Goal: Information Seeking & Learning: Learn about a topic

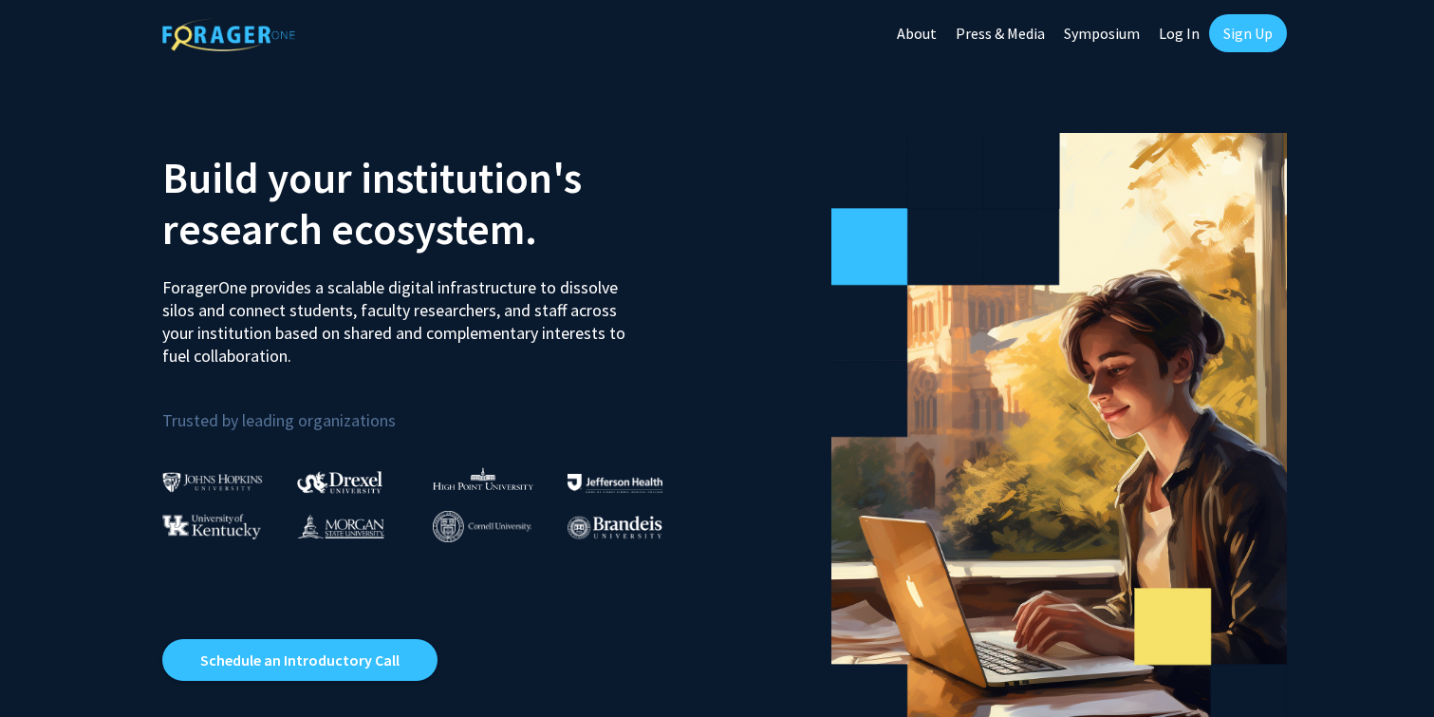
click at [1275, 33] on link "Sign Up" at bounding box center [1248, 33] width 78 height 38
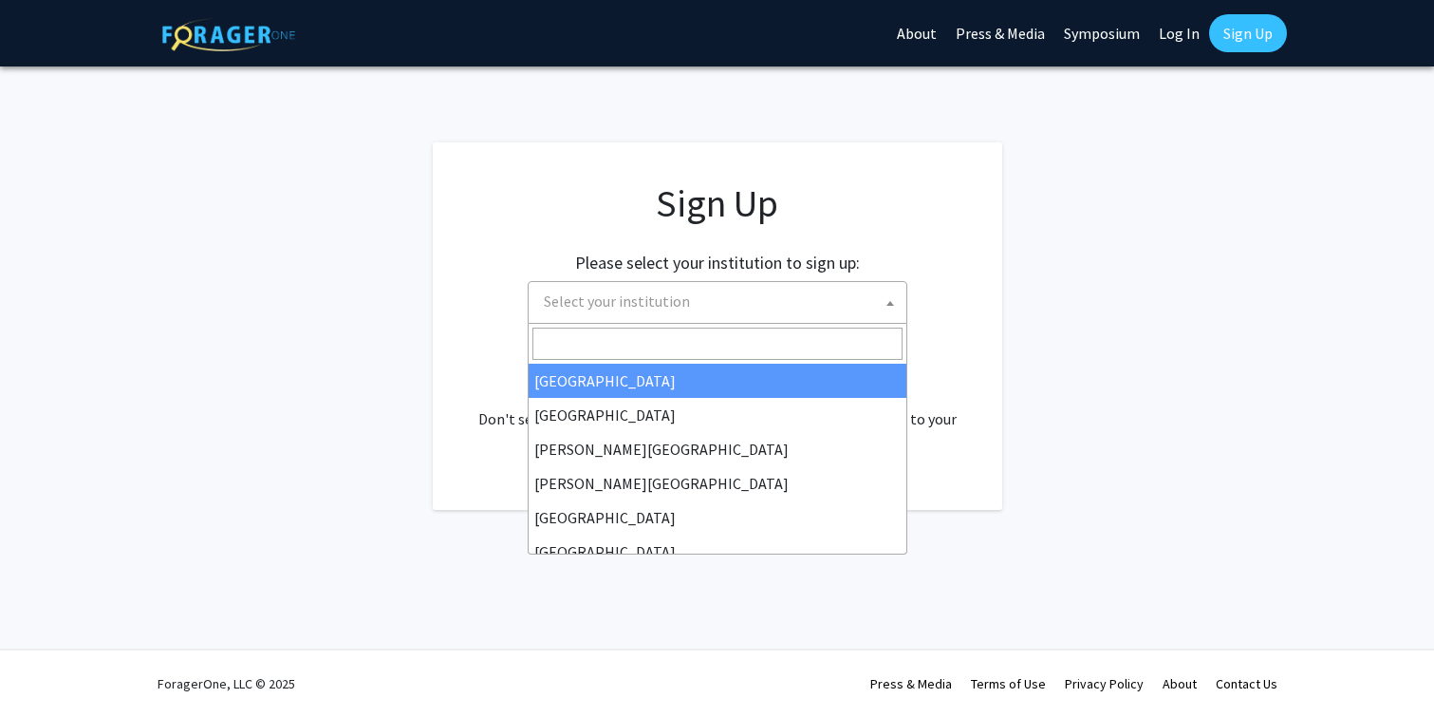
click at [633, 308] on span "Select your institution" at bounding box center [617, 300] width 146 height 19
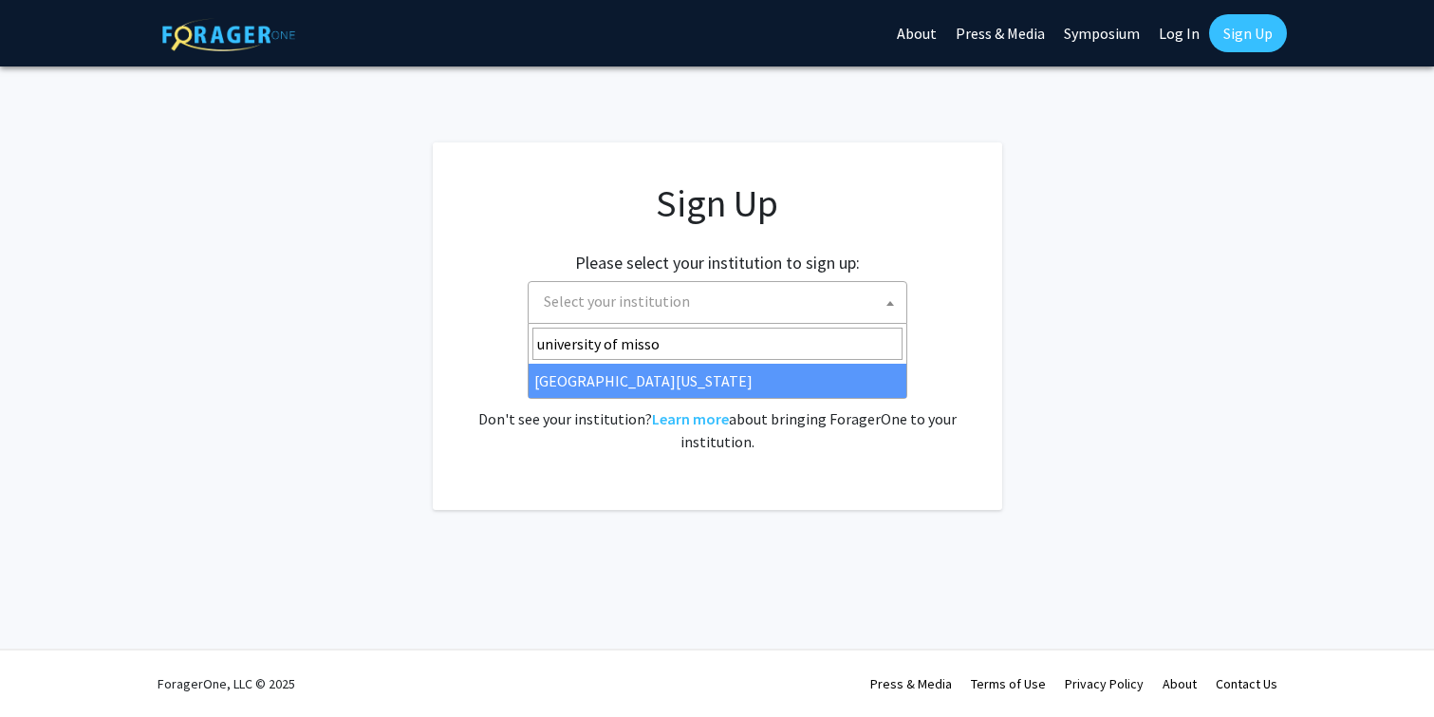
type input "university of misso"
select select "33"
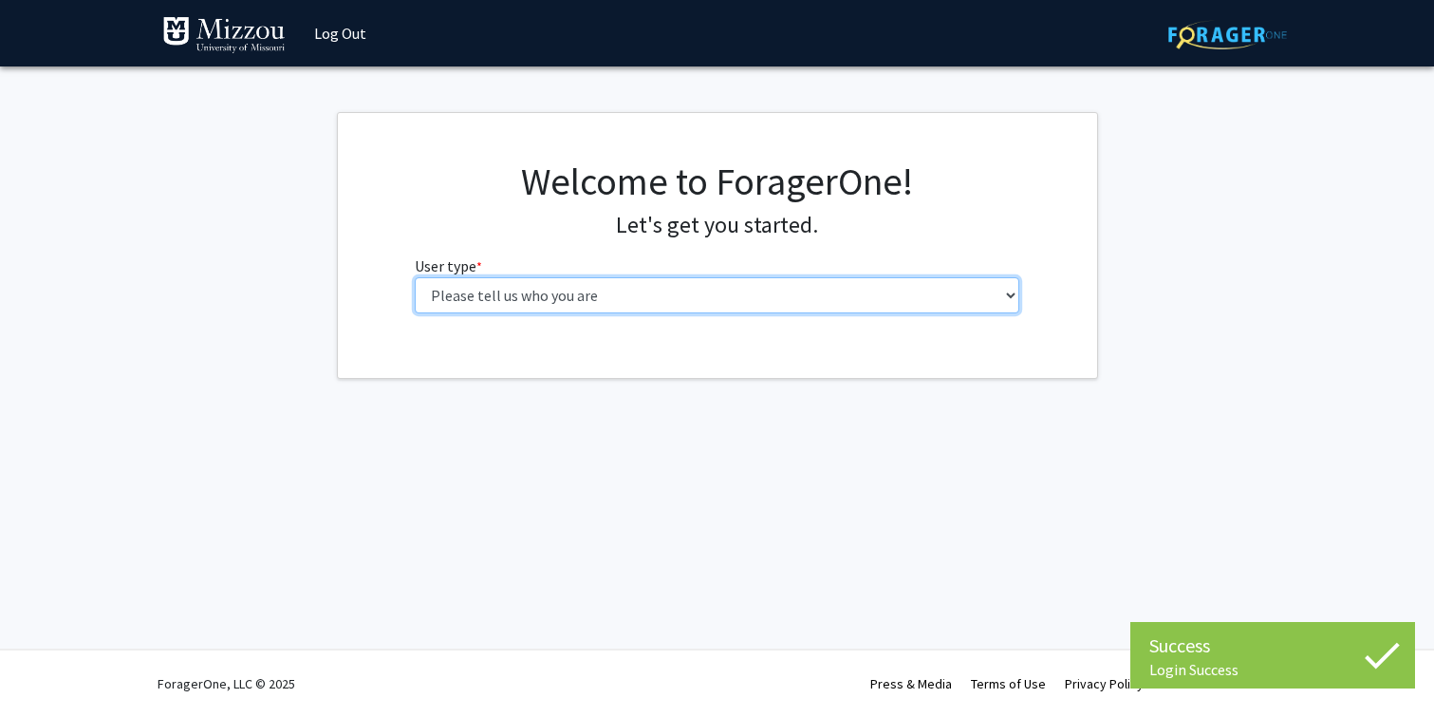
click at [762, 297] on select "Please tell us who you are Undergraduate Student Master's Student Doctoral Cand…" at bounding box center [717, 295] width 605 height 36
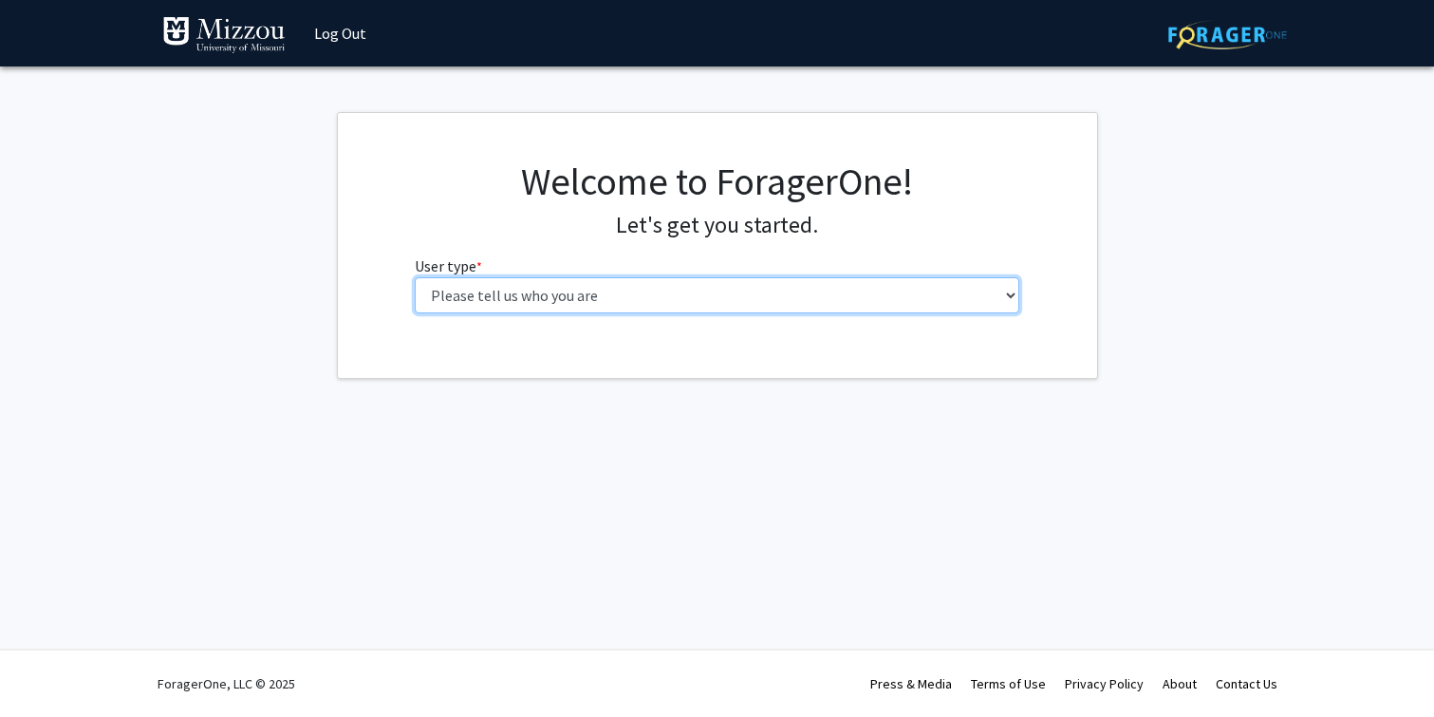
select select "1: undergrad"
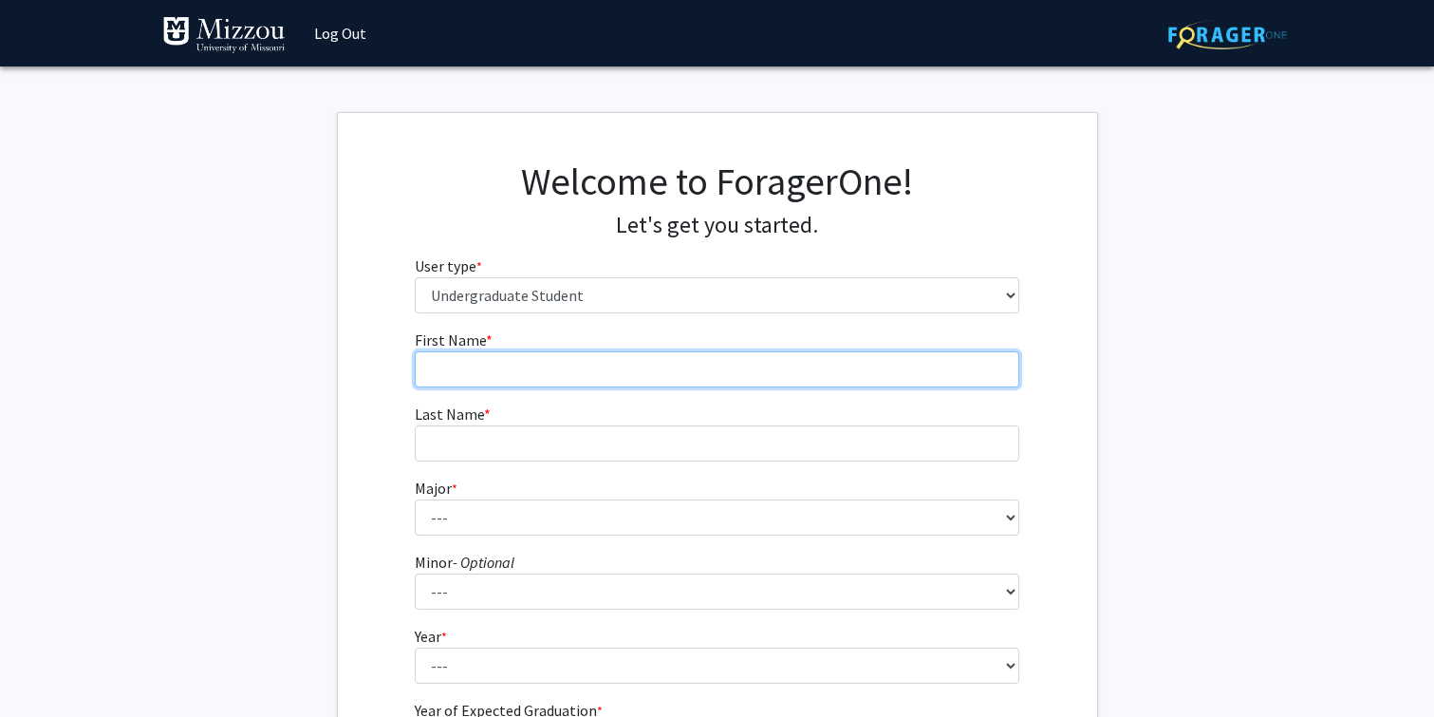
click at [604, 366] on input "First Name * required" at bounding box center [717, 369] width 605 height 36
type input "[PERSON_NAME]"
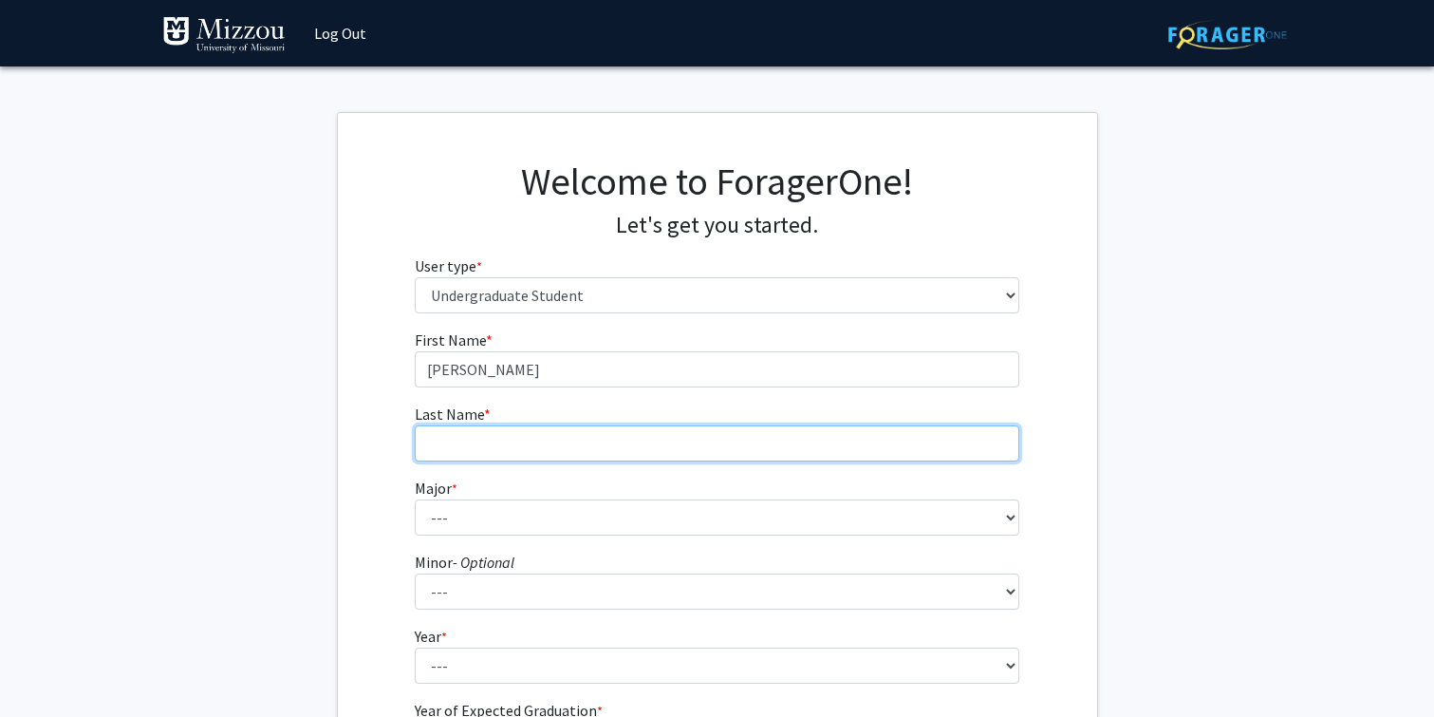
type input "Lawrinenko"
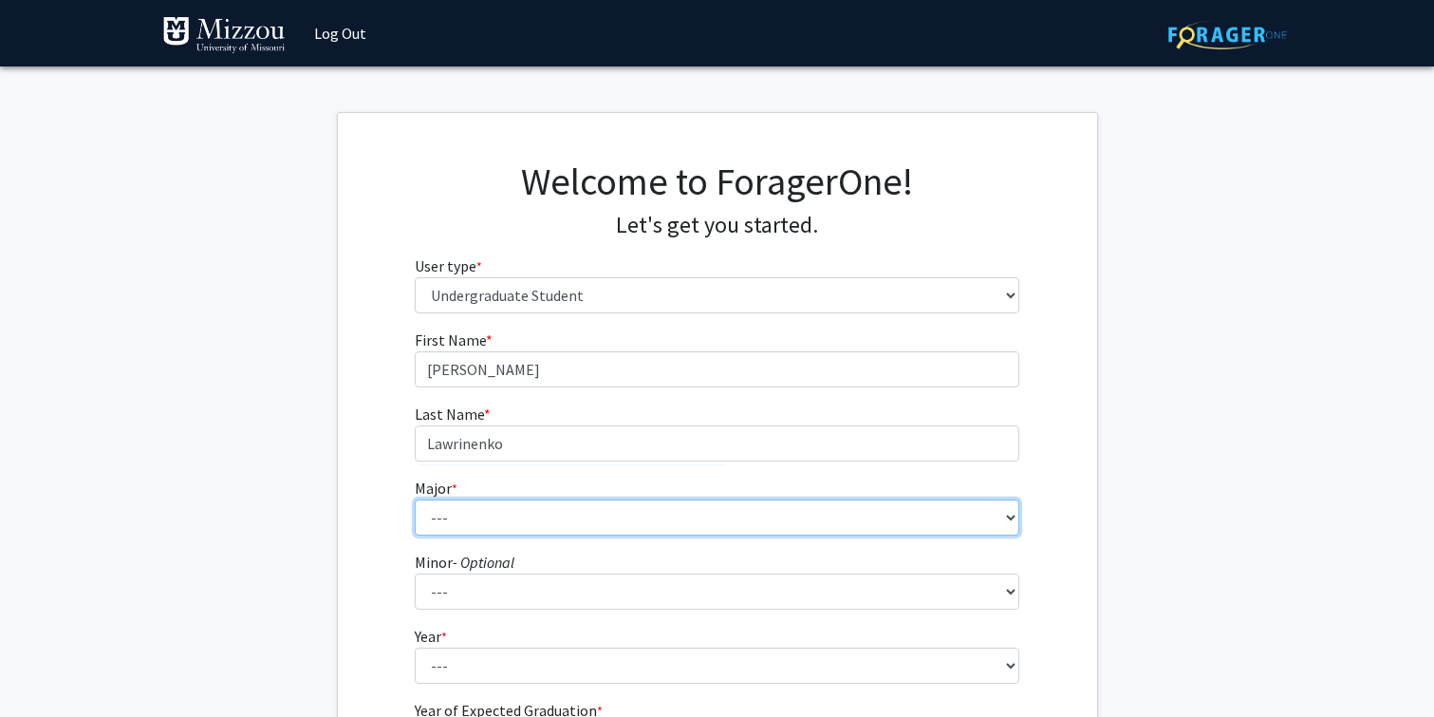
click at [570, 528] on select "--- Agribusiness Management Agricultural Education Agricultural Education: Comm…" at bounding box center [717, 517] width 605 height 36
select select "14: 2503"
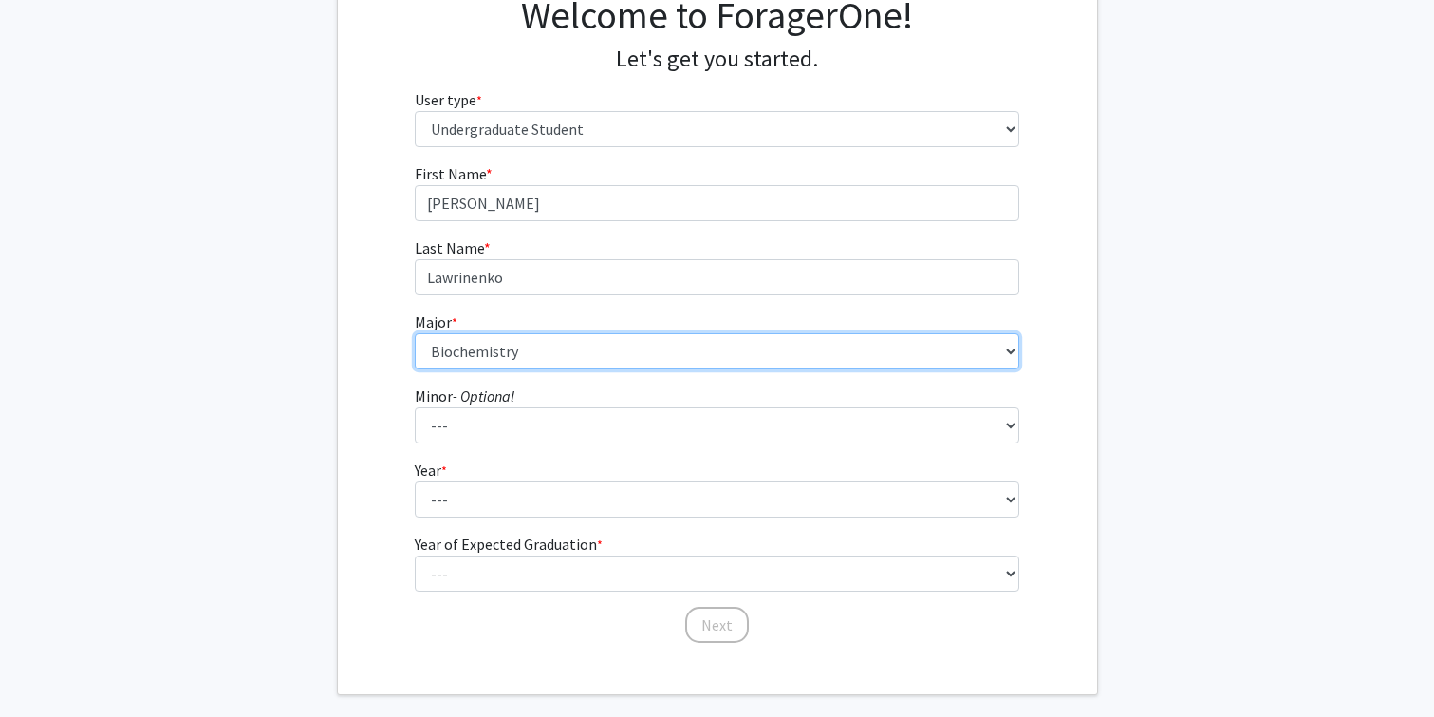
scroll to position [169, 0]
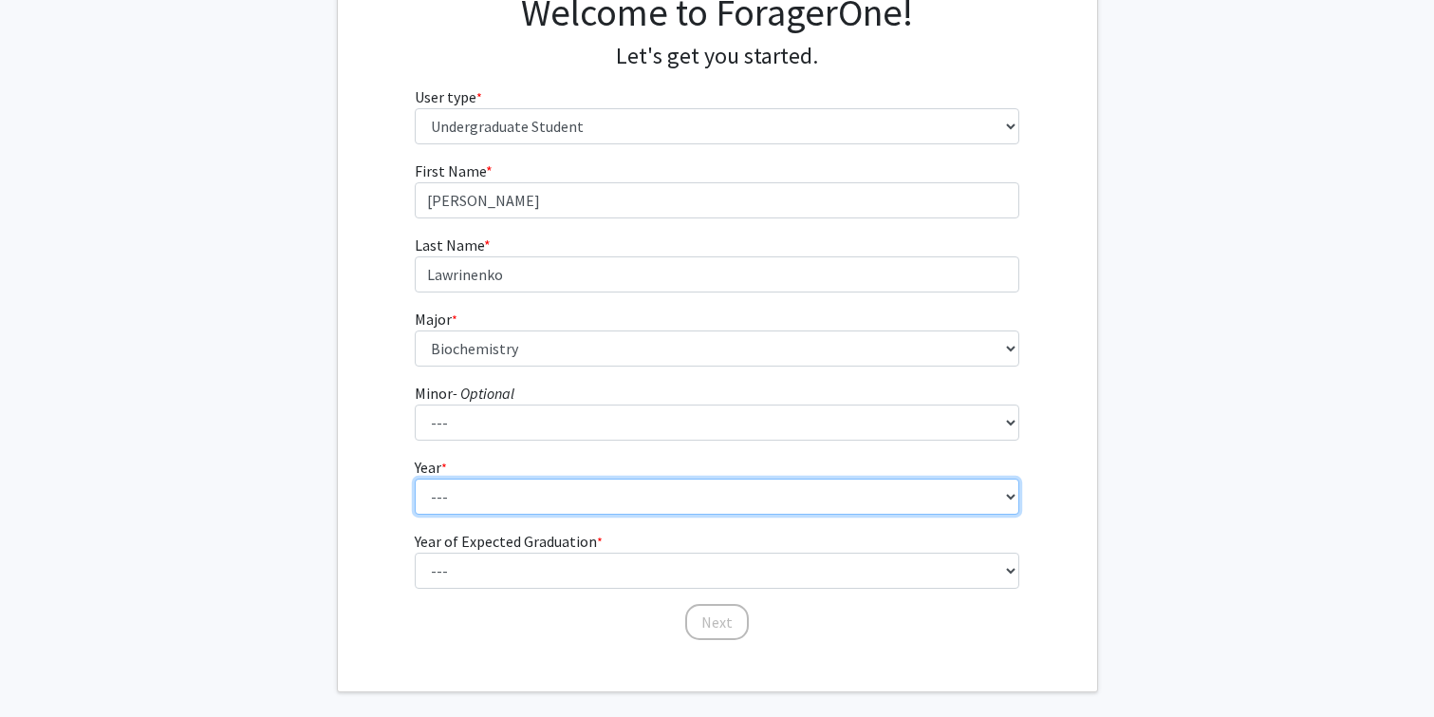
click at [520, 508] on select "--- First-year Sophomore Junior Senior Postbaccalaureate Certificate" at bounding box center [717, 496] width 605 height 36
select select "3: junior"
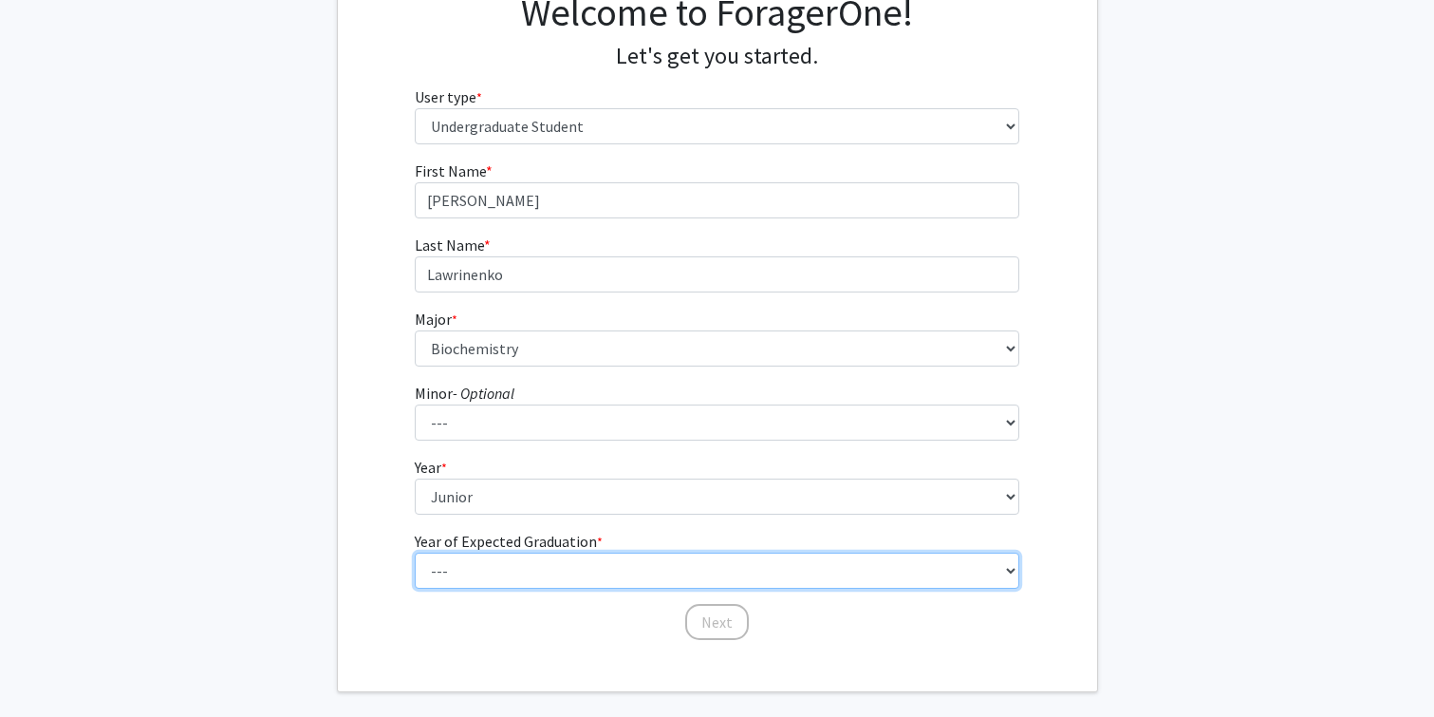
click at [531, 571] on select "--- 2025 2026 2027 2028 2029 2030 2031 2032 2033 2034" at bounding box center [717, 570] width 605 height 36
select select "3: 2027"
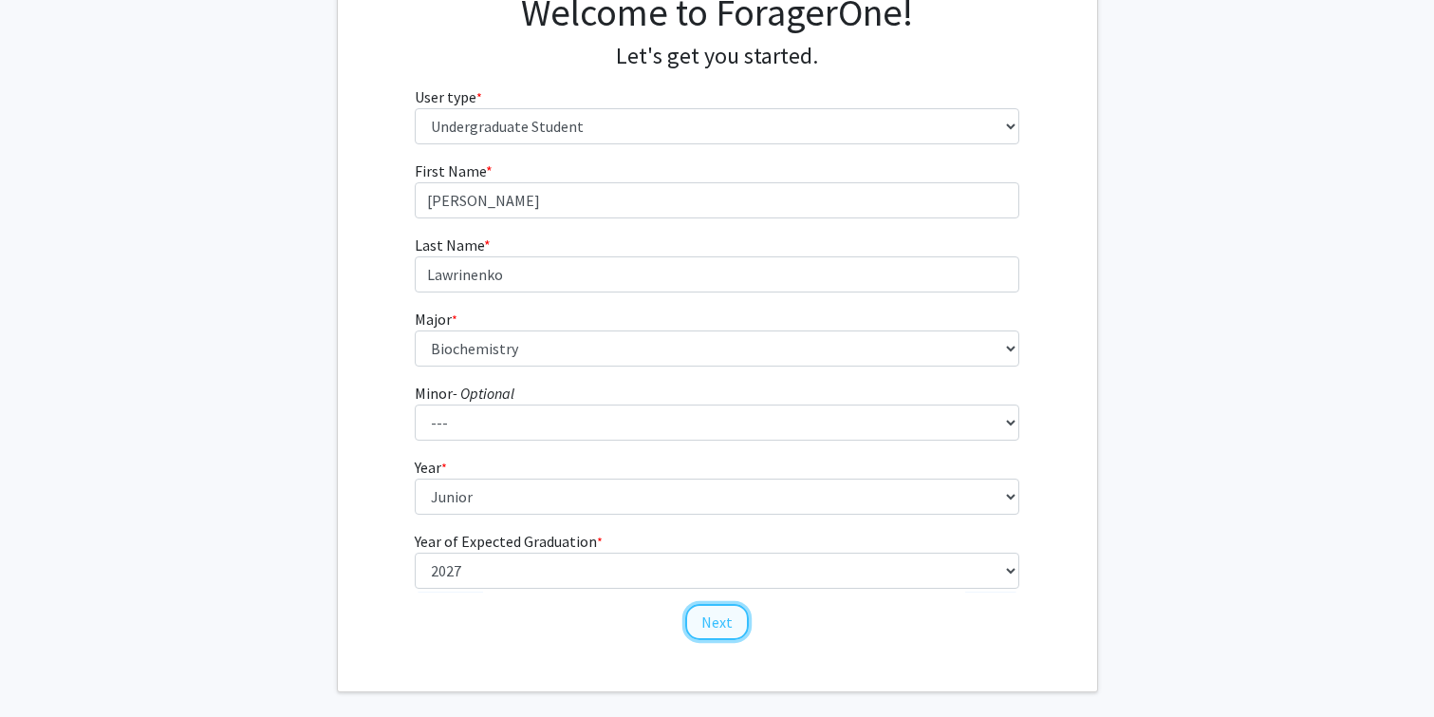
click at [698, 634] on button "Next" at bounding box center [717, 622] width 64 height 36
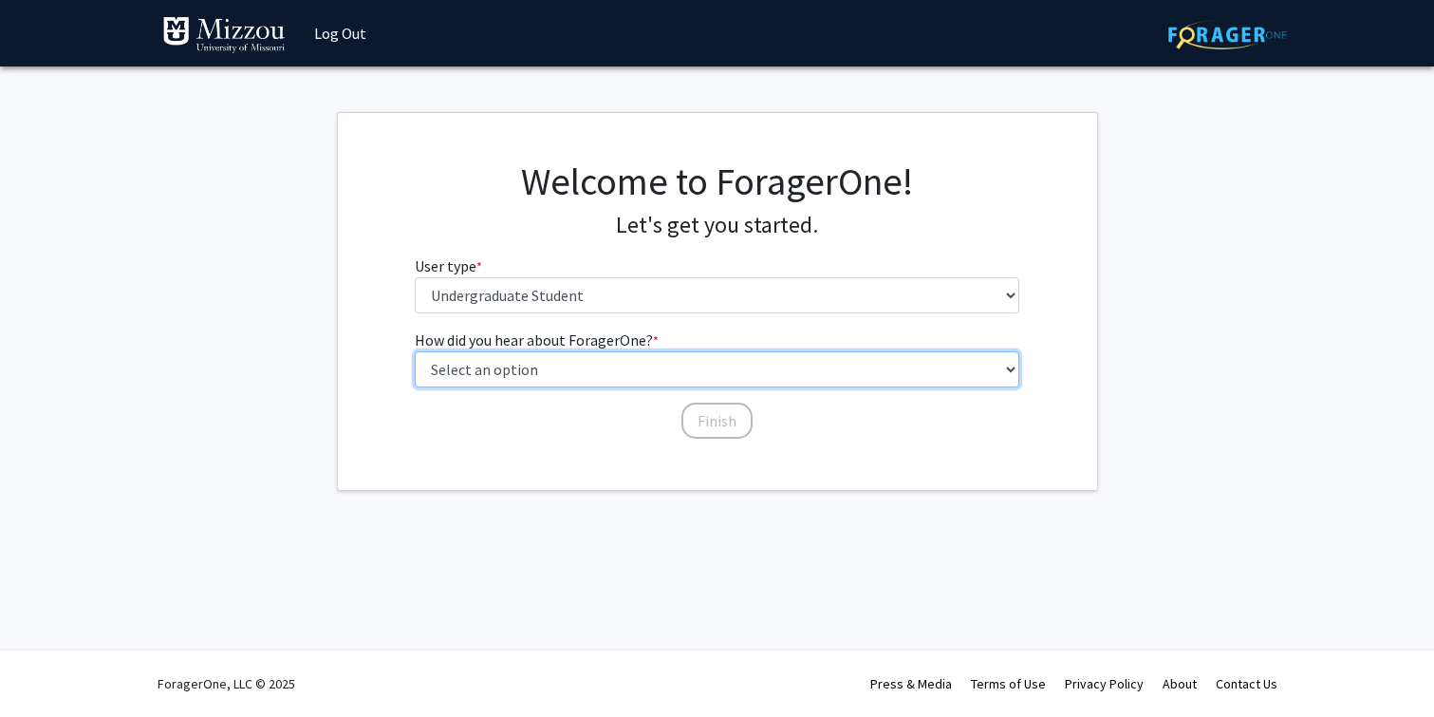
click at [646, 364] on select "Select an option Peer/student recommendation Faculty/staff recommendation Unive…" at bounding box center [717, 369] width 605 height 36
select select "2: faculty_recommendation"
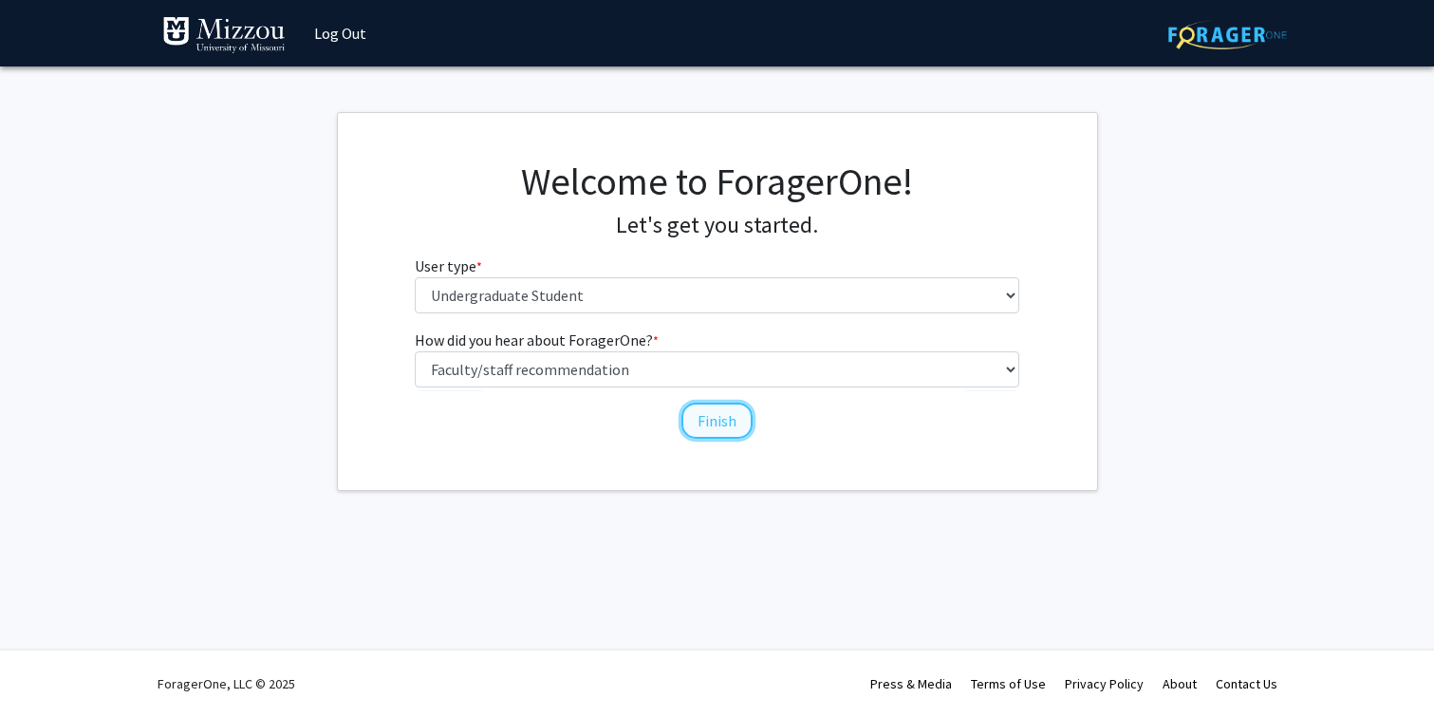
click at [730, 426] on button "Finish" at bounding box center [717, 420] width 71 height 36
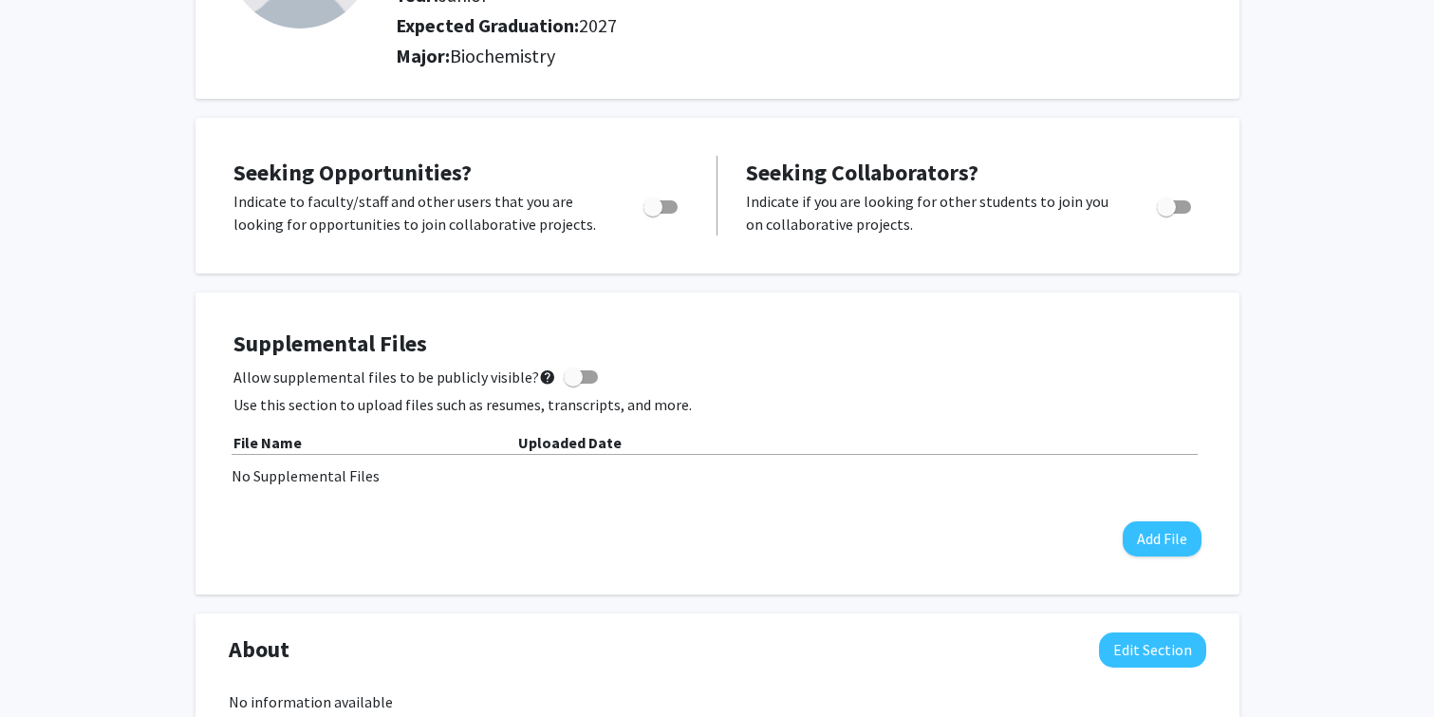
scroll to position [242, 0]
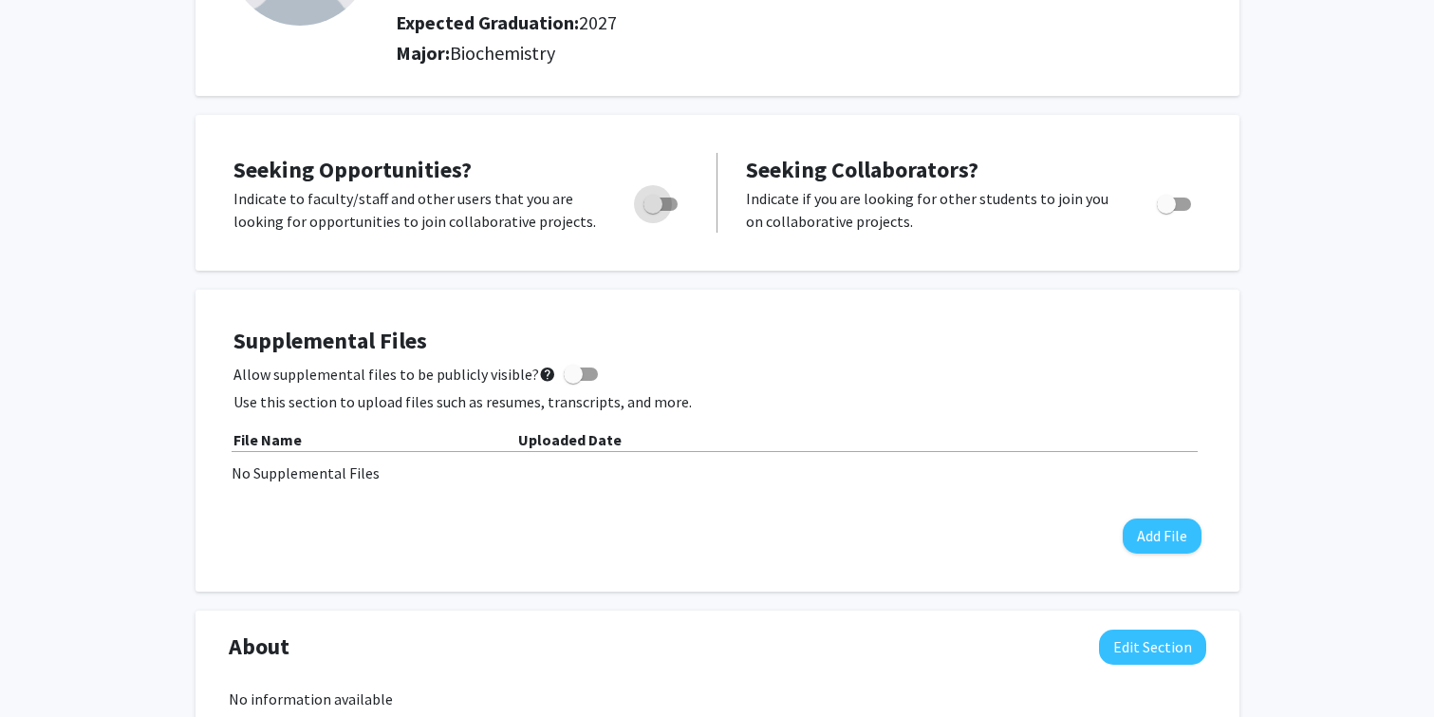
click at [661, 198] on span "Toggle" at bounding box center [653, 204] width 19 height 19
click at [653, 211] on input "Are you actively seeking opportunities?" at bounding box center [652, 211] width 1 height 1
checkbox input "true"
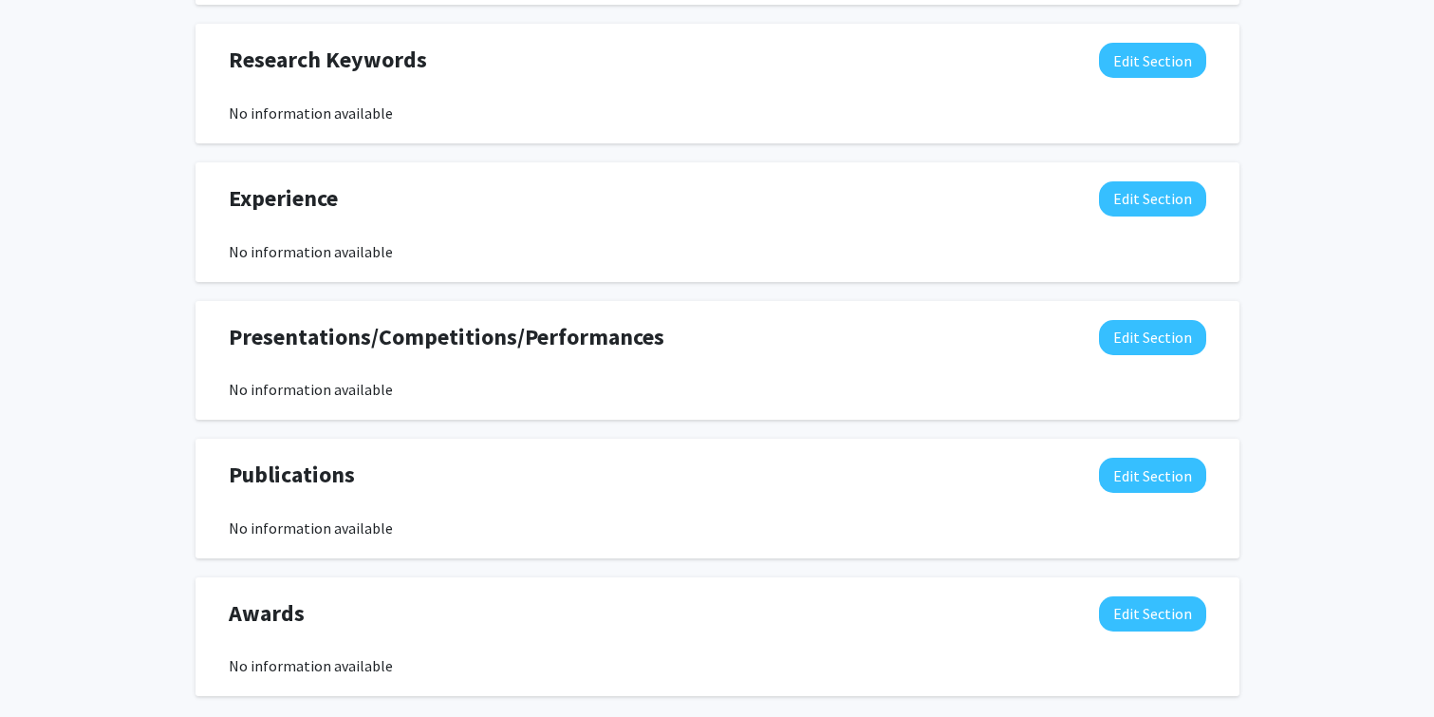
scroll to position [0, 0]
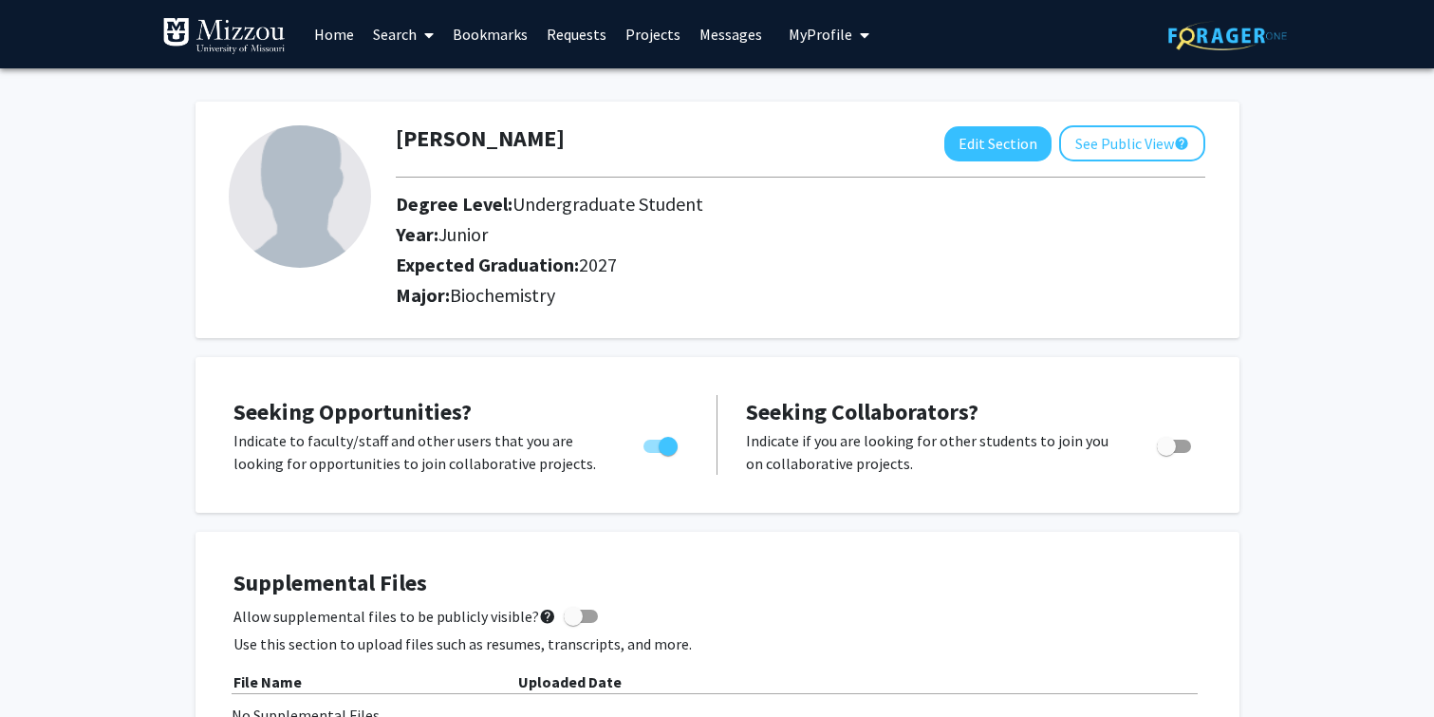
click at [413, 29] on link "Search" at bounding box center [404, 34] width 80 height 66
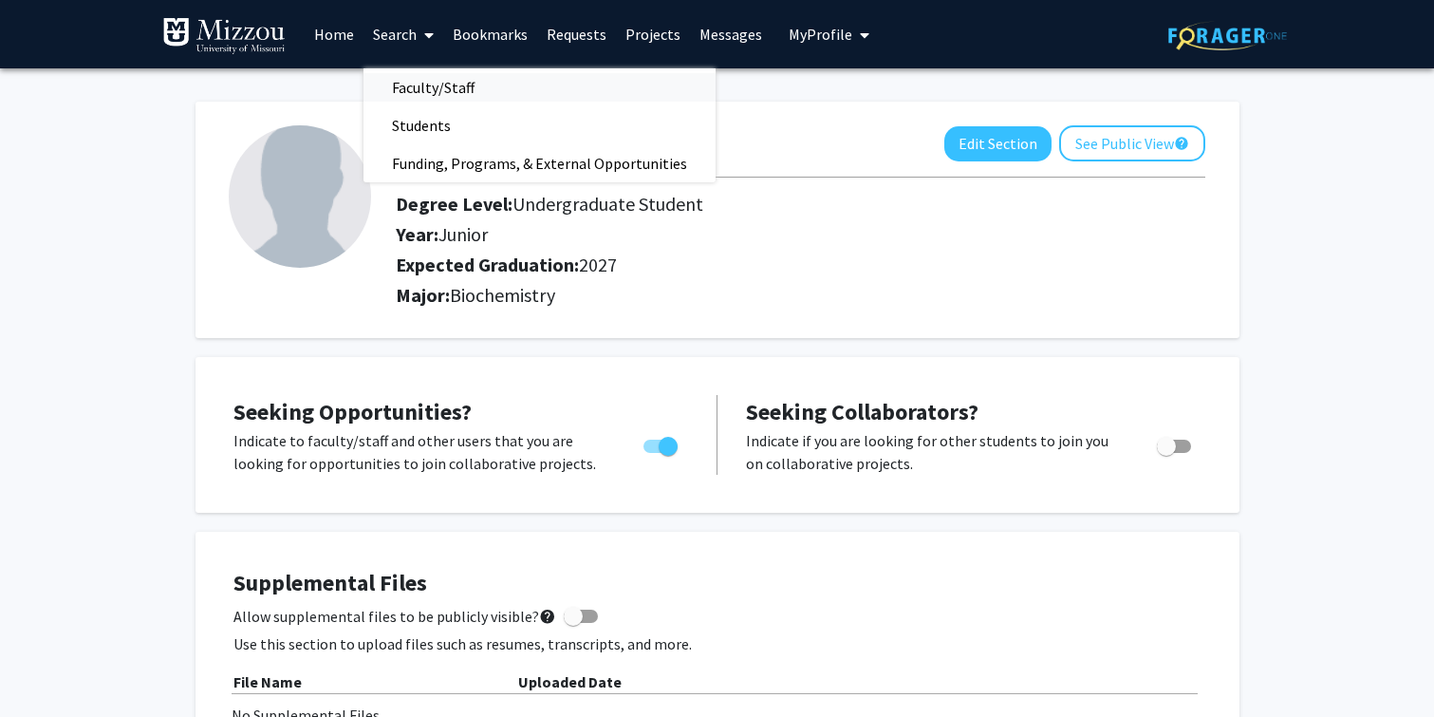
click at [456, 87] on span "Faculty/Staff" at bounding box center [434, 87] width 140 height 38
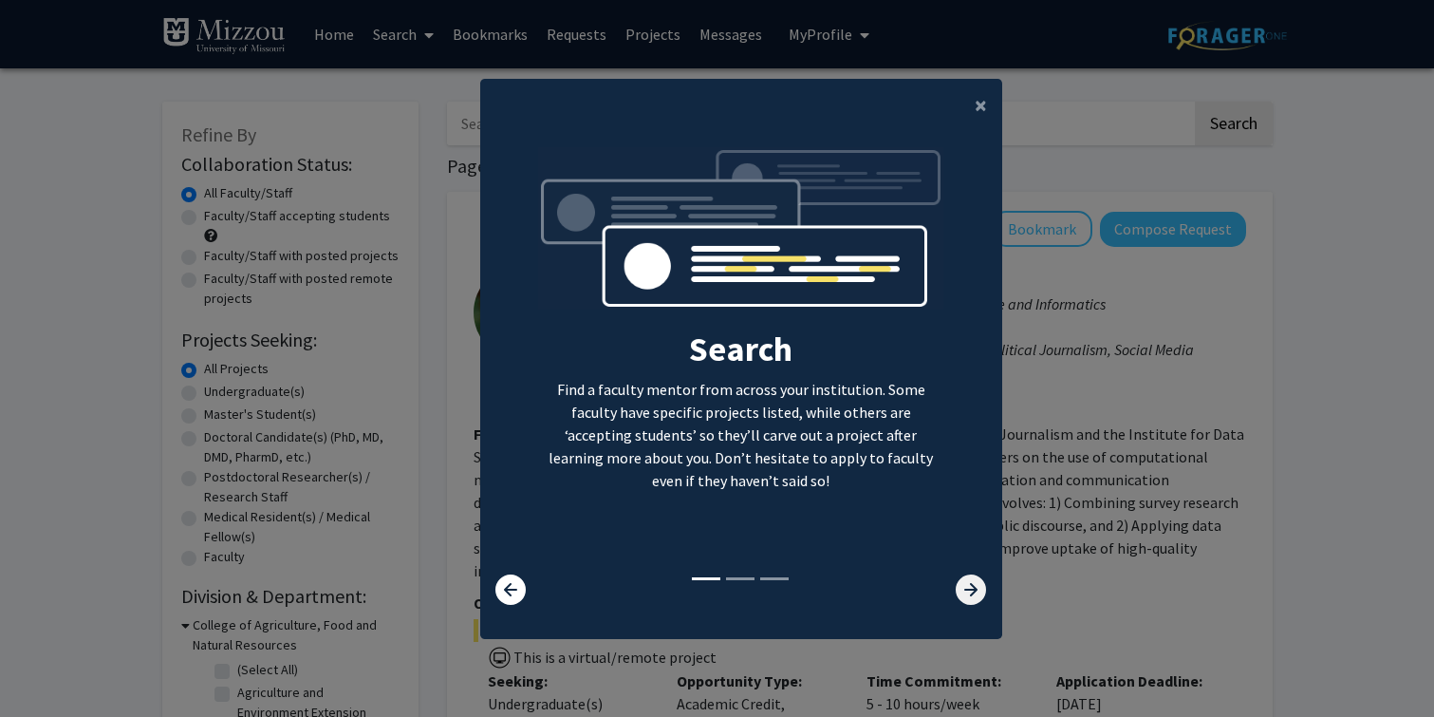
click at [975, 592] on icon at bounding box center [971, 589] width 30 height 30
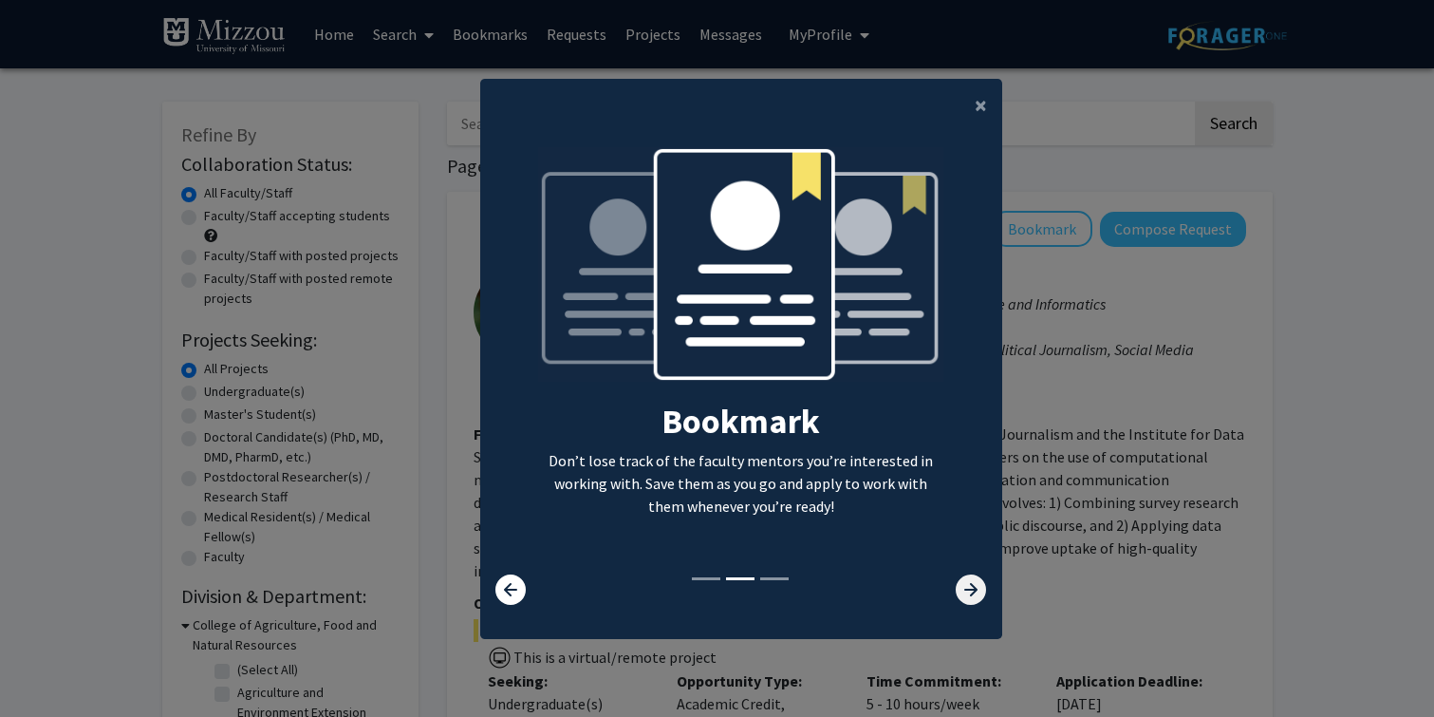
click at [975, 592] on icon at bounding box center [971, 589] width 30 height 30
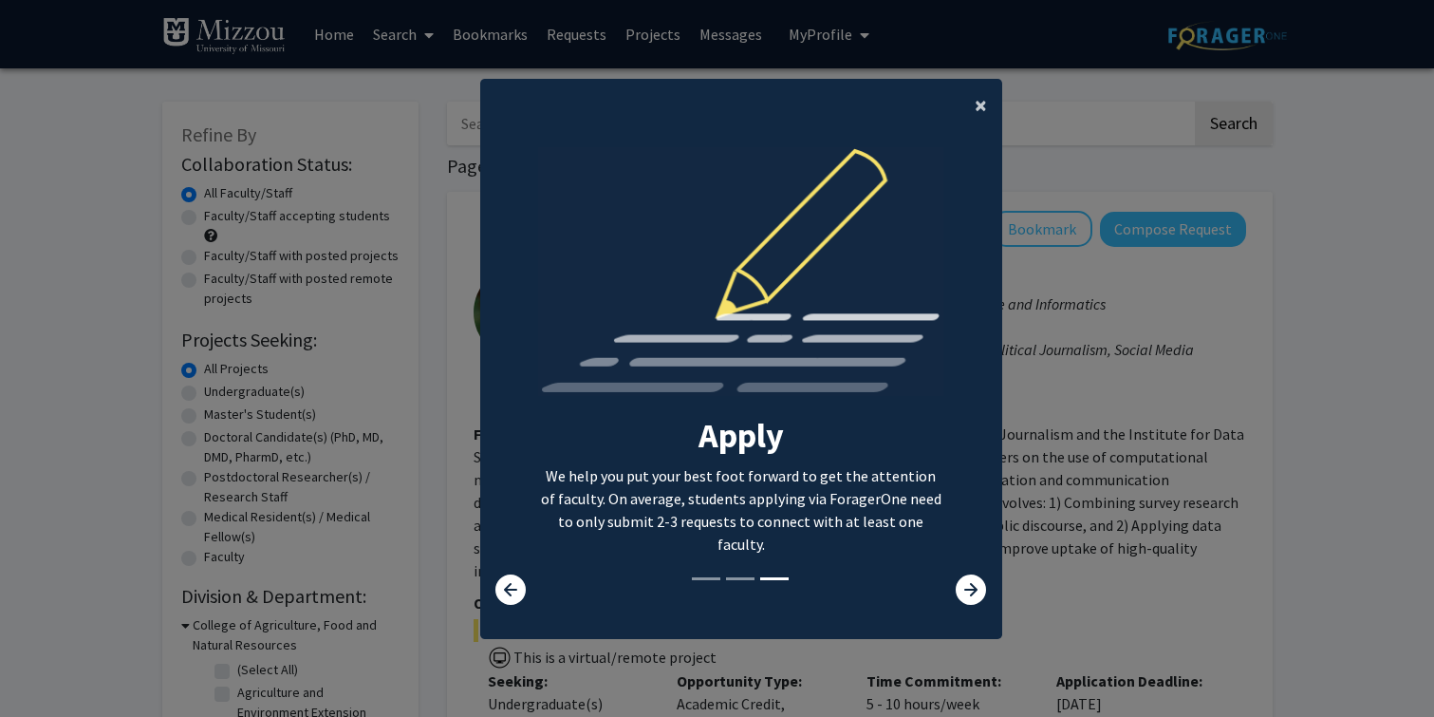
click at [971, 103] on button "×" at bounding box center [981, 105] width 43 height 53
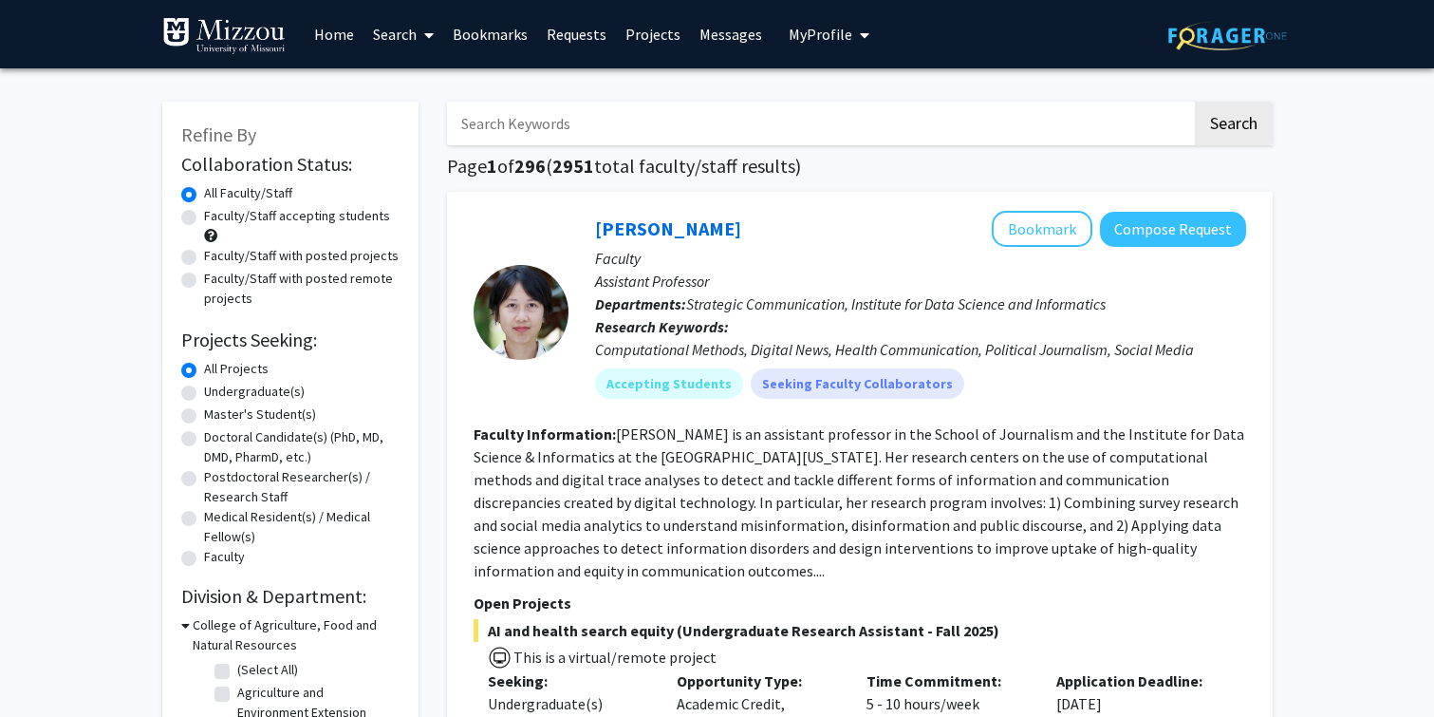
click at [606, 120] on input "Search Keywords" at bounding box center [819, 124] width 745 height 44
type input "neuroscience"
click at [1236, 124] on button "Search" at bounding box center [1234, 124] width 78 height 44
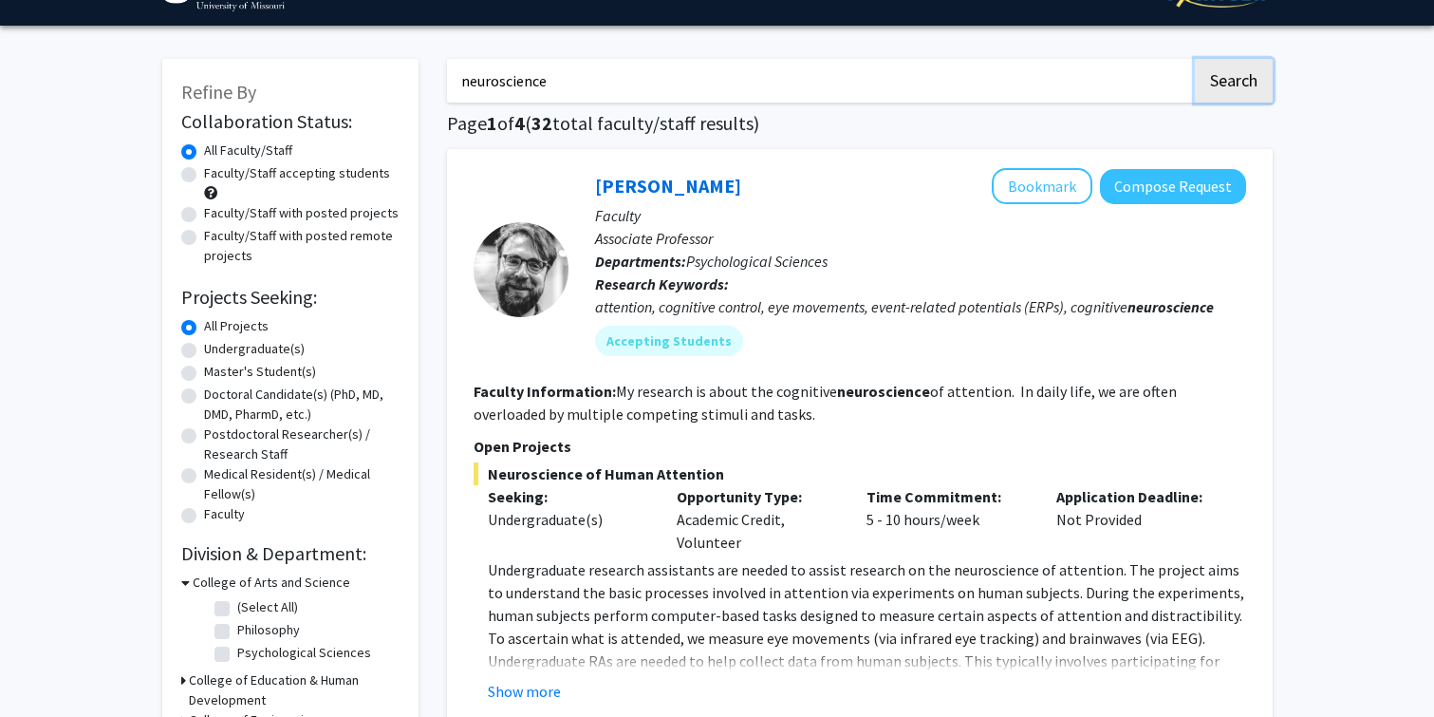
scroll to position [35, 0]
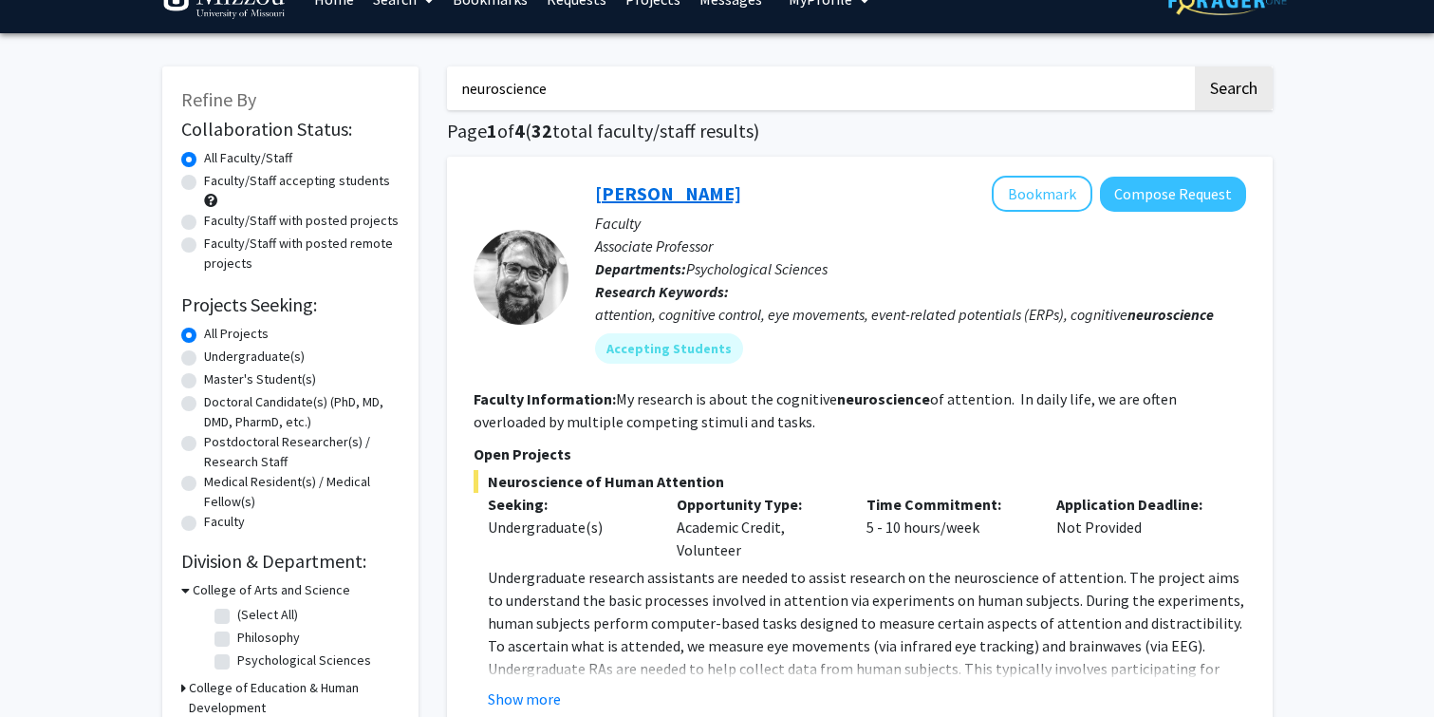
click at [676, 196] on link "[PERSON_NAME]" at bounding box center [668, 193] width 146 height 24
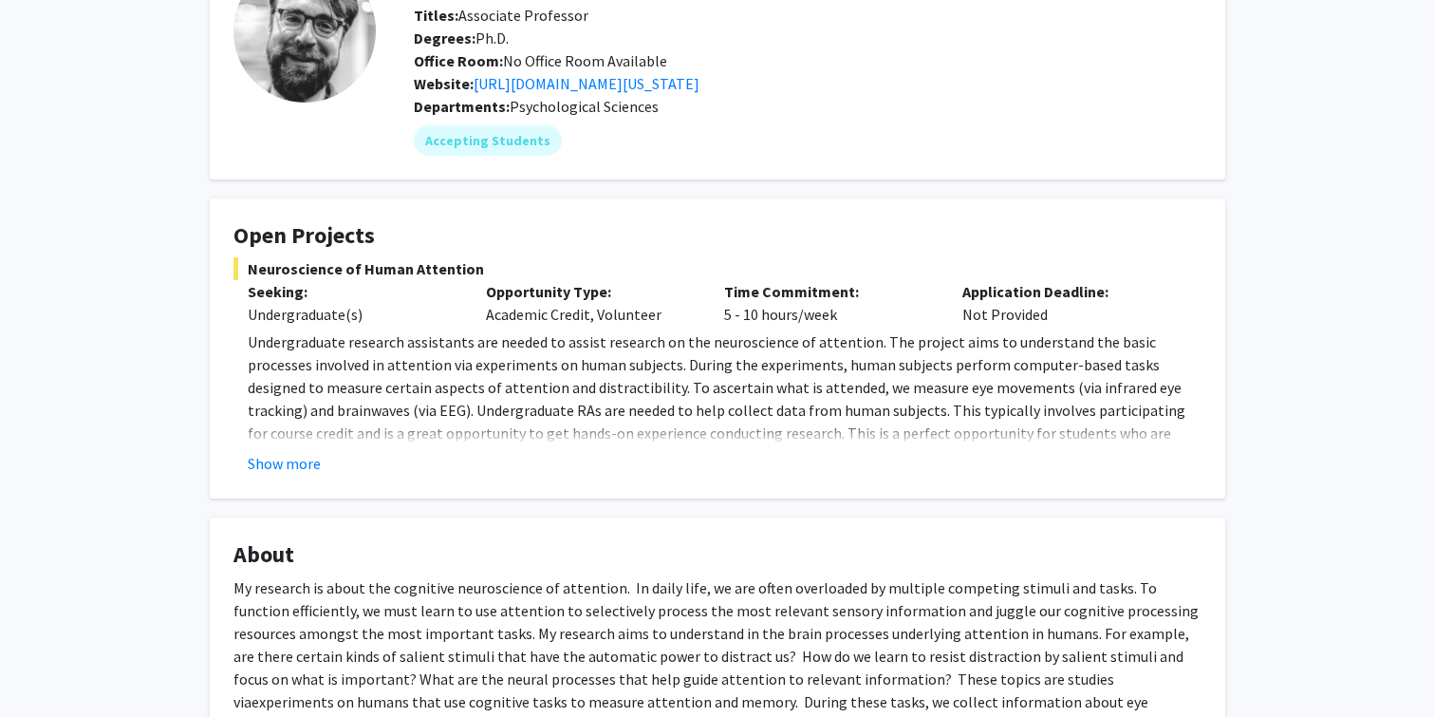
scroll to position [133, 0]
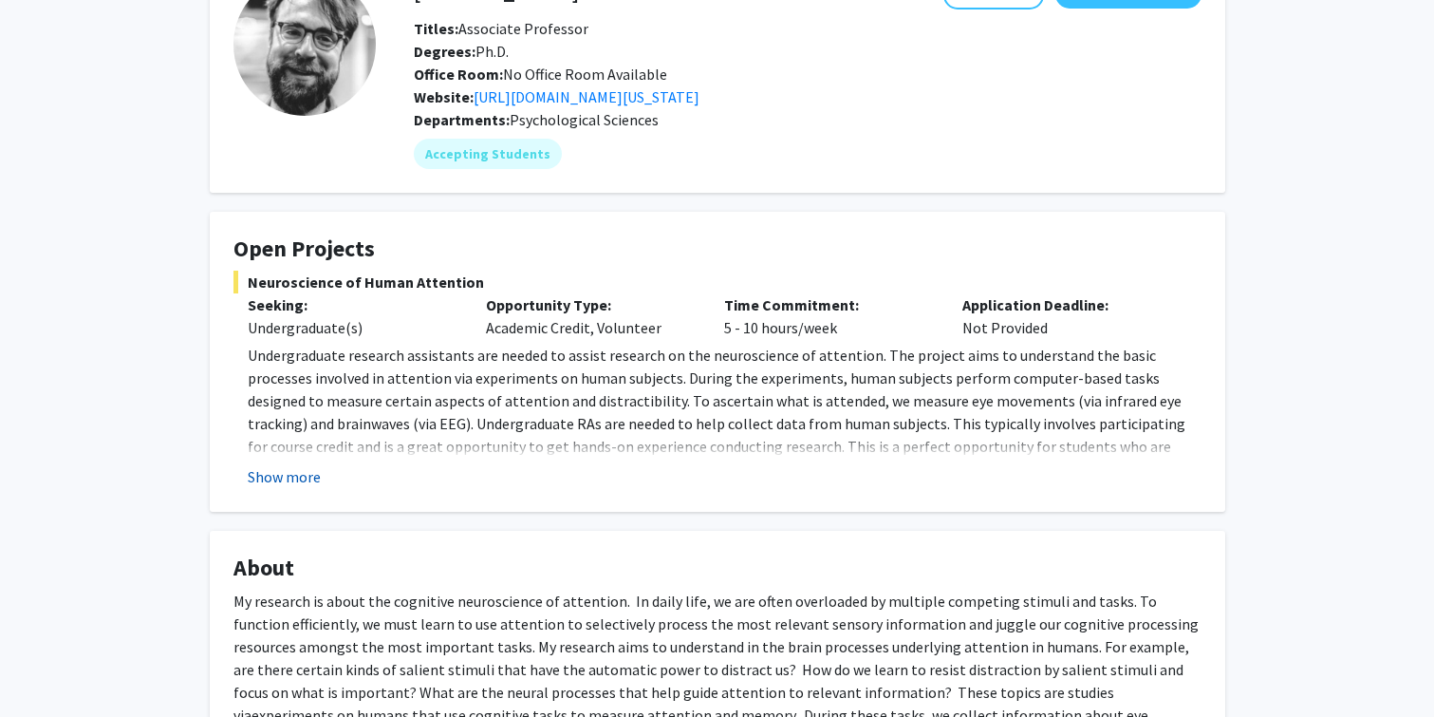
click at [303, 480] on button "Show more" at bounding box center [284, 476] width 73 height 23
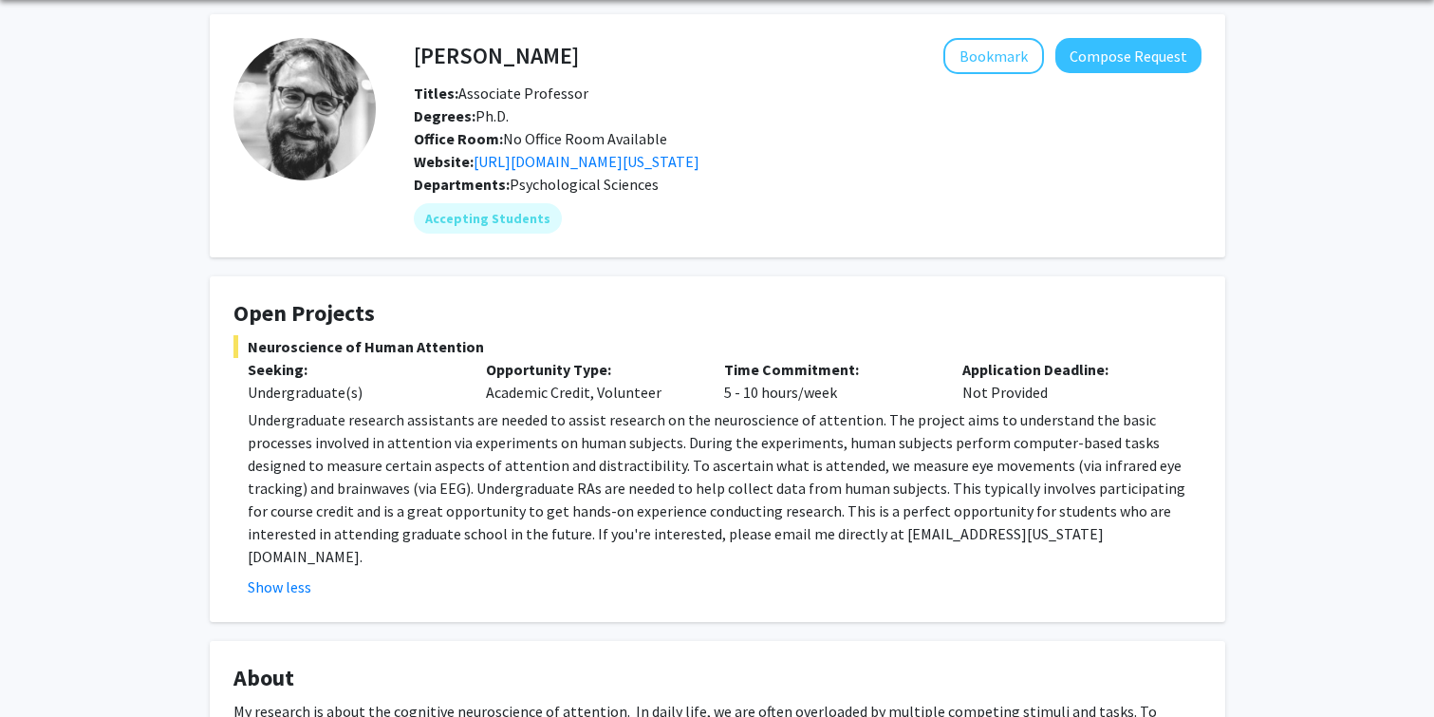
scroll to position [0, 0]
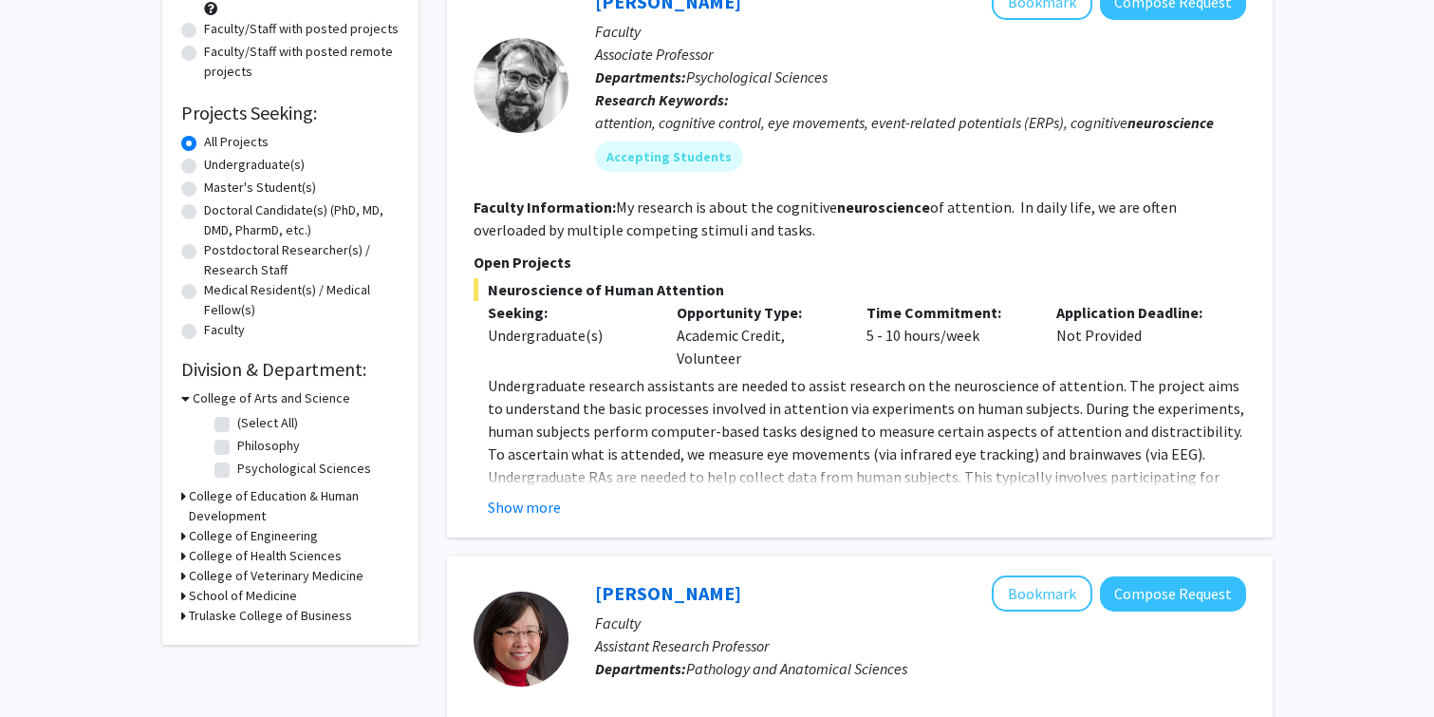
scroll to position [224, 0]
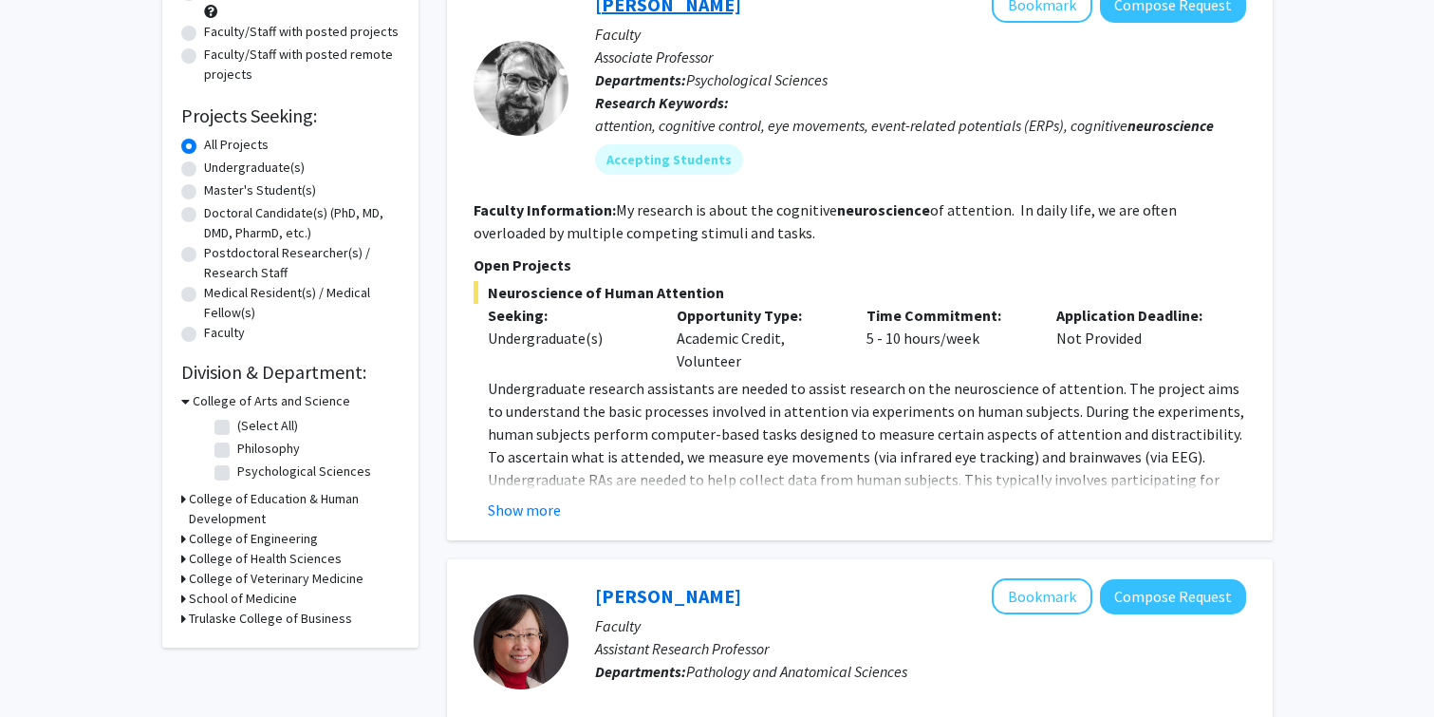
click at [684, 9] on link "[PERSON_NAME]" at bounding box center [668, 4] width 146 height 24
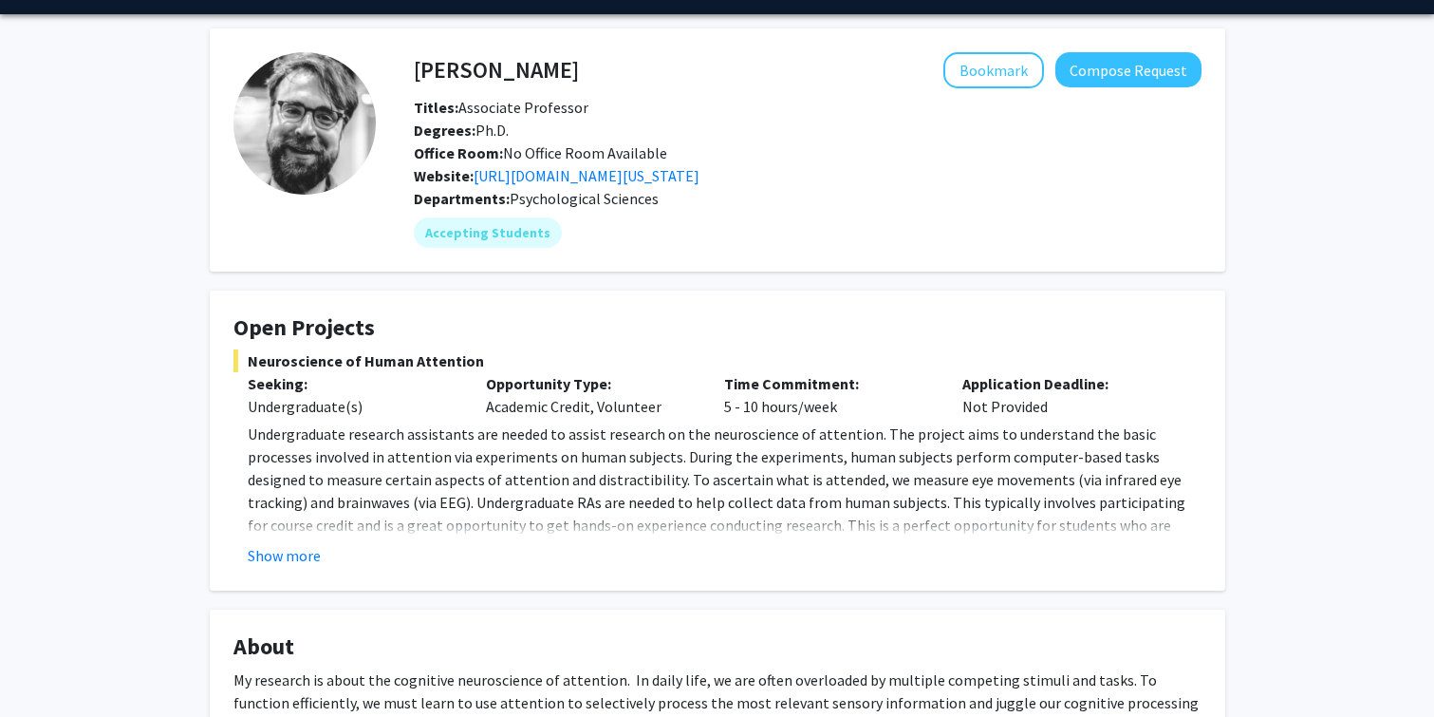
scroll to position [61, 0]
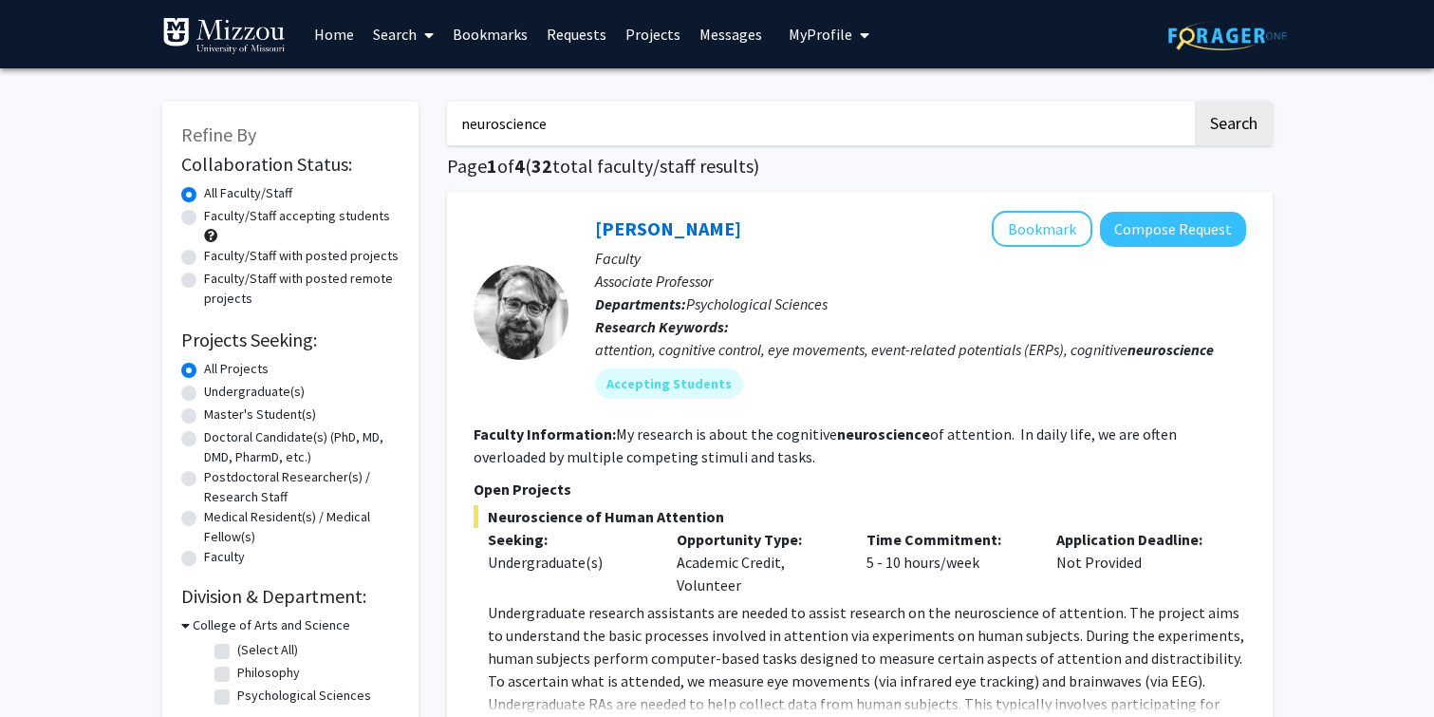
drag, startPoint x: 589, startPoint y: 121, endPoint x: 427, endPoint y: 118, distance: 162.4
type input "medical"
click at [1211, 136] on button "Search" at bounding box center [1234, 124] width 78 height 44
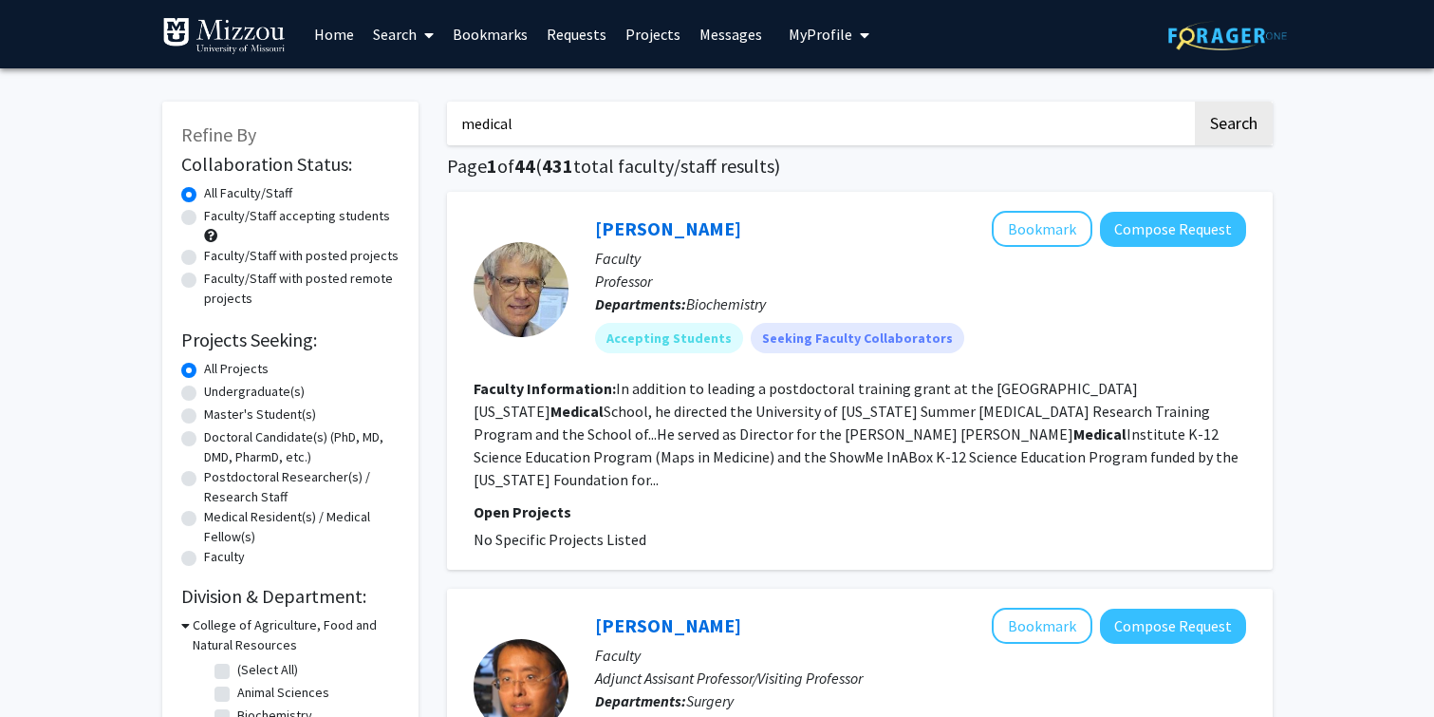
click at [305, 218] on label "Faculty/Staff accepting students" at bounding box center [297, 216] width 186 height 20
click at [216, 218] on input "Faculty/Staff accepting students" at bounding box center [210, 212] width 12 height 12
radio input "true"
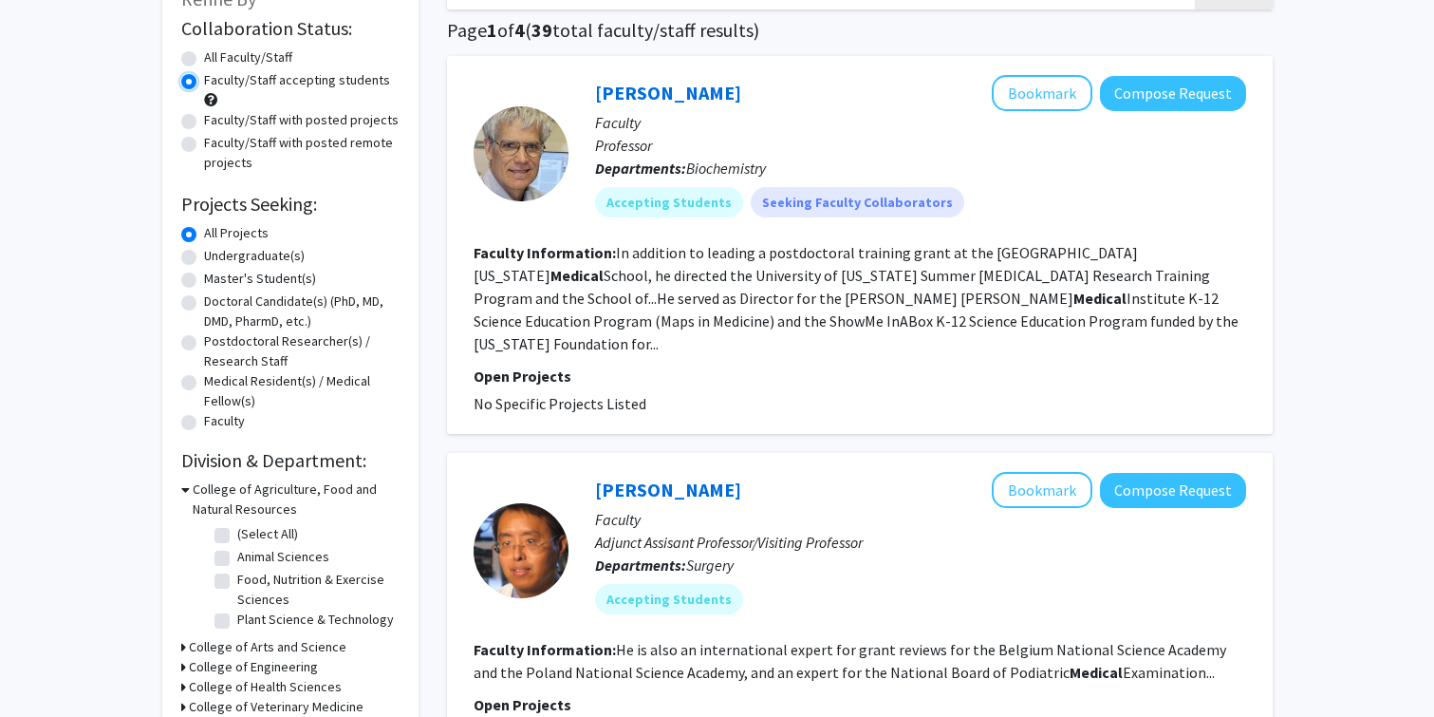
scroll to position [140, 0]
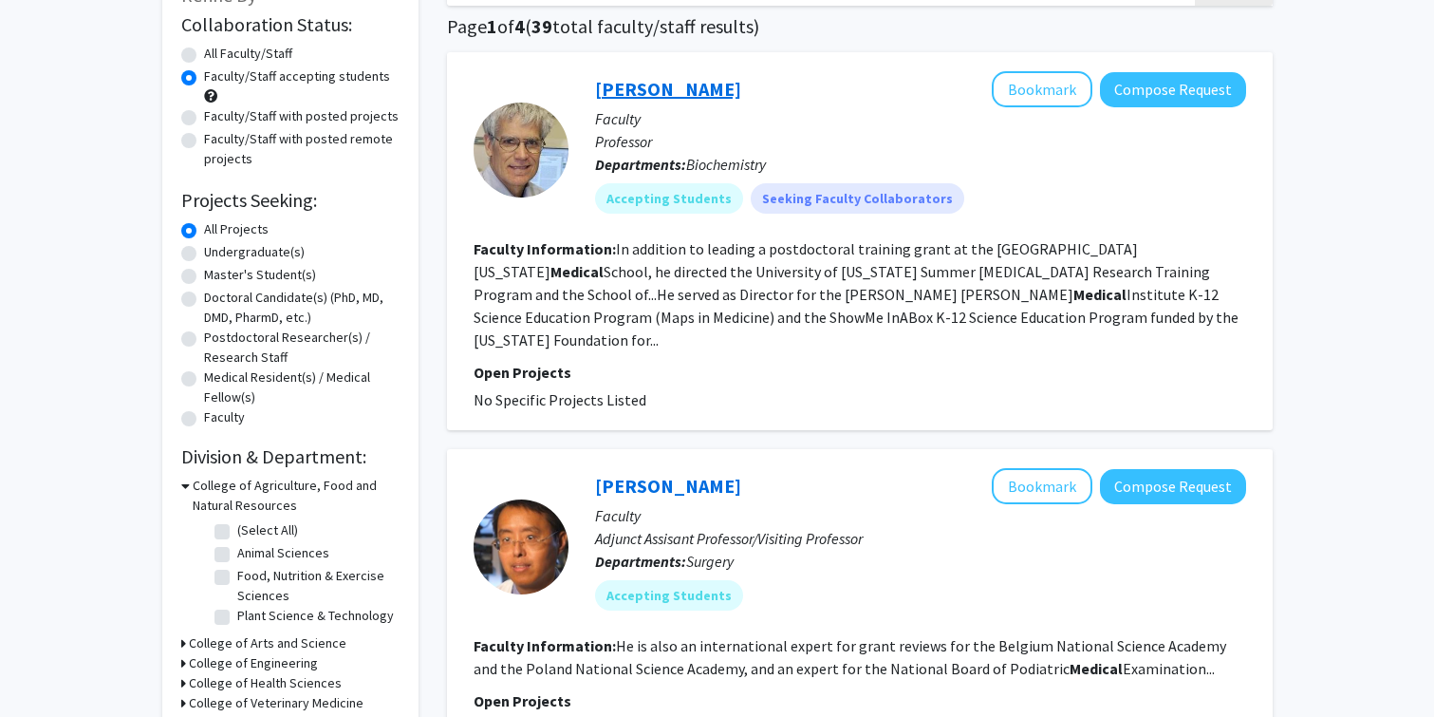
click at [625, 92] on link "[PERSON_NAME]" at bounding box center [668, 89] width 146 height 24
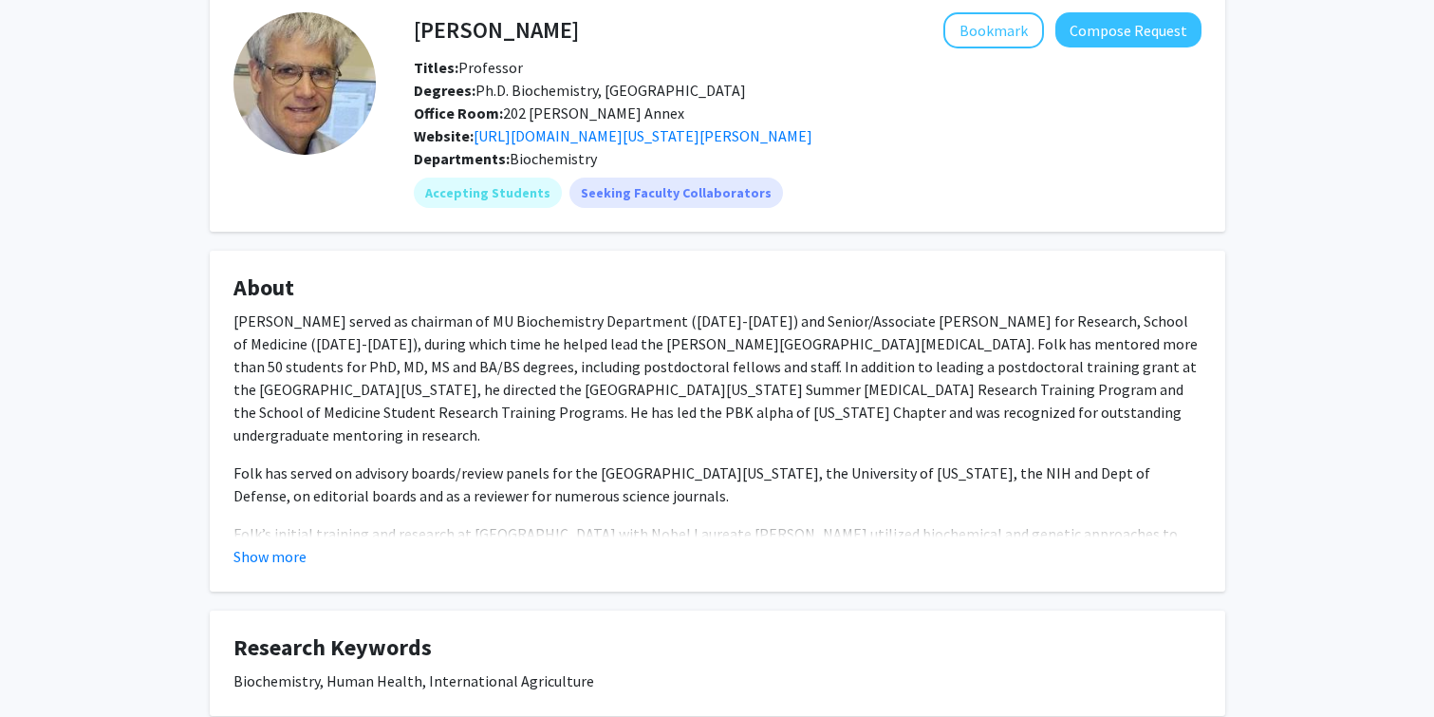
scroll to position [95, 0]
click at [257, 551] on button "Show more" at bounding box center [269, 555] width 73 height 23
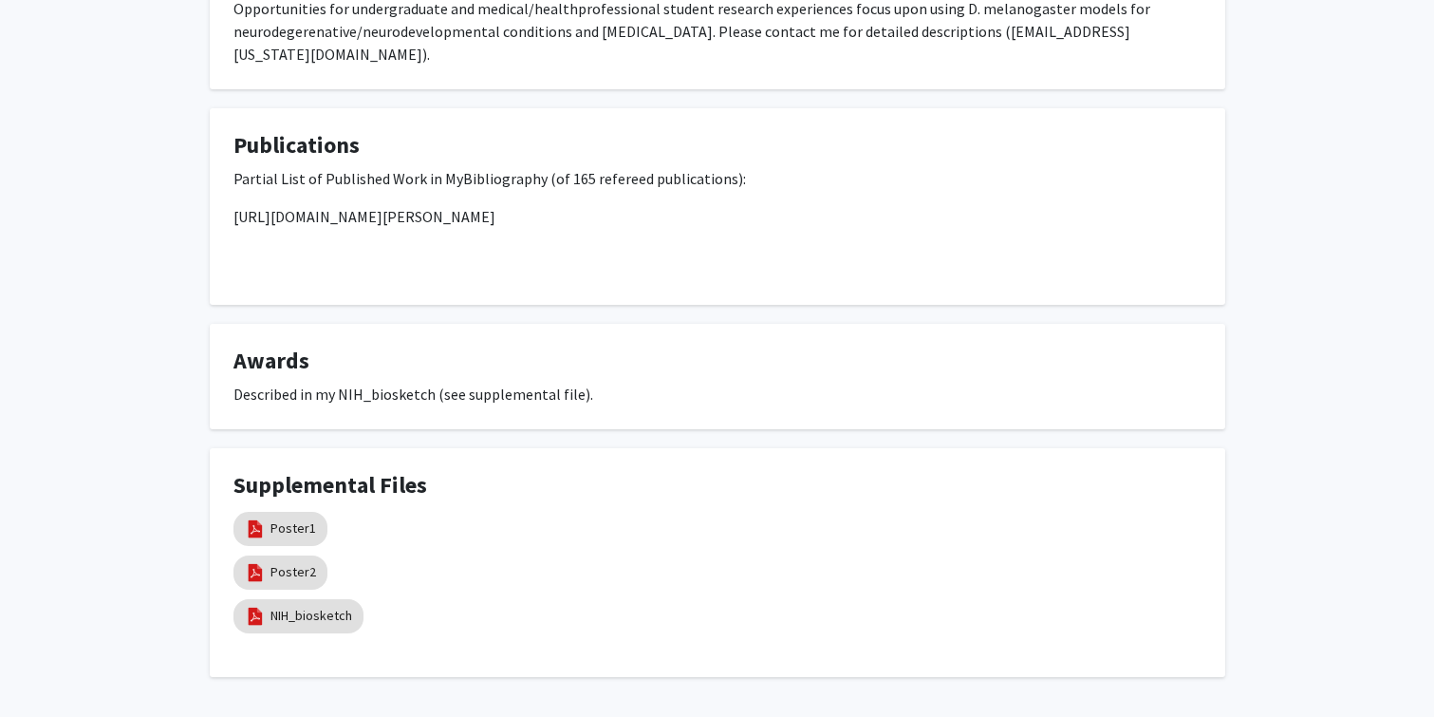
scroll to position [1257, 0]
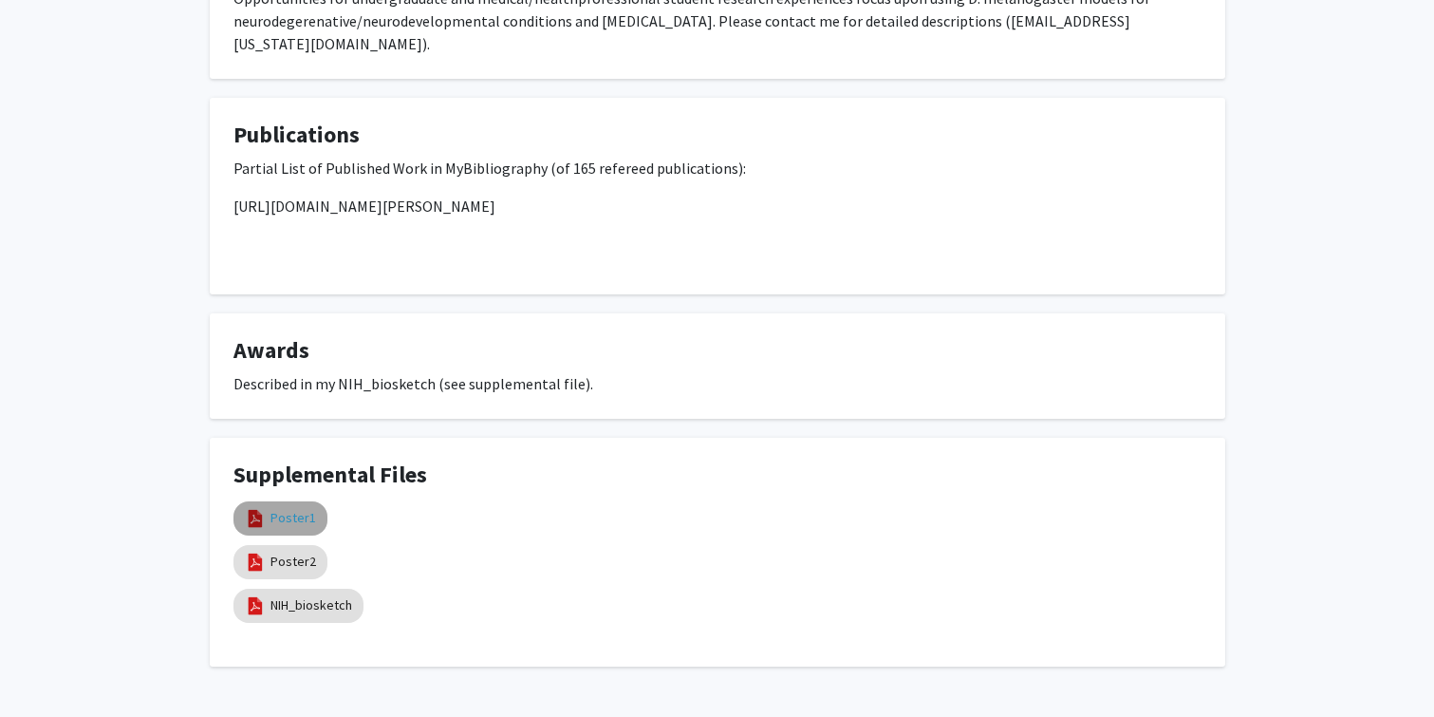
click at [290, 508] on link "Poster1" at bounding box center [294, 518] width 46 height 20
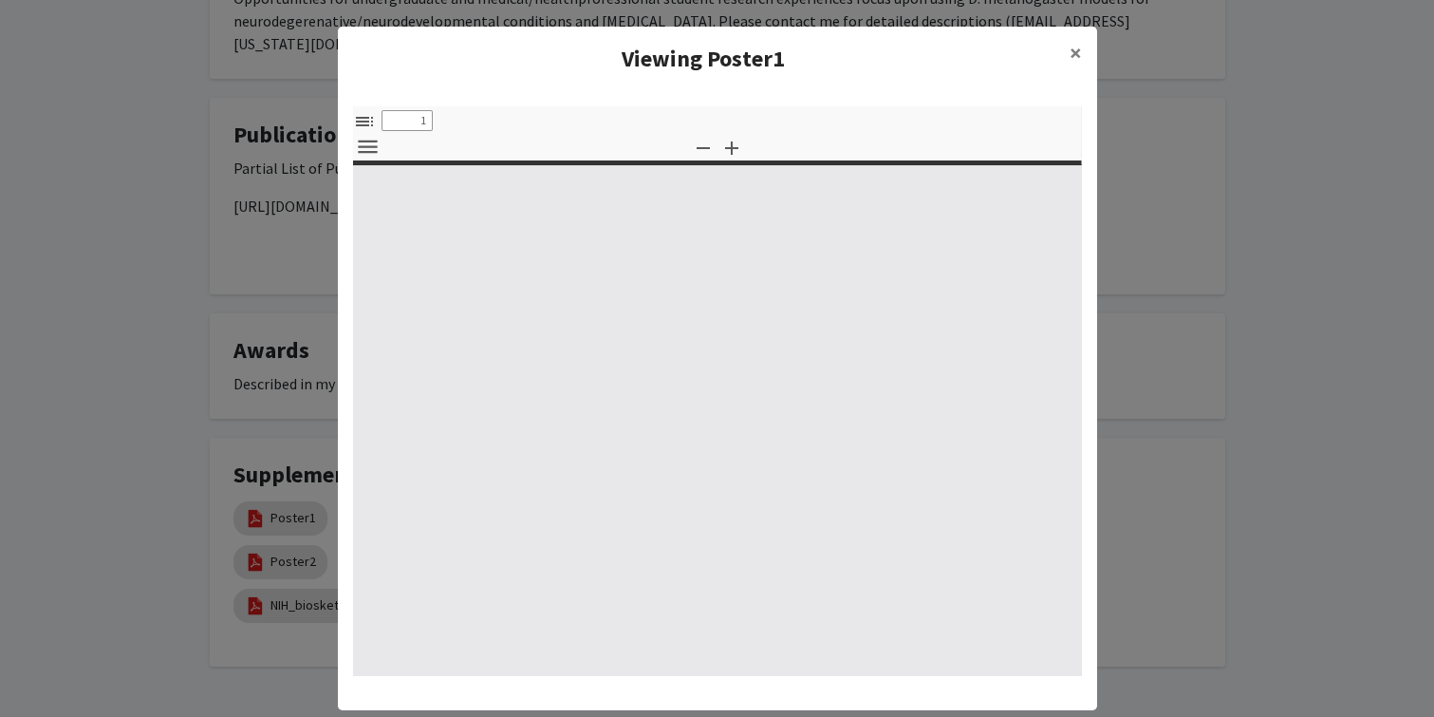
select select "custom"
type input "0"
select select "custom"
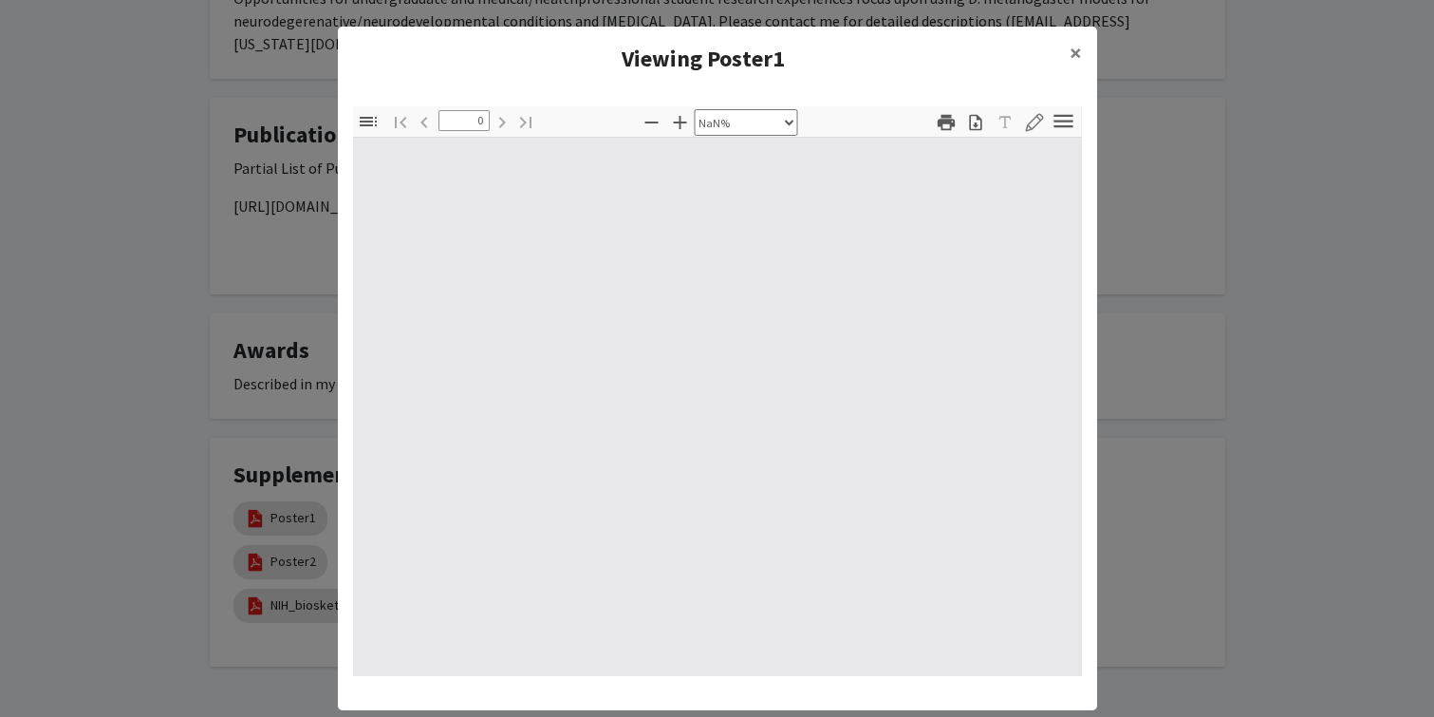
type input "1"
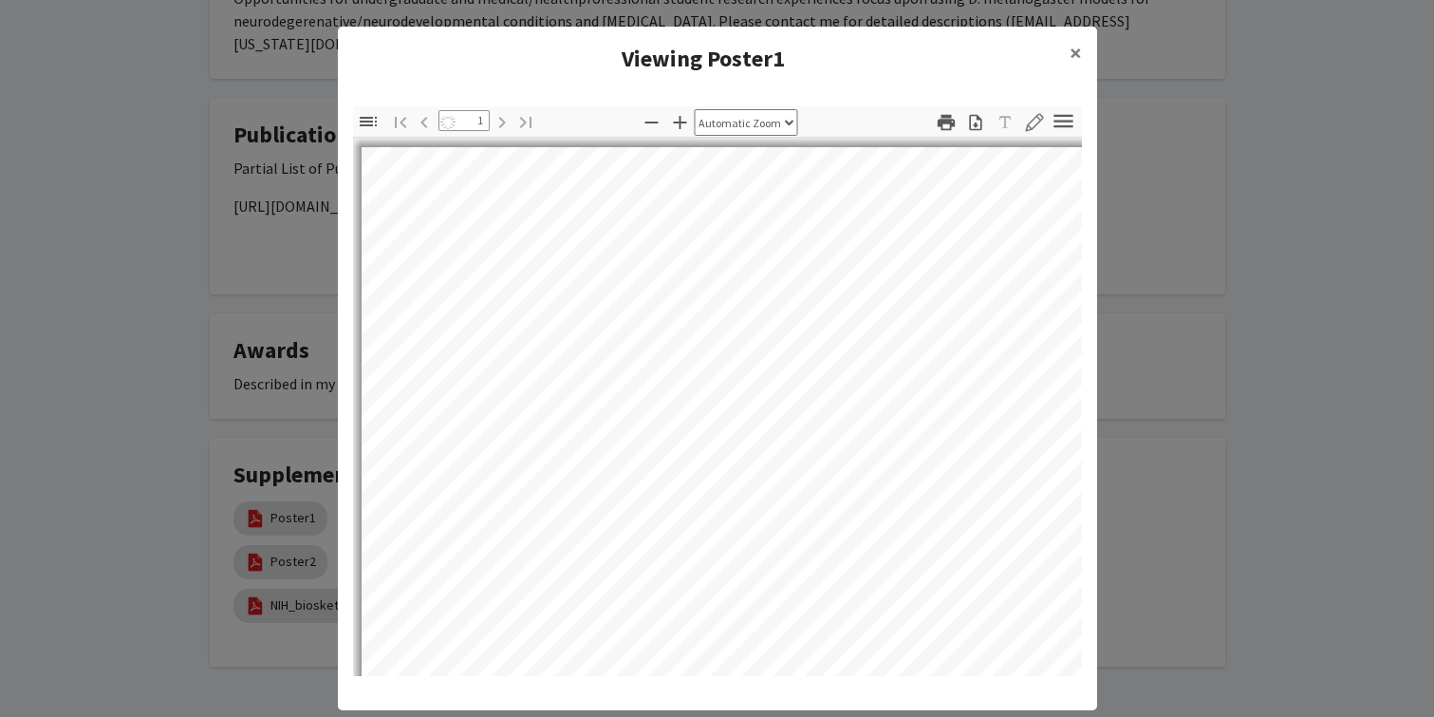
select select "auto"
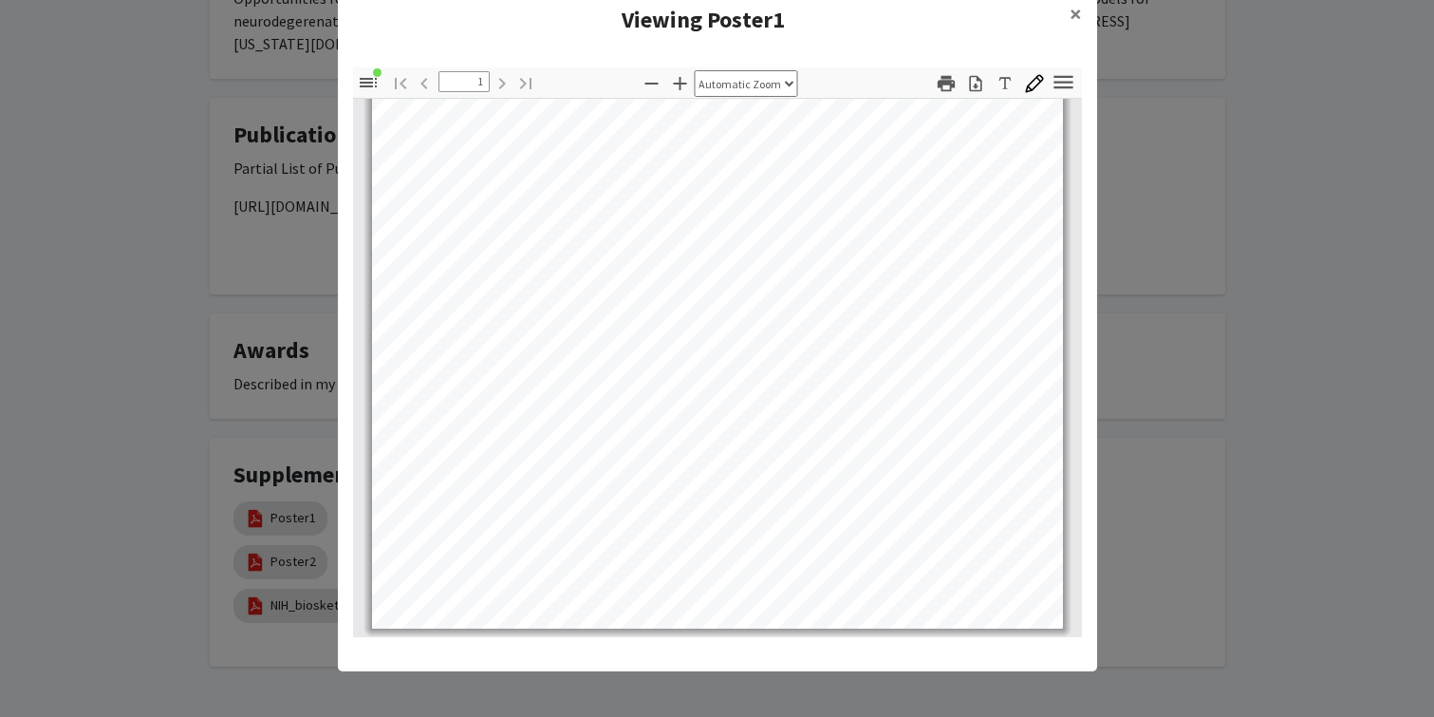
scroll to position [0, 0]
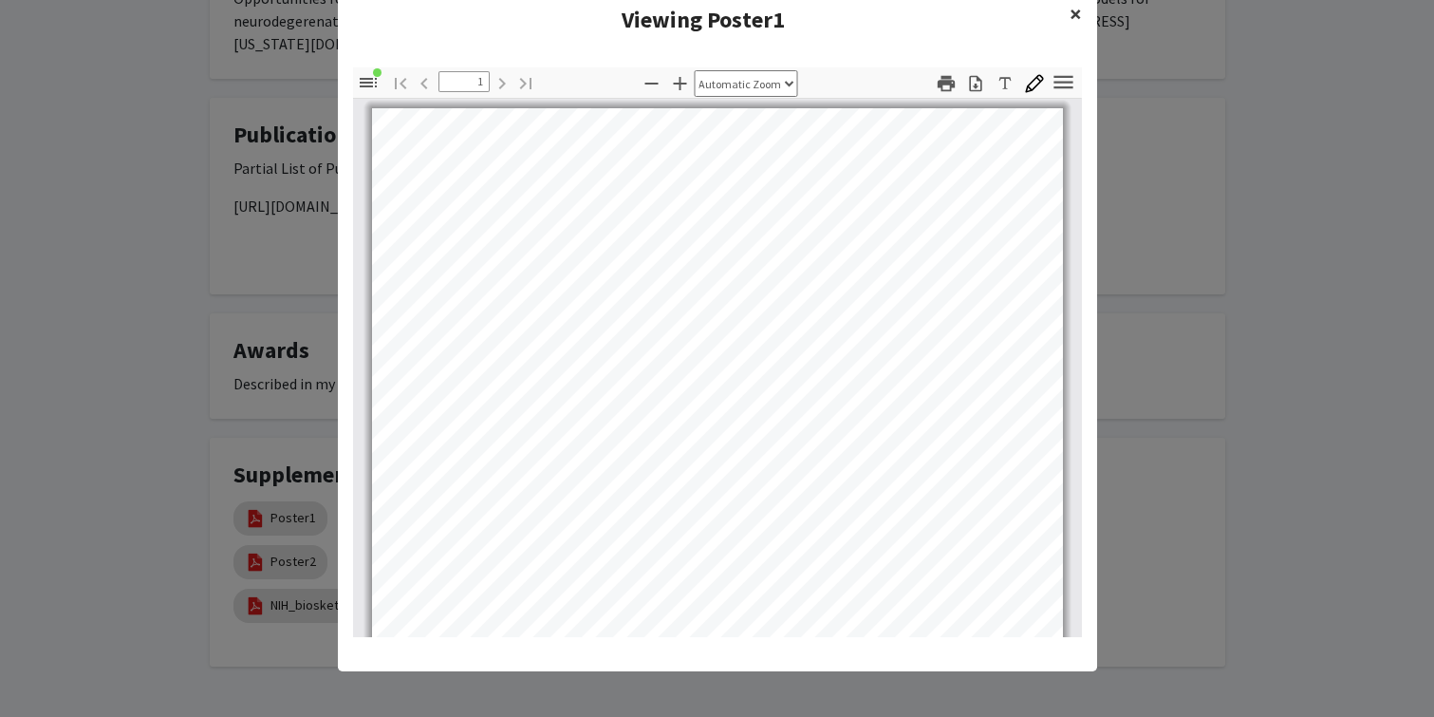
click at [1070, 14] on span "×" at bounding box center [1076, 13] width 12 height 29
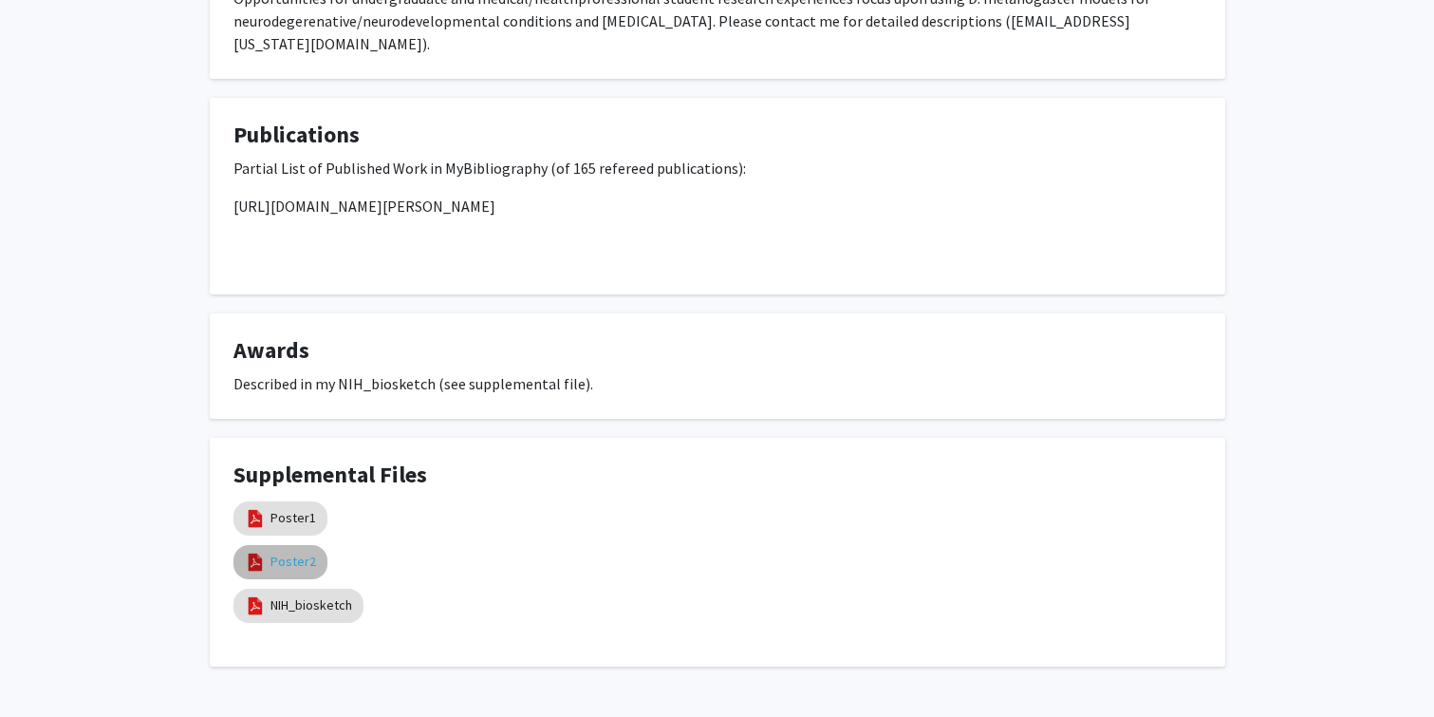
click at [297, 551] on link "Poster2" at bounding box center [294, 561] width 46 height 20
select select "custom"
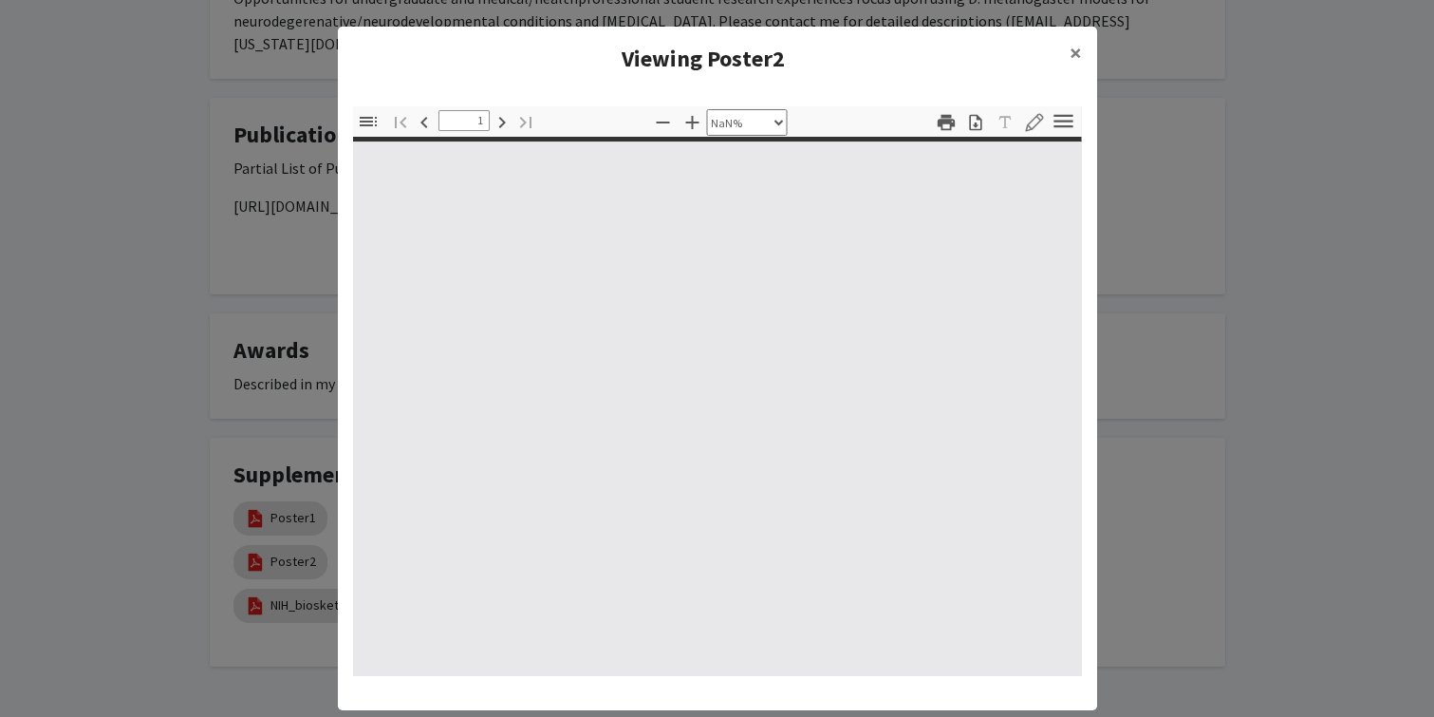
type input "0"
select select "custom"
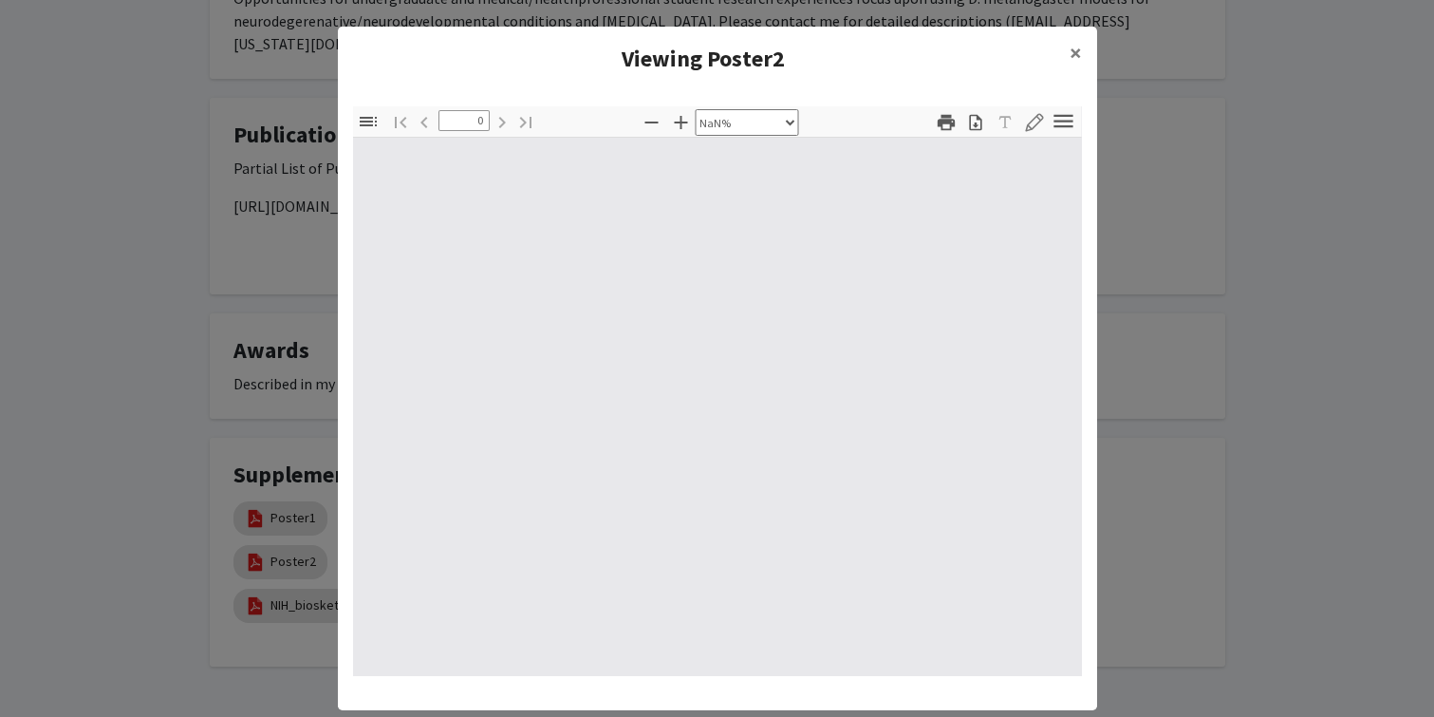
type input "1"
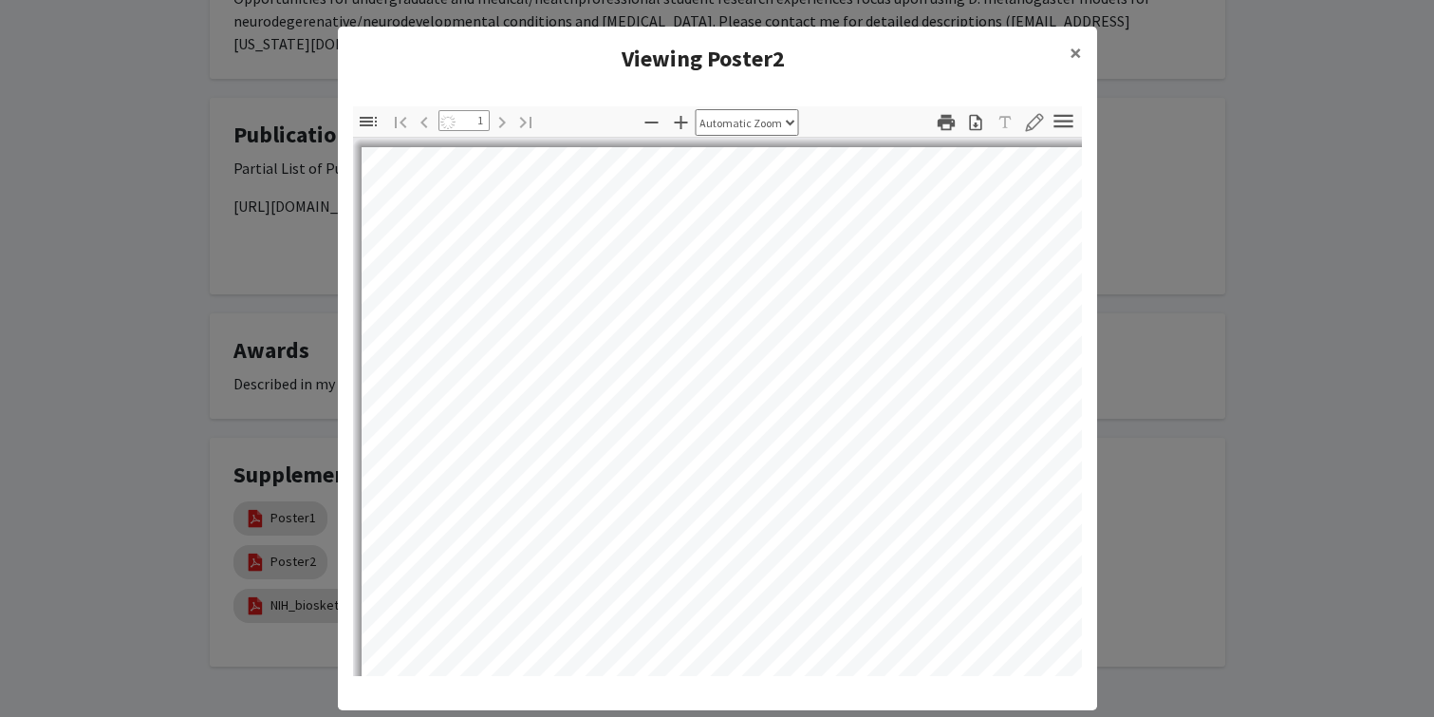
select select "auto"
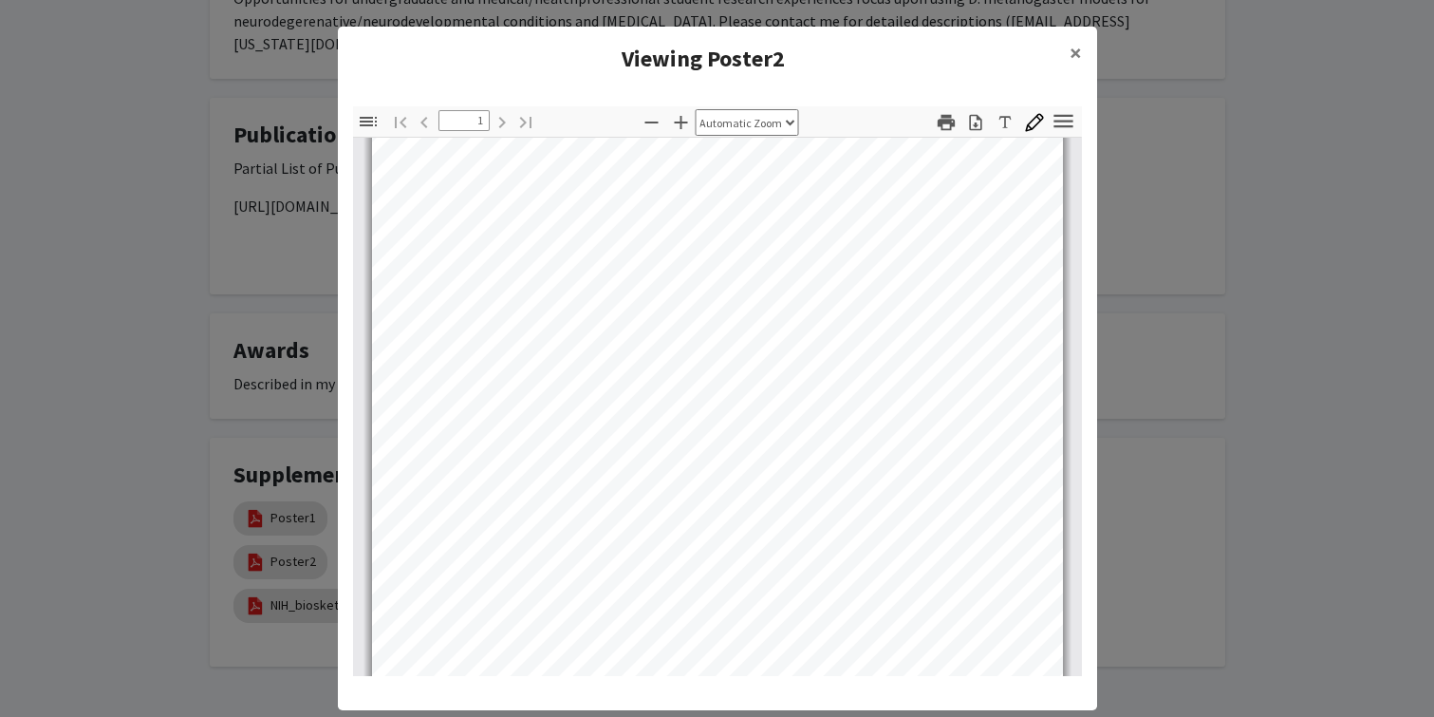
scroll to position [308, 0]
click at [1073, 61] on span "×" at bounding box center [1076, 52] width 12 height 29
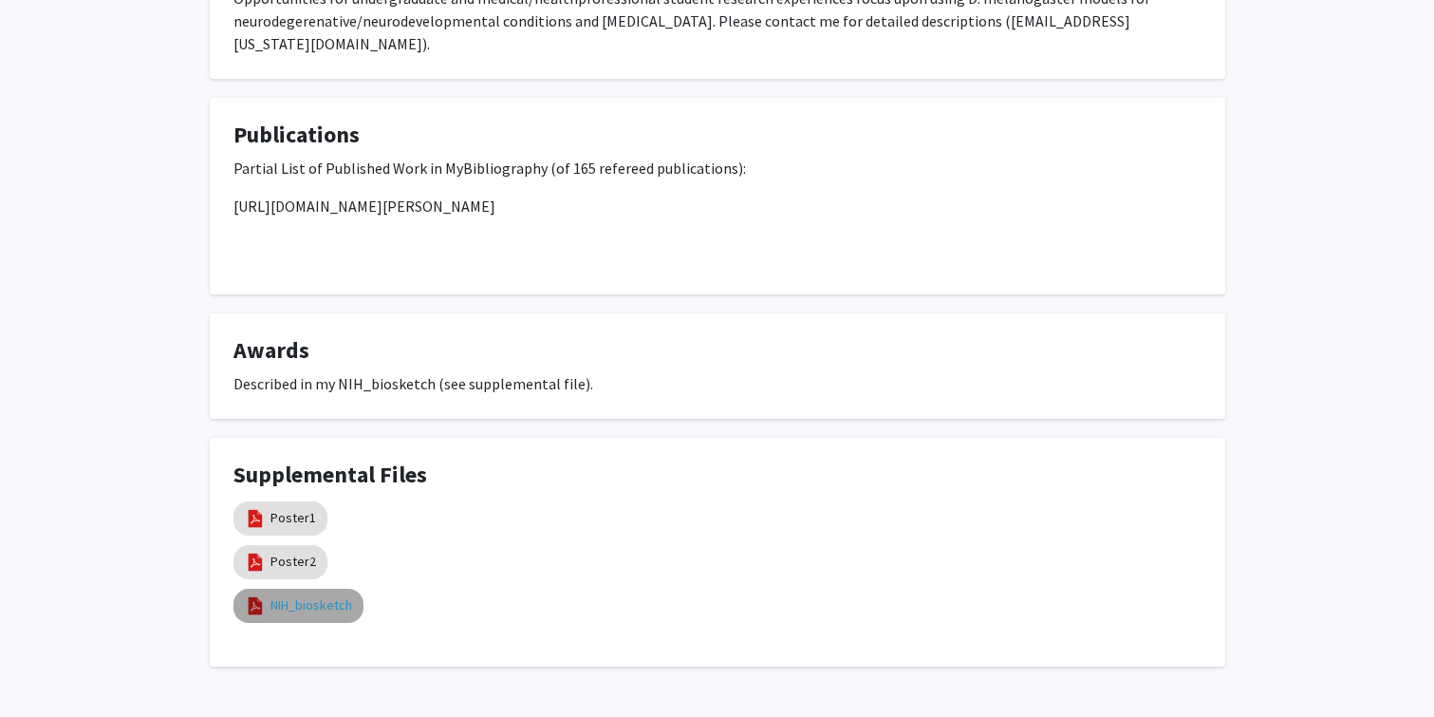
click at [322, 595] on link "NIH_biosketch" at bounding box center [312, 605] width 82 height 20
select select "custom"
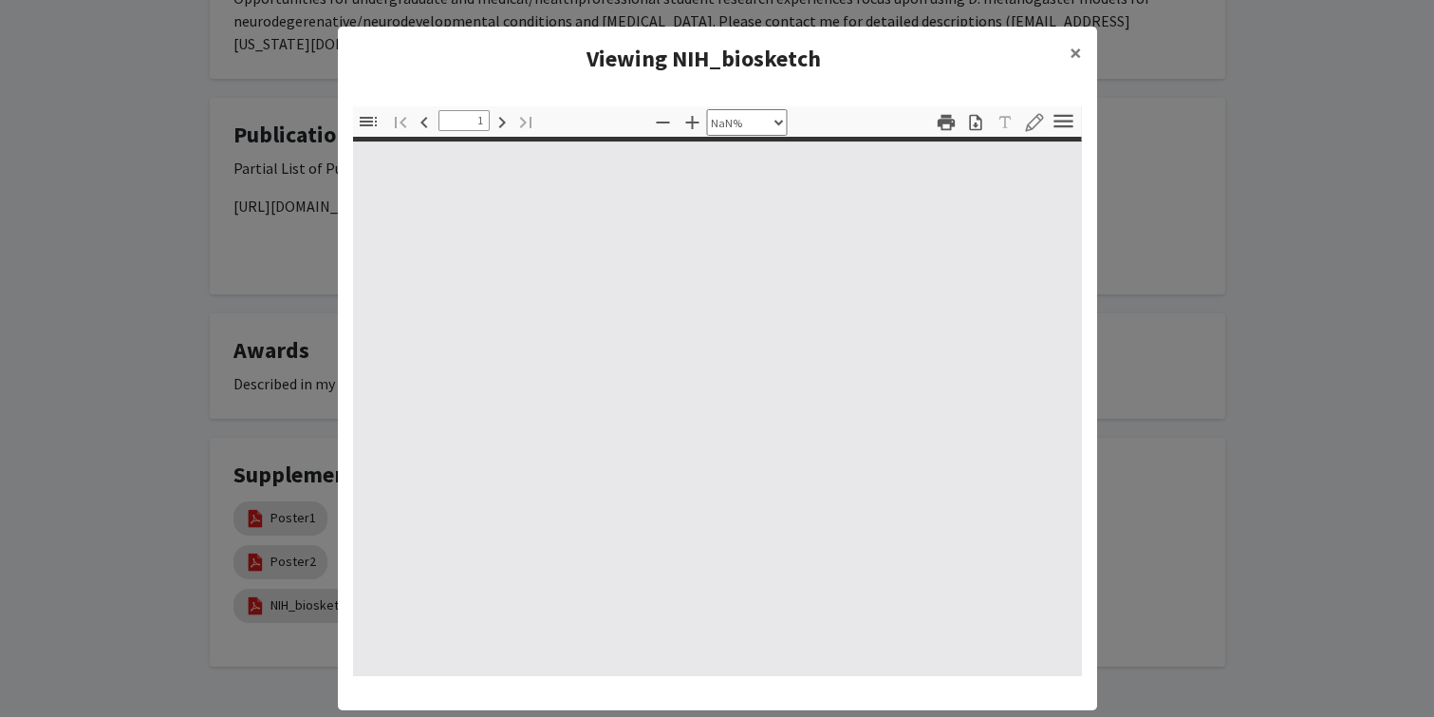
type input "0"
select select "custom"
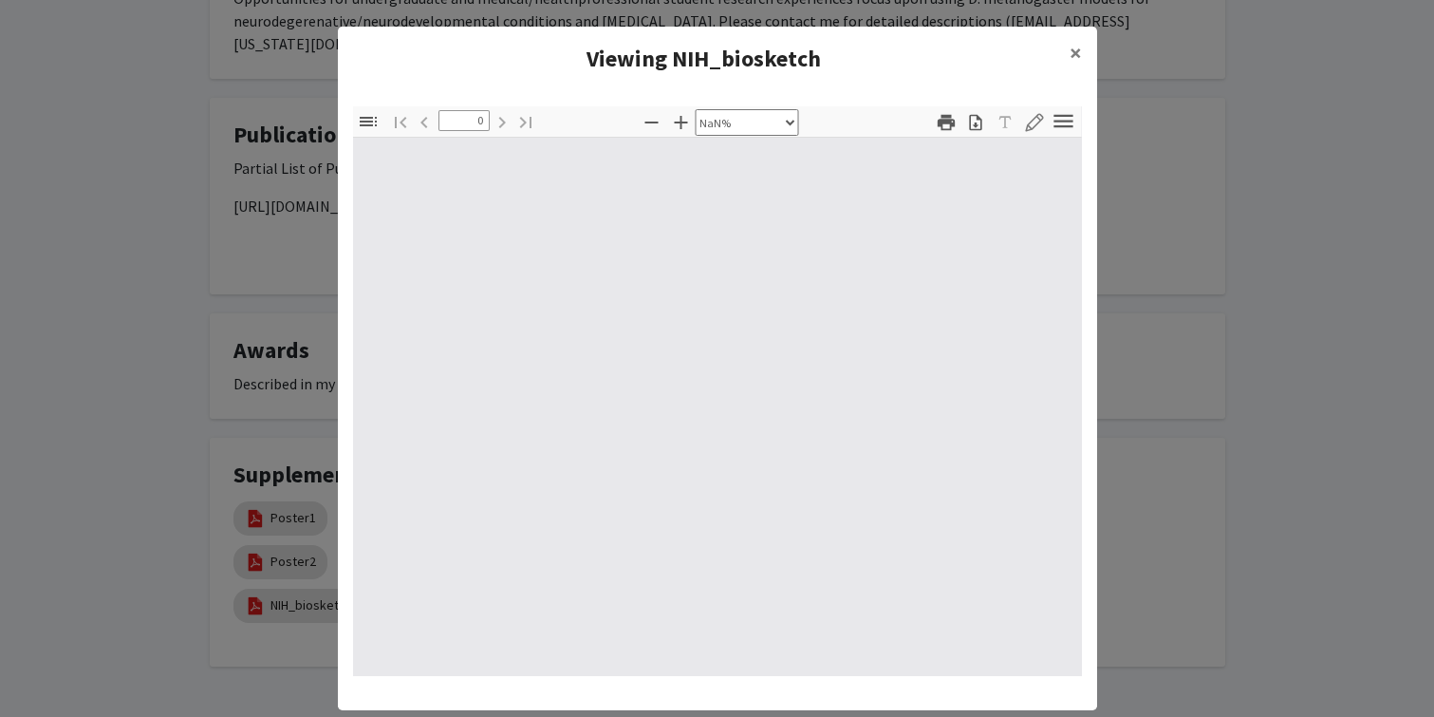
type input "1"
select select "auto"
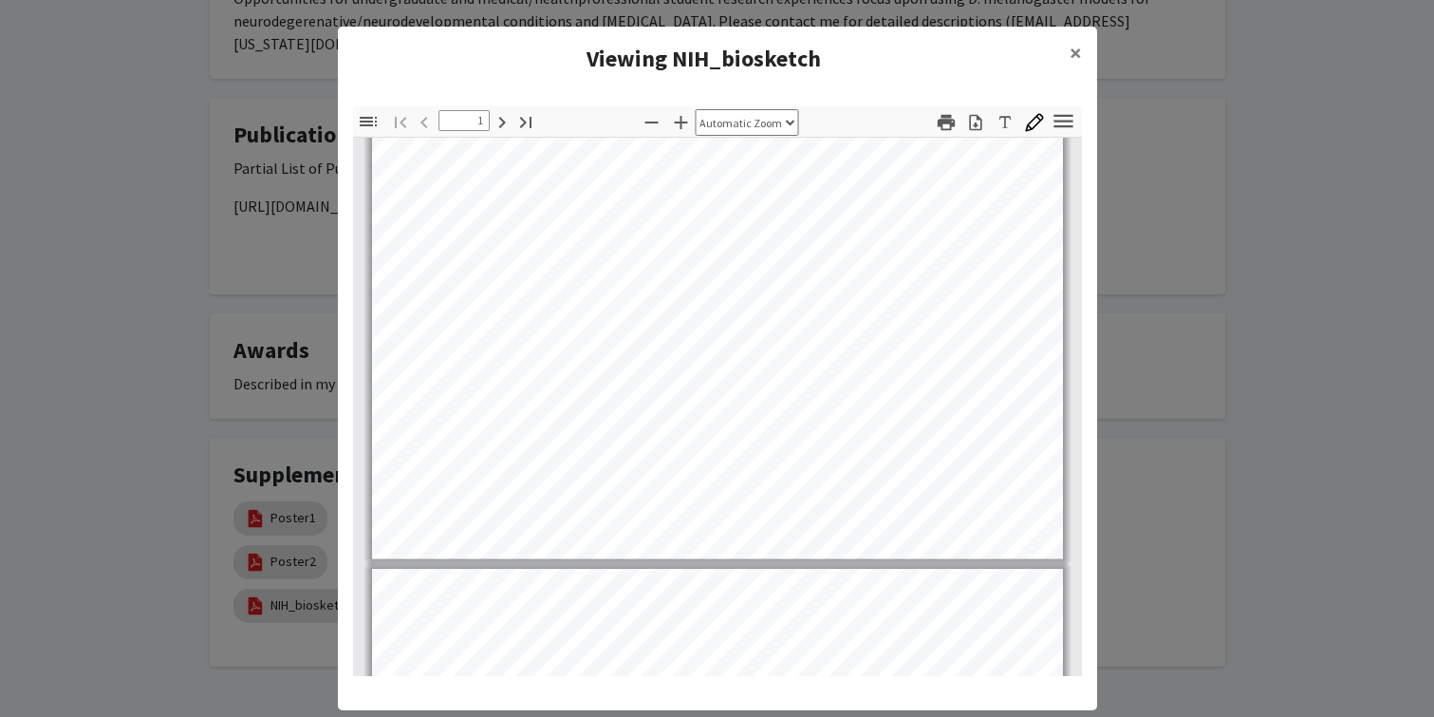
scroll to position [485, 0]
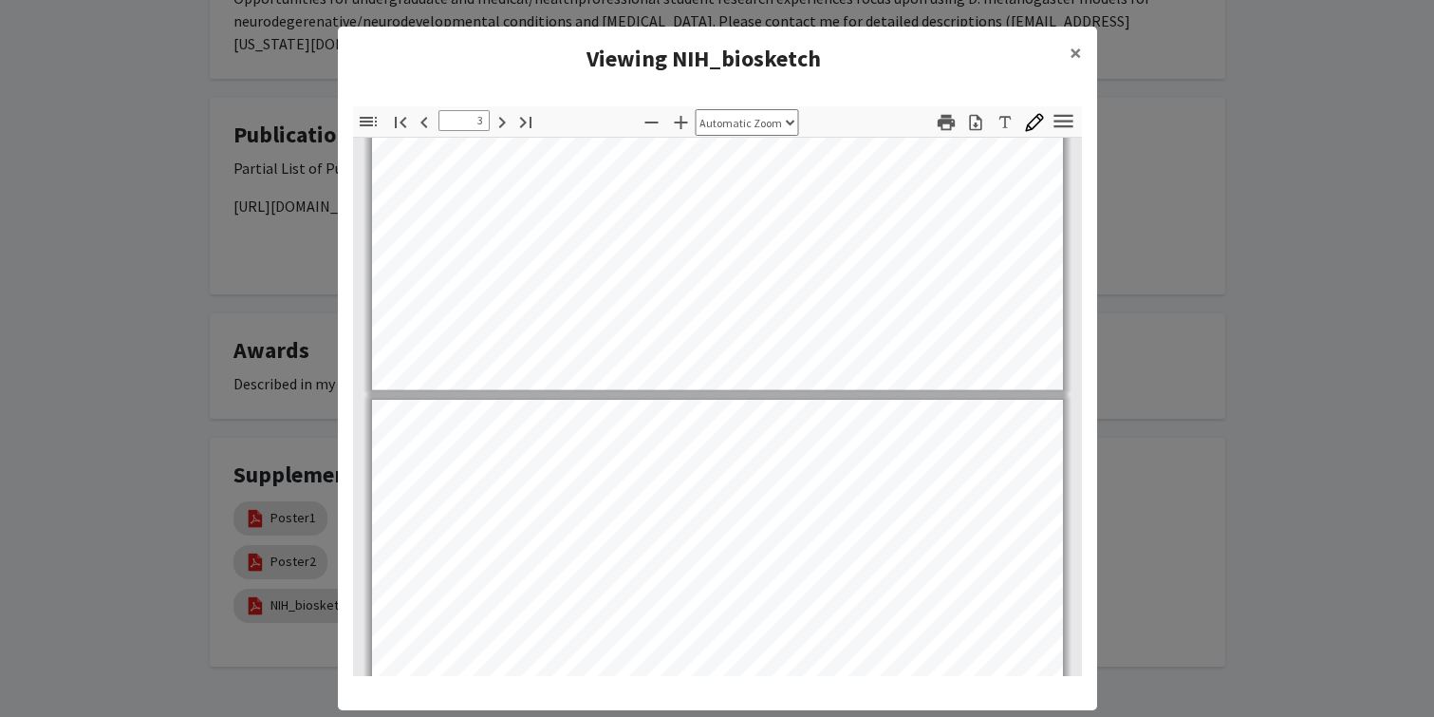
type input "4"
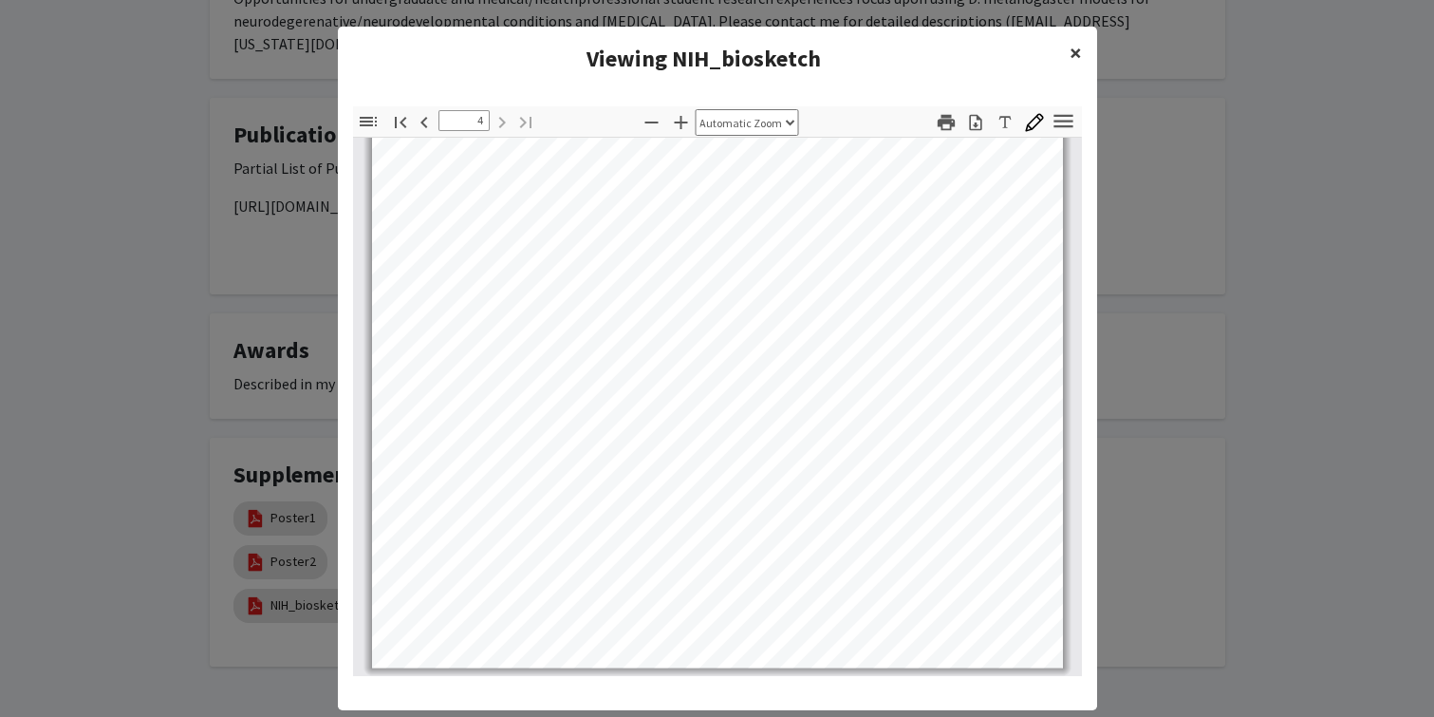
click at [1074, 51] on span "×" at bounding box center [1076, 52] width 12 height 29
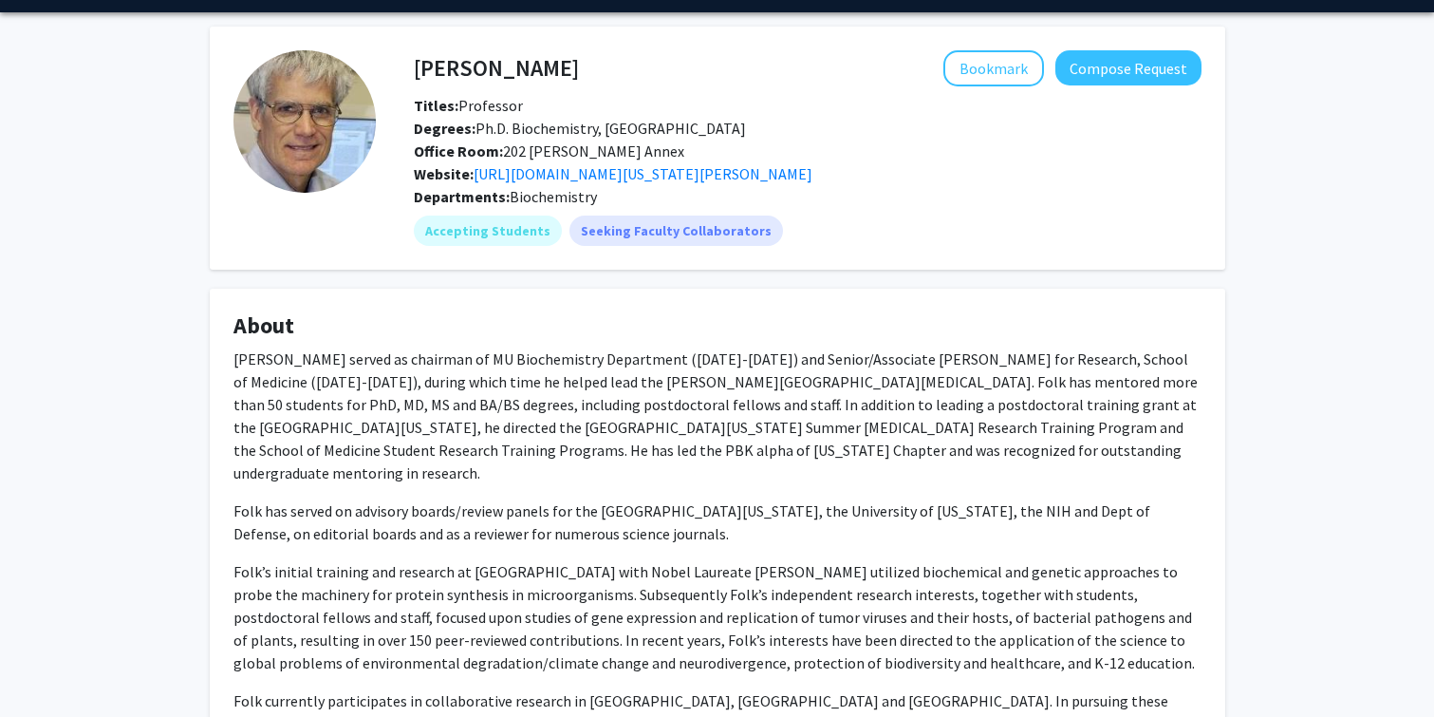
scroll to position [0, 0]
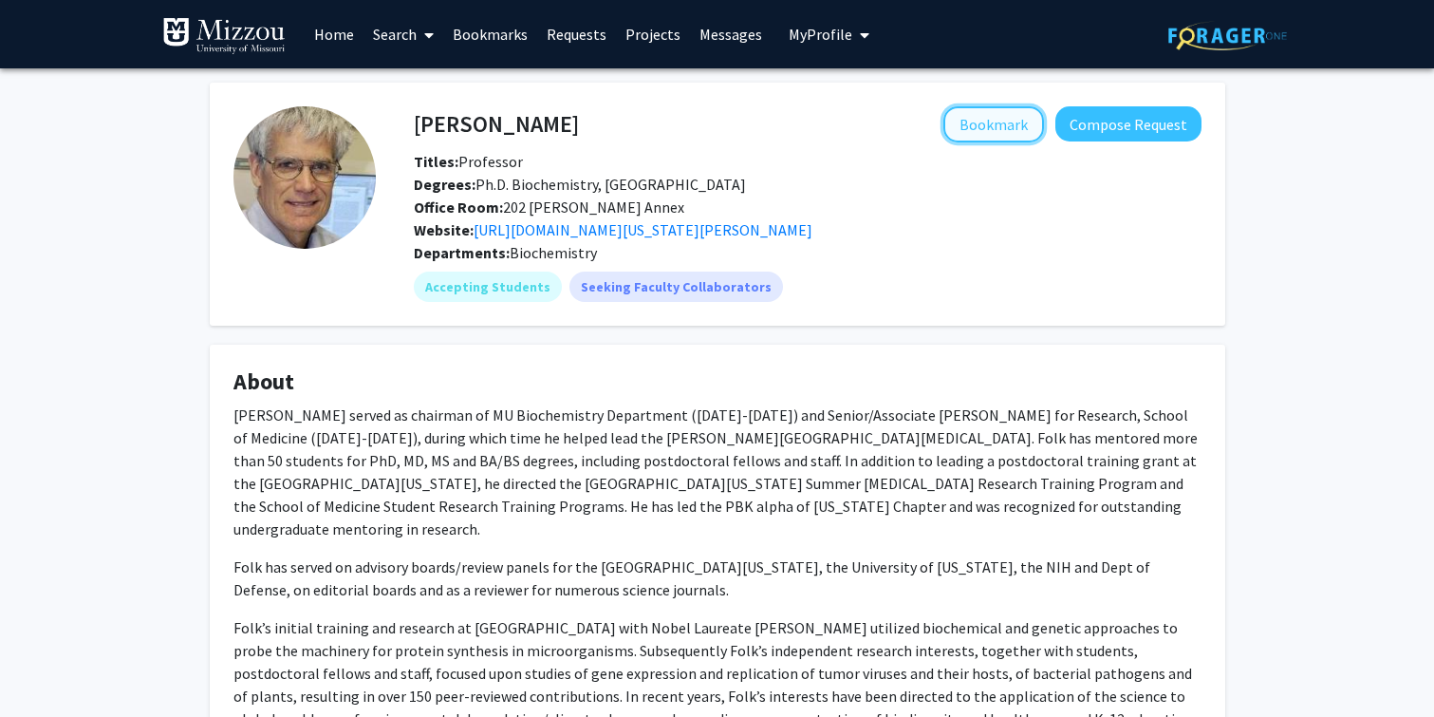
click at [1002, 121] on button "Bookmark" at bounding box center [993, 124] width 101 height 36
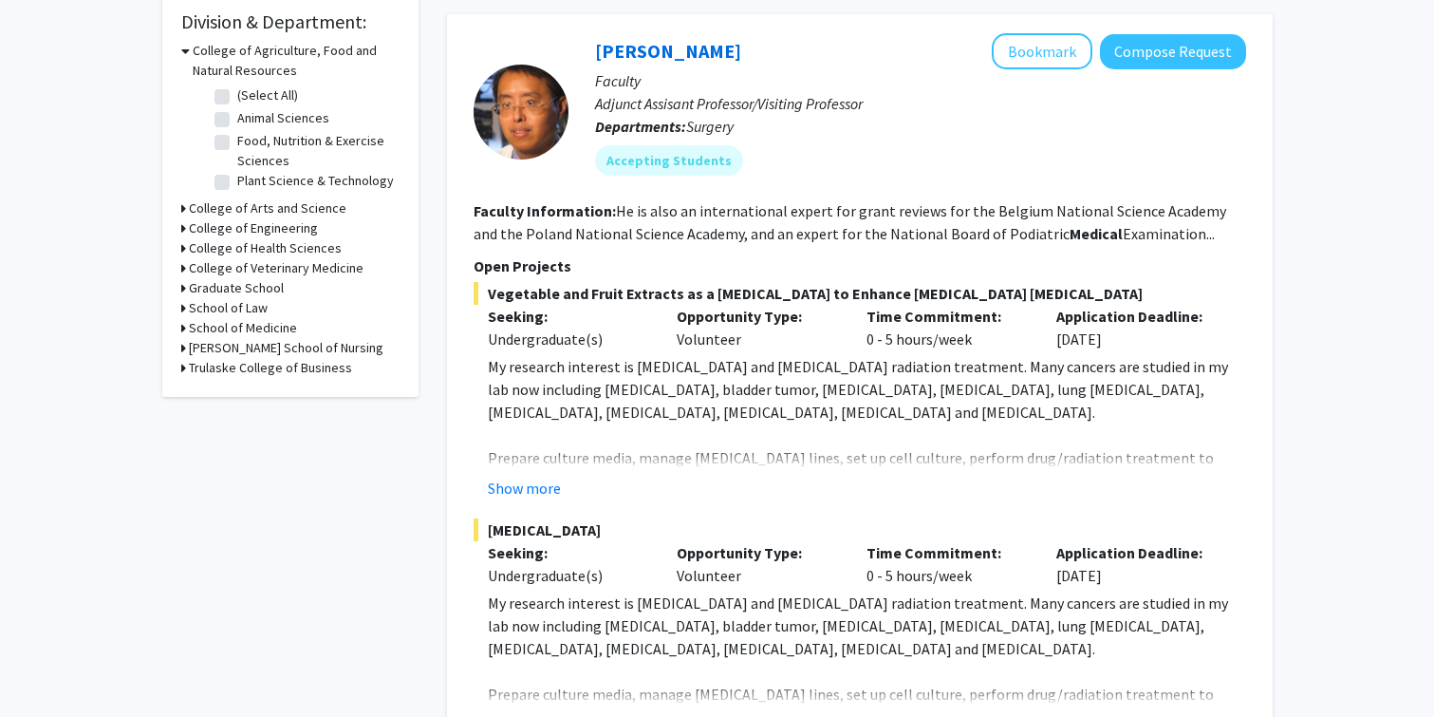
scroll to position [576, 0]
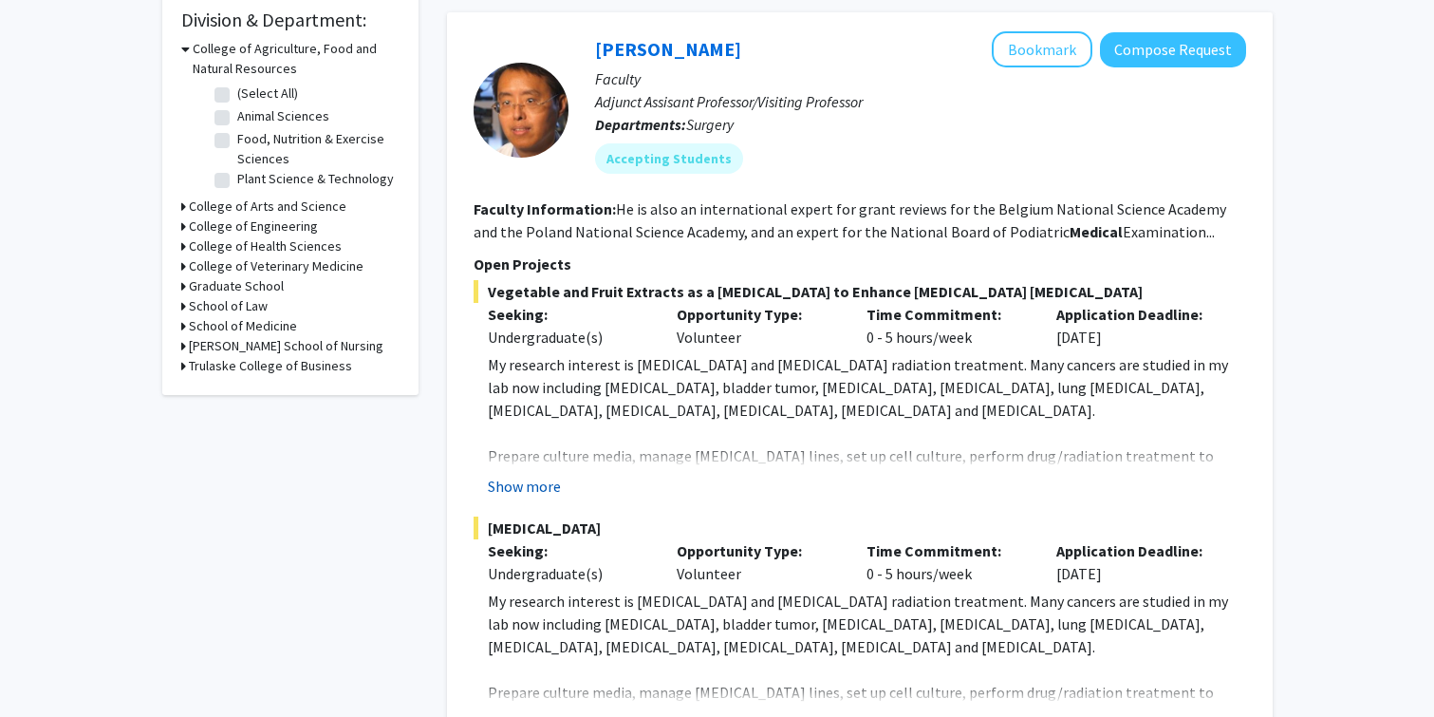
click at [544, 475] on button "Show more" at bounding box center [524, 486] width 73 height 23
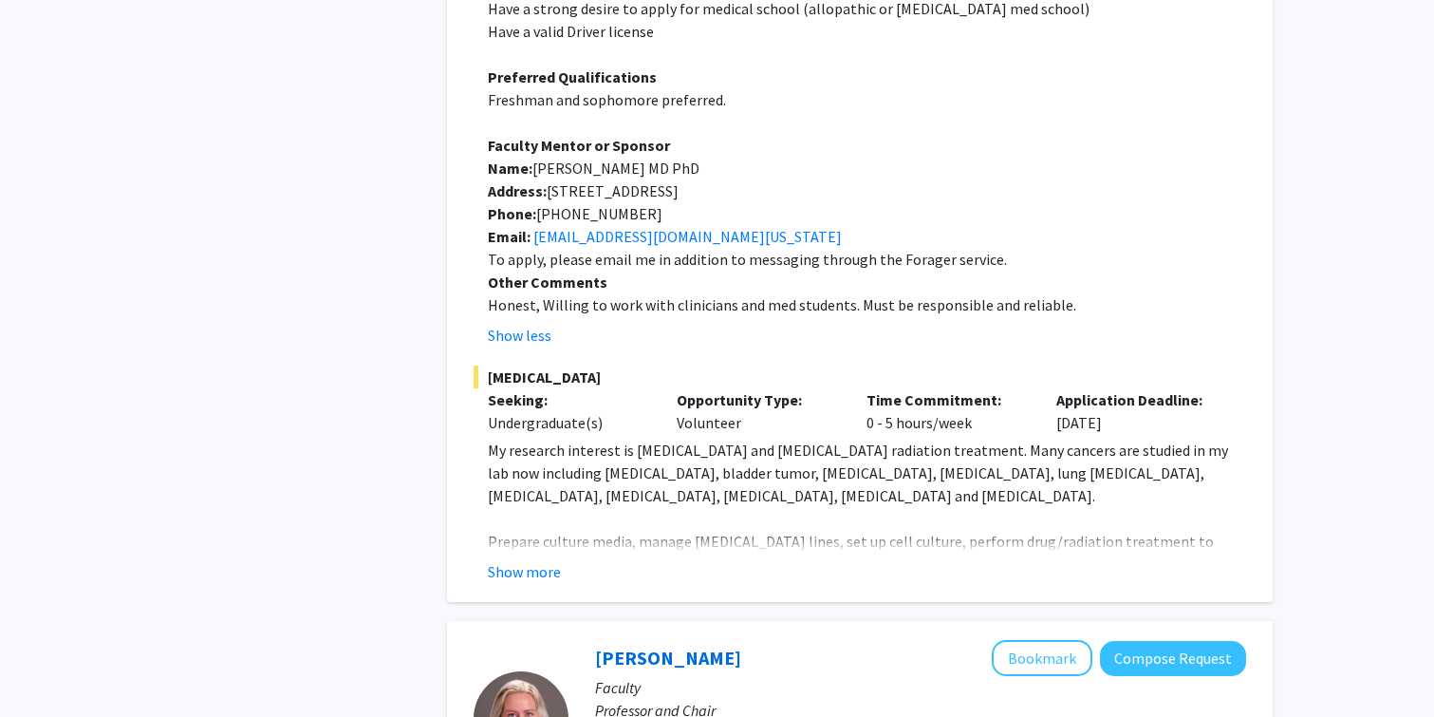
scroll to position [1200, 0]
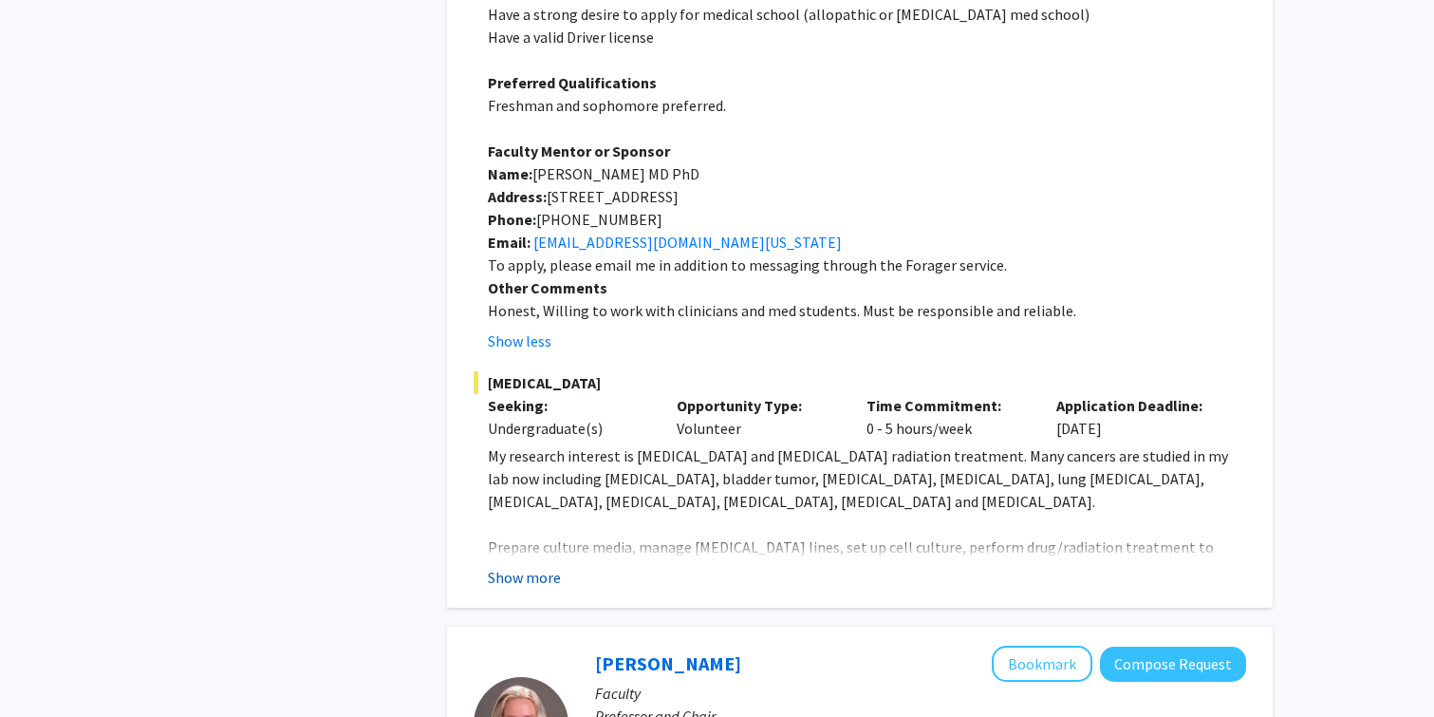
click at [538, 566] on button "Show more" at bounding box center [524, 577] width 73 height 23
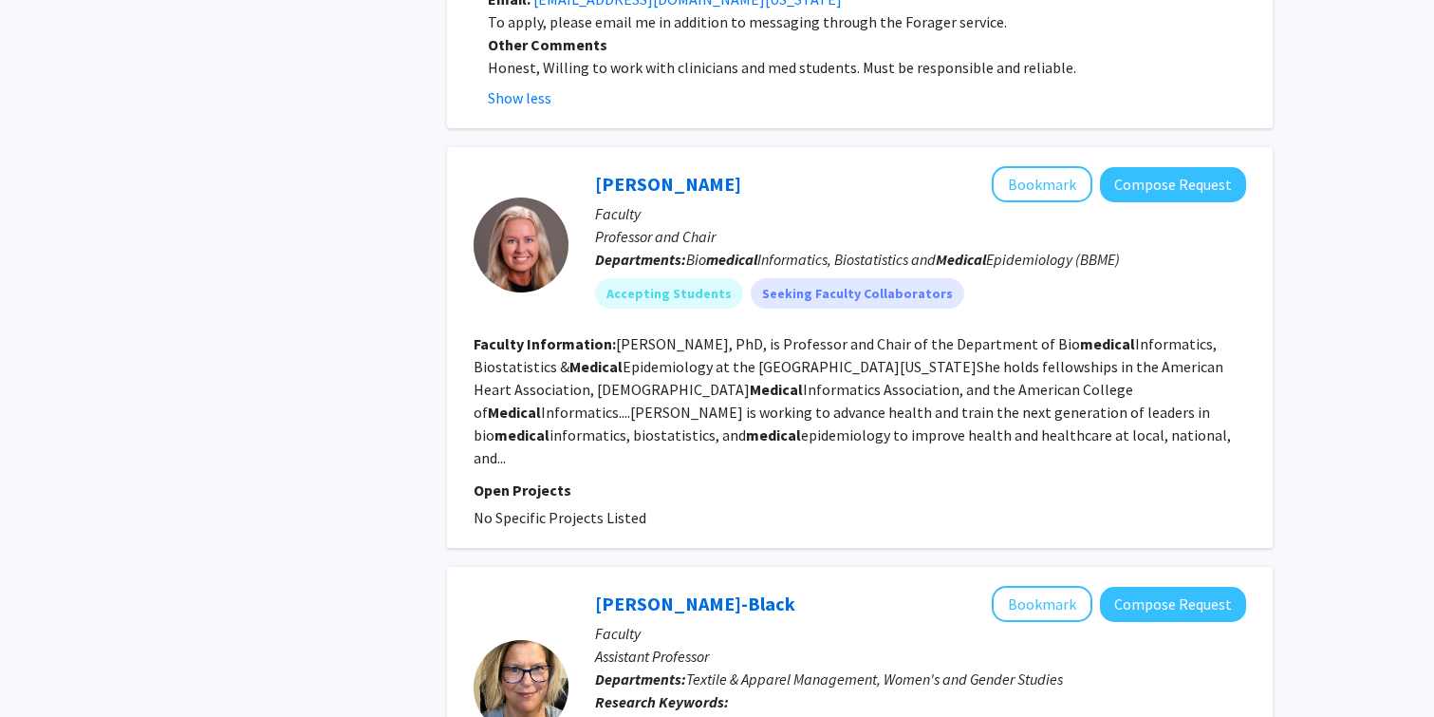
scroll to position [2170, 0]
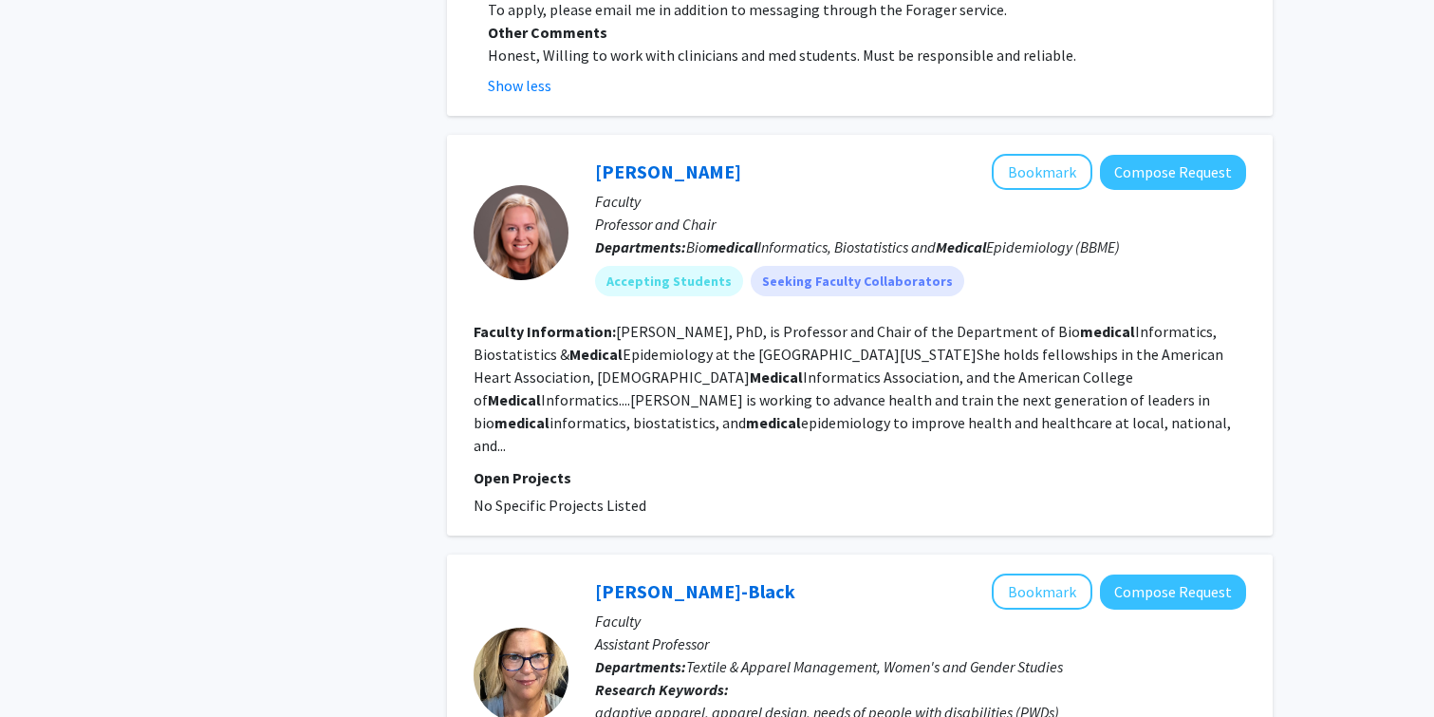
click at [685, 361] on fg-read-more "[PERSON_NAME], PhD, is Professor and Chair of the Department of Bio medical Inf…" at bounding box center [852, 388] width 757 height 133
copy fg-read-more "epidemiology"
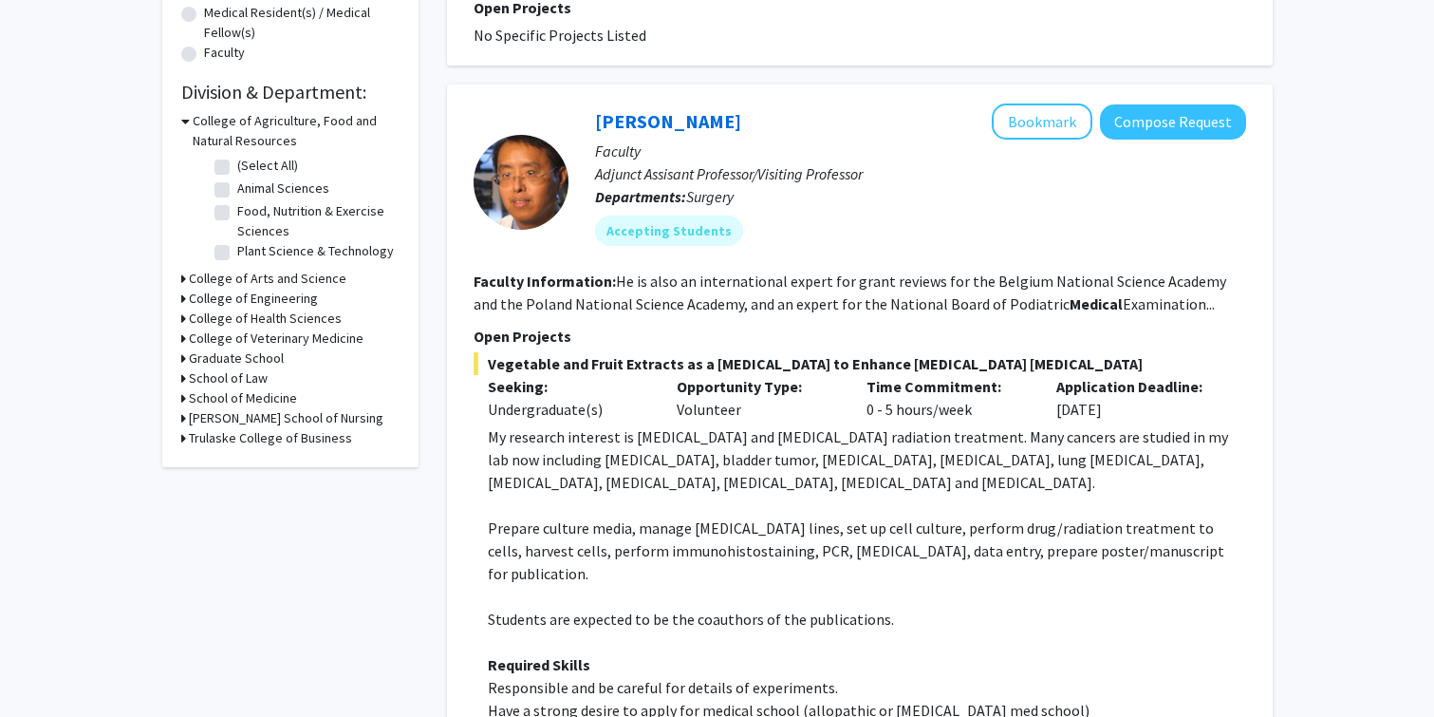
scroll to position [505, 0]
click at [1030, 103] on button "Bookmark" at bounding box center [1042, 121] width 101 height 36
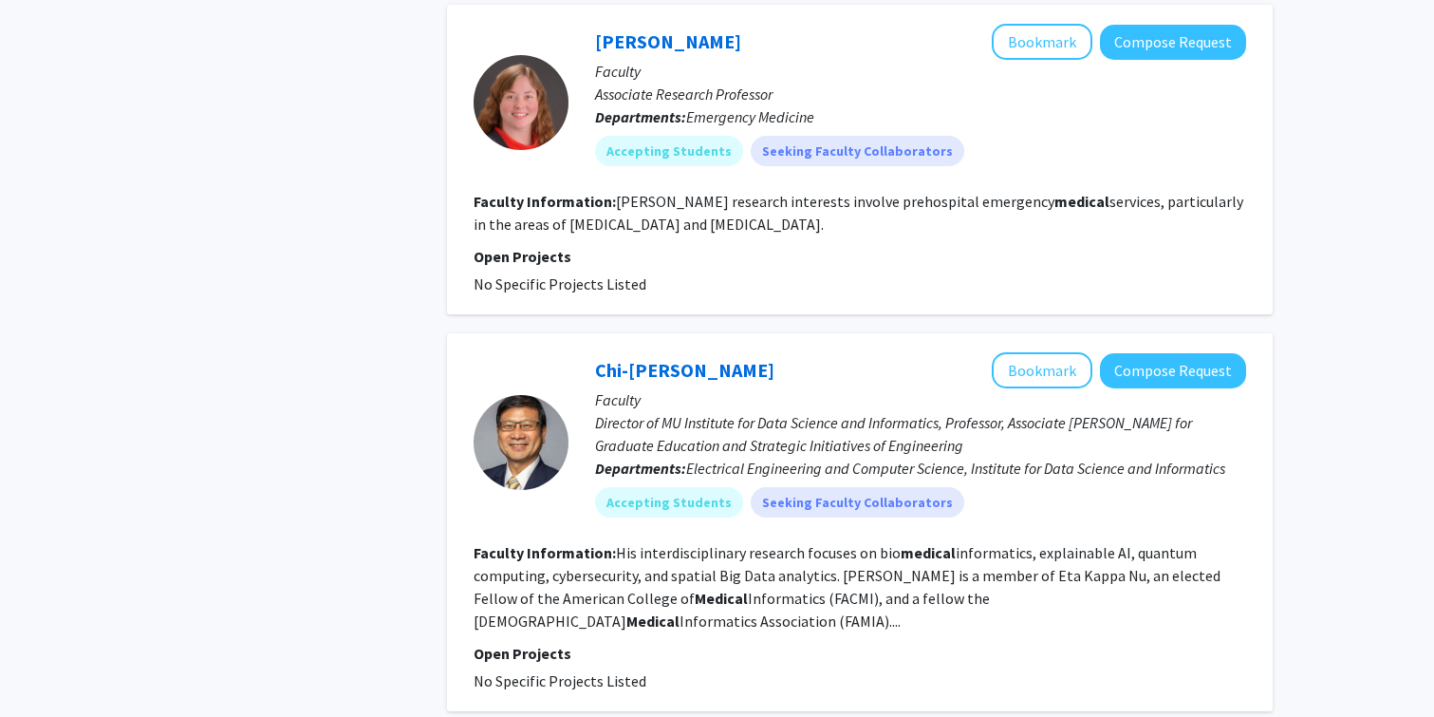
scroll to position [5439, 0]
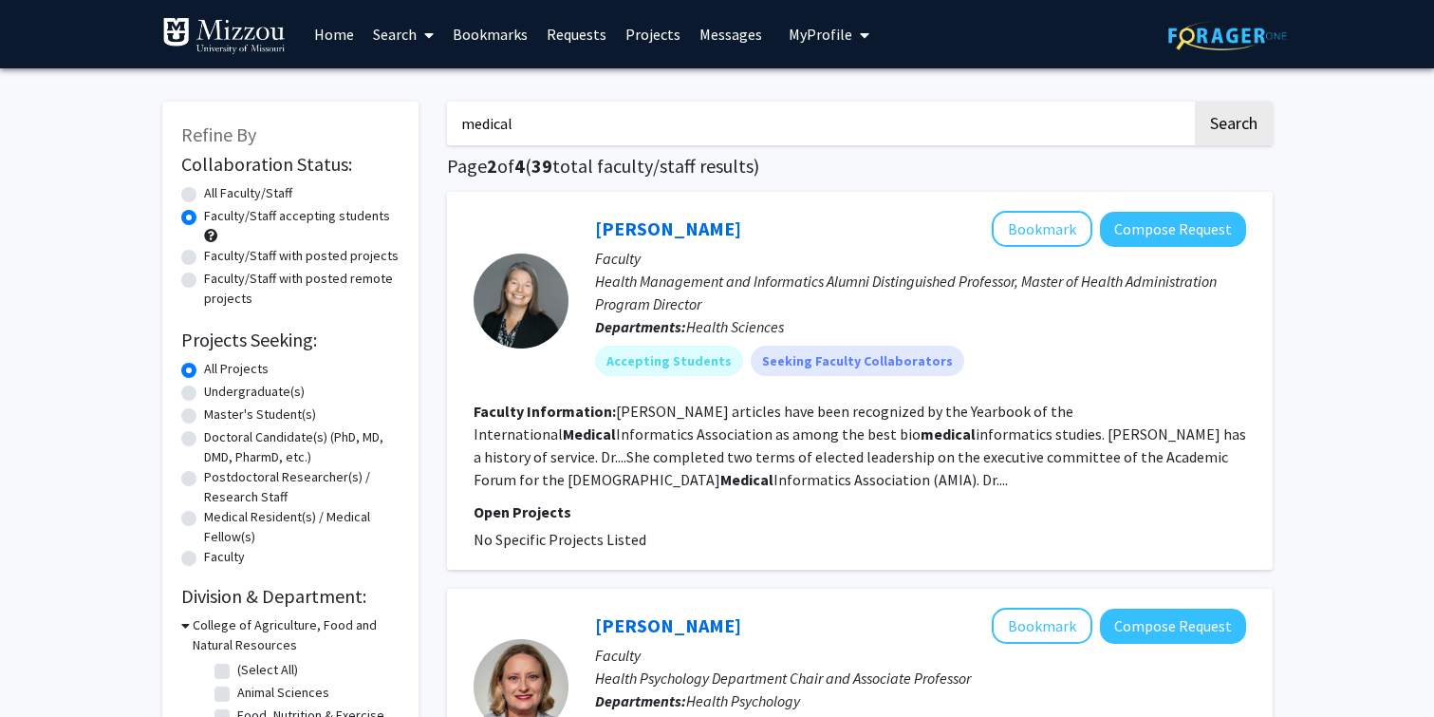
click at [214, 257] on label "Faculty/Staff with posted projects" at bounding box center [301, 256] width 195 height 20
click at [214, 257] on input "Faculty/Staff with posted projects" at bounding box center [210, 252] width 12 height 12
radio input "true"
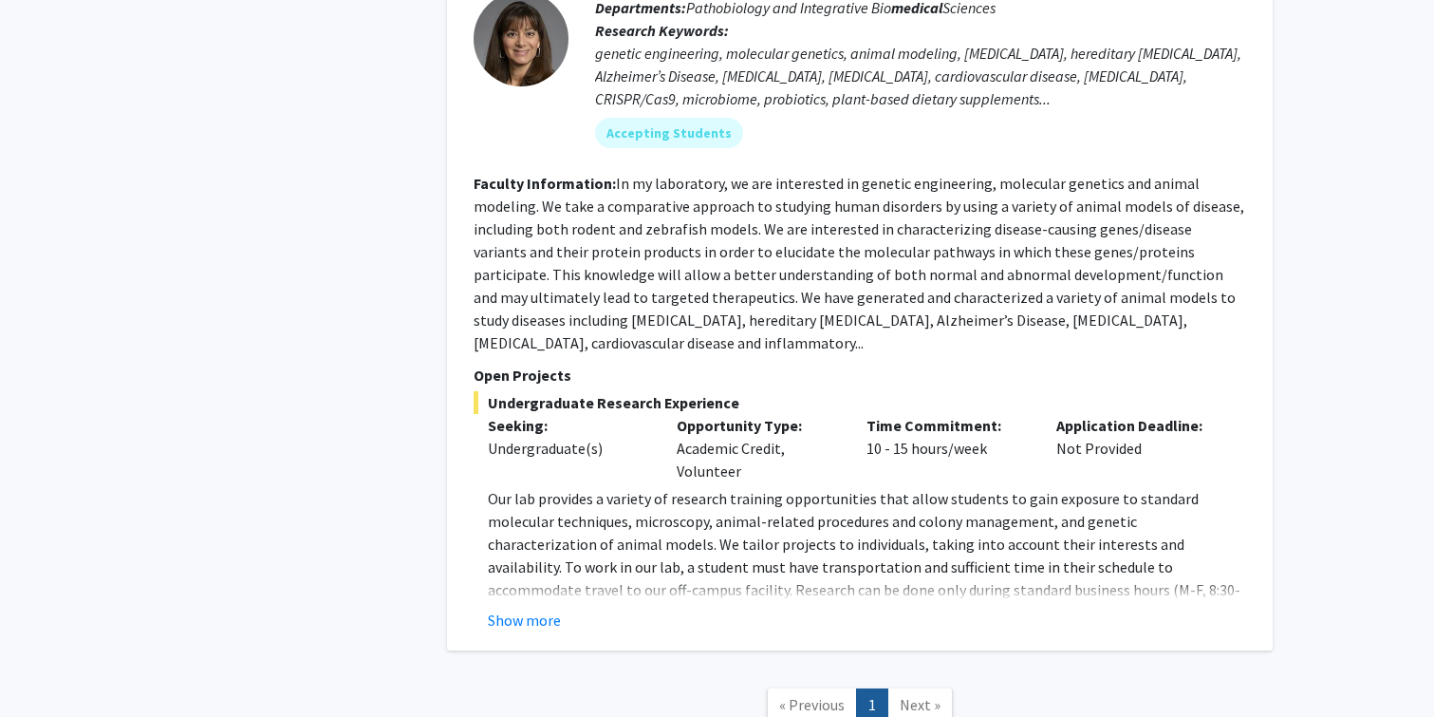
scroll to position [2076, 0]
click at [539, 607] on button "Show more" at bounding box center [524, 618] width 73 height 23
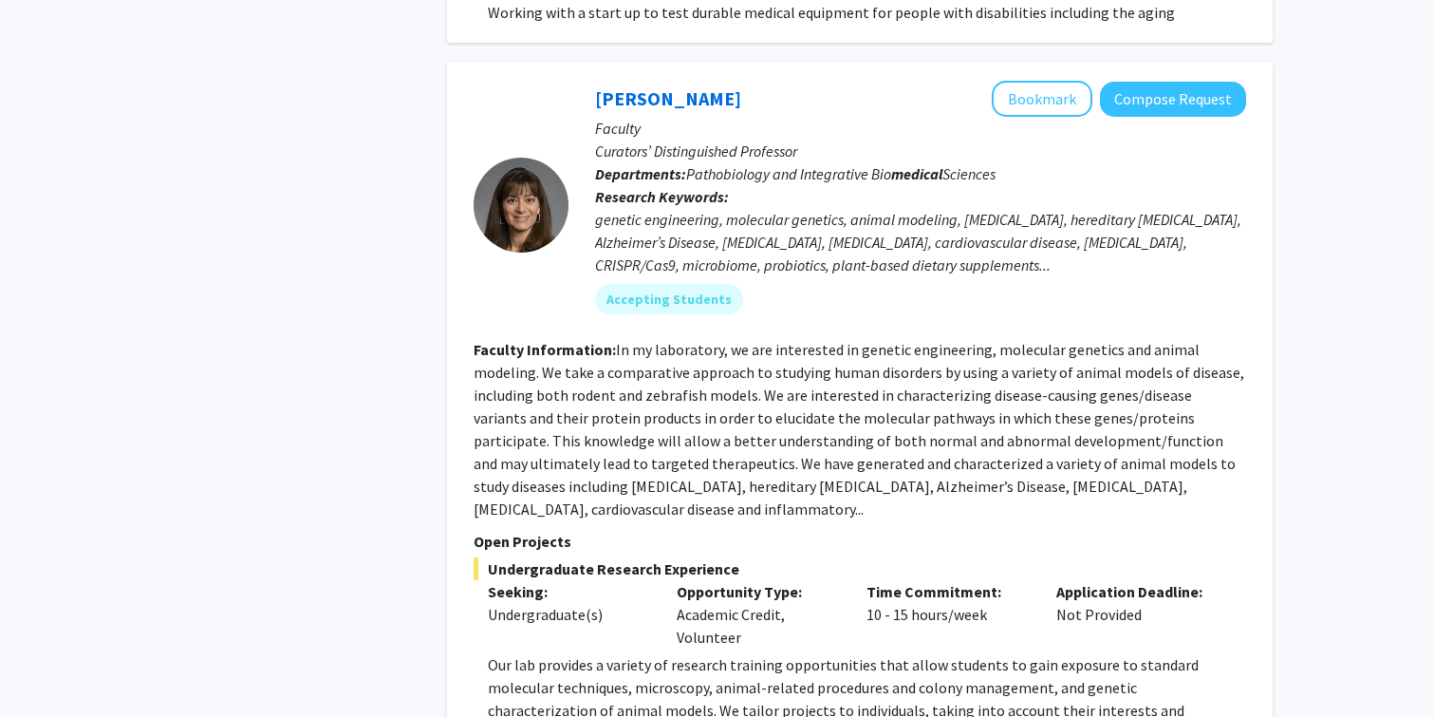
scroll to position [1903, 0]
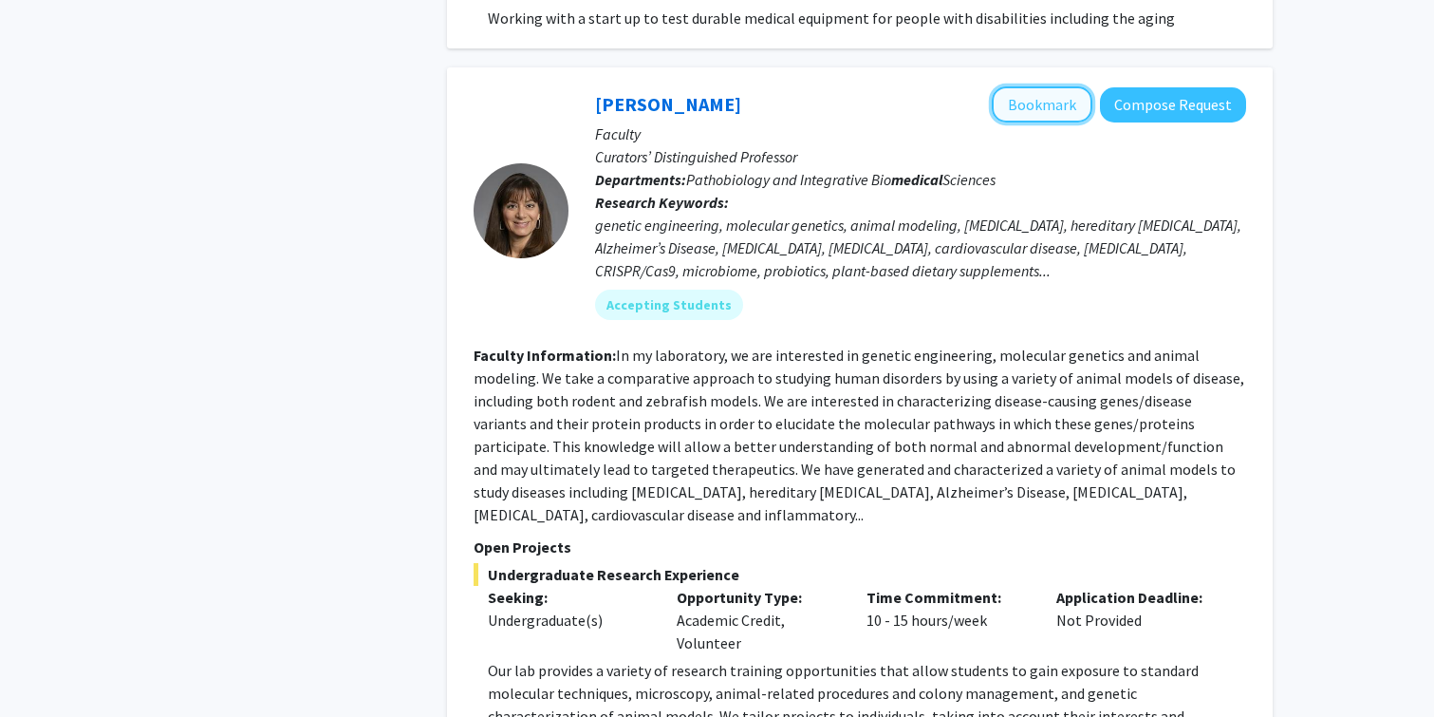
click at [1035, 86] on button "Bookmark" at bounding box center [1042, 104] width 101 height 36
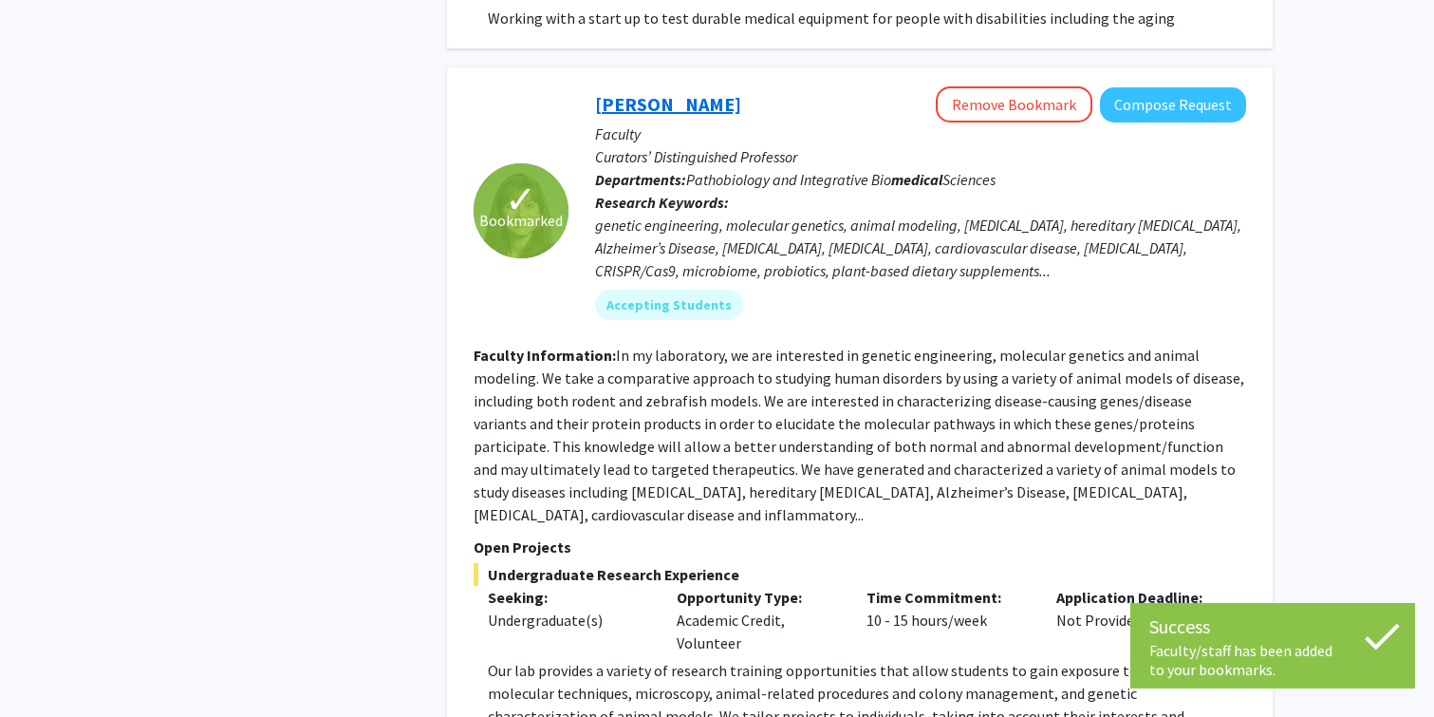
click at [656, 92] on link "[PERSON_NAME]" at bounding box center [668, 104] width 146 height 24
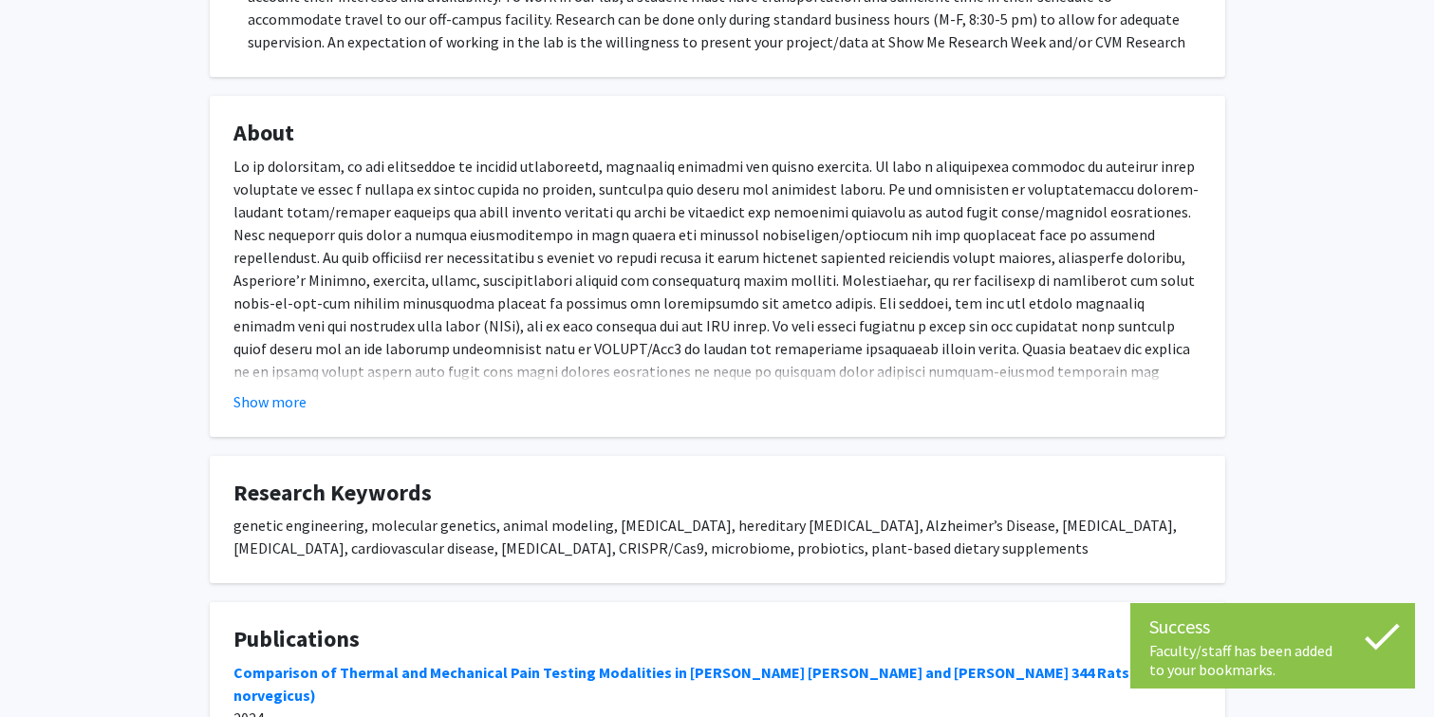
scroll to position [575, 0]
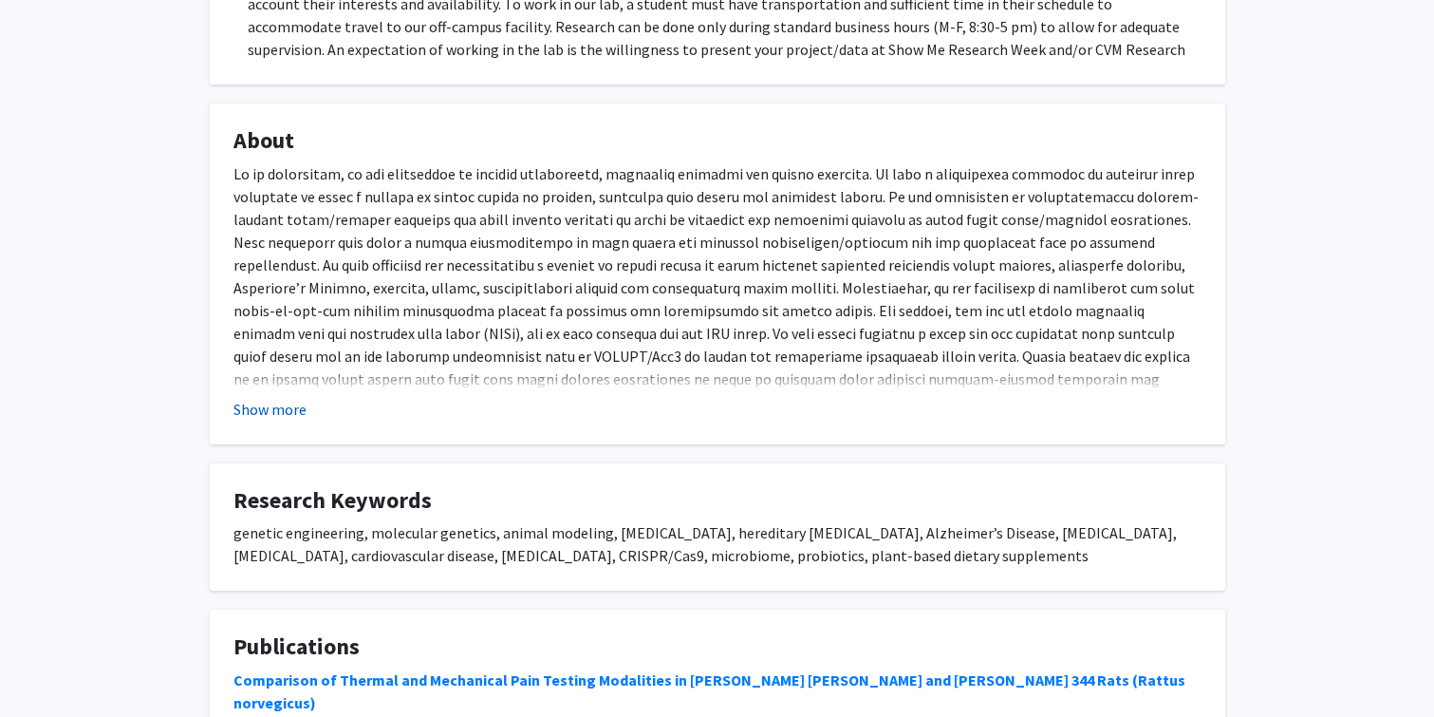
click at [250, 398] on button "Show more" at bounding box center [269, 409] width 73 height 23
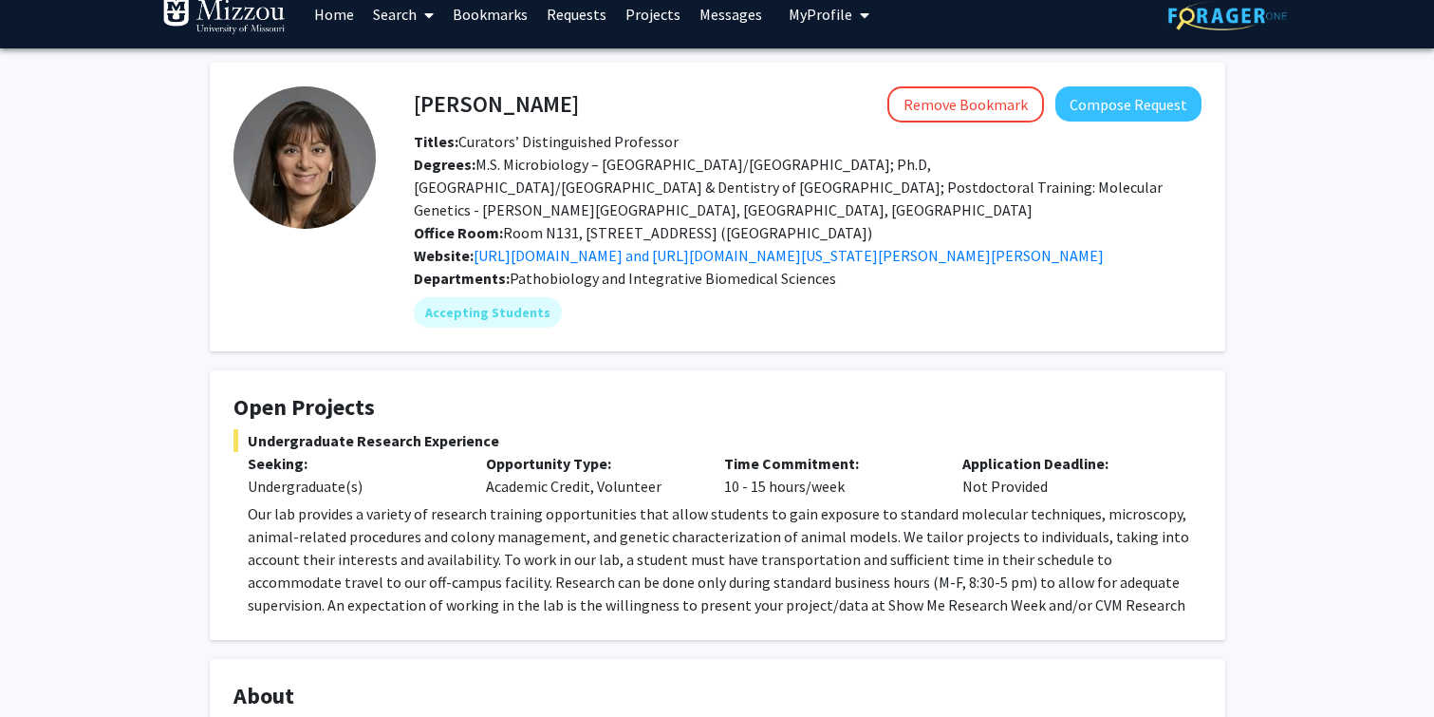
scroll to position [0, 0]
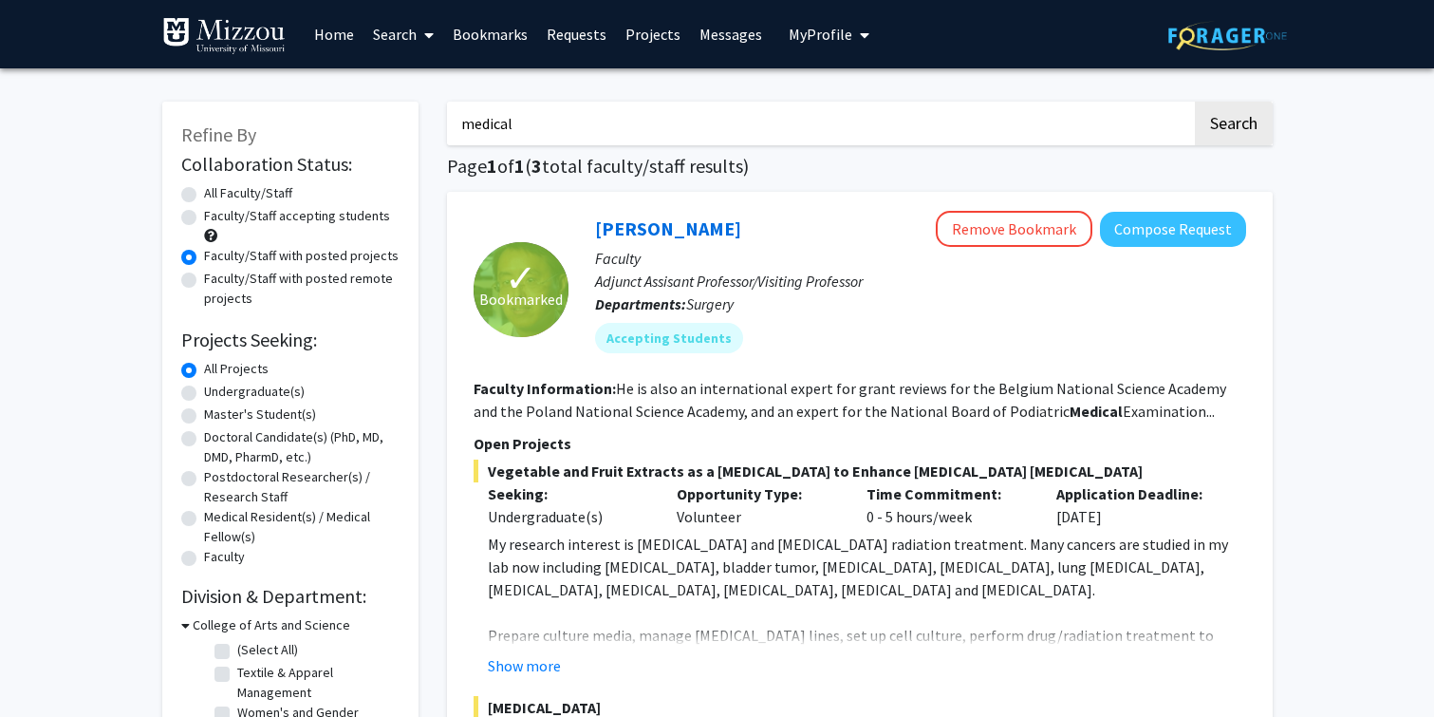
drag, startPoint x: 1032, startPoint y: 129, endPoint x: 202, endPoint y: 121, distance: 829.6
click at [1195, 102] on button "Search" at bounding box center [1234, 124] width 78 height 44
radio input "true"
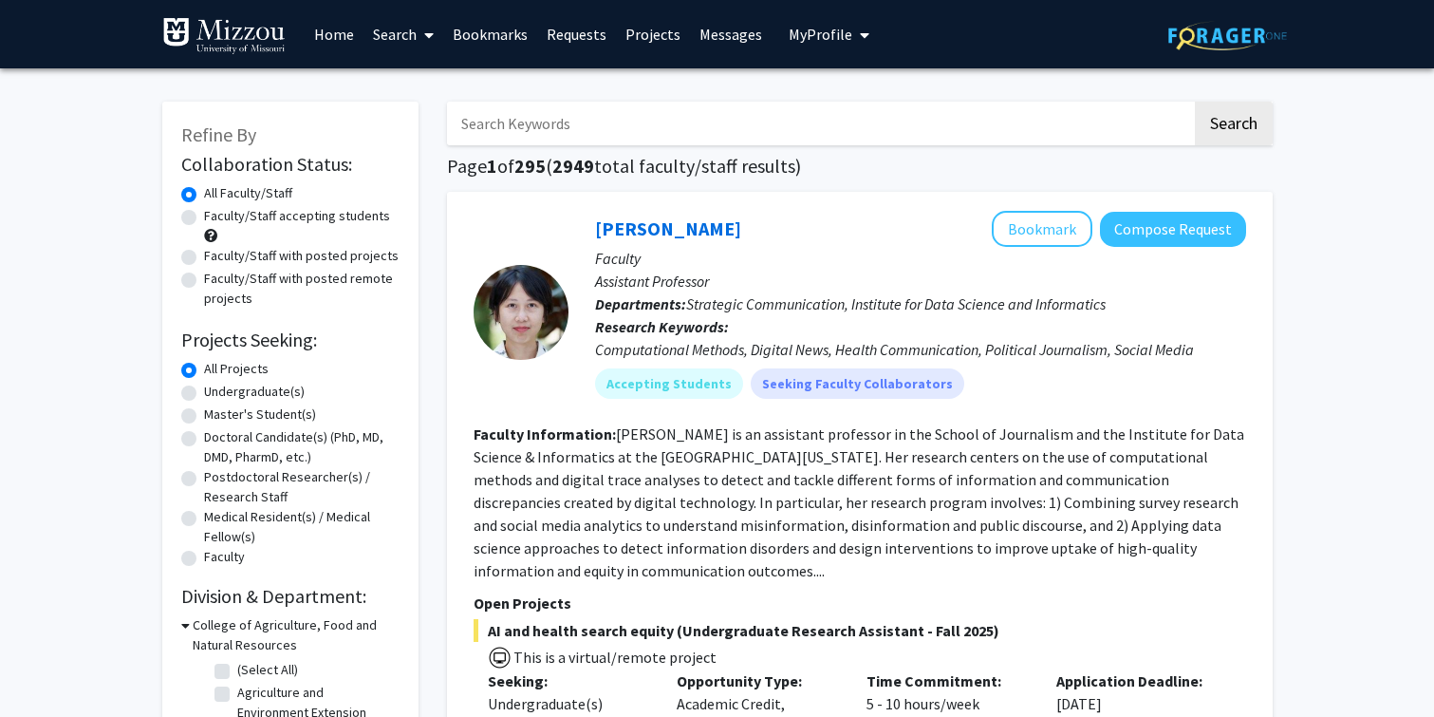
click at [213, 260] on label "Faculty/Staff with posted projects" at bounding box center [301, 256] width 195 height 20
click at [213, 258] on input "Faculty/Staff with posted projects" at bounding box center [210, 252] width 12 height 12
radio input "true"
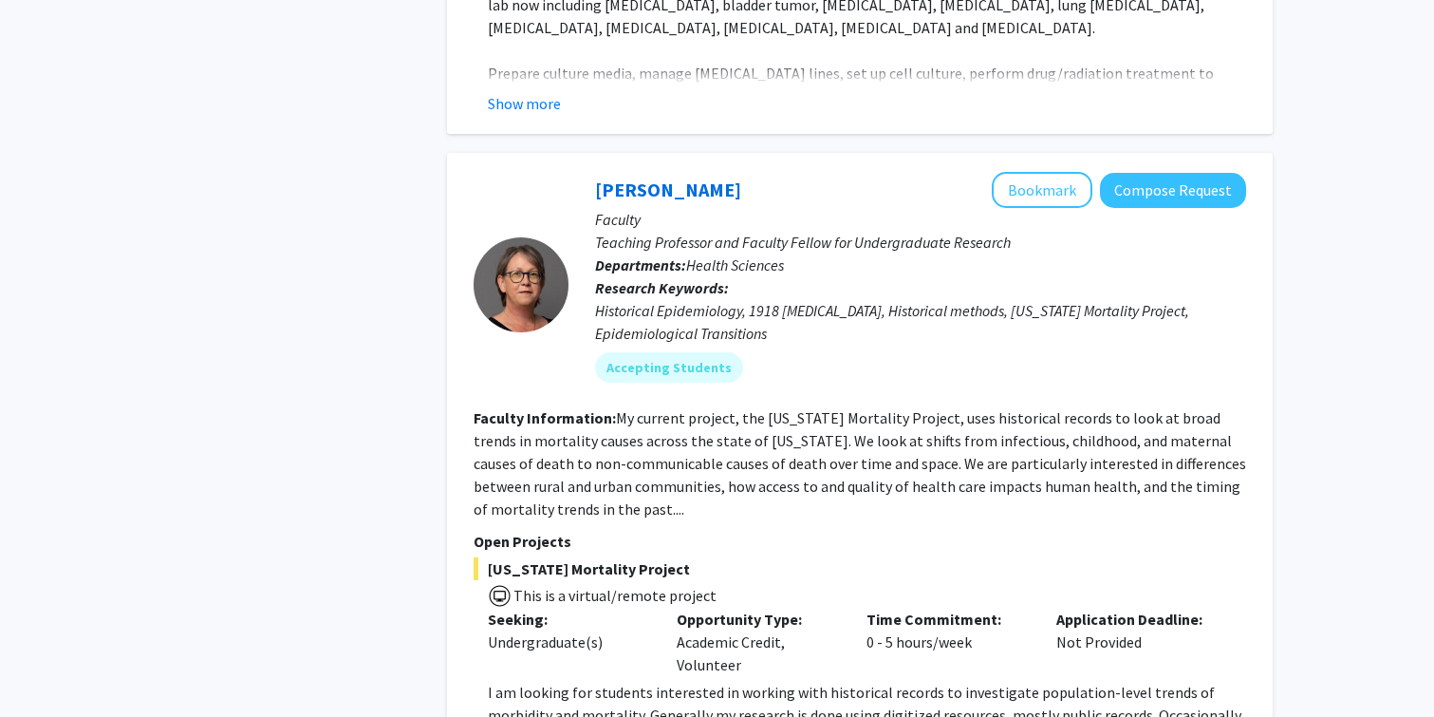
scroll to position [4513, 0]
click at [1018, 171] on button "Bookmark" at bounding box center [1042, 189] width 101 height 36
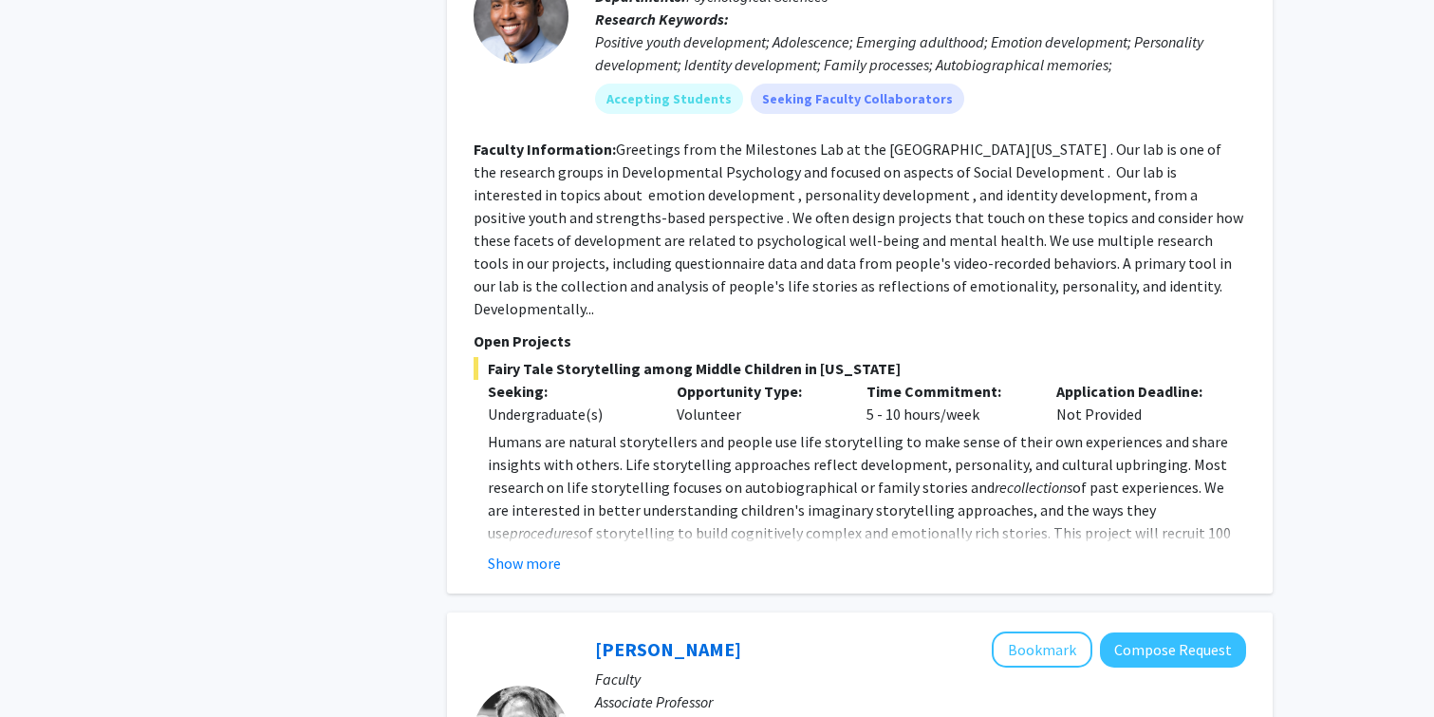
scroll to position [5441, 0]
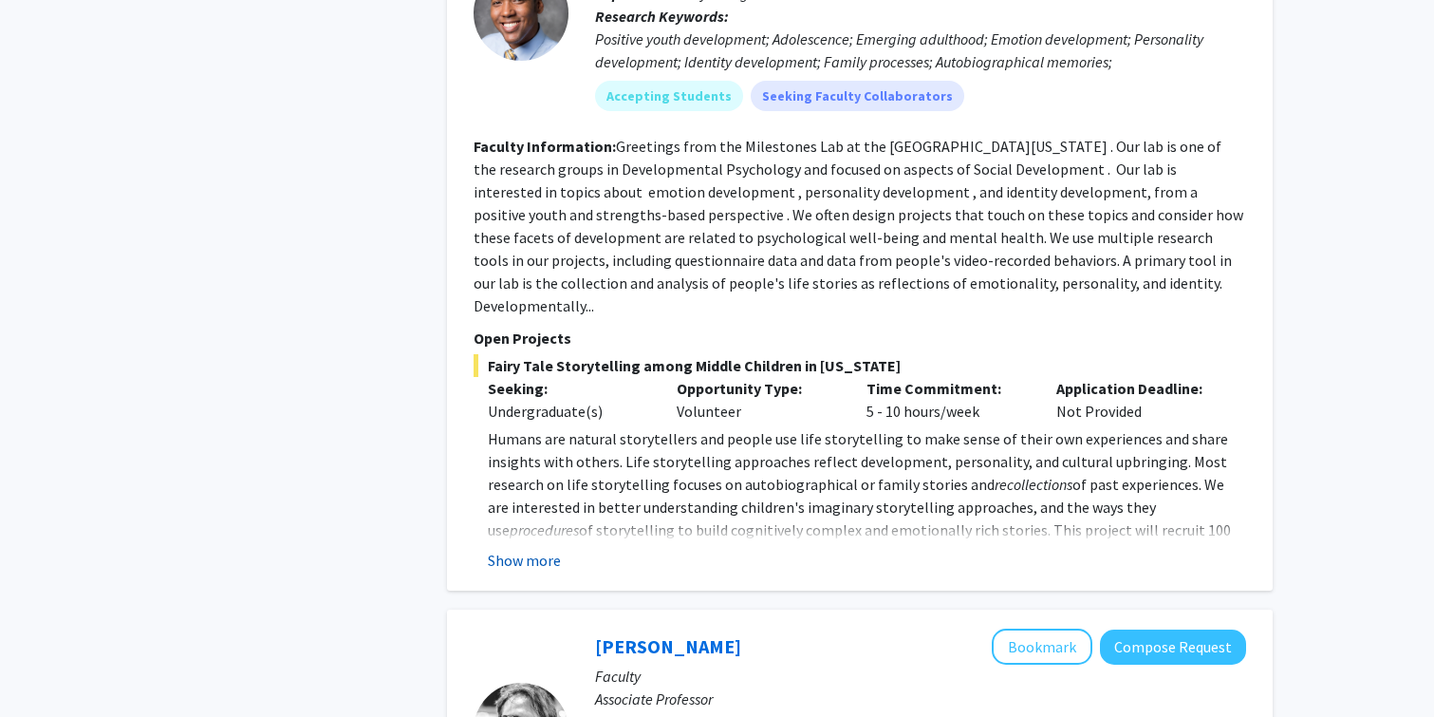
click at [530, 549] on button "Show more" at bounding box center [524, 560] width 73 height 23
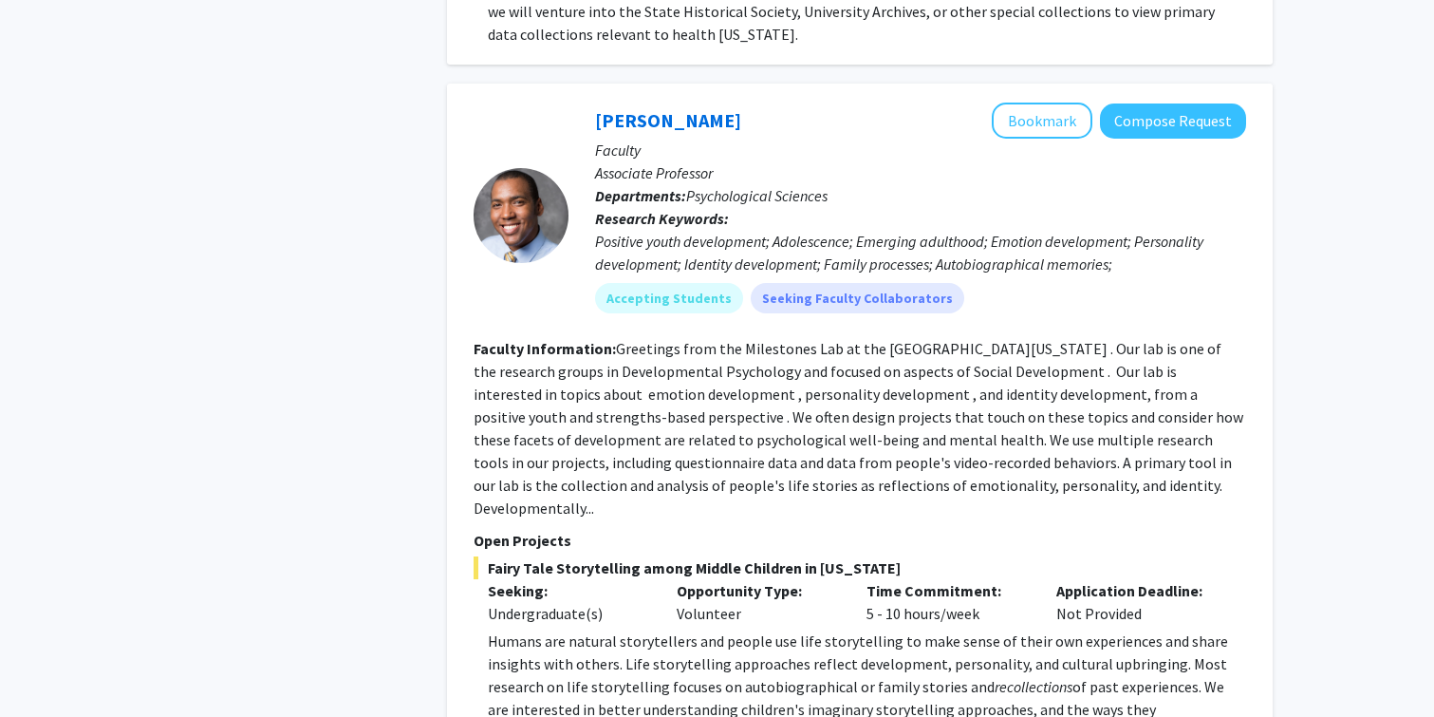
scroll to position [5233, 0]
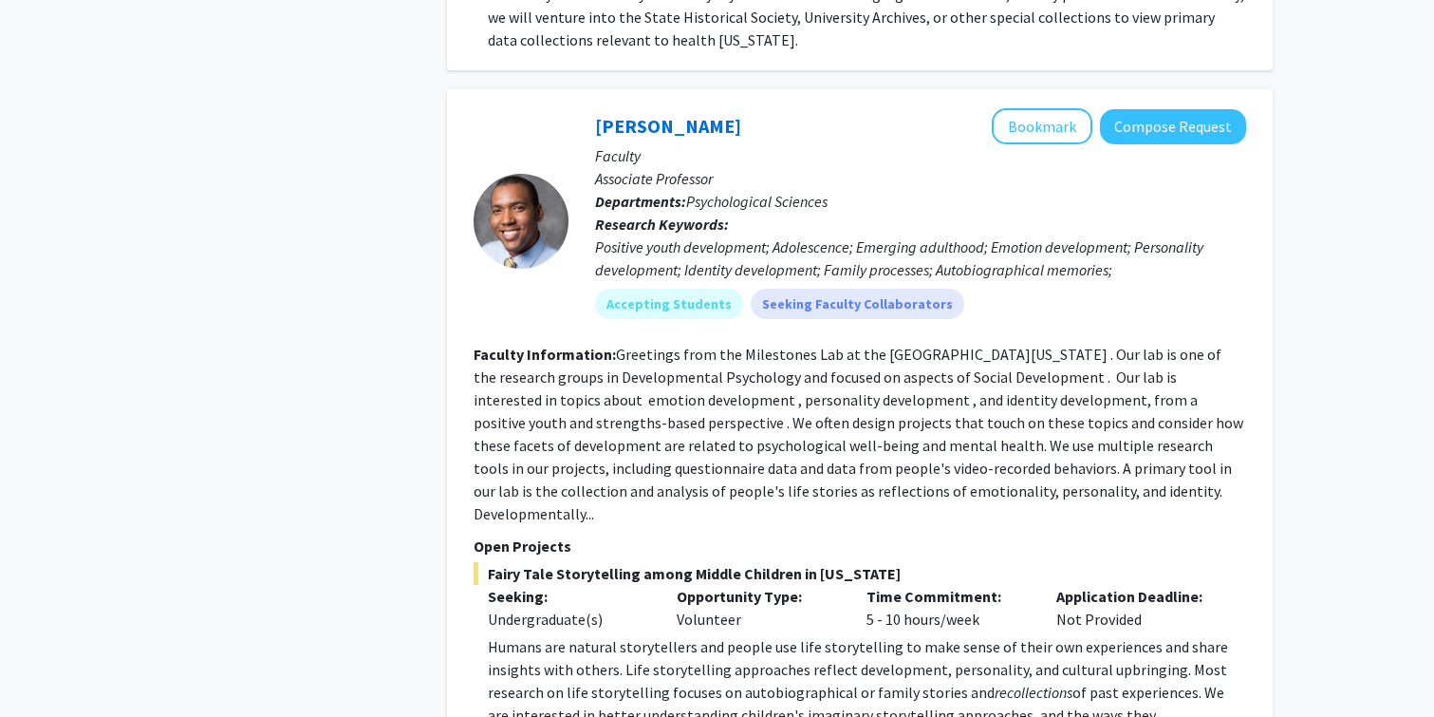
click at [626, 108] on div "[PERSON_NAME] Bookmark Compose Request" at bounding box center [920, 126] width 651 height 36
click at [621, 114] on link "[PERSON_NAME]" at bounding box center [668, 126] width 146 height 24
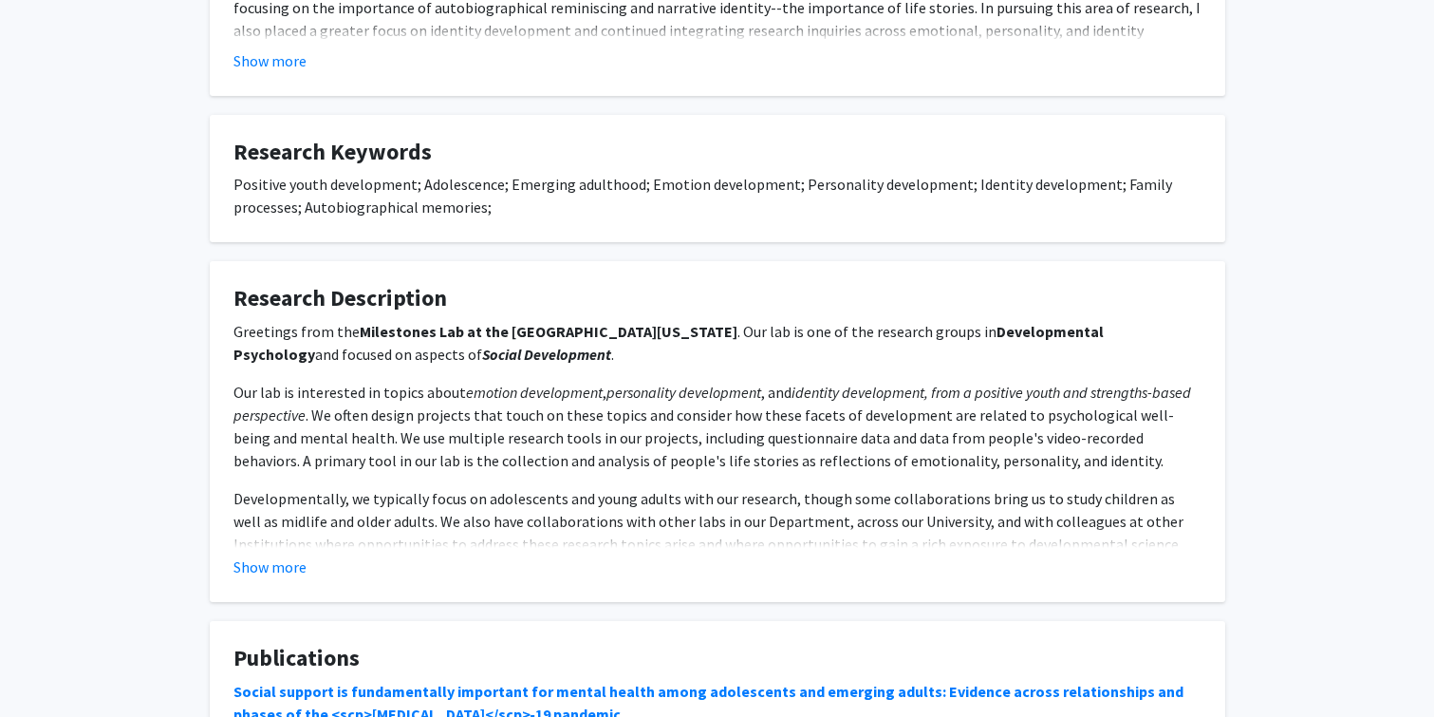
scroll to position [904, 0]
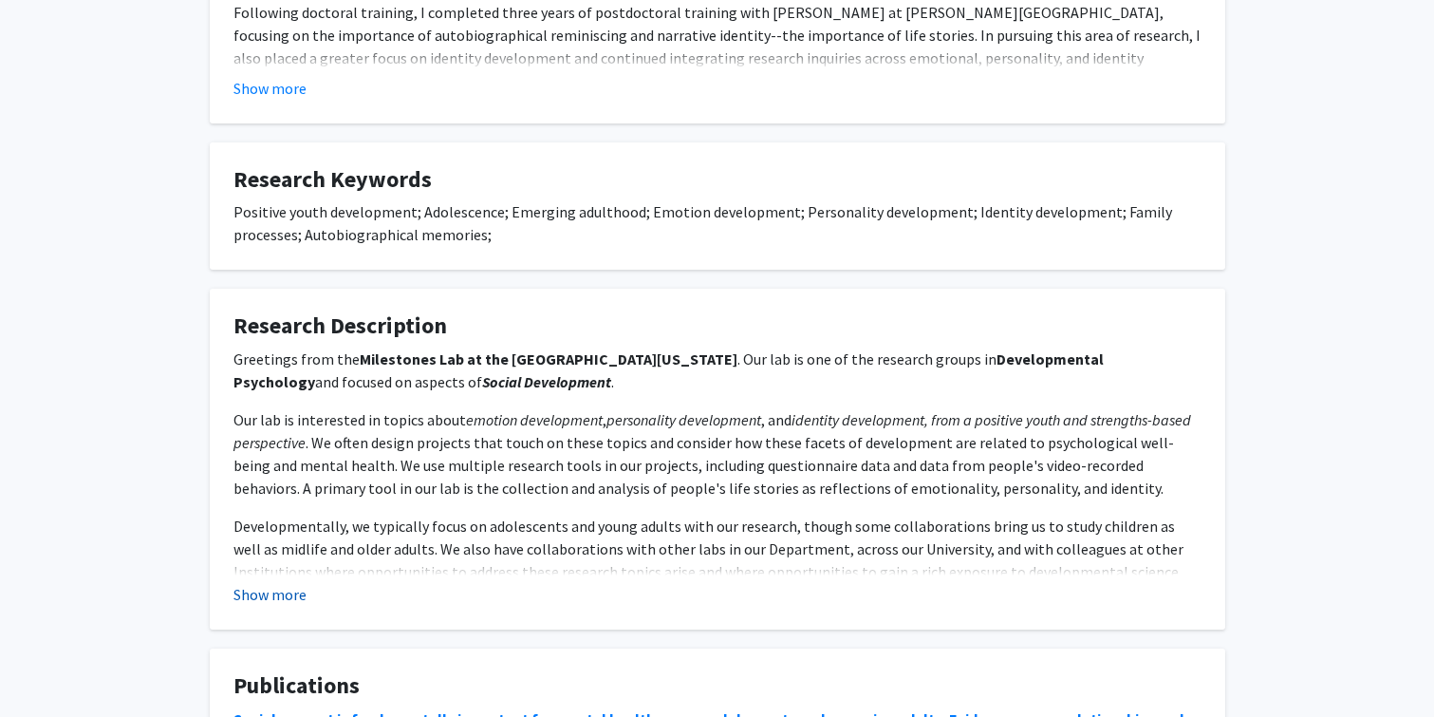
click at [269, 583] on button "Show more" at bounding box center [269, 594] width 73 height 23
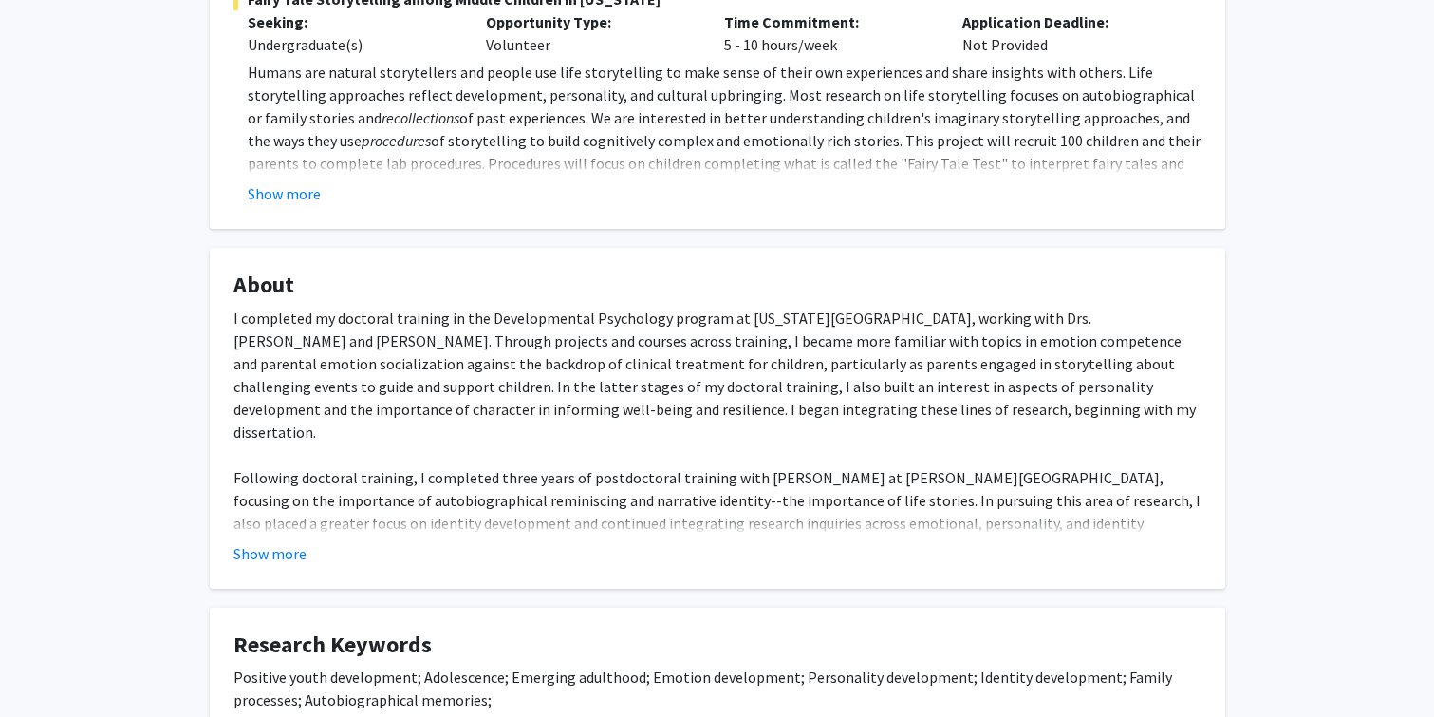
scroll to position [437, 0]
click at [275, 544] on button "Show more" at bounding box center [269, 555] width 73 height 23
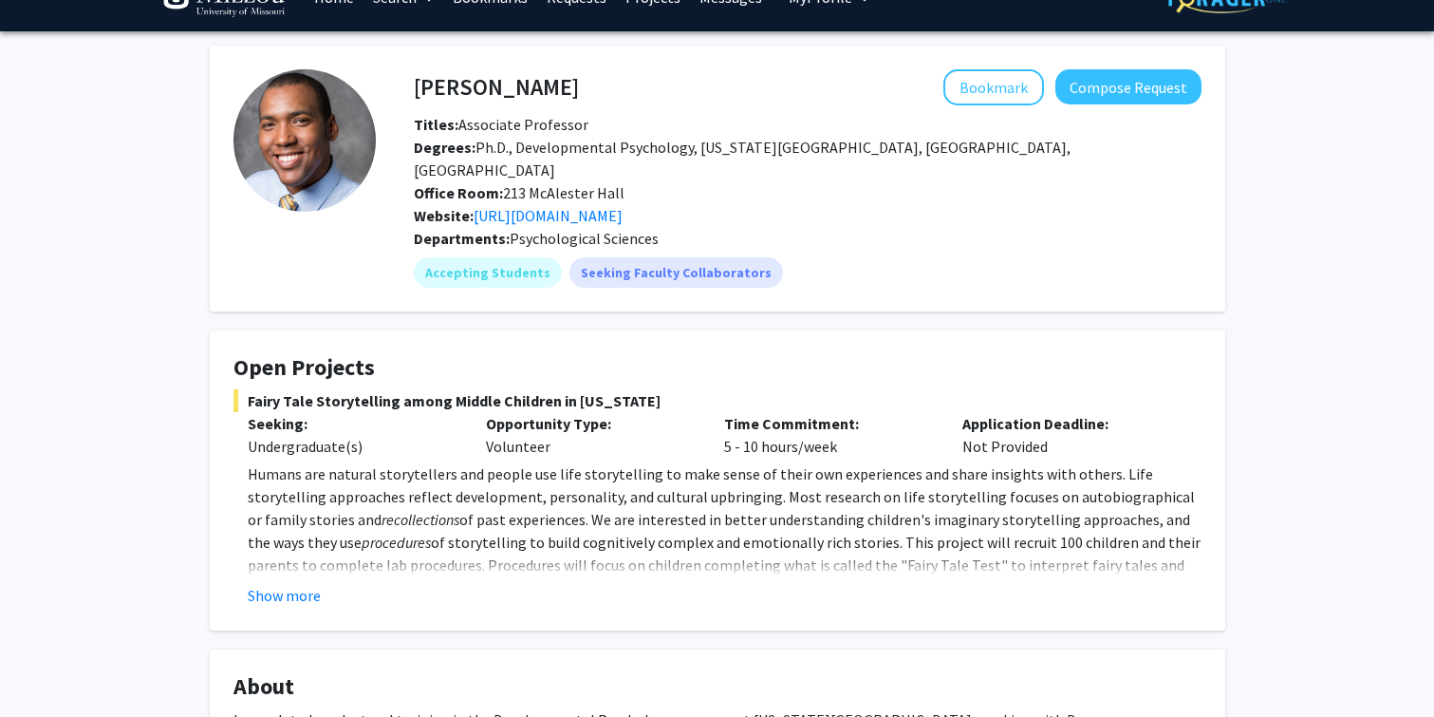
scroll to position [41, 0]
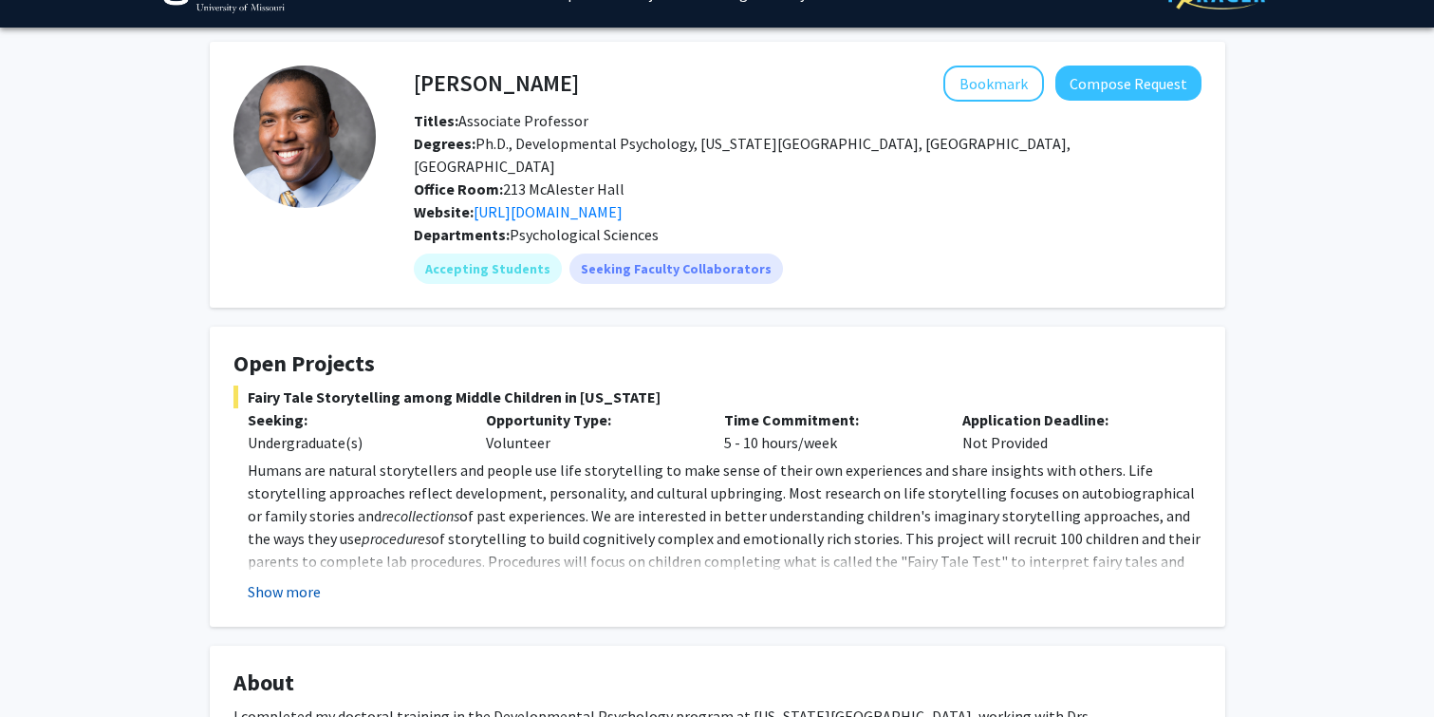
click at [297, 580] on button "Show more" at bounding box center [284, 591] width 73 height 23
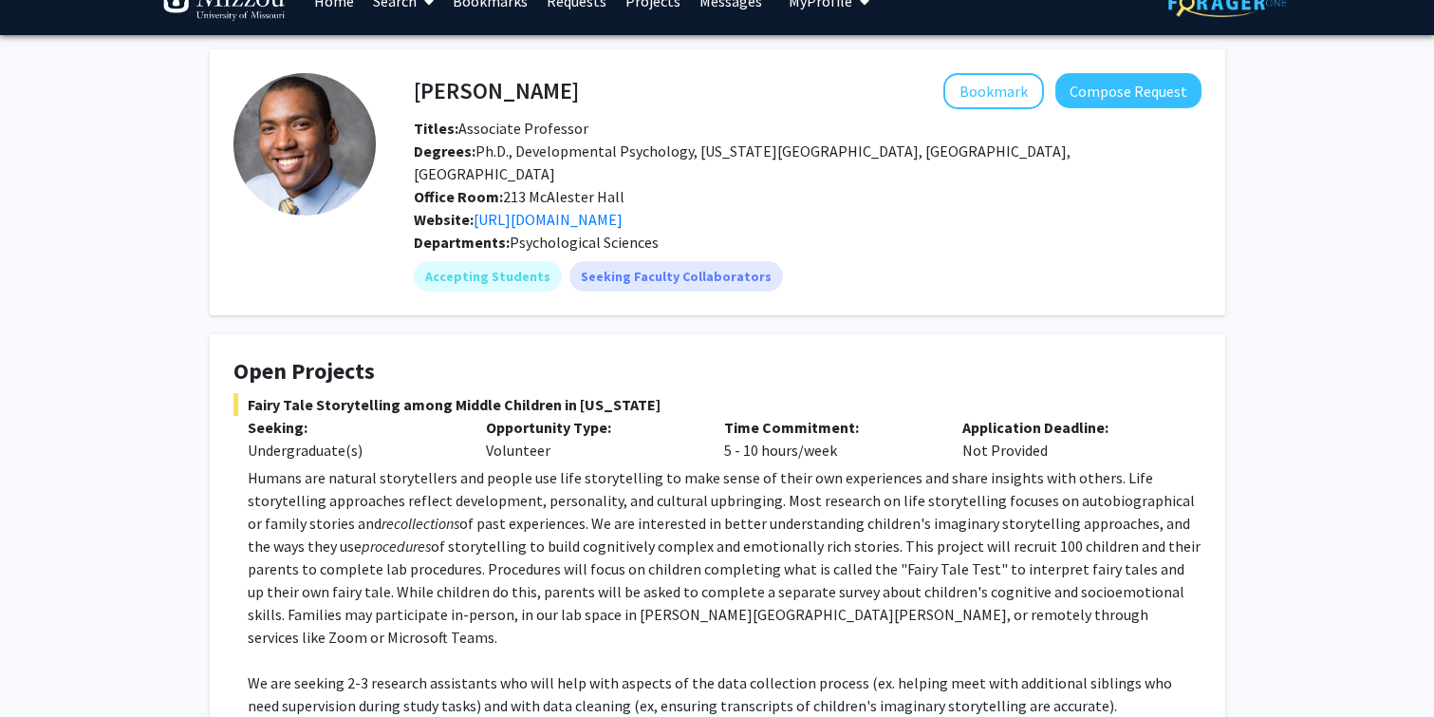
scroll to position [0, 0]
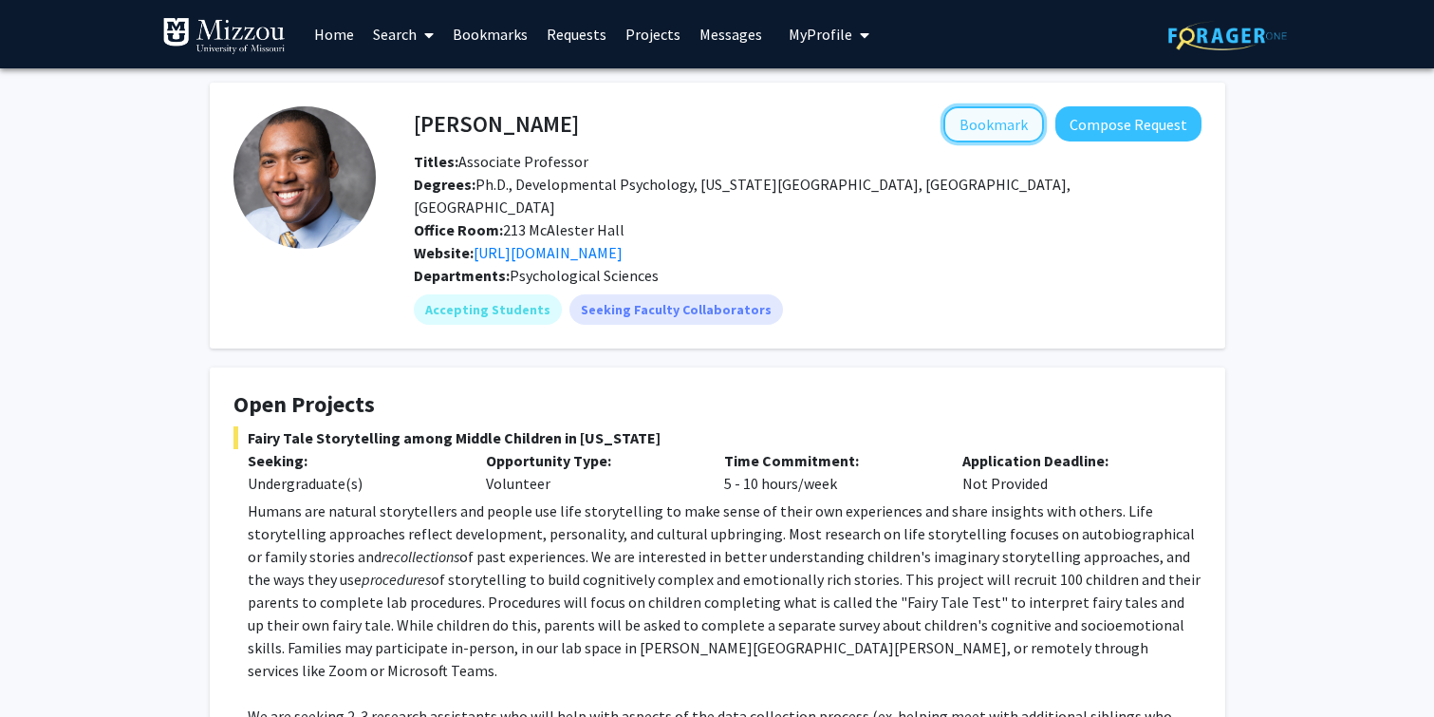
click at [1009, 121] on button "Bookmark" at bounding box center [993, 124] width 101 height 36
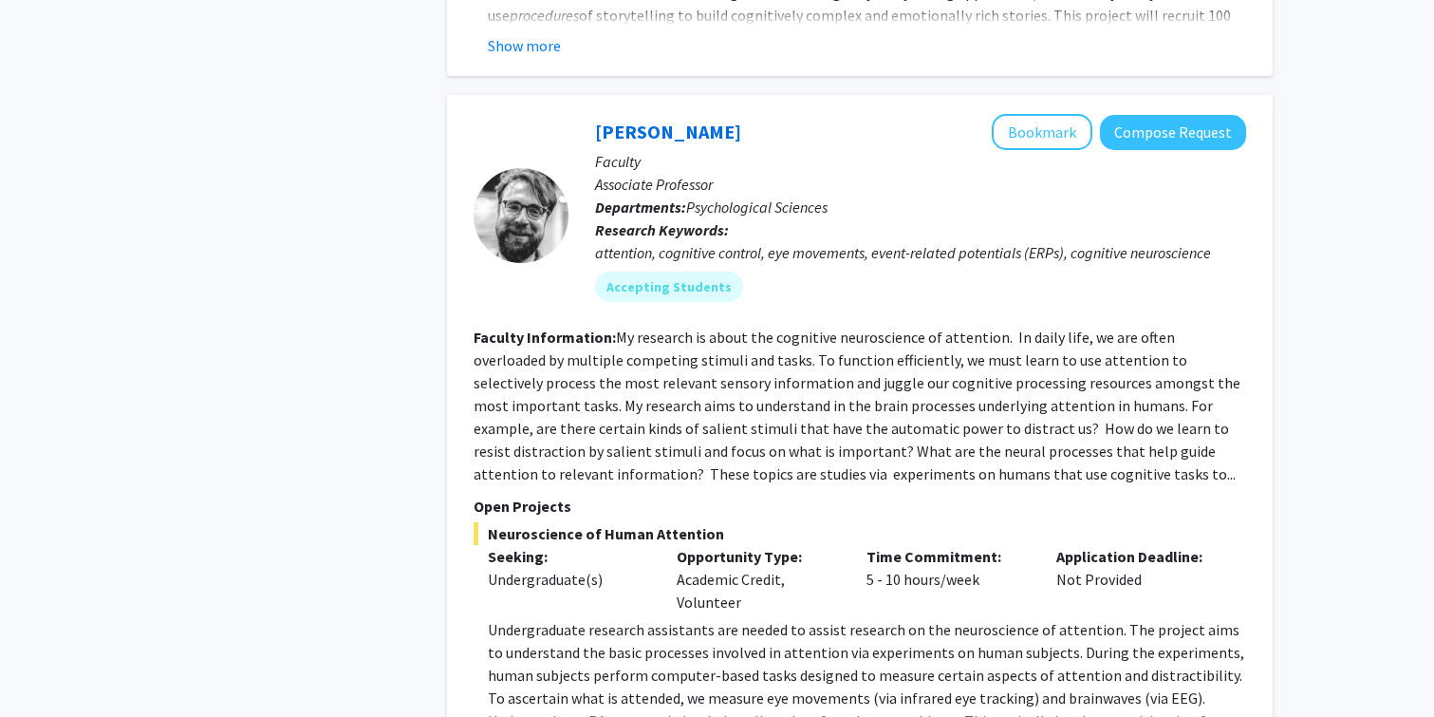
scroll to position [5958, 0]
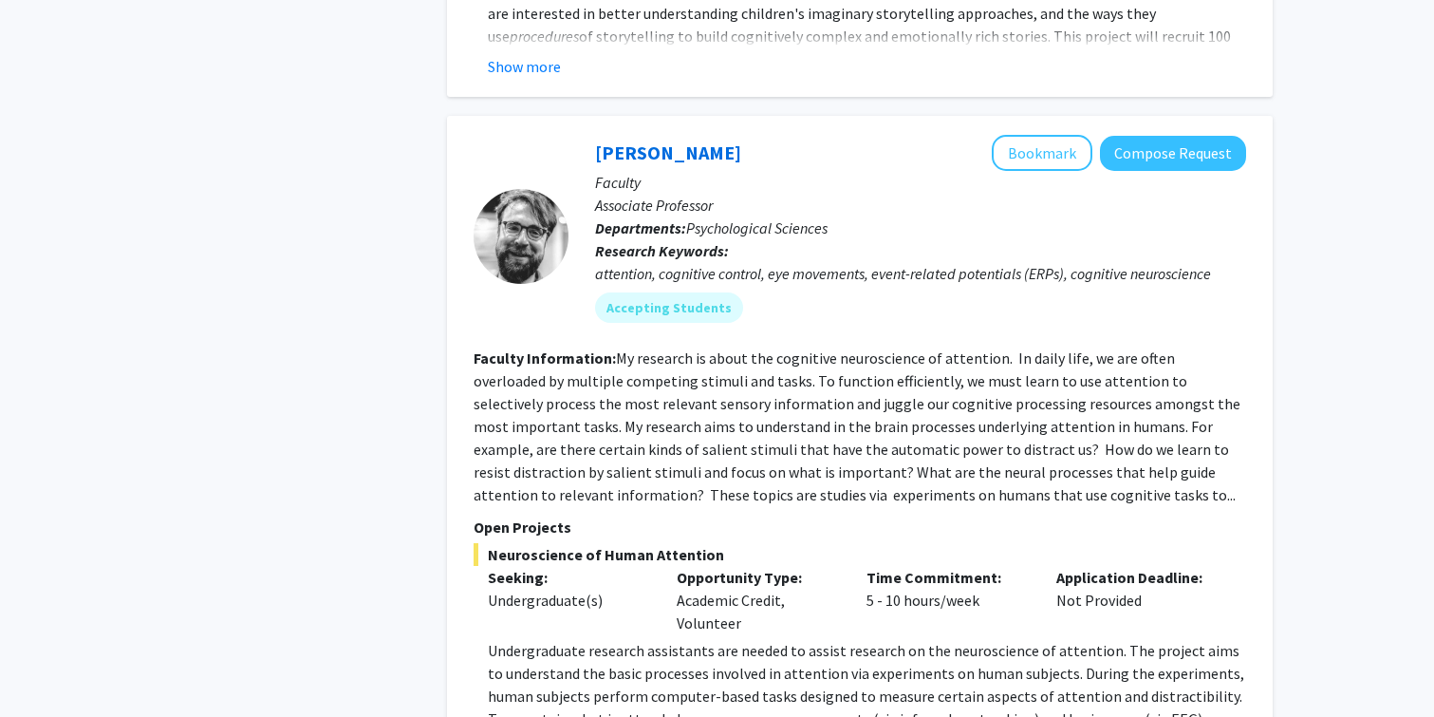
scroll to position [5926, 0]
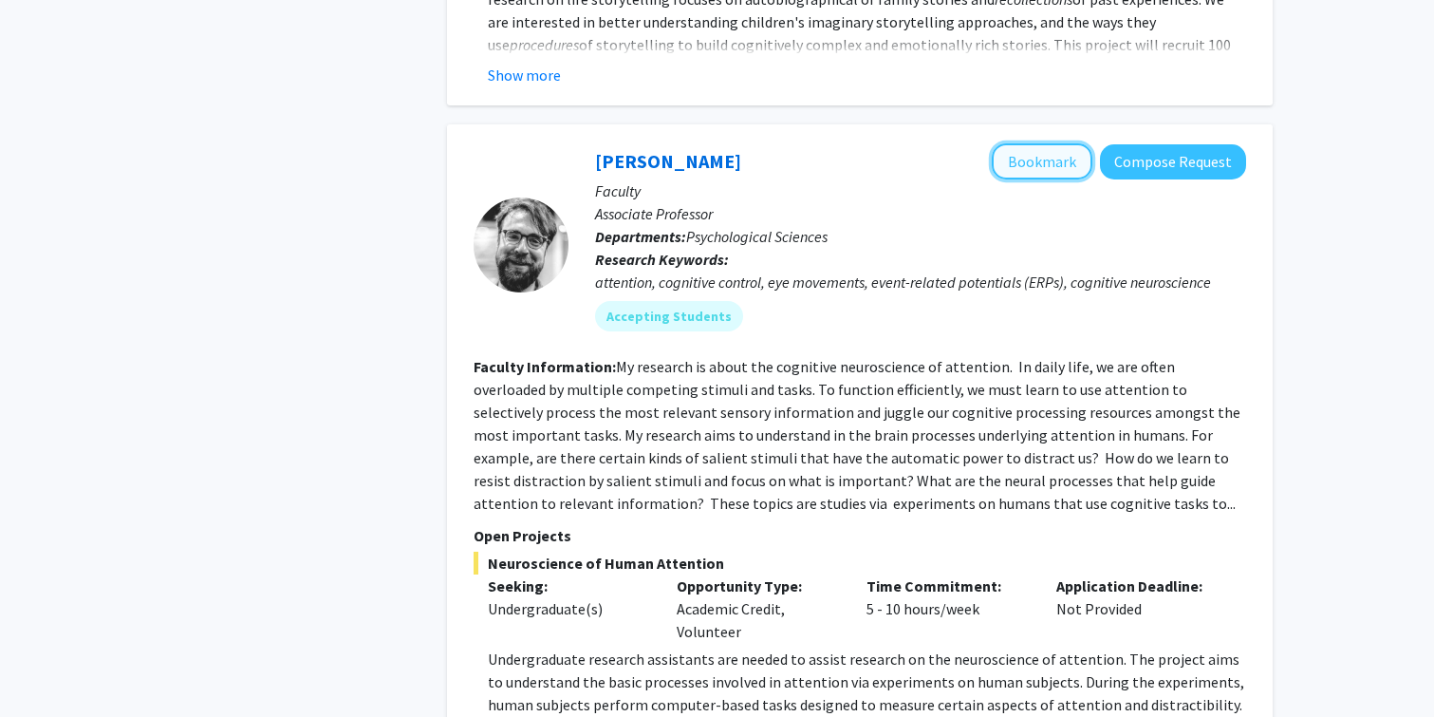
click at [1020, 143] on button "Bookmark" at bounding box center [1042, 161] width 101 height 36
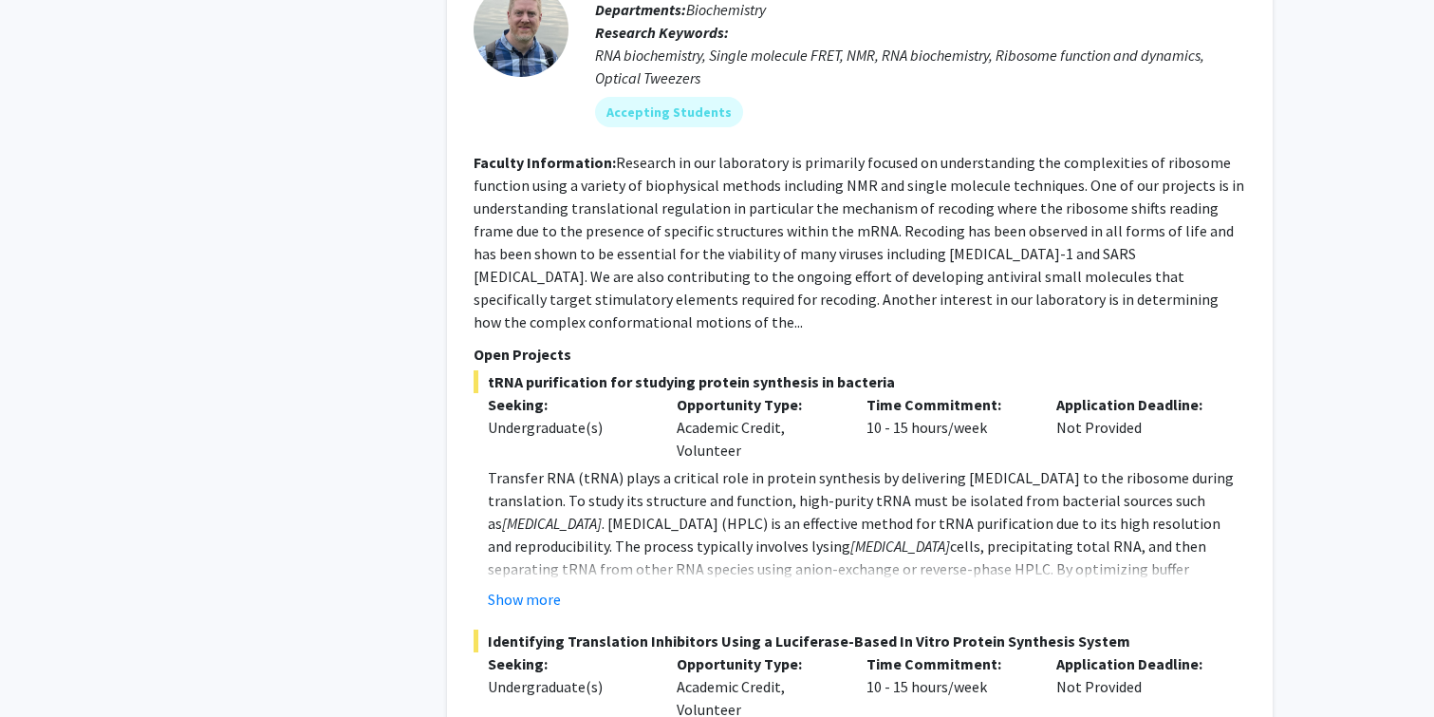
scroll to position [7969, 0]
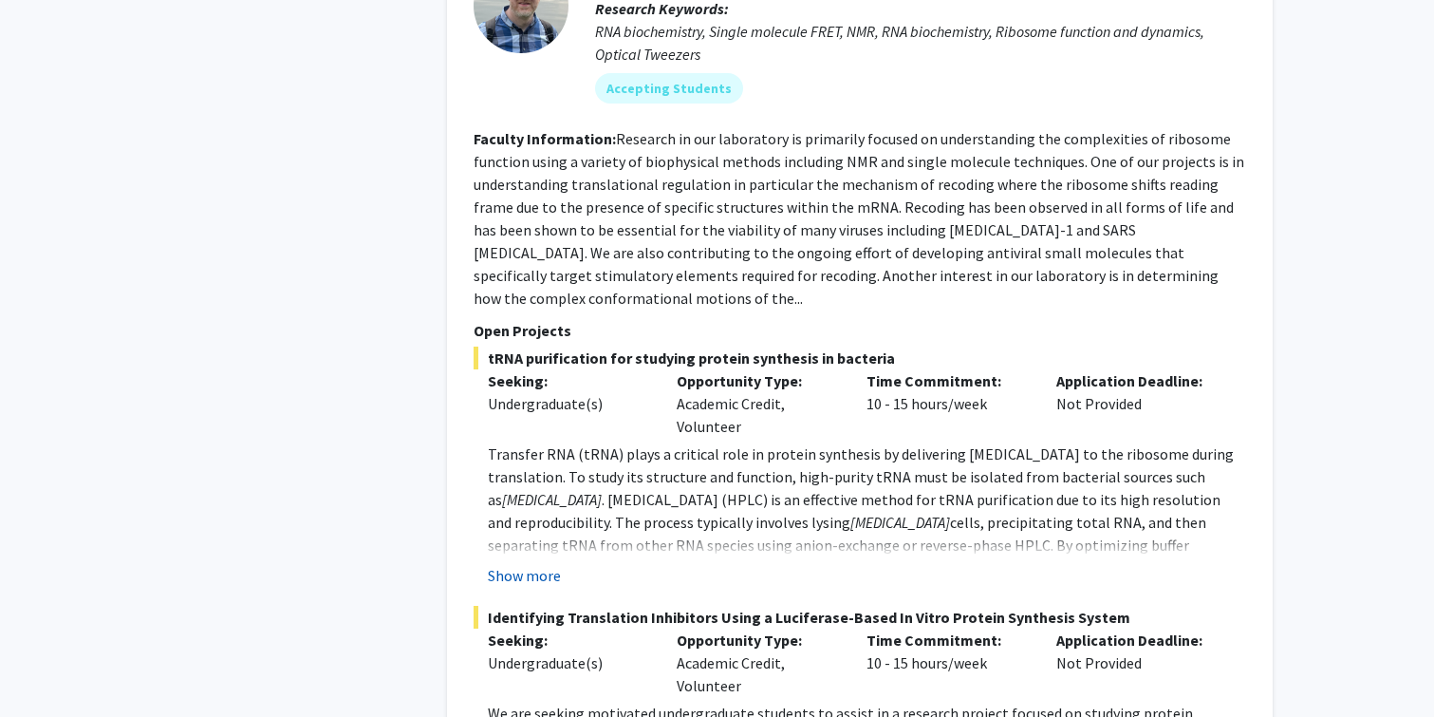
click at [548, 564] on button "Show more" at bounding box center [524, 575] width 73 height 23
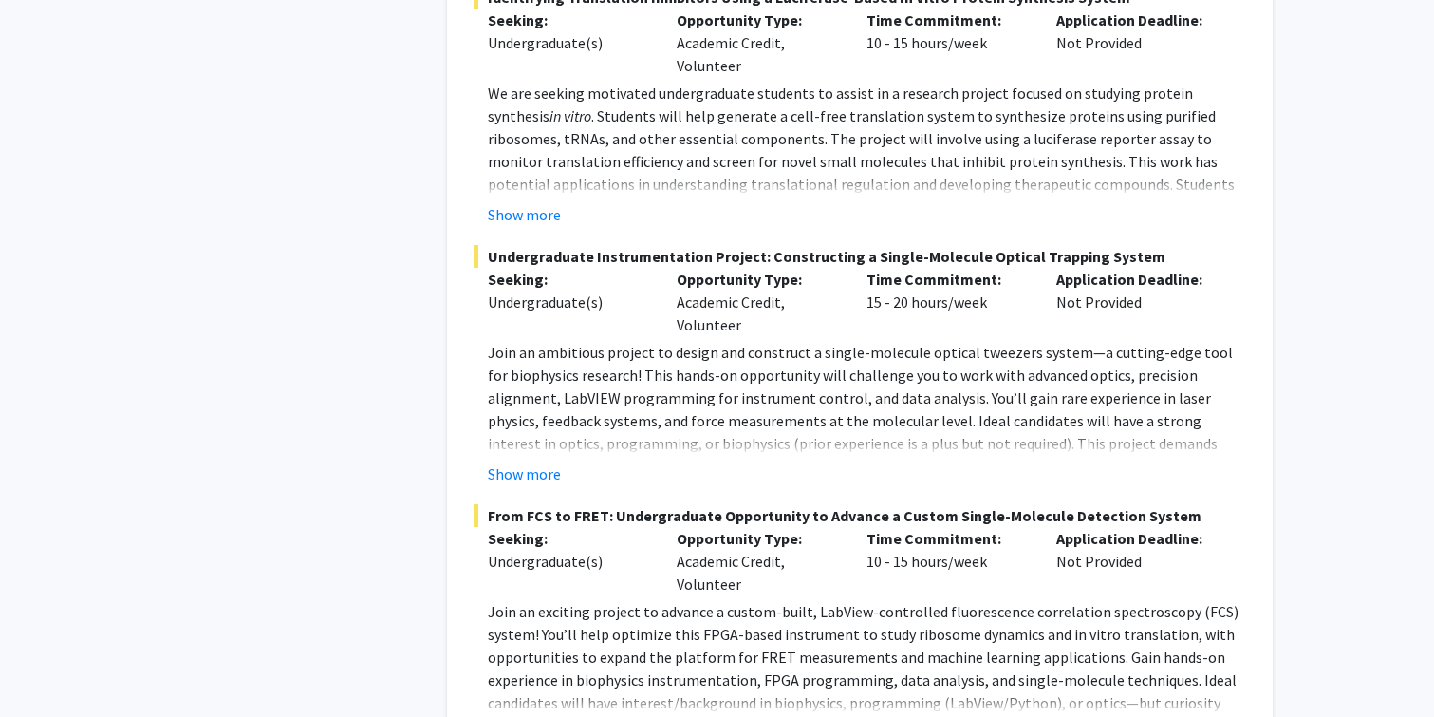
scroll to position [8681, 0]
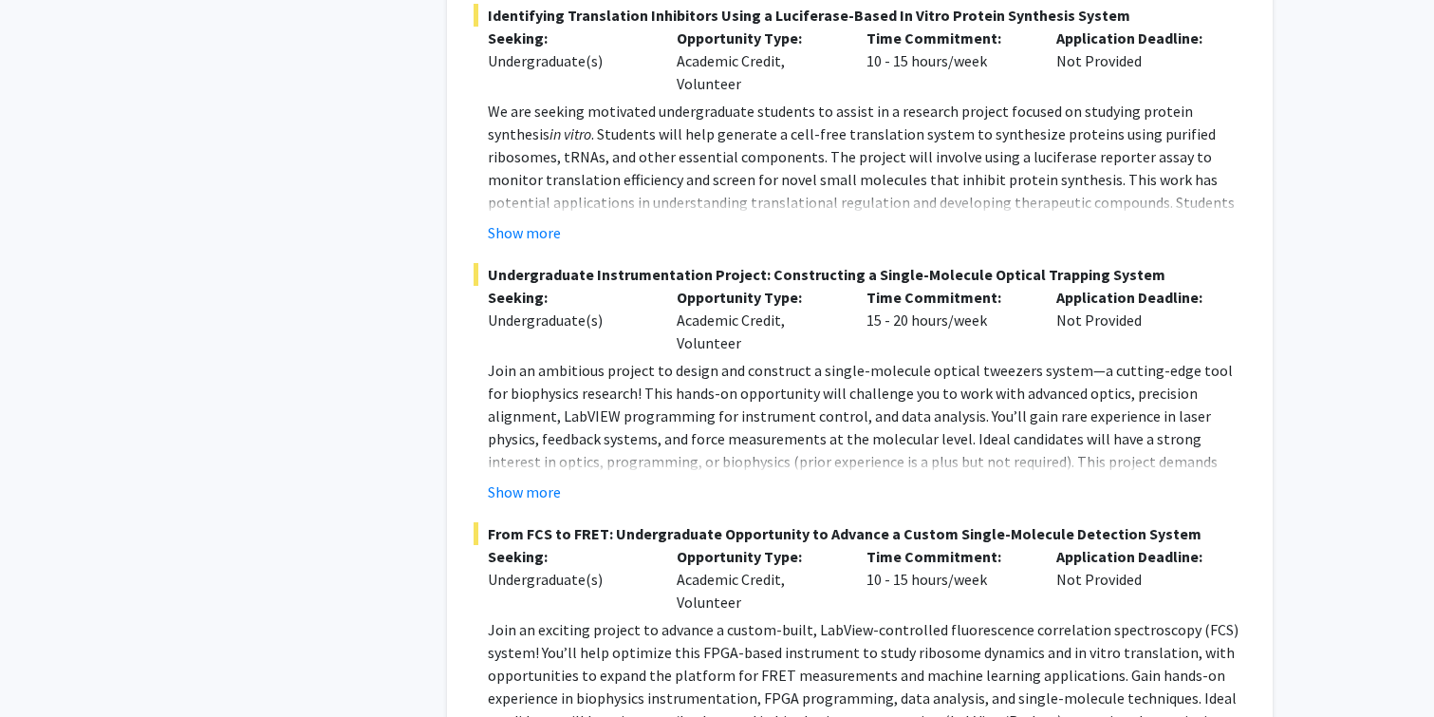
scroll to position [8657, 0]
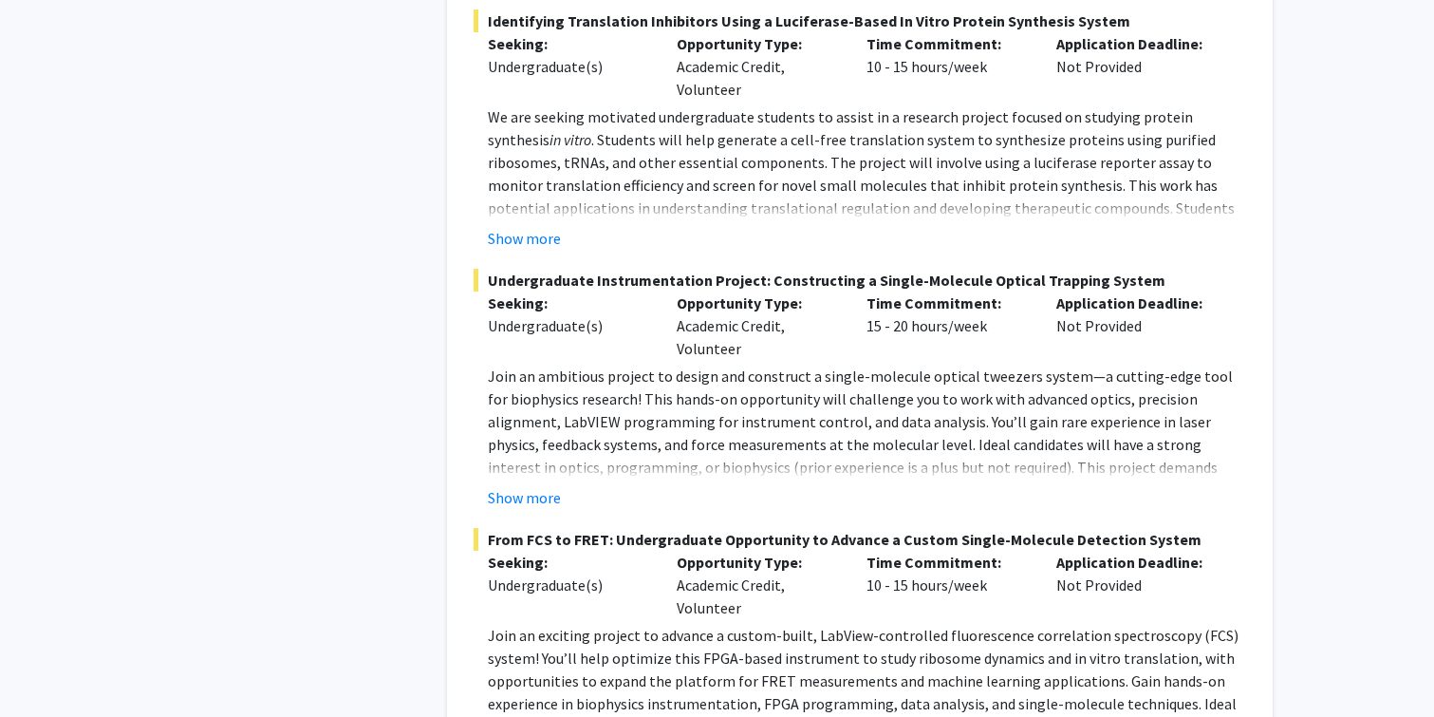
click at [669, 551] on div "Opportunity Type: Academic Credit, Volunteer" at bounding box center [758, 585] width 190 height 68
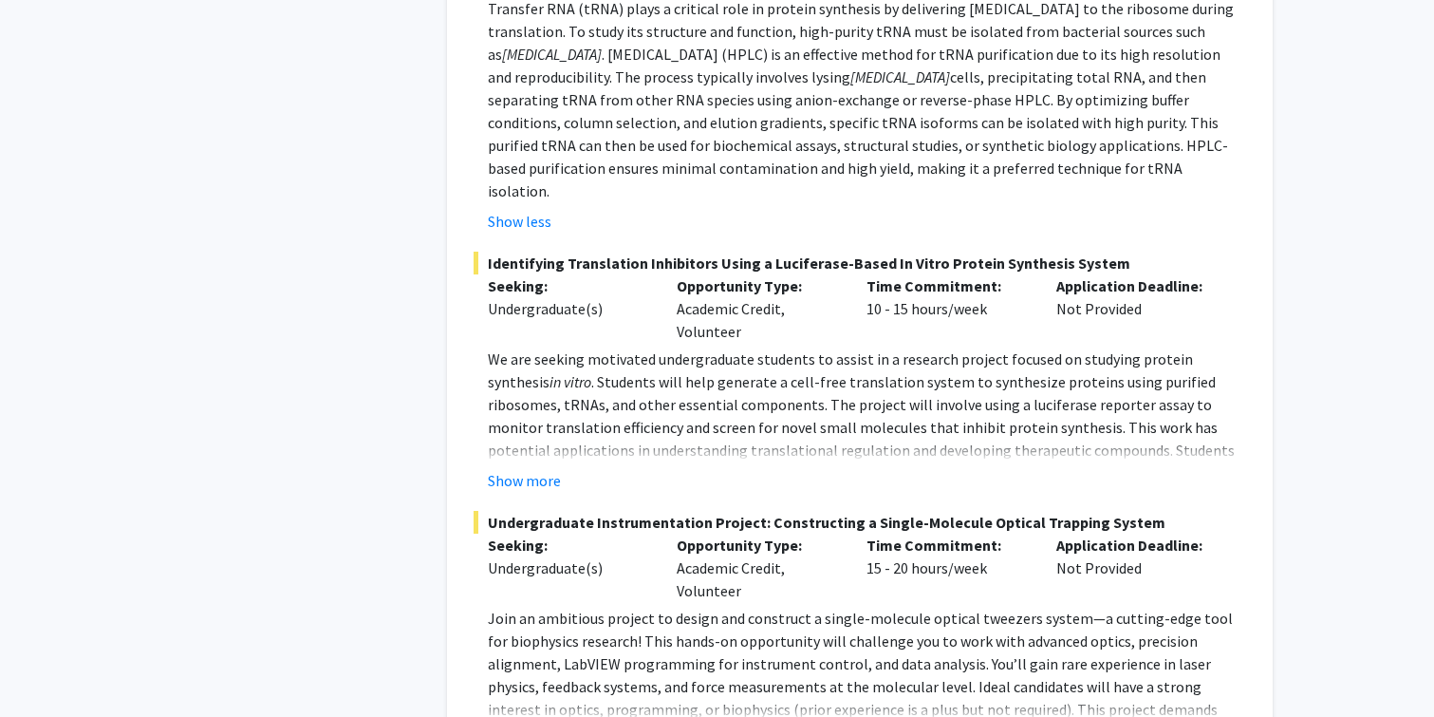
scroll to position [8409, 0]
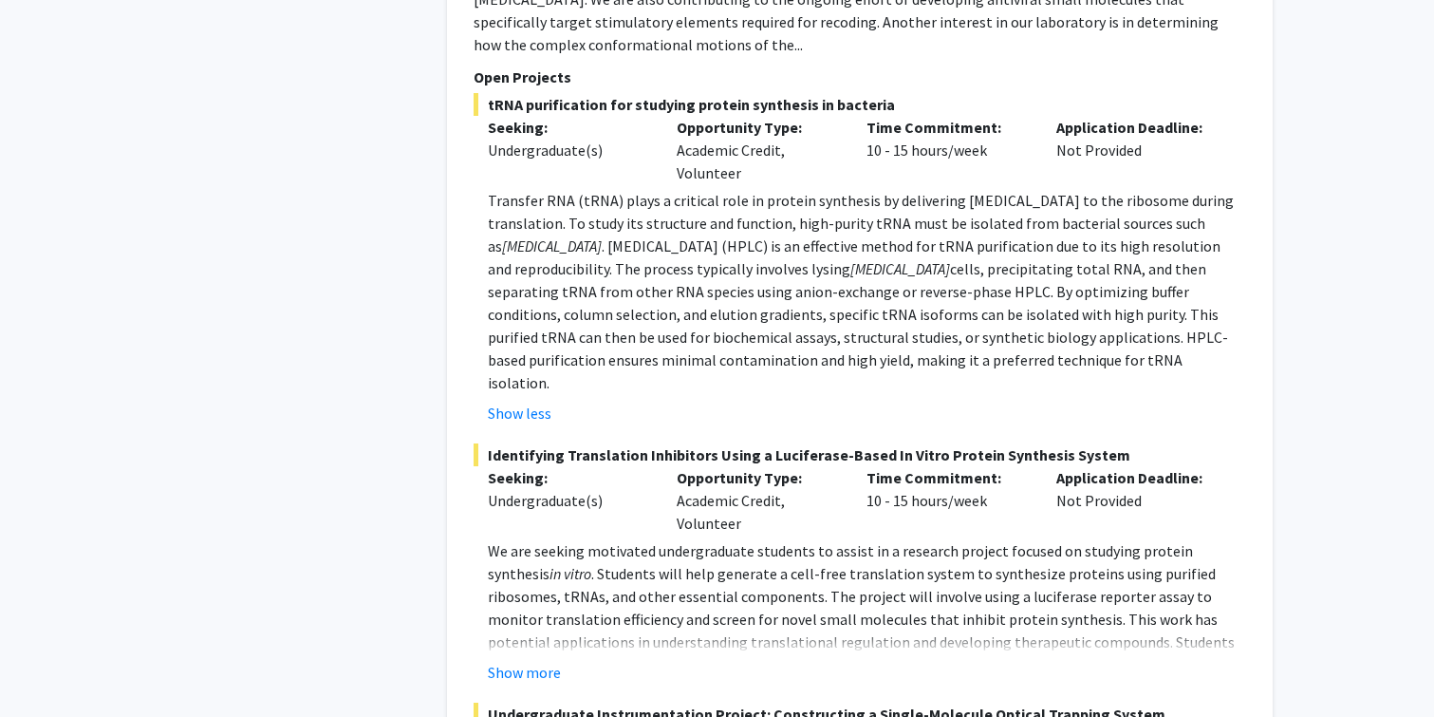
scroll to position [8221, 0]
click at [531, 663] on button "Show more" at bounding box center [524, 674] width 73 height 23
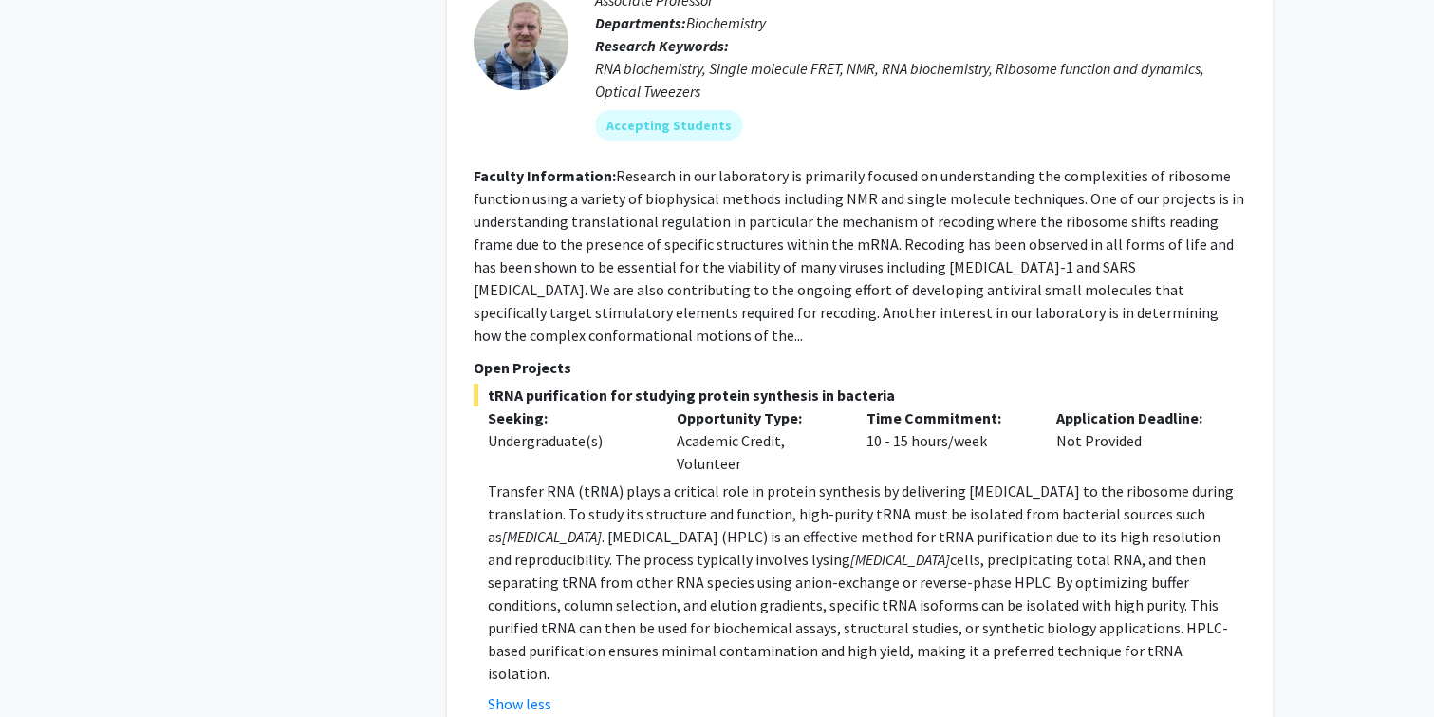
scroll to position [7929, 0]
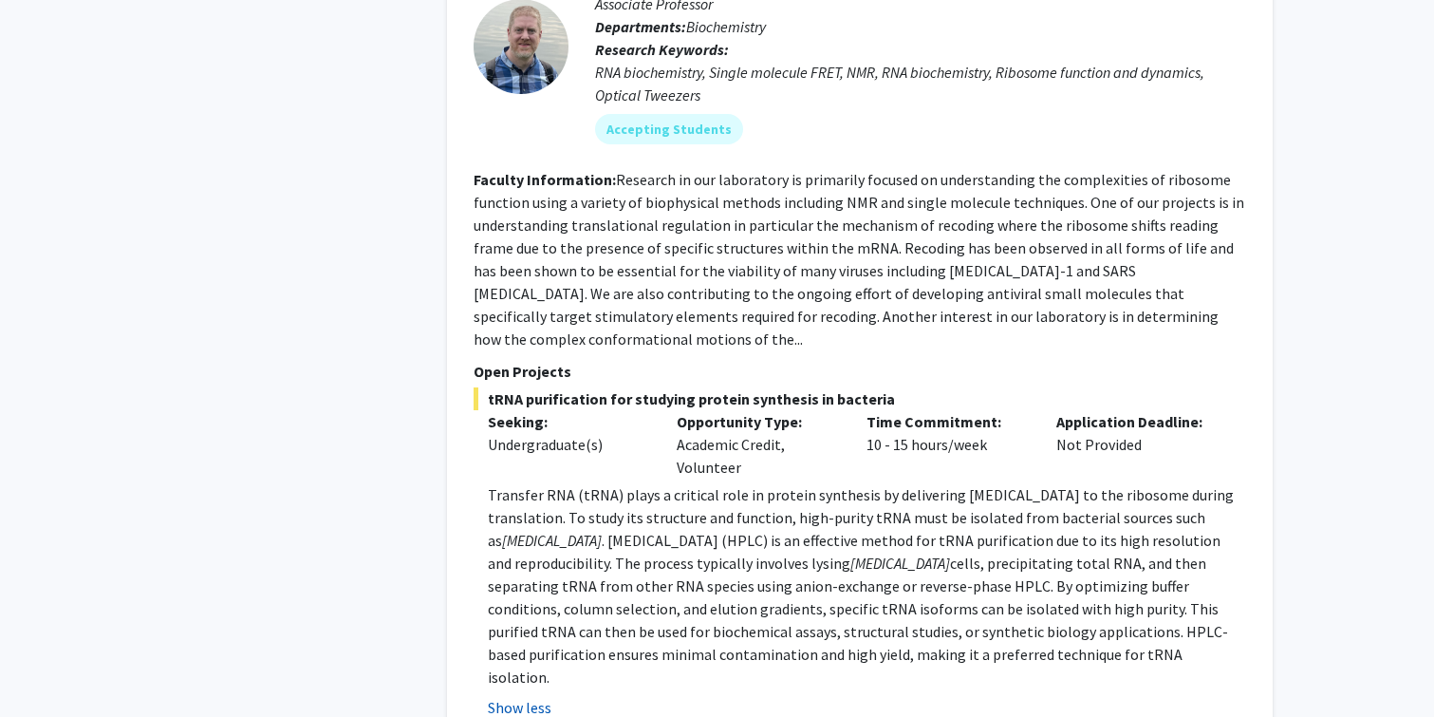
click at [524, 696] on button "Show less" at bounding box center [520, 707] width 64 height 23
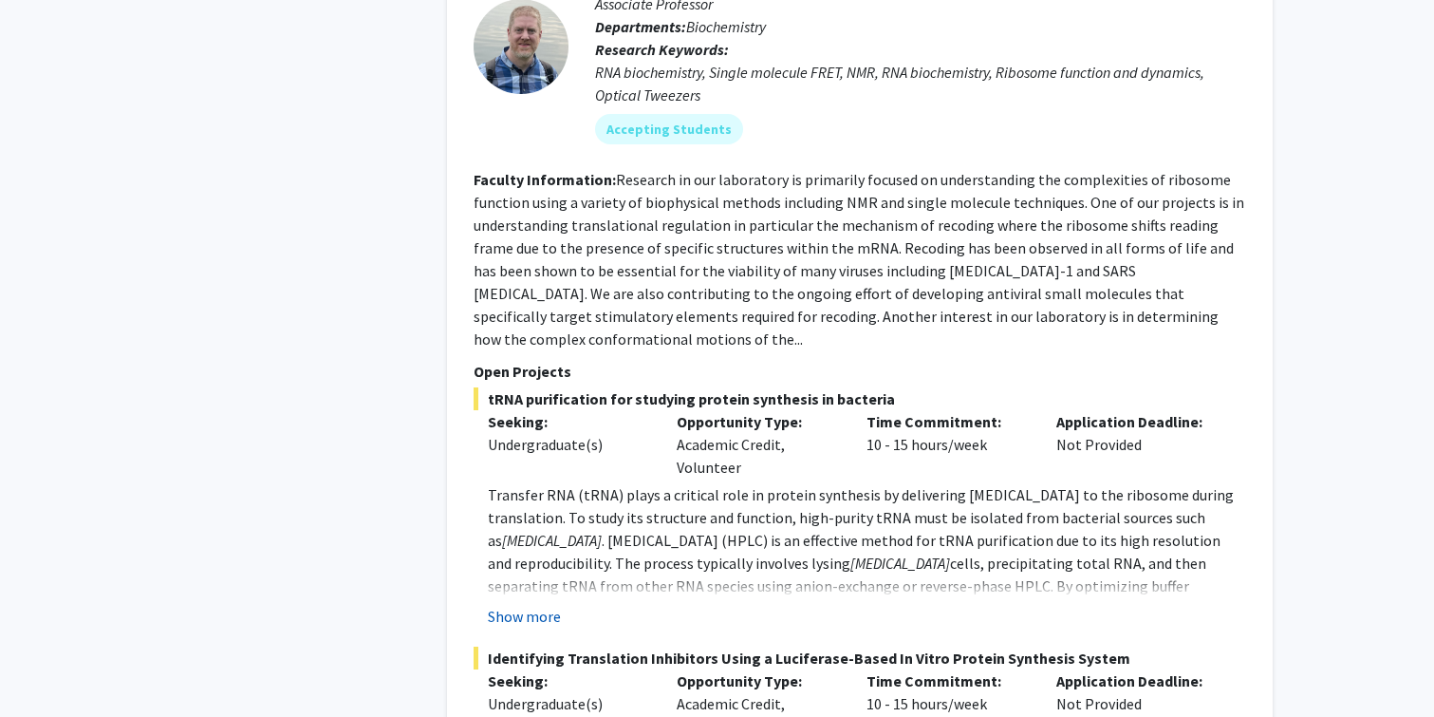
click at [536, 605] on button "Show more" at bounding box center [524, 616] width 73 height 23
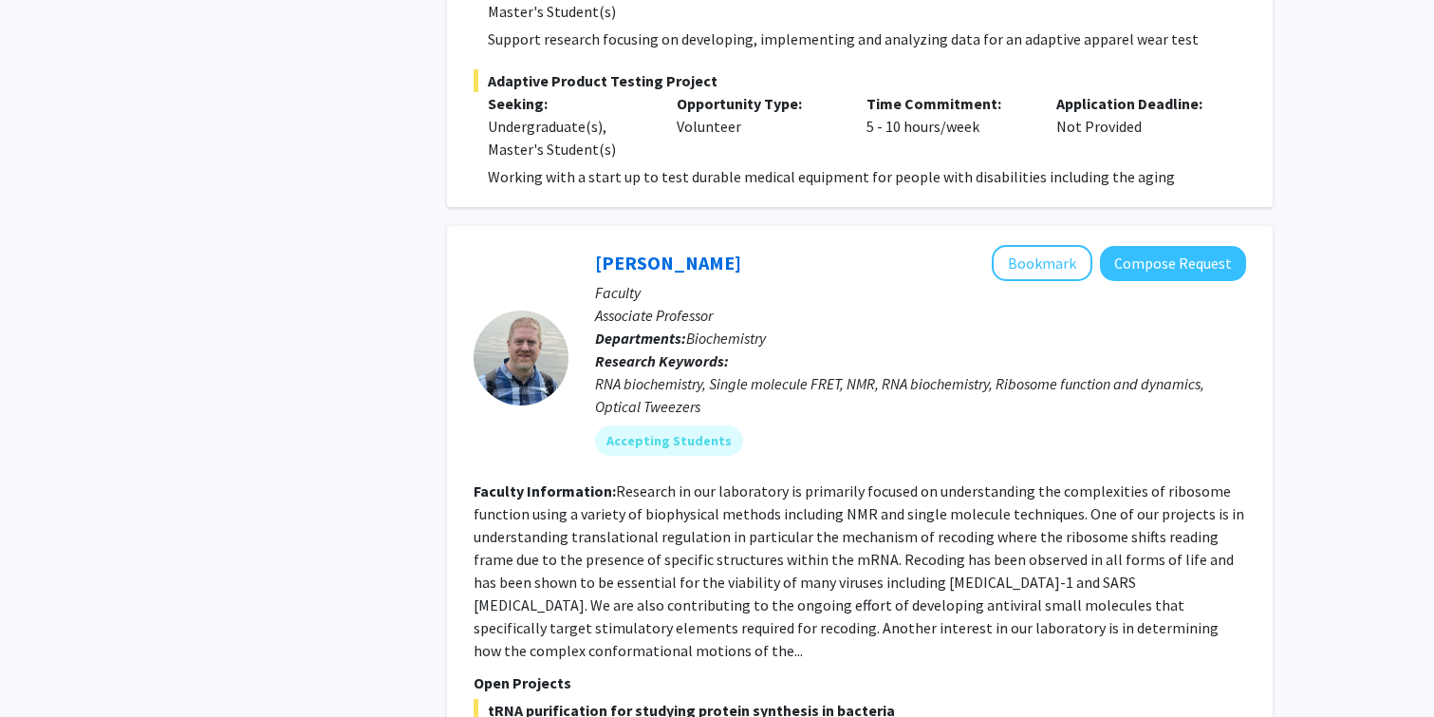
scroll to position [7616, 0]
click at [1045, 246] on button "Bookmark" at bounding box center [1042, 264] width 101 height 36
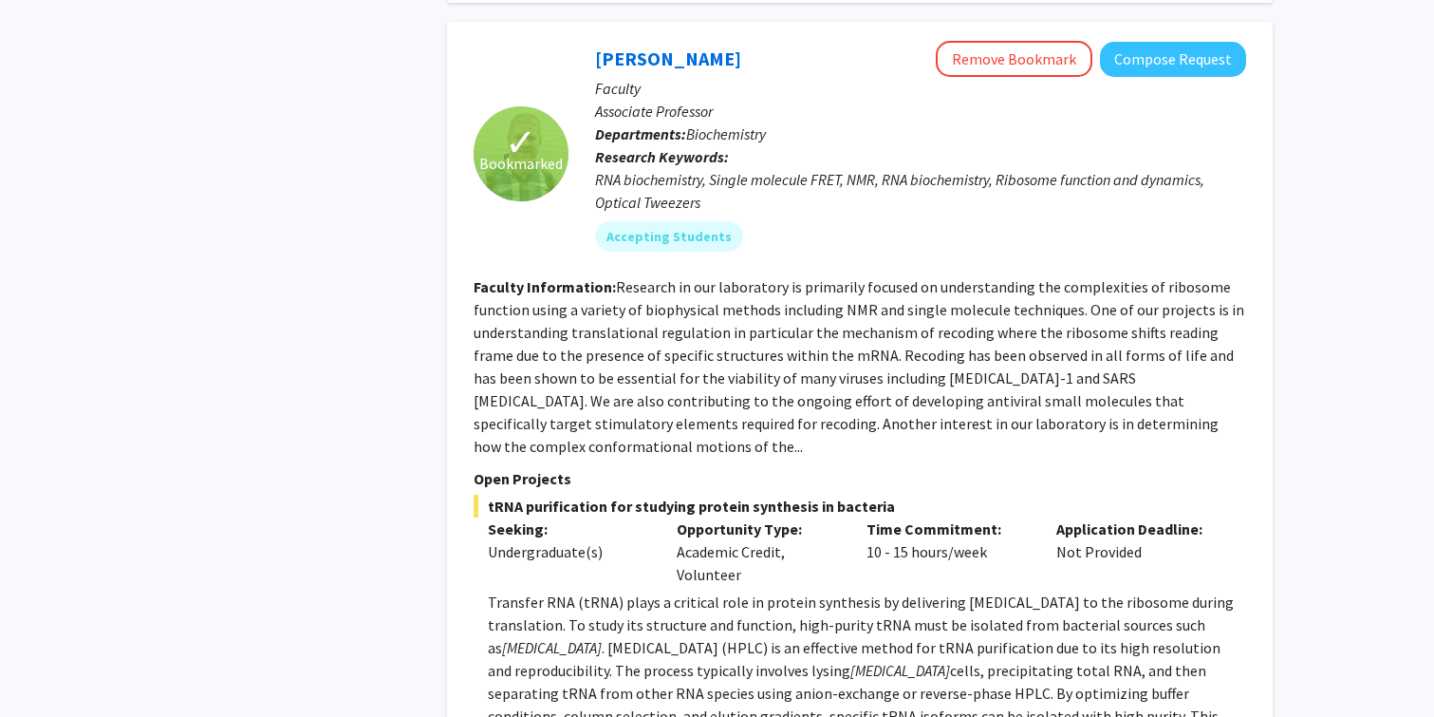
scroll to position [8891, 0]
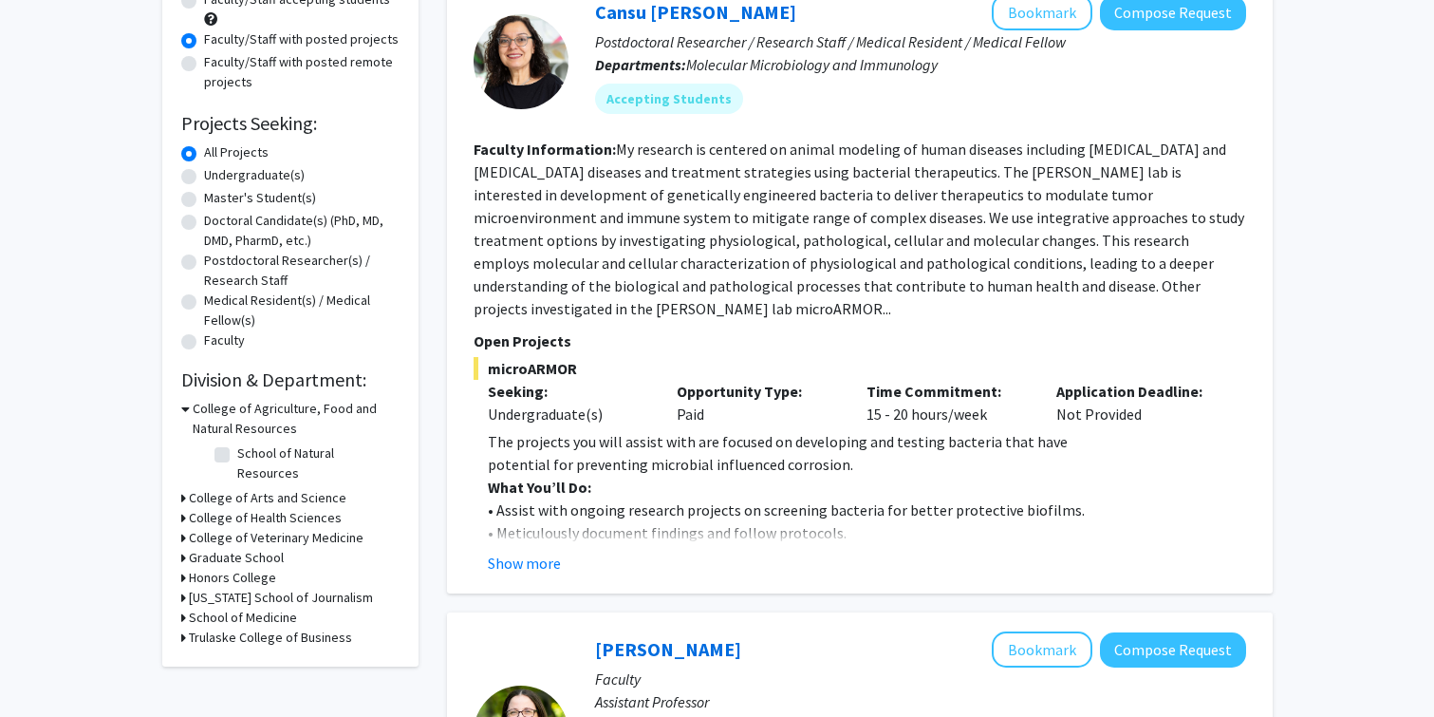
scroll to position [217, 0]
click at [540, 549] on fg-read-more "The projects you will assist with are focused on developing and testing bacteri…" at bounding box center [860, 501] width 773 height 144
click at [532, 557] on button "Show more" at bounding box center [524, 562] width 73 height 23
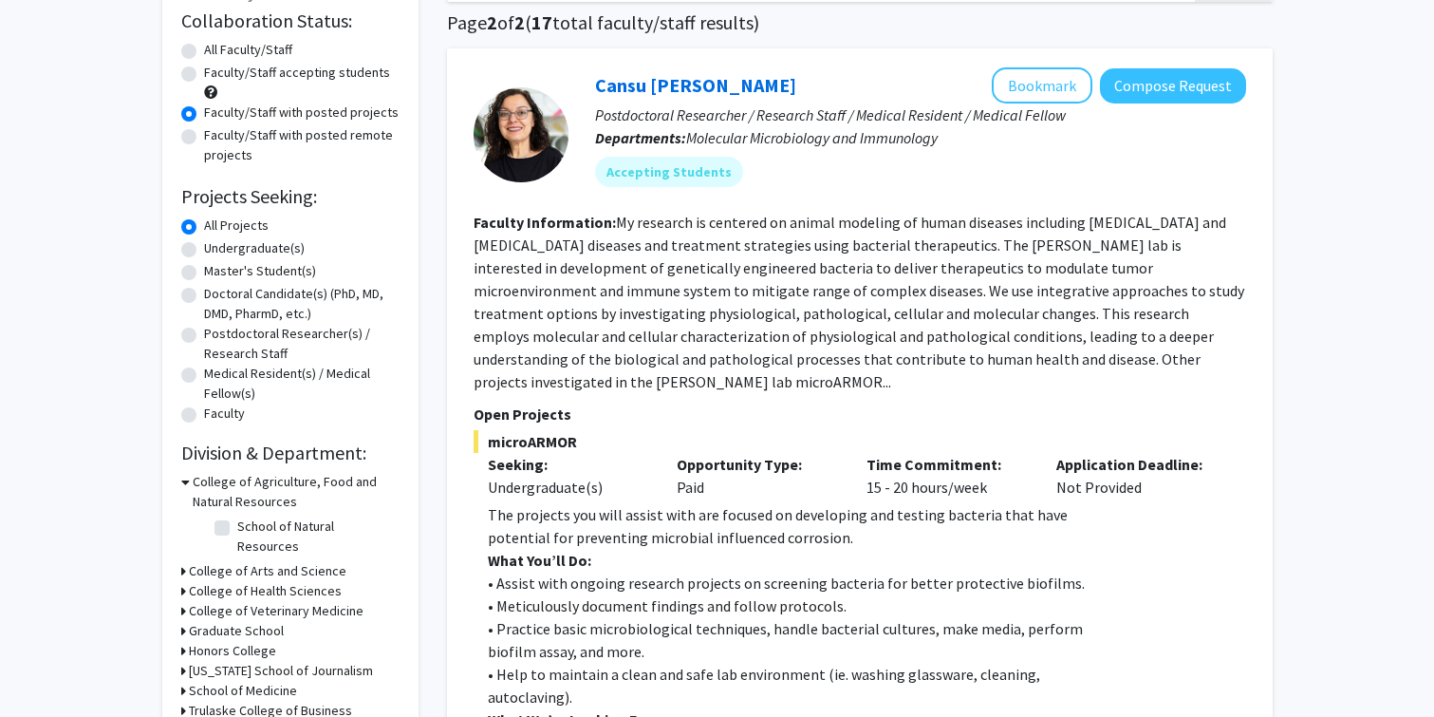
scroll to position [133, 0]
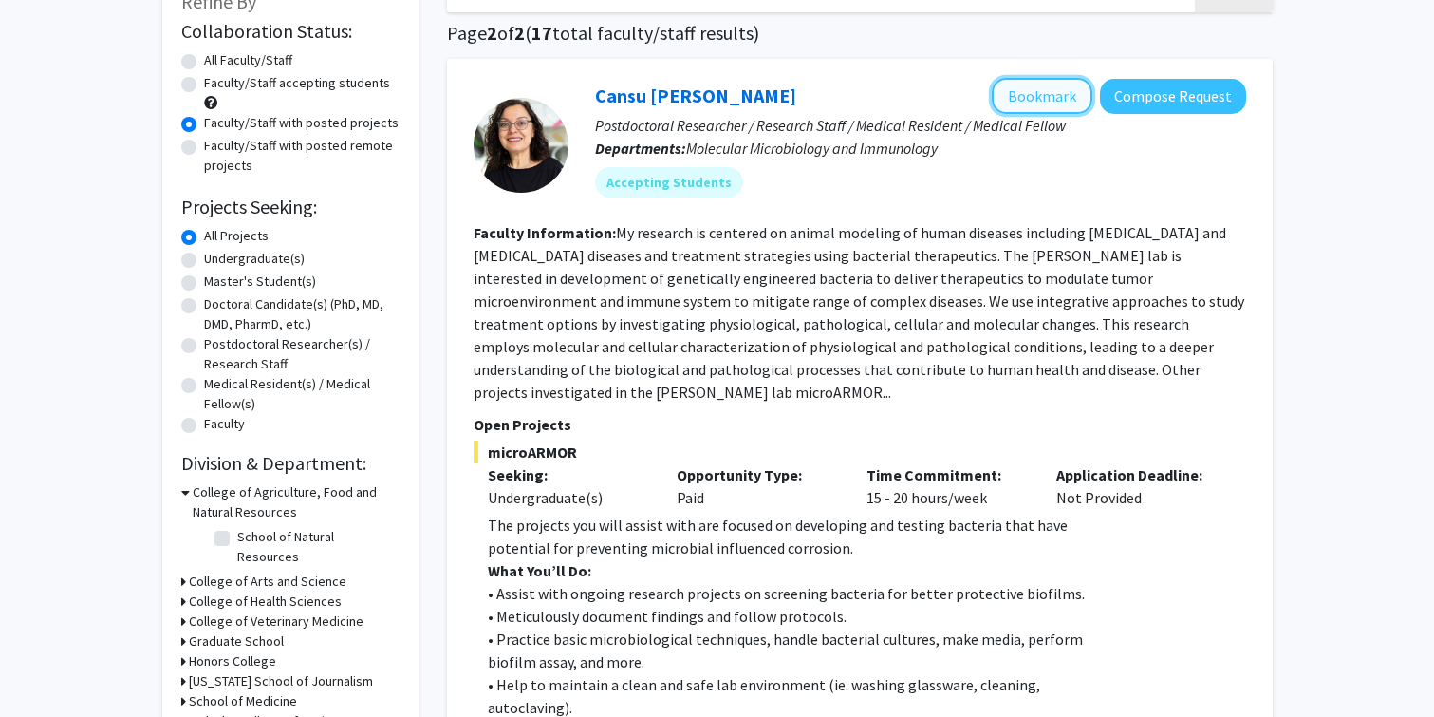
click at [1040, 94] on button "Bookmark" at bounding box center [1042, 96] width 101 height 36
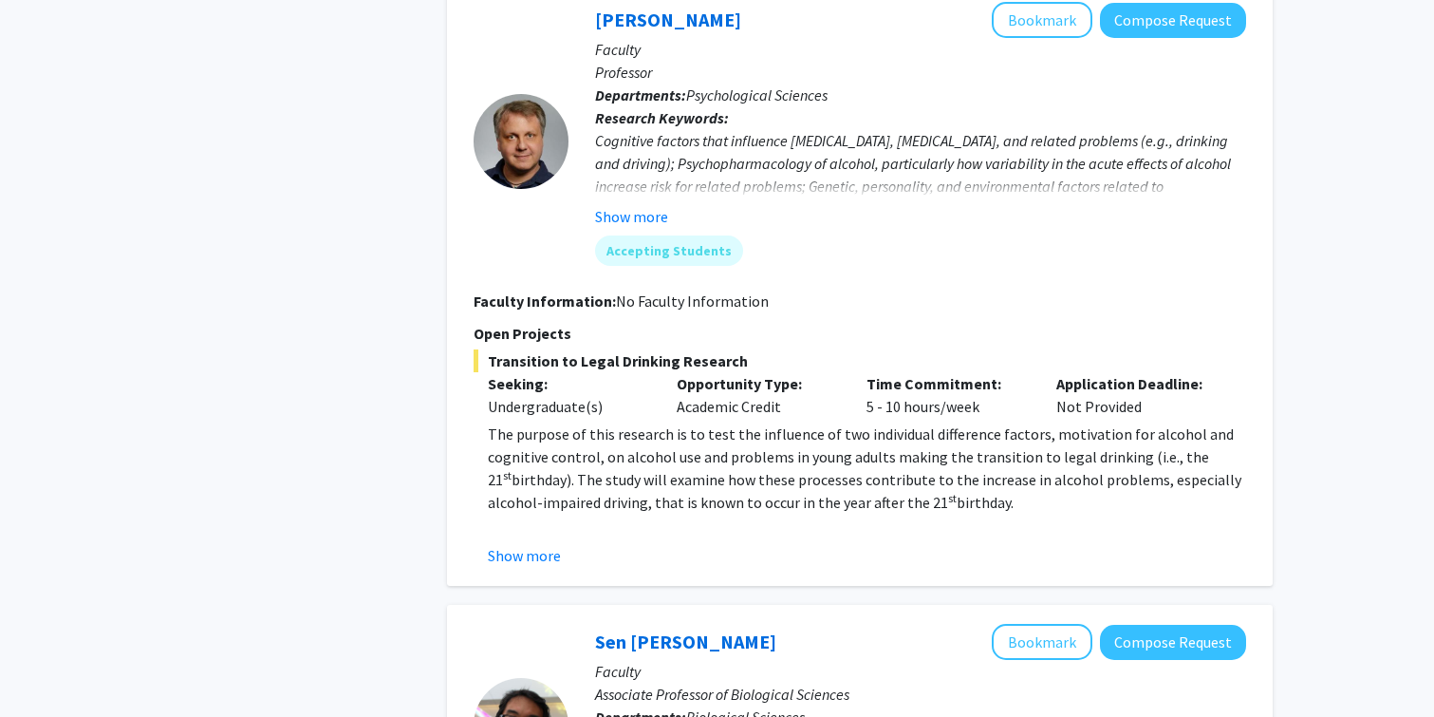
scroll to position [3343, 0]
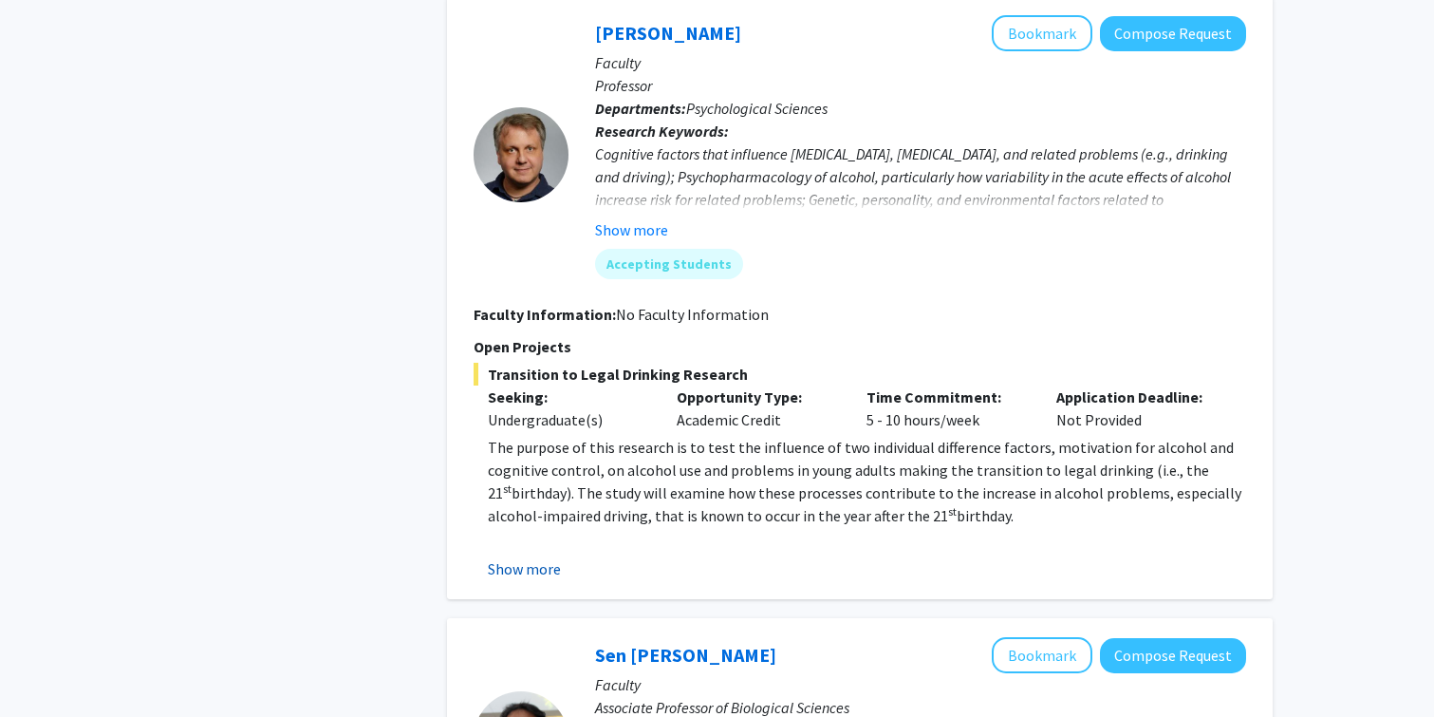
click at [545, 557] on button "Show more" at bounding box center [524, 568] width 73 height 23
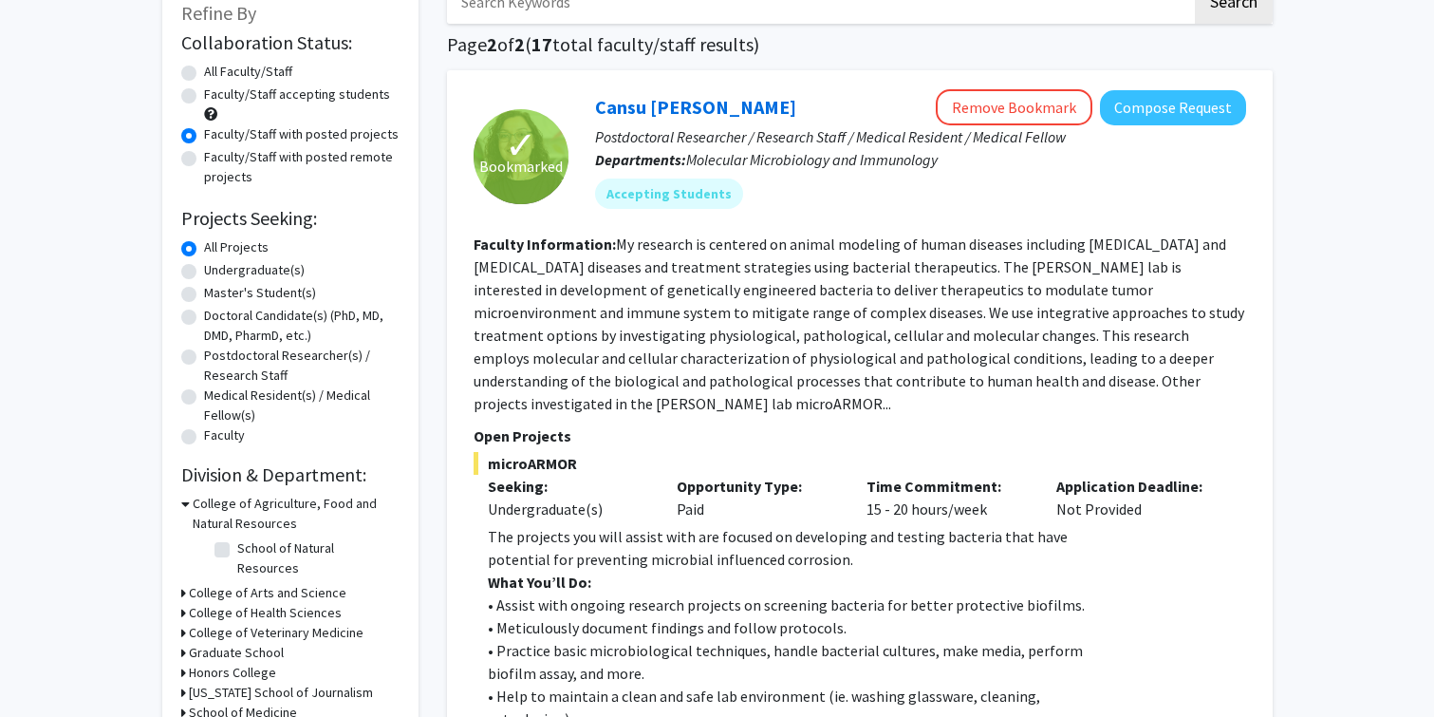
scroll to position [133, 0]
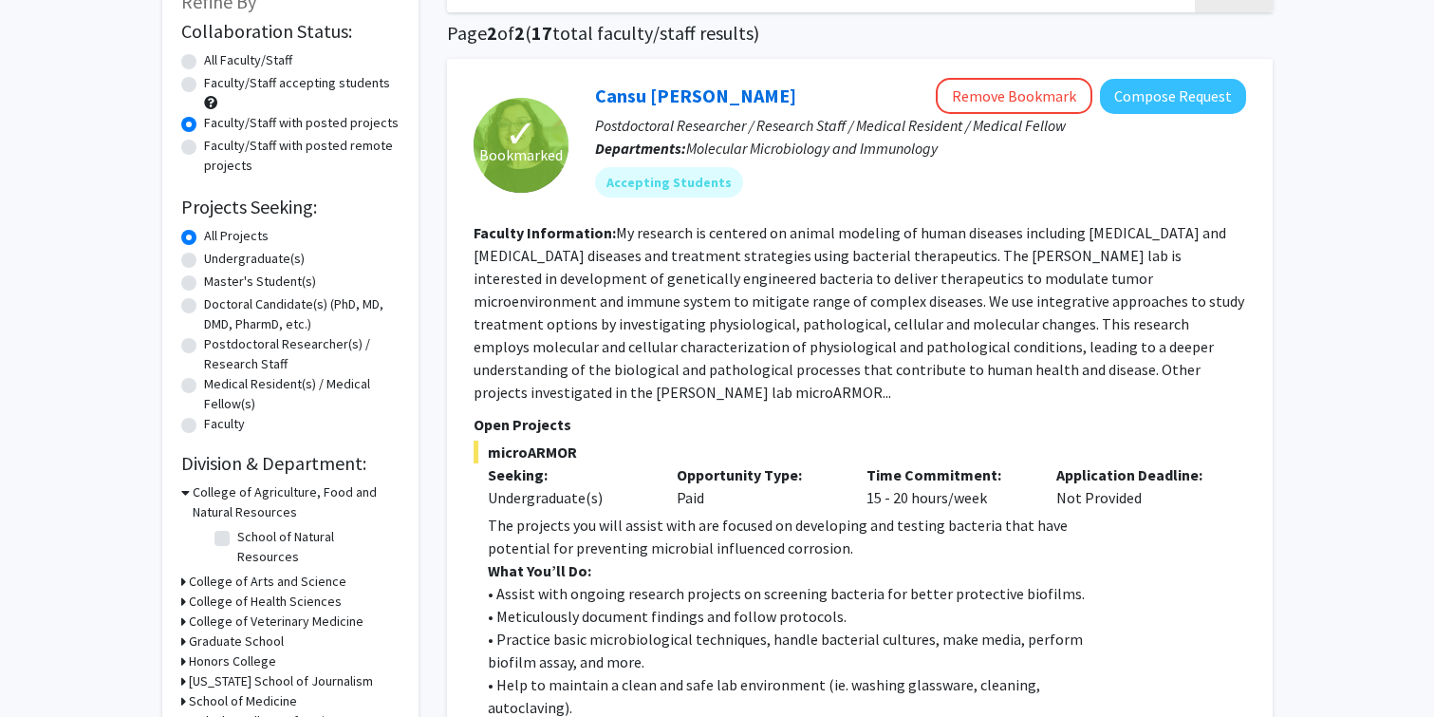
click at [253, 150] on label "Faculty/Staff with posted remote projects" at bounding box center [302, 156] width 196 height 40
click at [216, 148] on input "Faculty/Staff with posted remote projects" at bounding box center [210, 142] width 12 height 12
radio input "true"
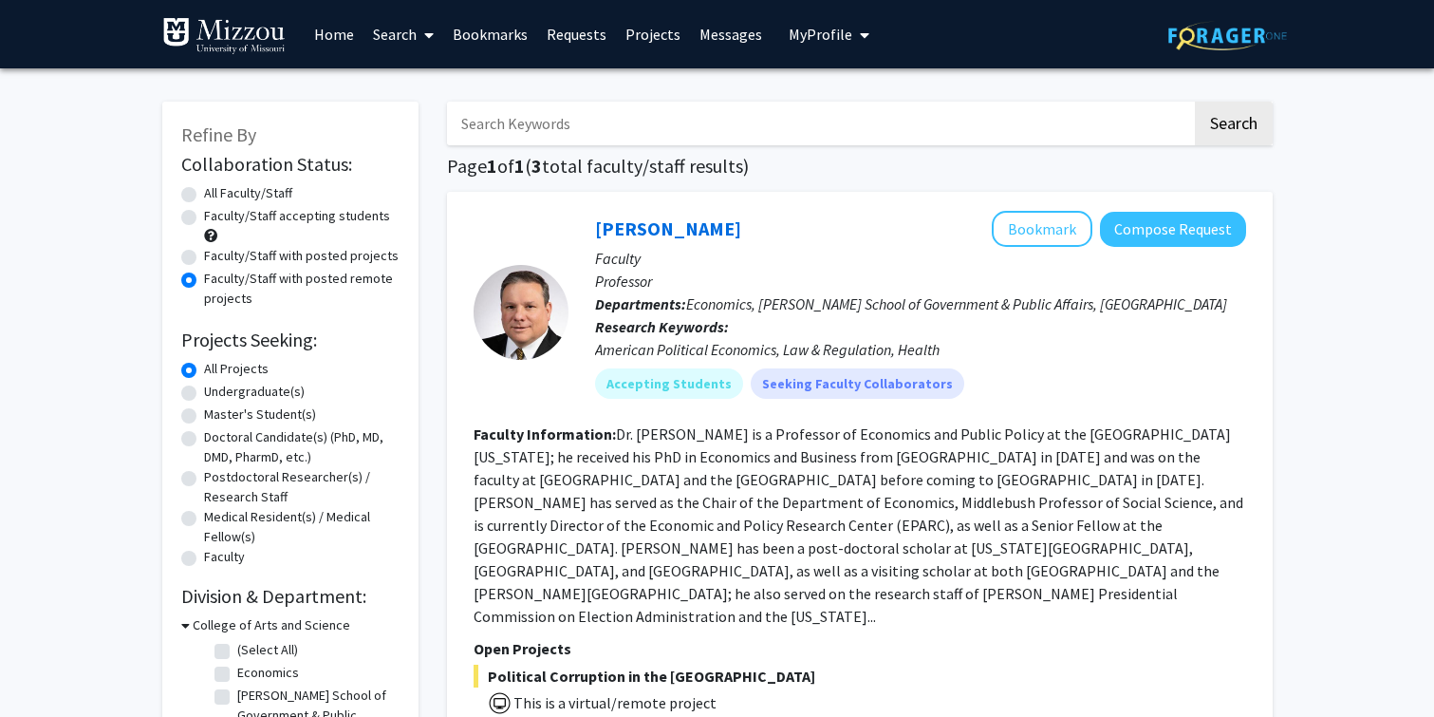
click at [248, 215] on label "Faculty/Staff accepting students" at bounding box center [297, 216] width 186 height 20
click at [216, 215] on input "Faculty/Staff accepting students" at bounding box center [210, 212] width 12 height 12
radio input "true"
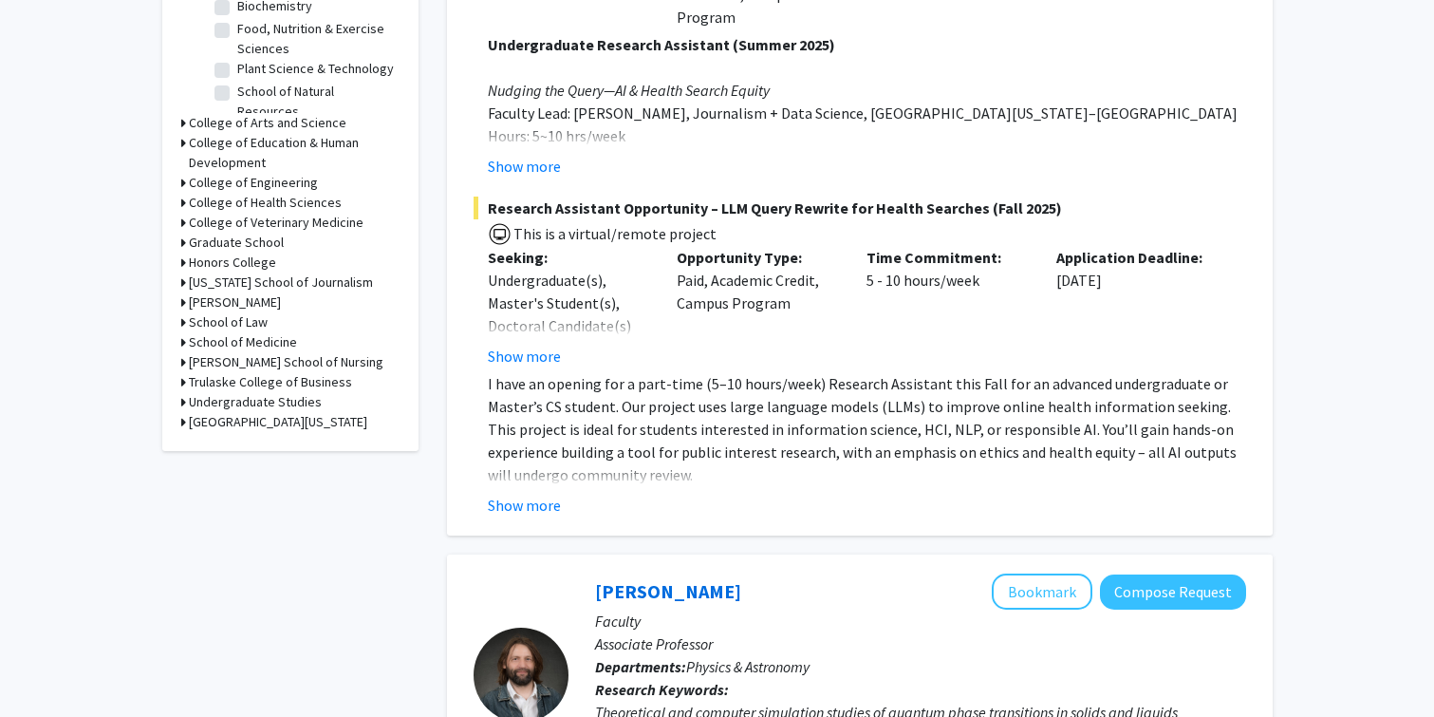
scroll to position [734, 0]
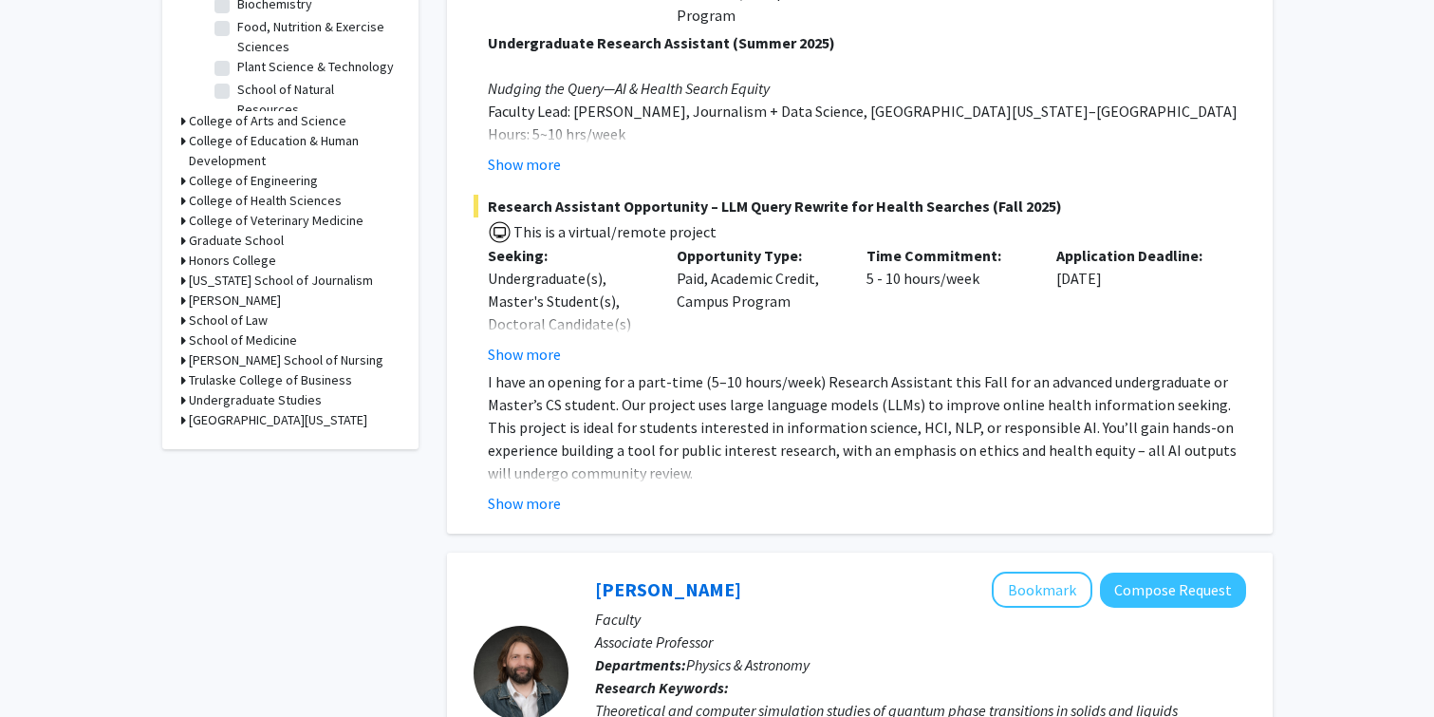
click at [245, 195] on h3 "College of Health Sciences" at bounding box center [265, 201] width 153 height 20
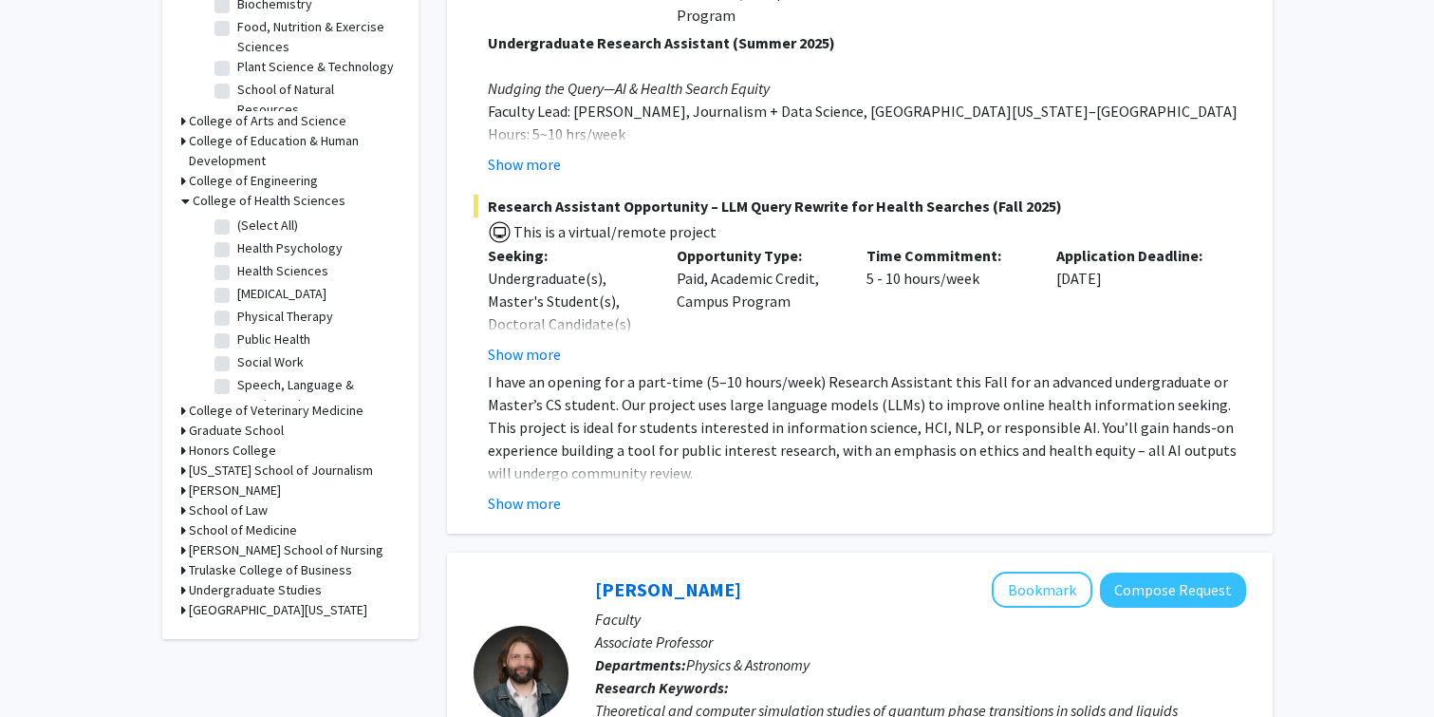
click at [237, 219] on label "(Select All)" at bounding box center [267, 225] width 61 height 20
click at [237, 219] on input "(Select All)" at bounding box center [243, 221] width 12 height 12
checkbox input "true"
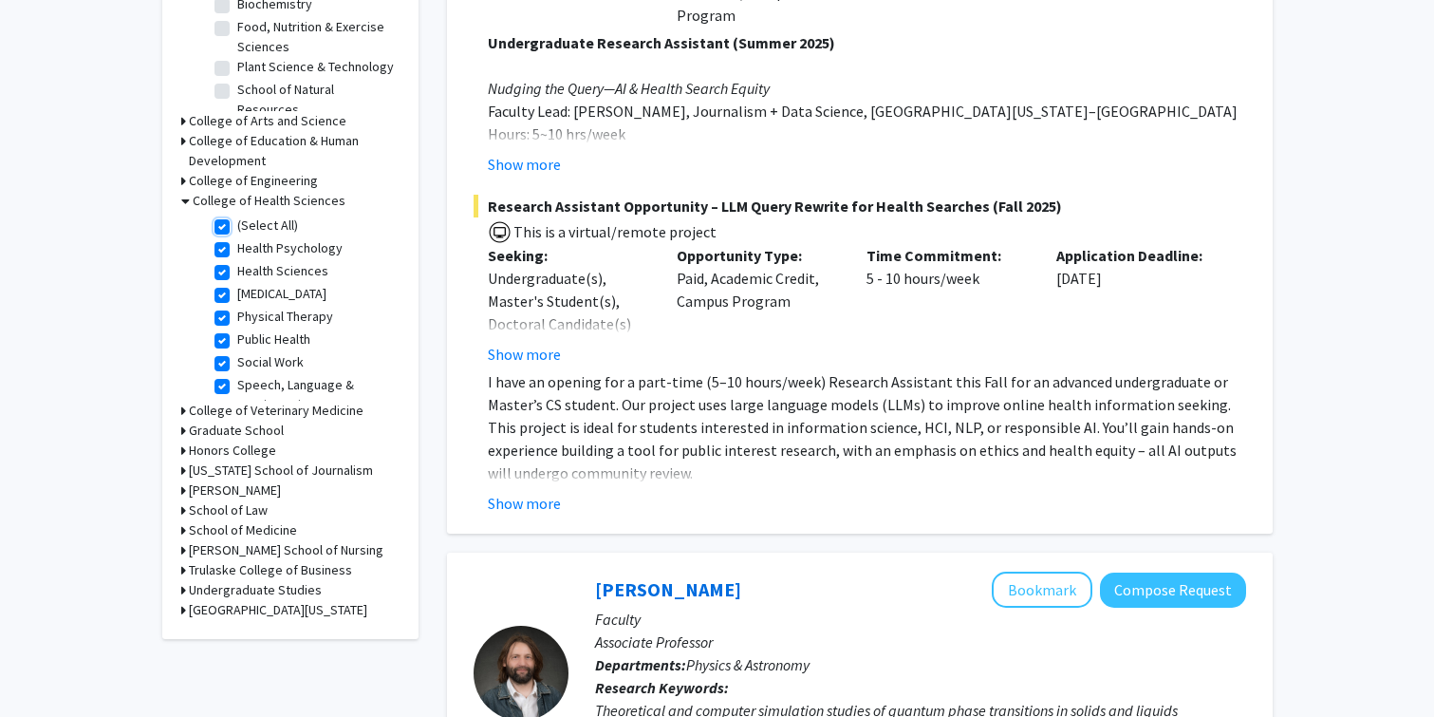
checkbox input "true"
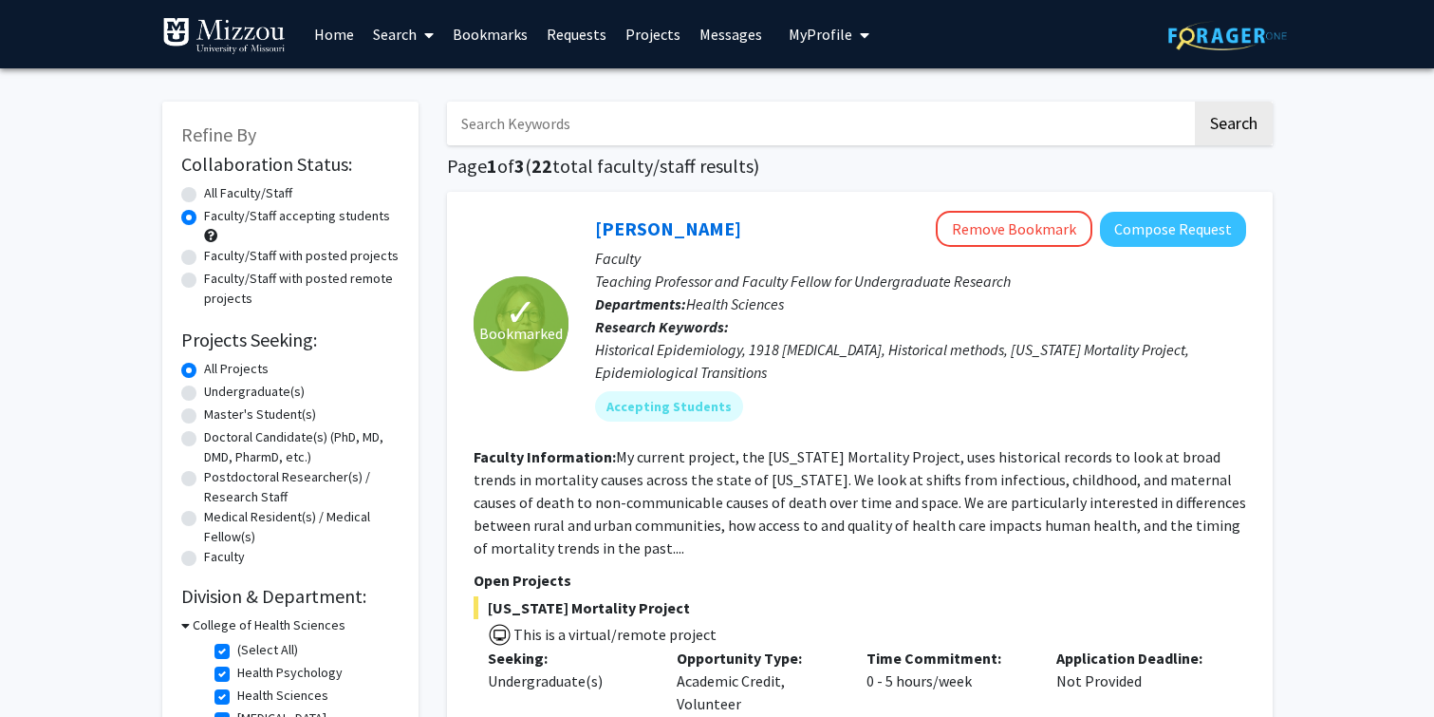
click at [221, 622] on h3 "College of Health Sciences" at bounding box center [269, 625] width 153 height 20
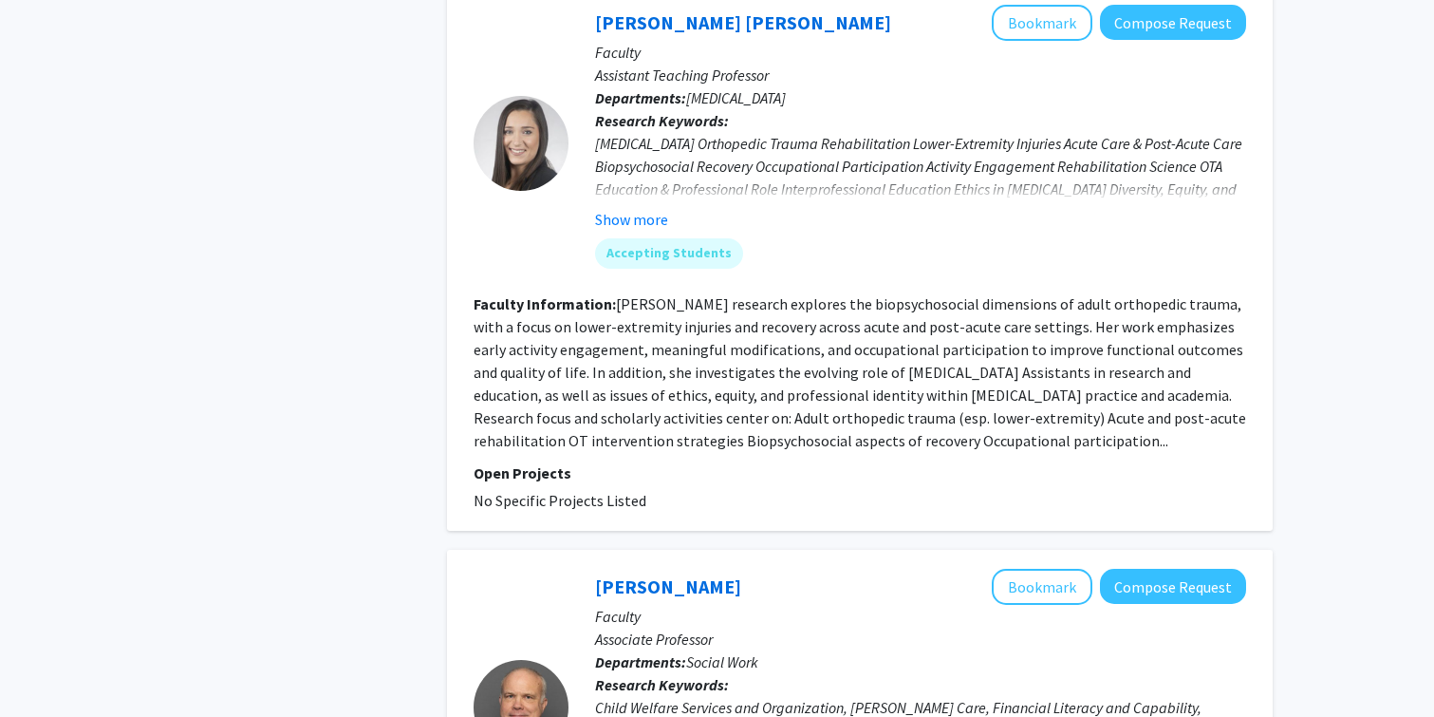
scroll to position [864, 0]
click at [762, 20] on link "[PERSON_NAME] [PERSON_NAME]" at bounding box center [743, 21] width 296 height 24
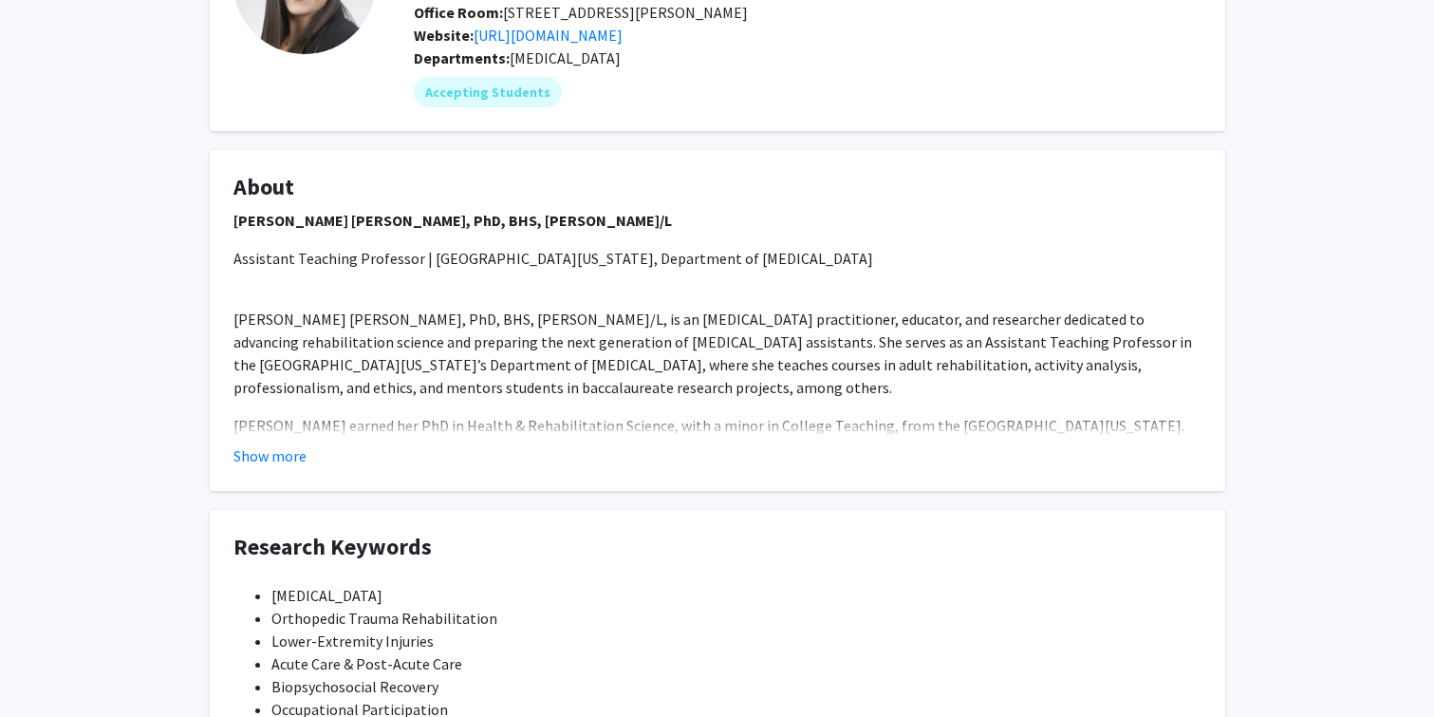
scroll to position [196, 0]
click at [287, 450] on button "Show more" at bounding box center [269, 453] width 73 height 23
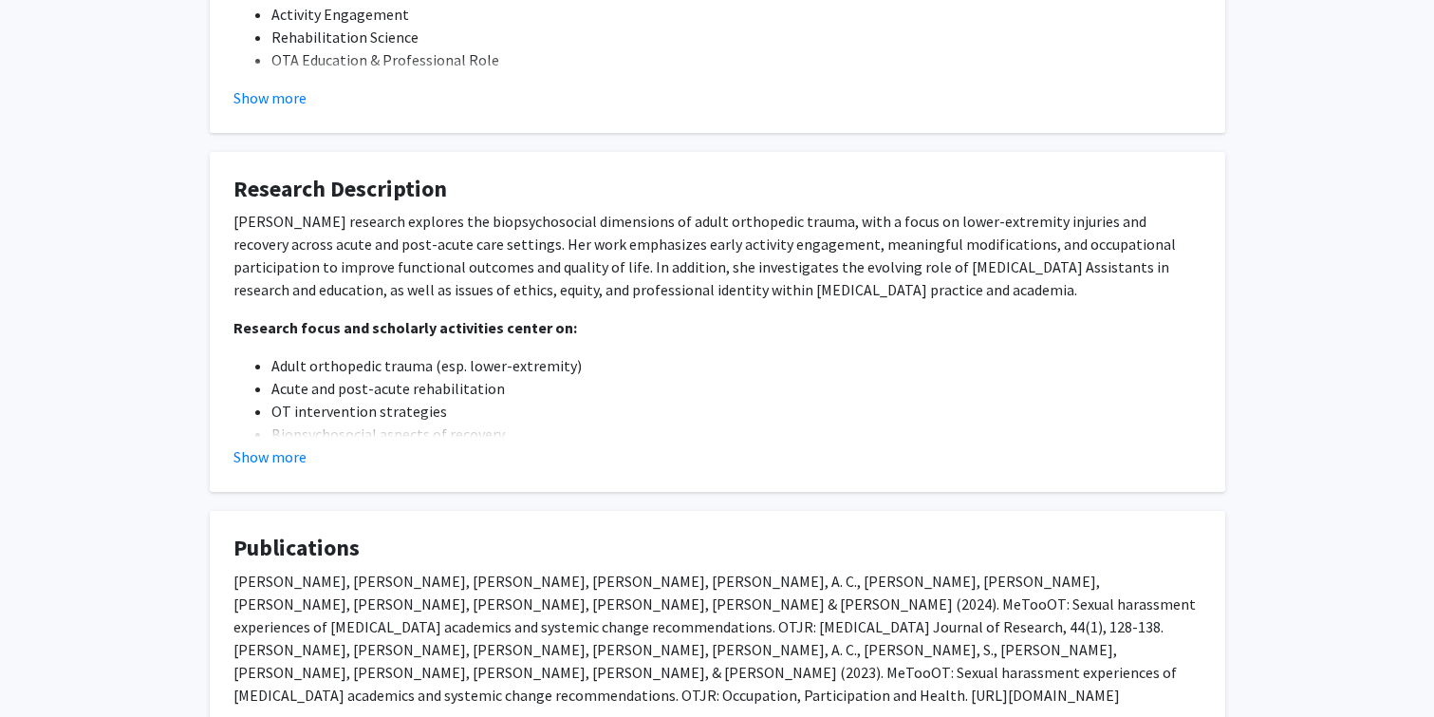
scroll to position [1186, 0]
click at [268, 459] on button "Show more" at bounding box center [269, 455] width 73 height 23
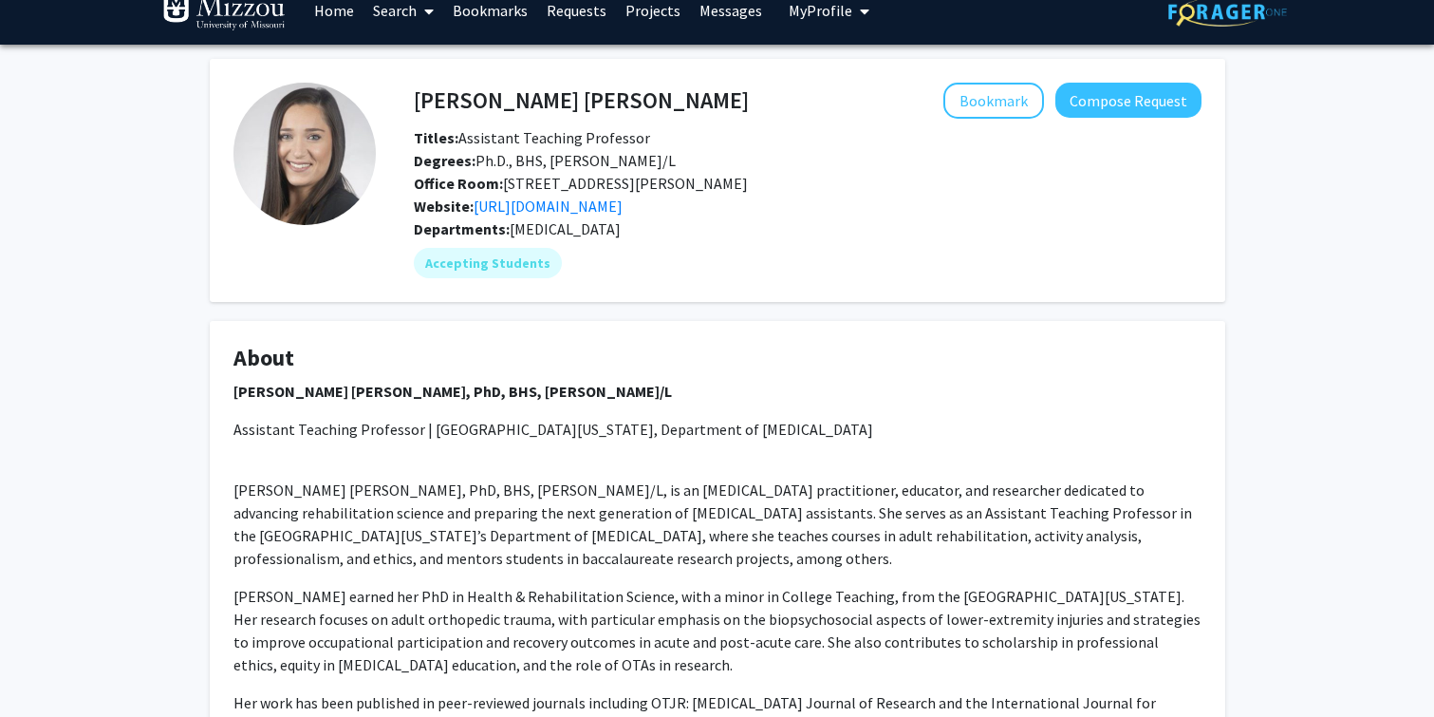
scroll to position [0, 0]
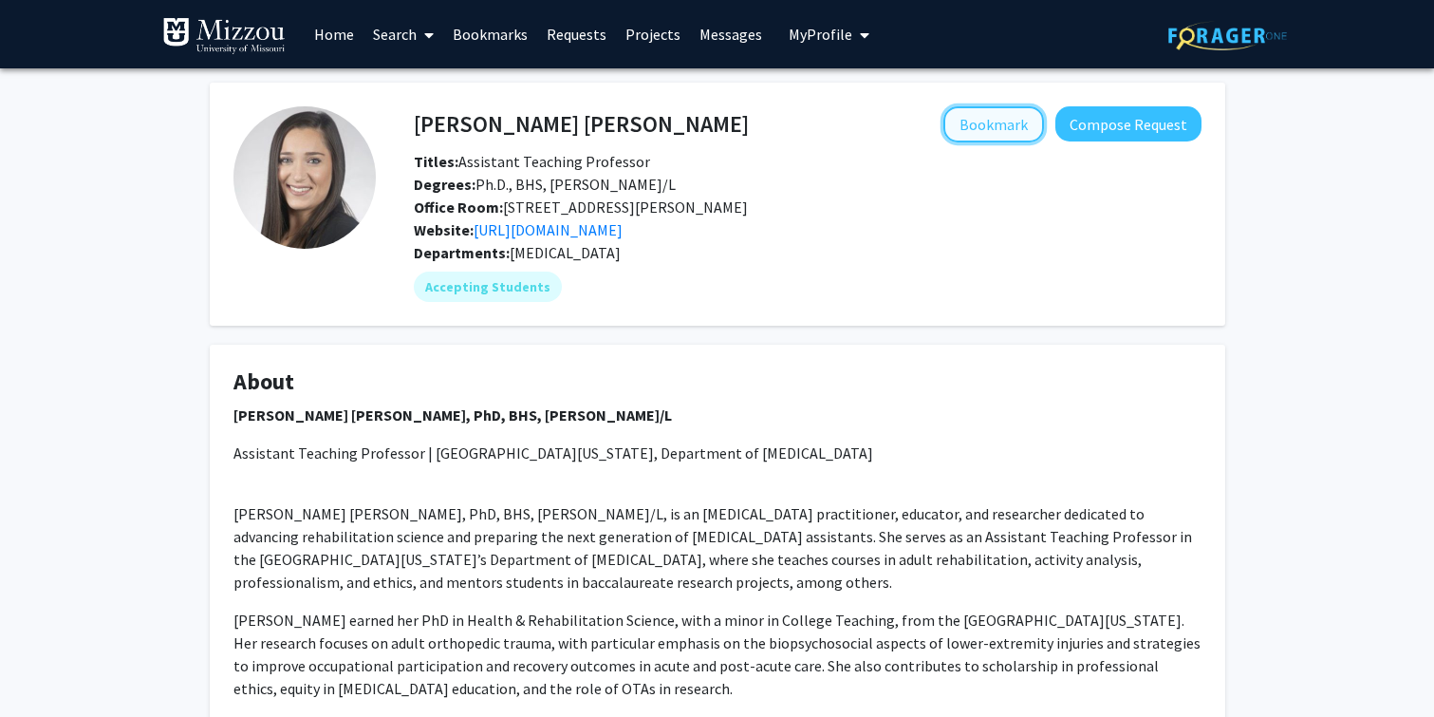
click at [976, 124] on button "Bookmark" at bounding box center [993, 124] width 101 height 36
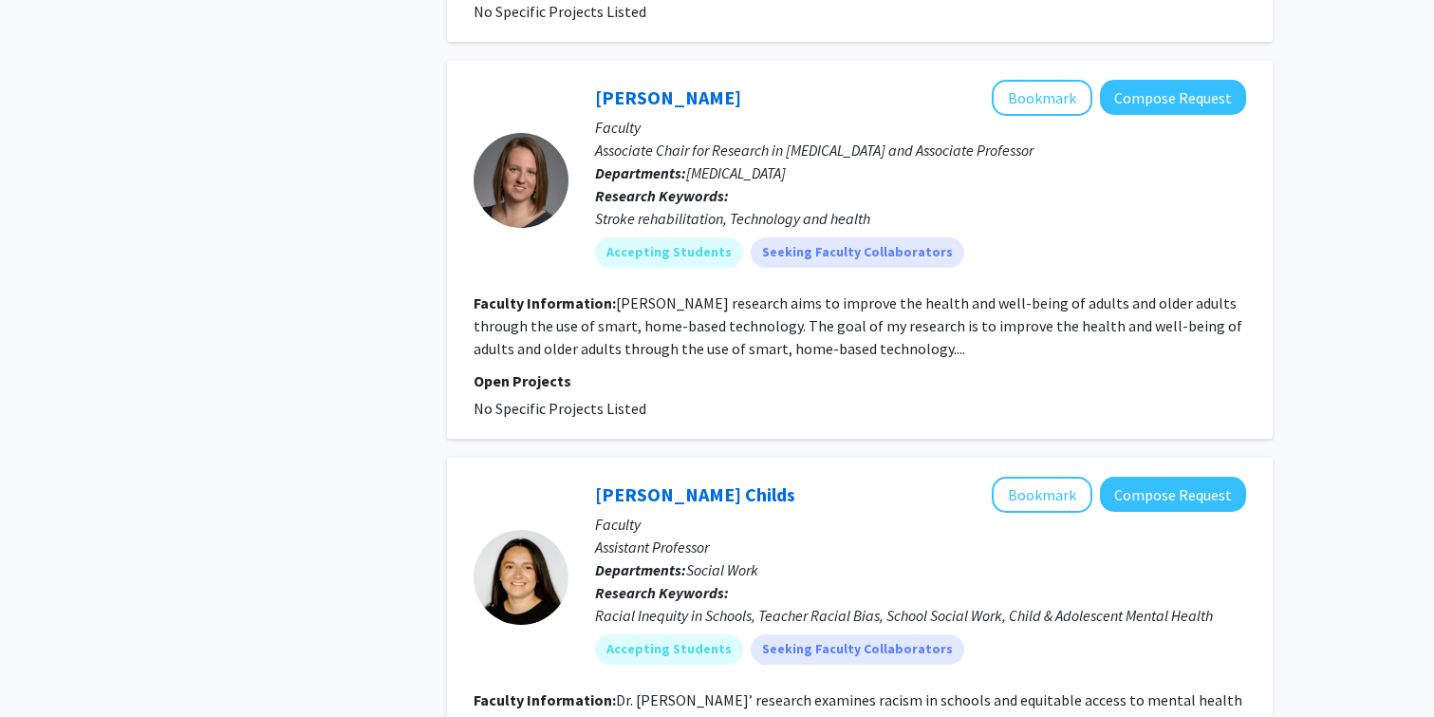
scroll to position [1939, 0]
click at [652, 84] on link "[PERSON_NAME]" at bounding box center [668, 96] width 146 height 24
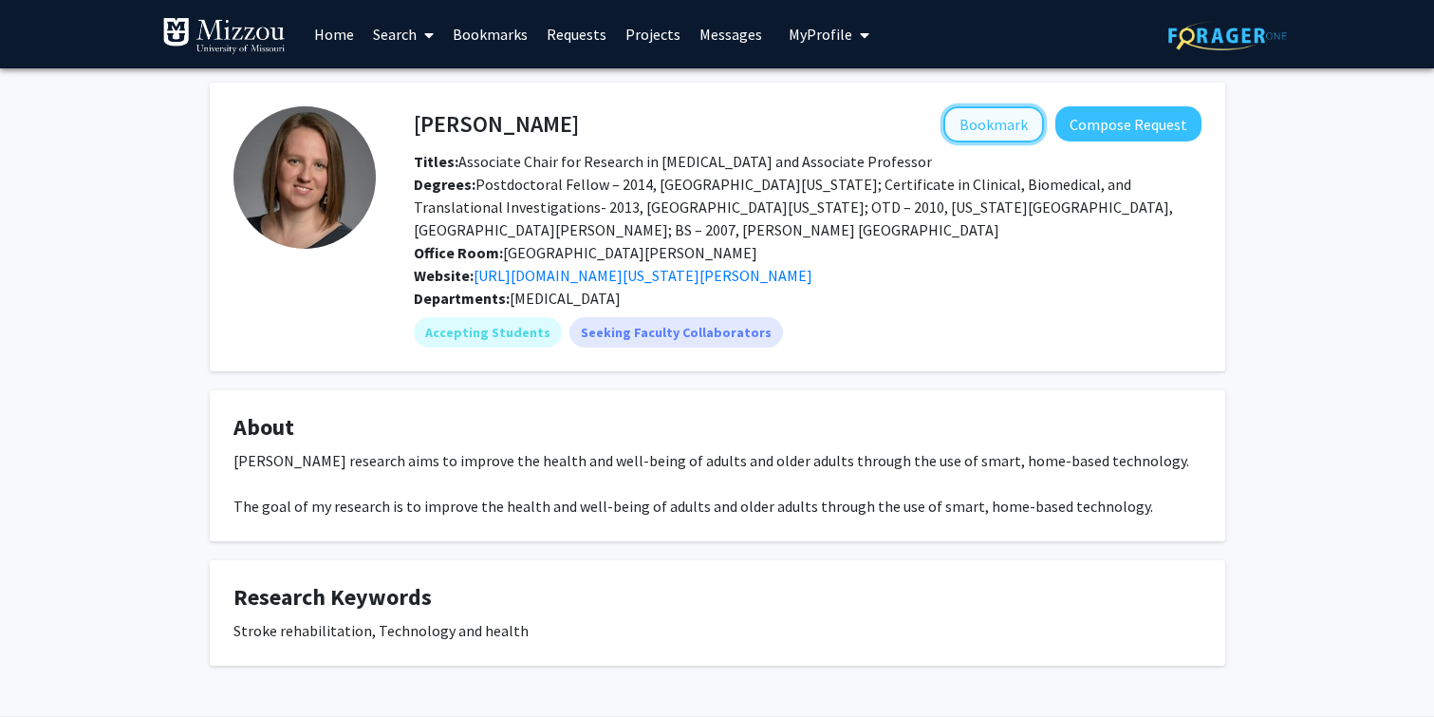
click at [967, 129] on button "Bookmark" at bounding box center [993, 124] width 101 height 36
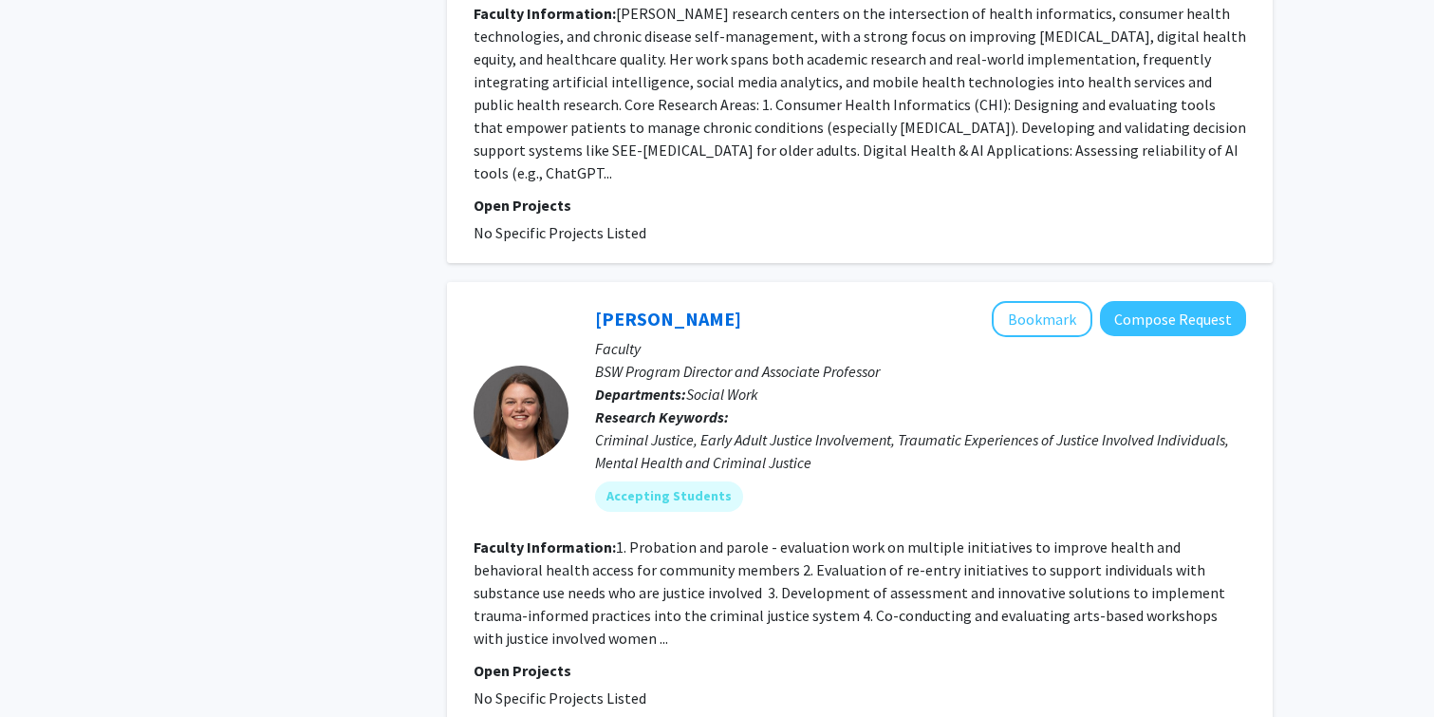
scroll to position [4896, 0]
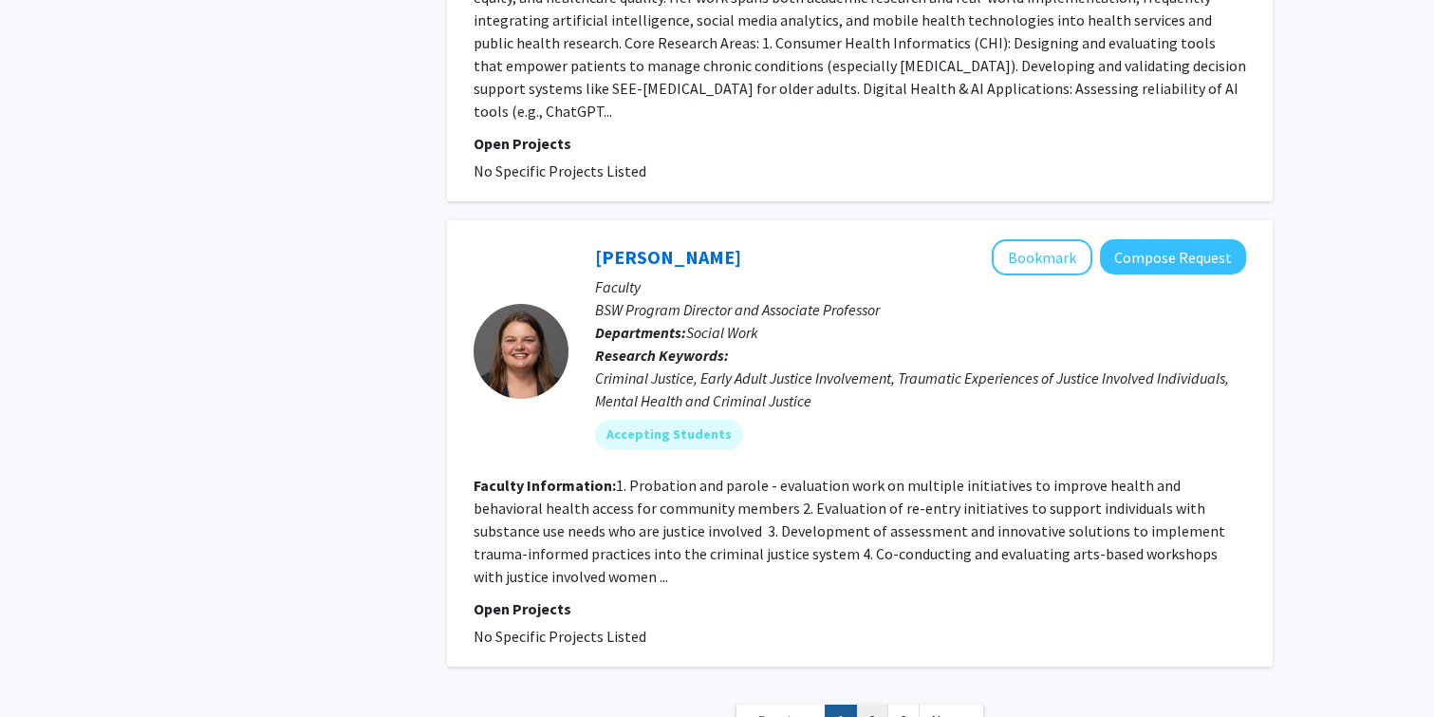
click at [873, 704] on link "2" at bounding box center [872, 720] width 32 height 33
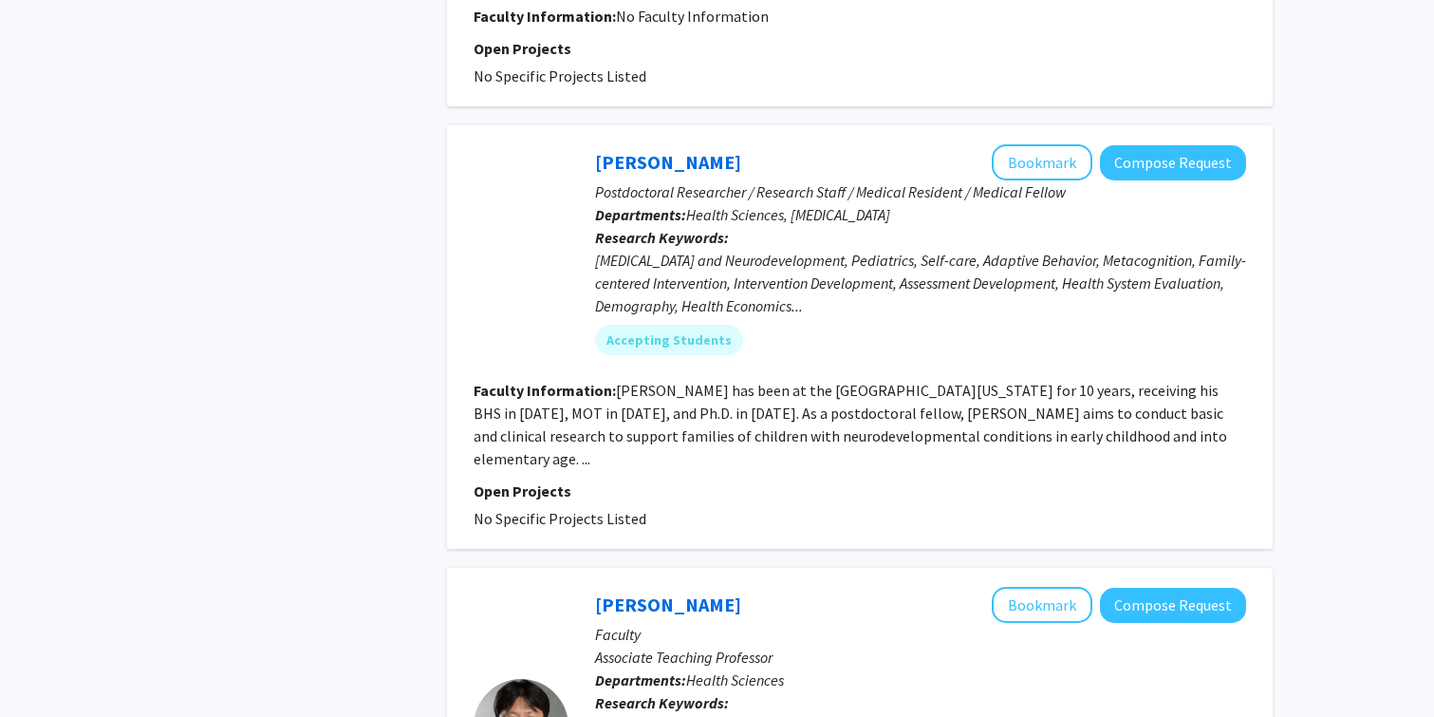
scroll to position [1373, 0]
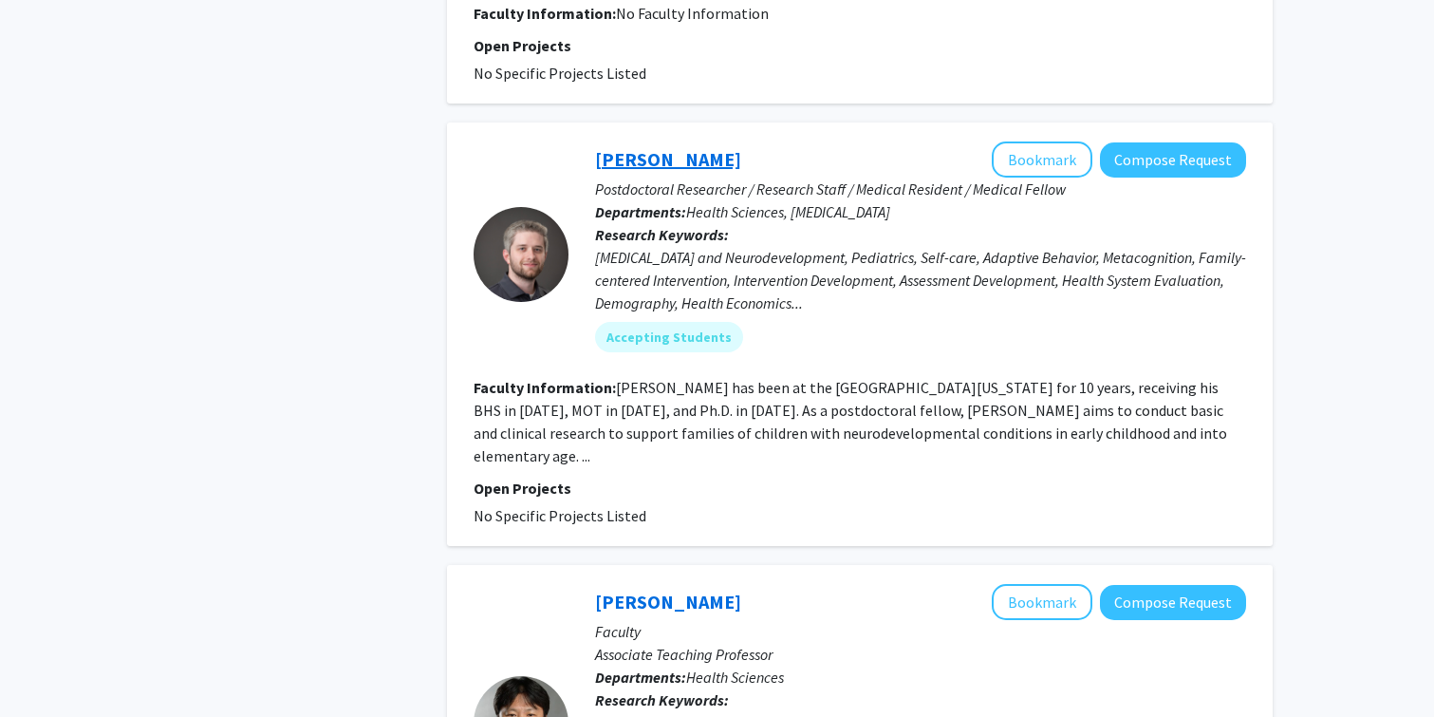
click at [670, 156] on link "[PERSON_NAME]" at bounding box center [668, 159] width 146 height 24
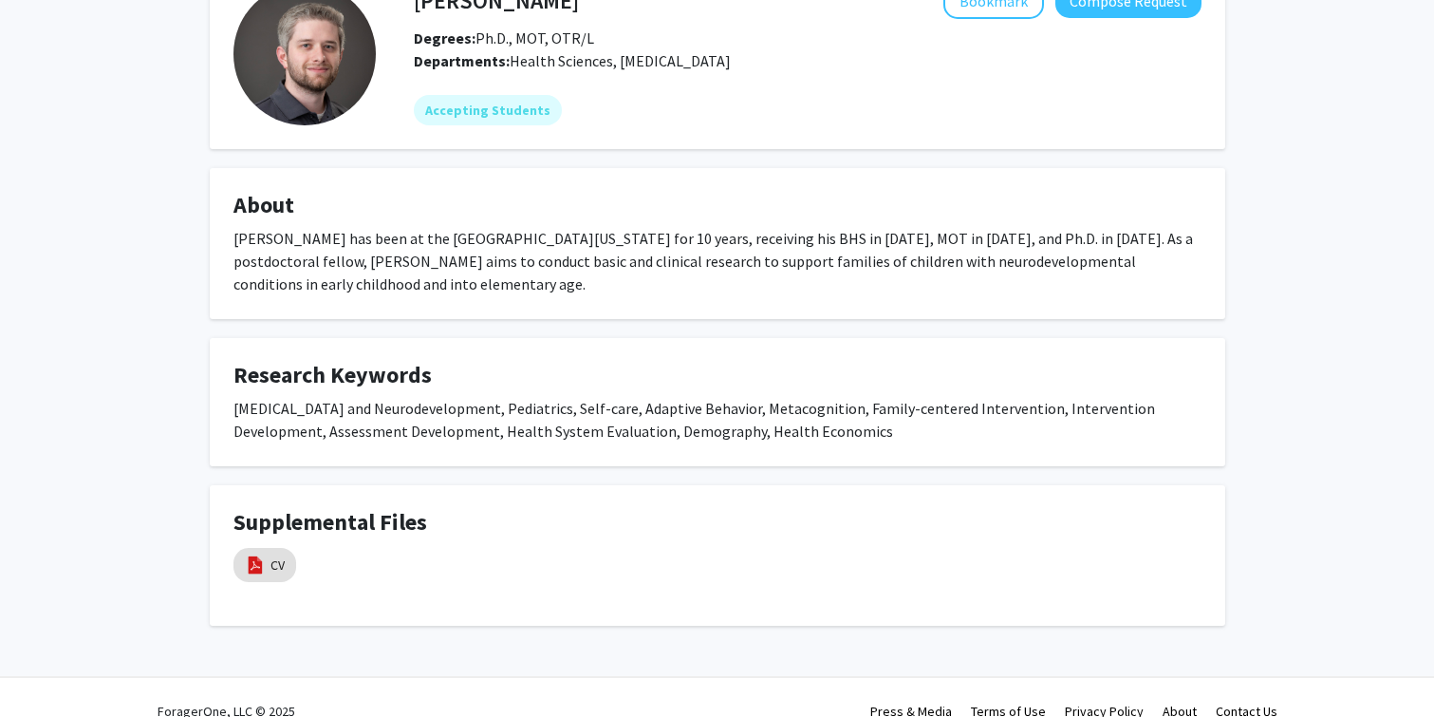
scroll to position [151, 0]
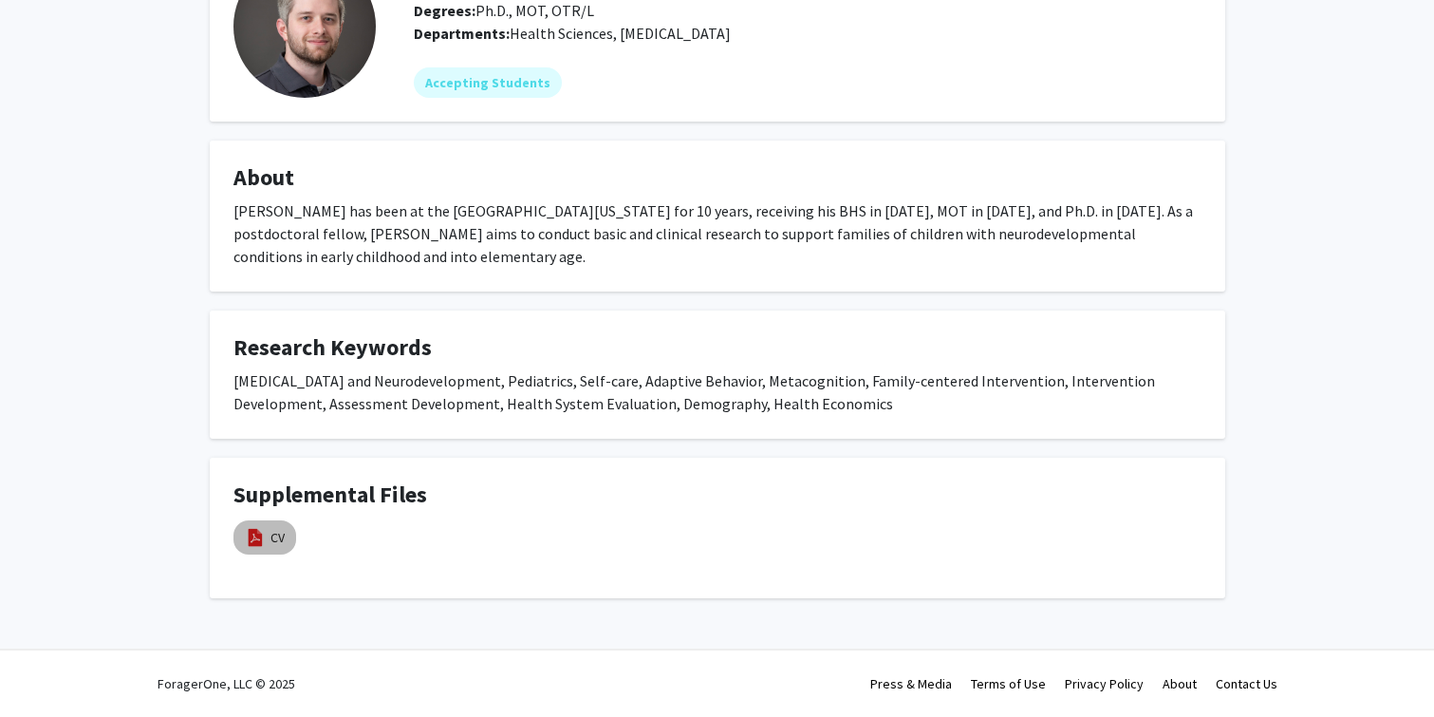
click at [261, 538] on img at bounding box center [255, 537] width 21 height 21
click at [281, 535] on link "CV" at bounding box center [278, 538] width 14 height 20
select select "custom"
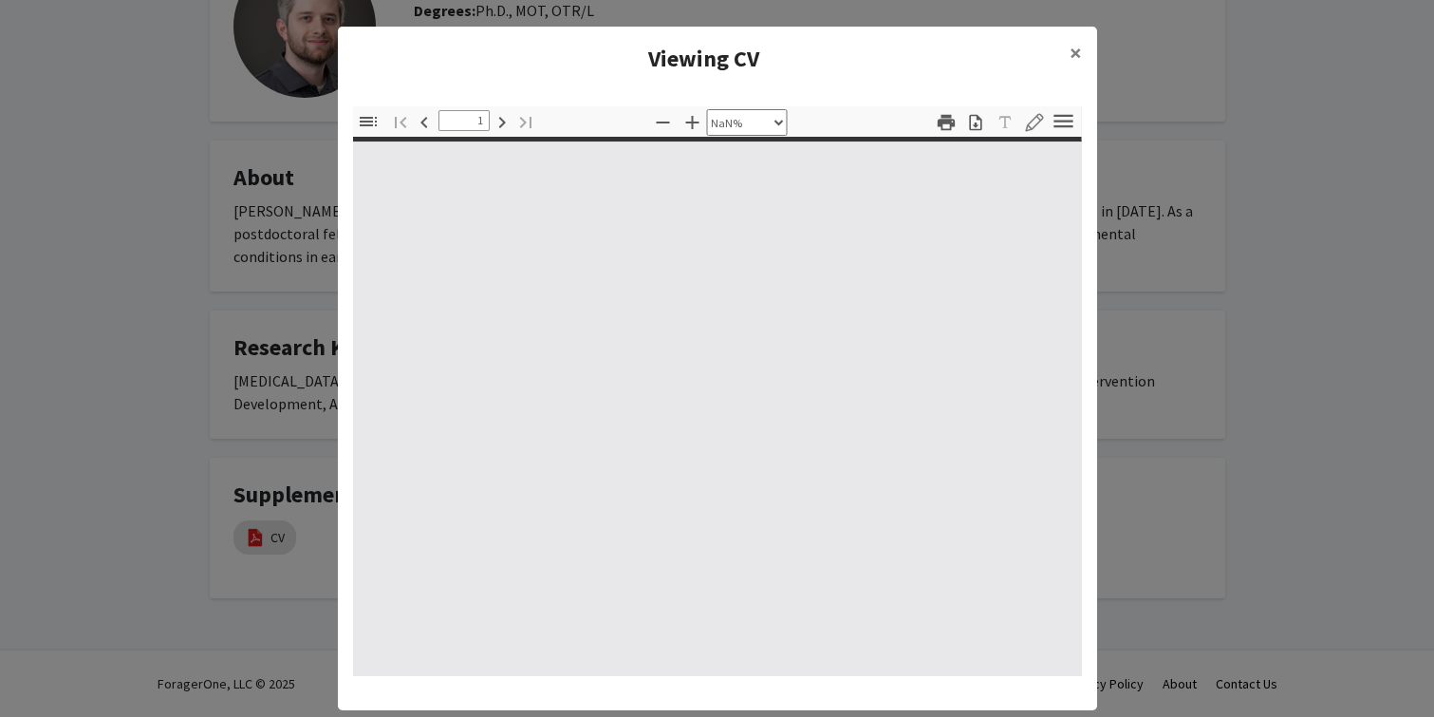
type input "0"
select select "custom"
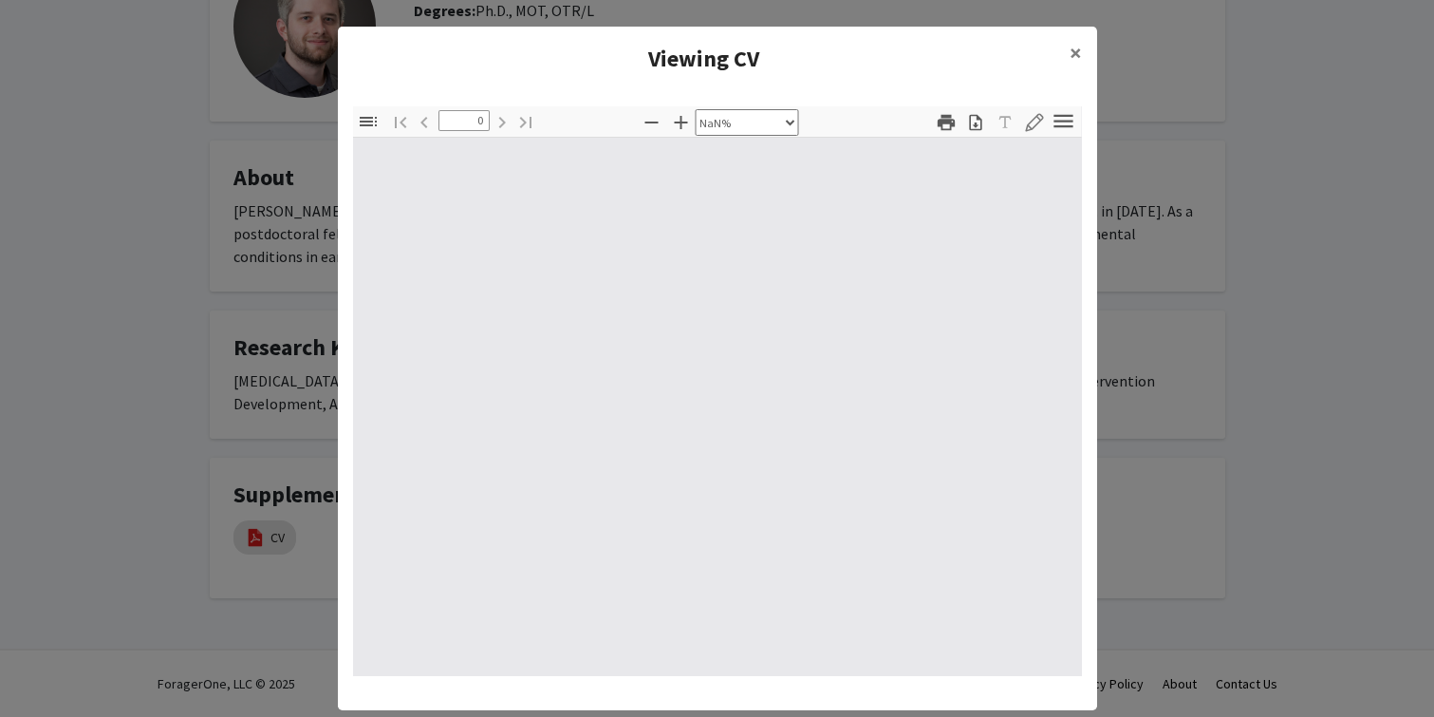
type input "1"
select select "auto"
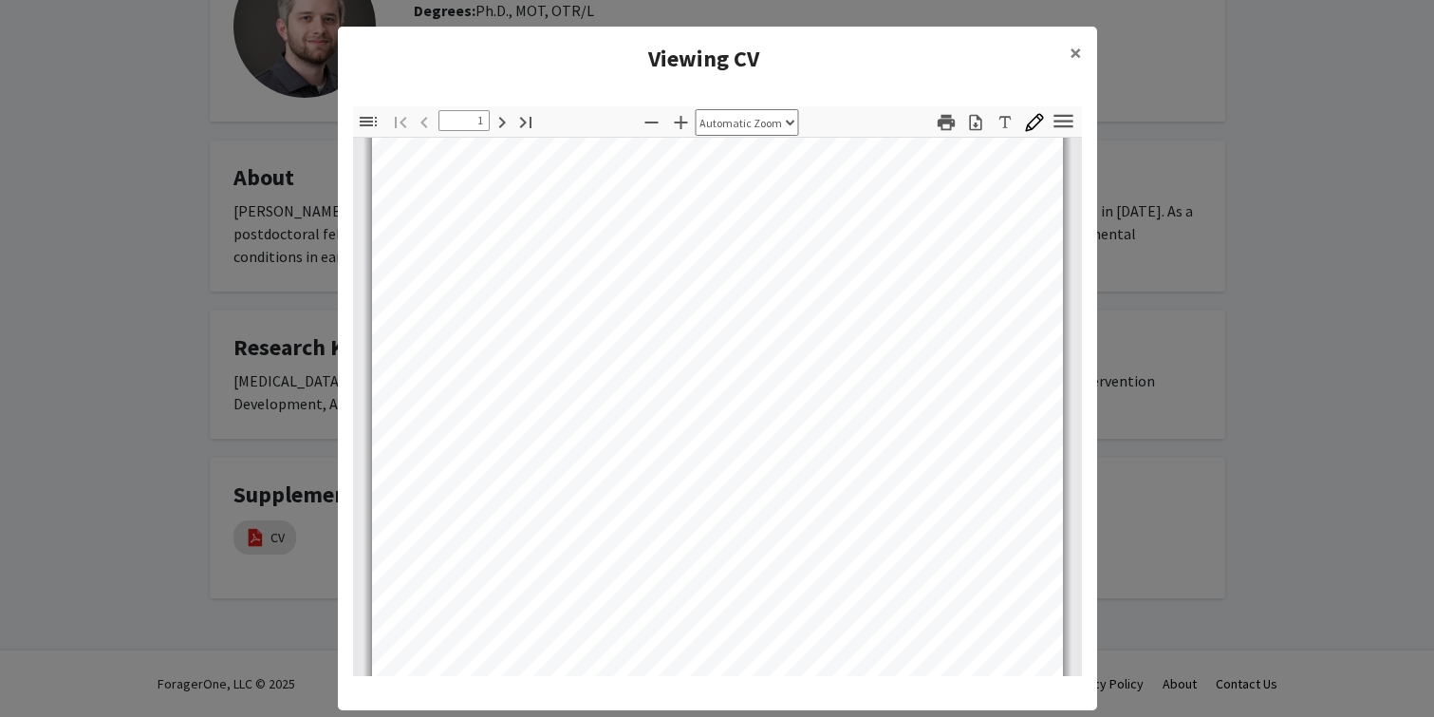
scroll to position [174, 0]
type input "5"
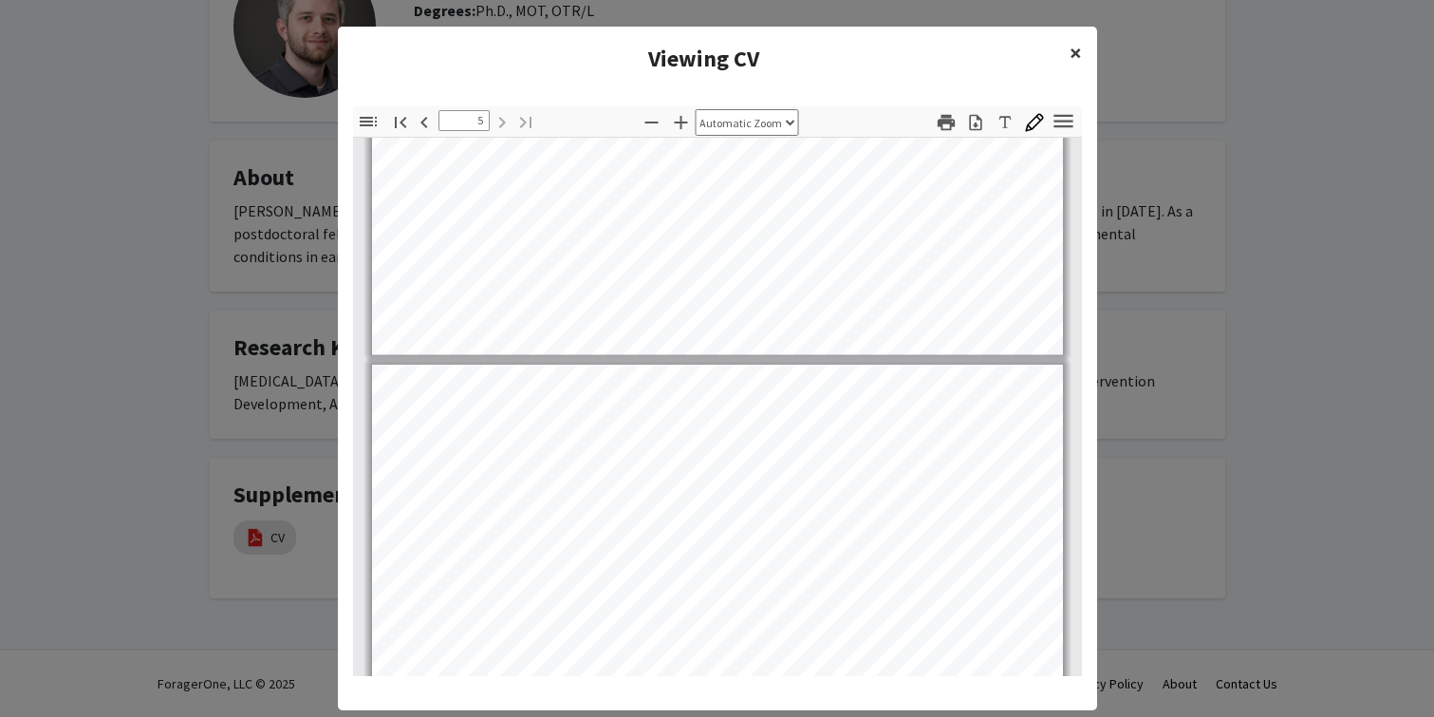
click at [1074, 48] on span "×" at bounding box center [1076, 52] width 12 height 29
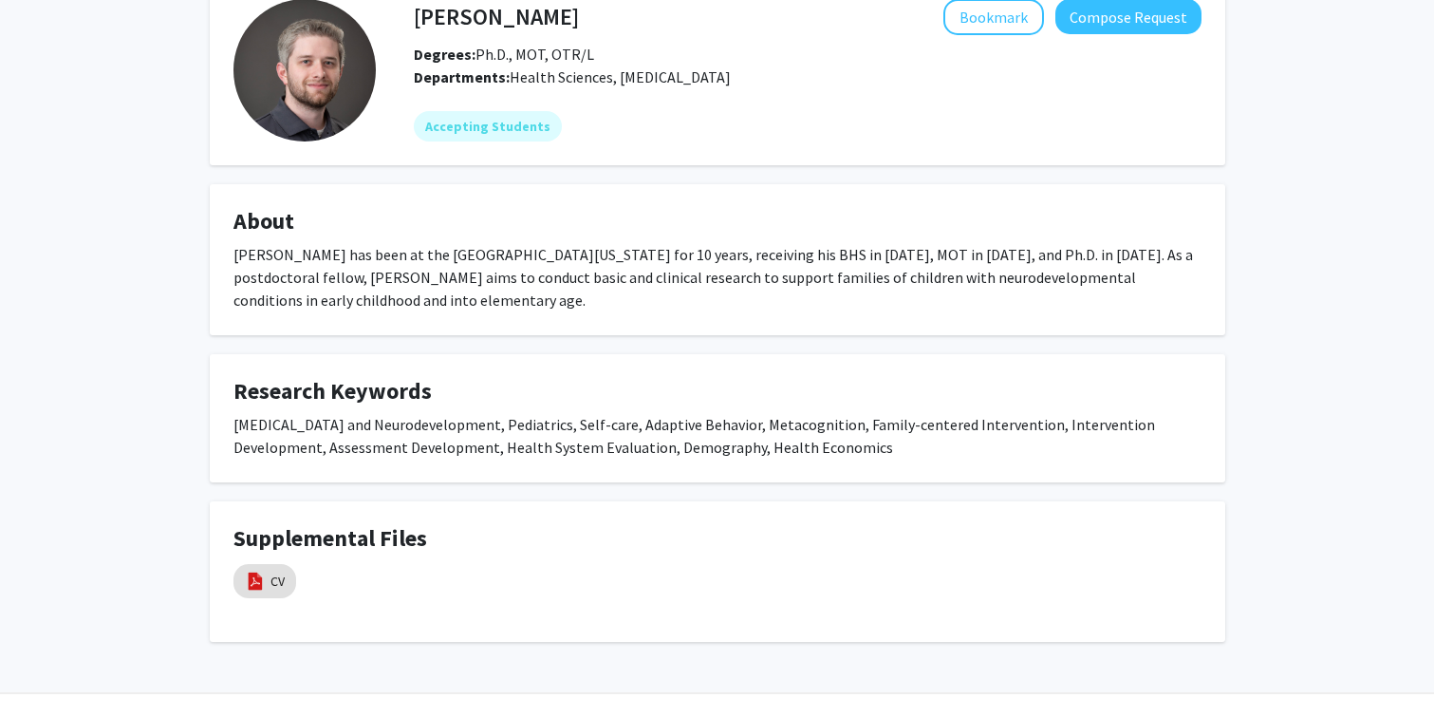
scroll to position [93, 0]
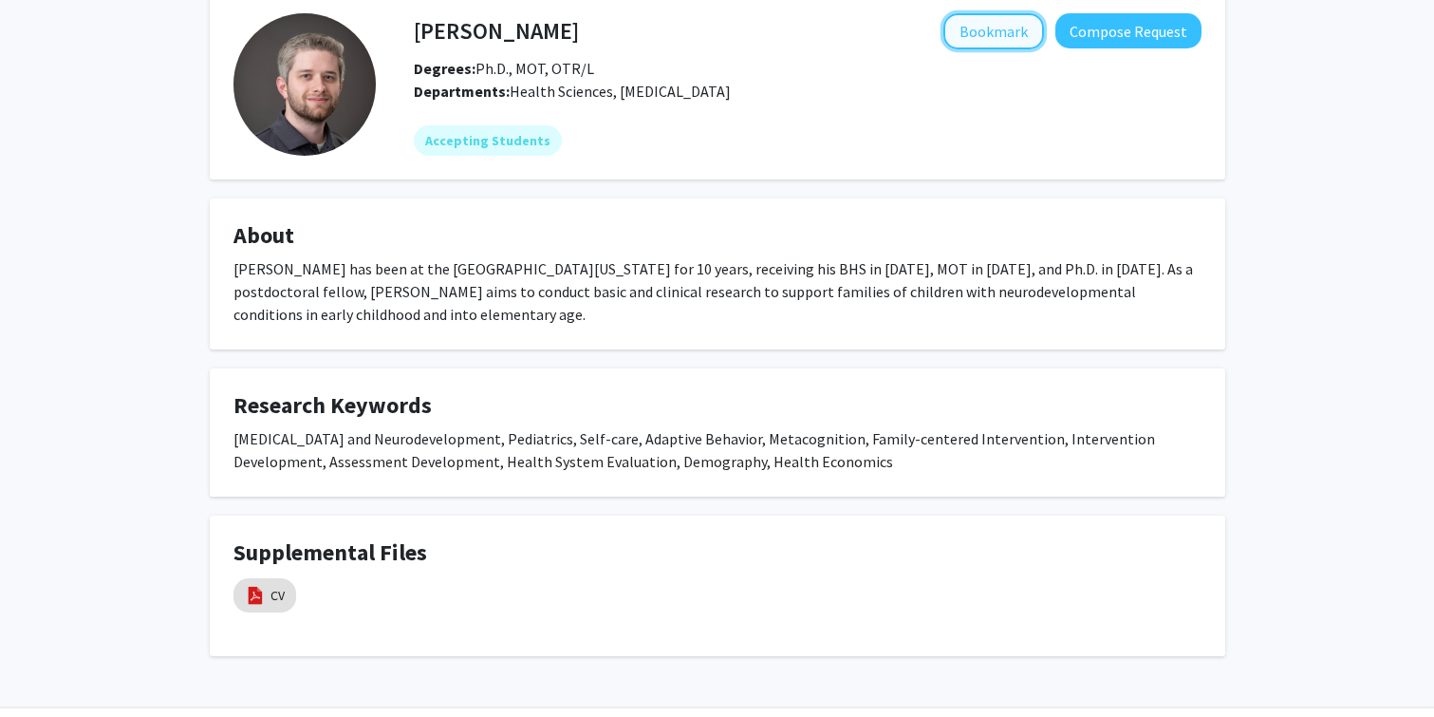
click at [993, 38] on button "Bookmark" at bounding box center [993, 31] width 101 height 36
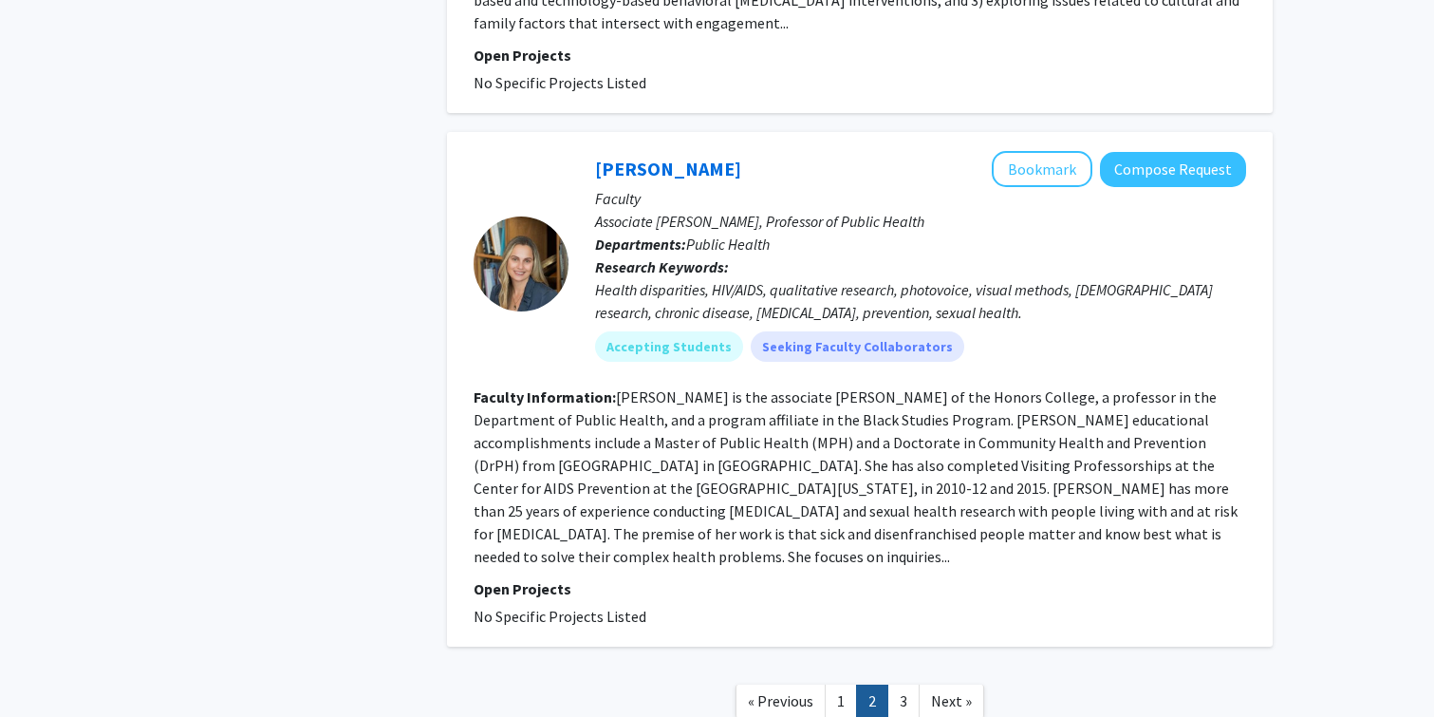
scroll to position [4193, 0]
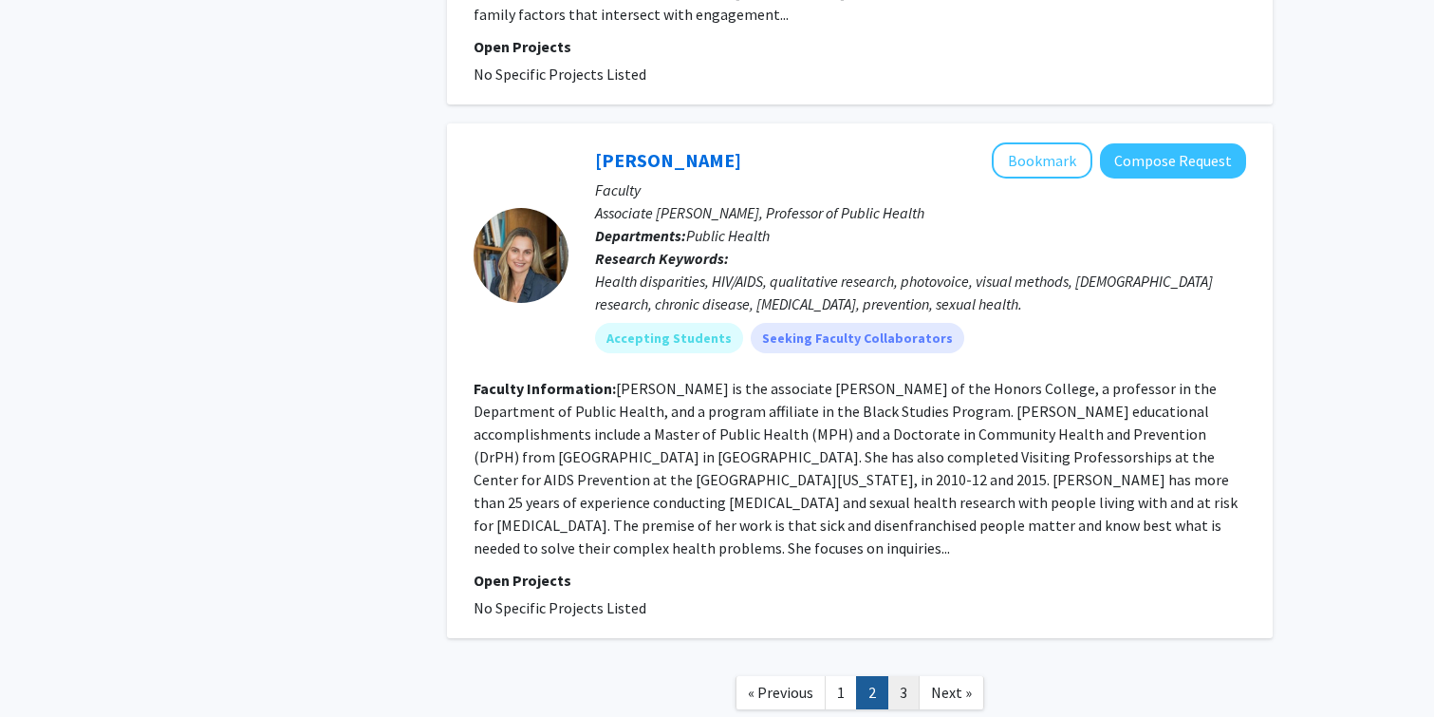
click at [898, 676] on link "3" at bounding box center [903, 692] width 32 height 33
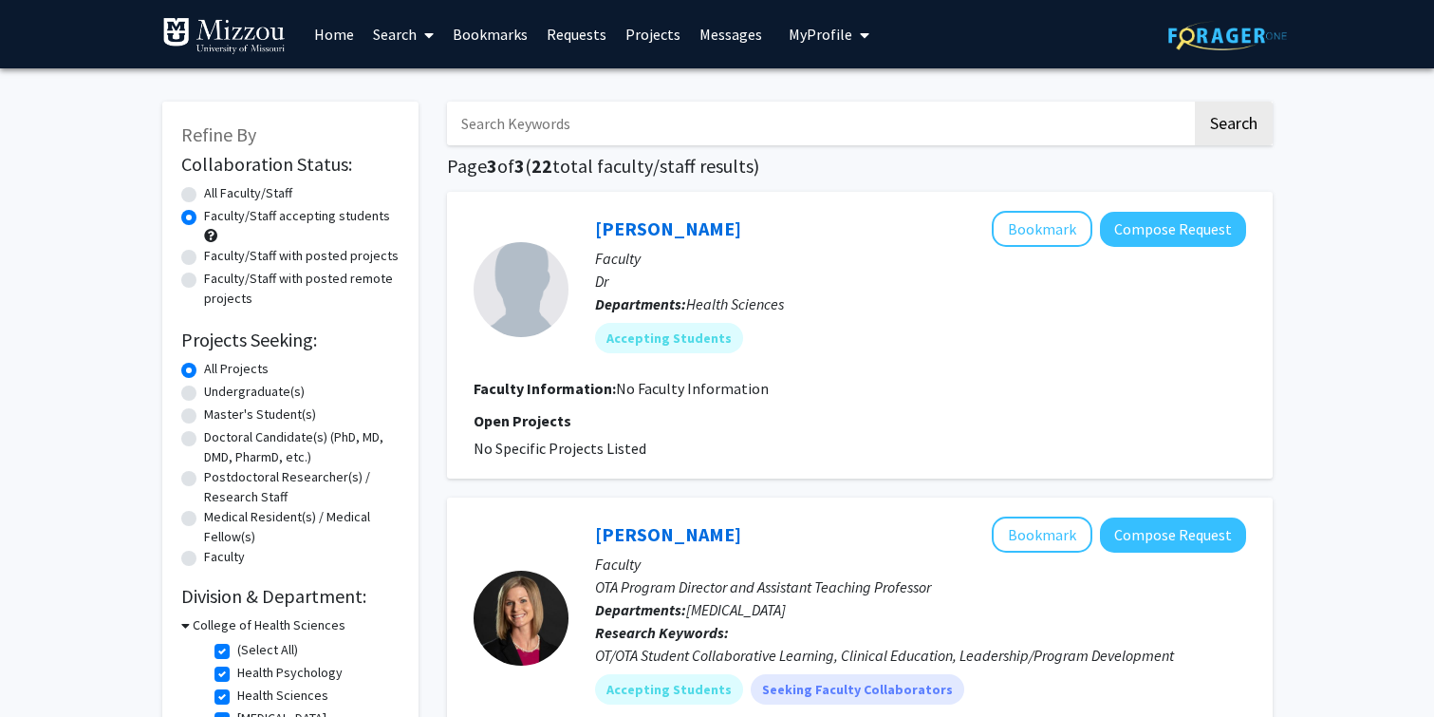
click at [488, 28] on link "Bookmarks" at bounding box center [490, 34] width 94 height 66
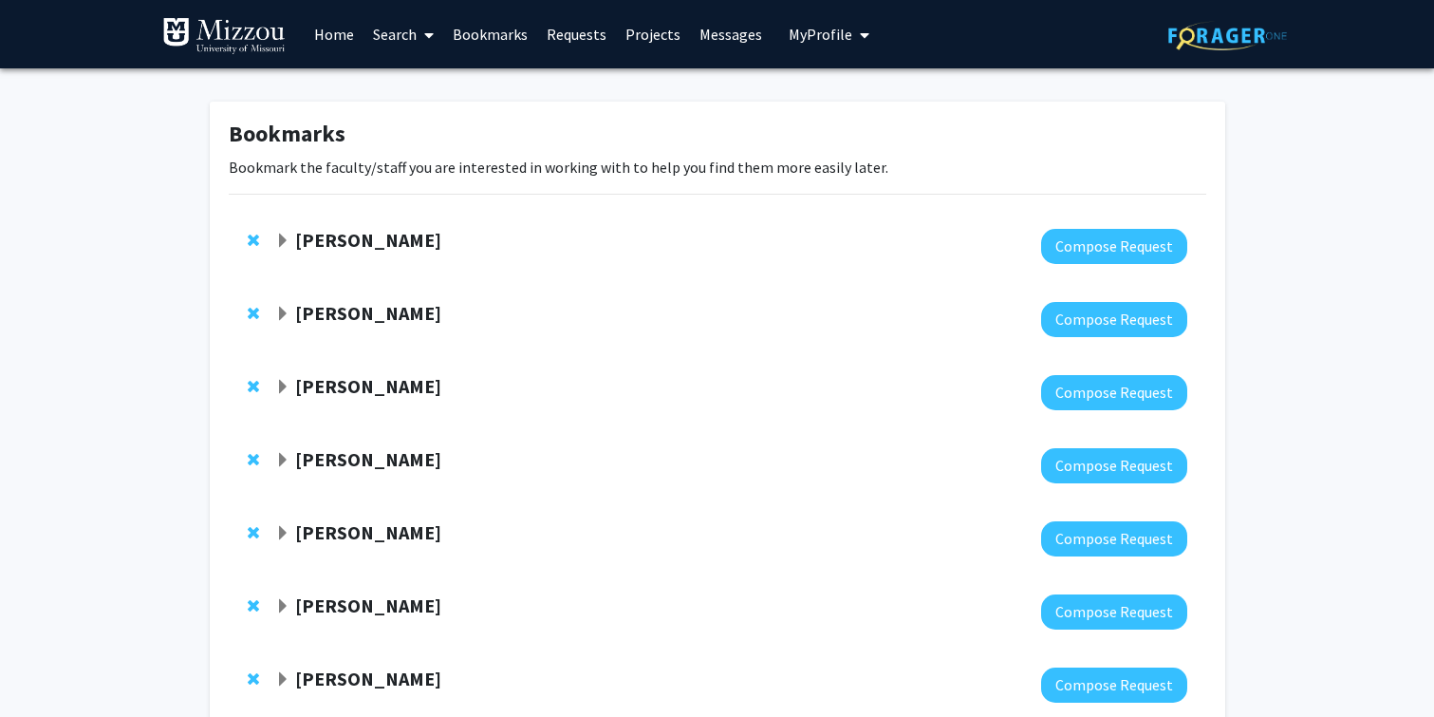
click at [346, 29] on link "Home" at bounding box center [334, 34] width 59 height 66
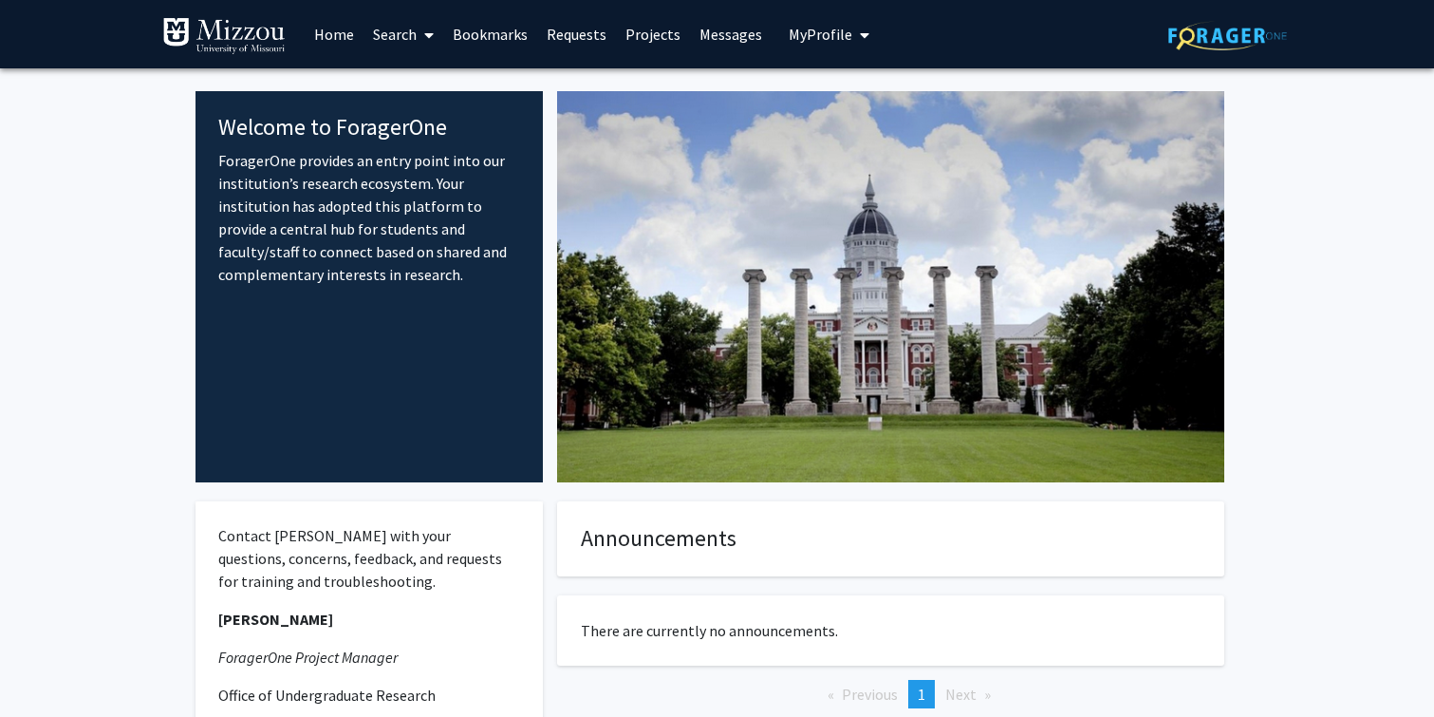
click at [827, 30] on span "My Profile" at bounding box center [821, 34] width 64 height 19
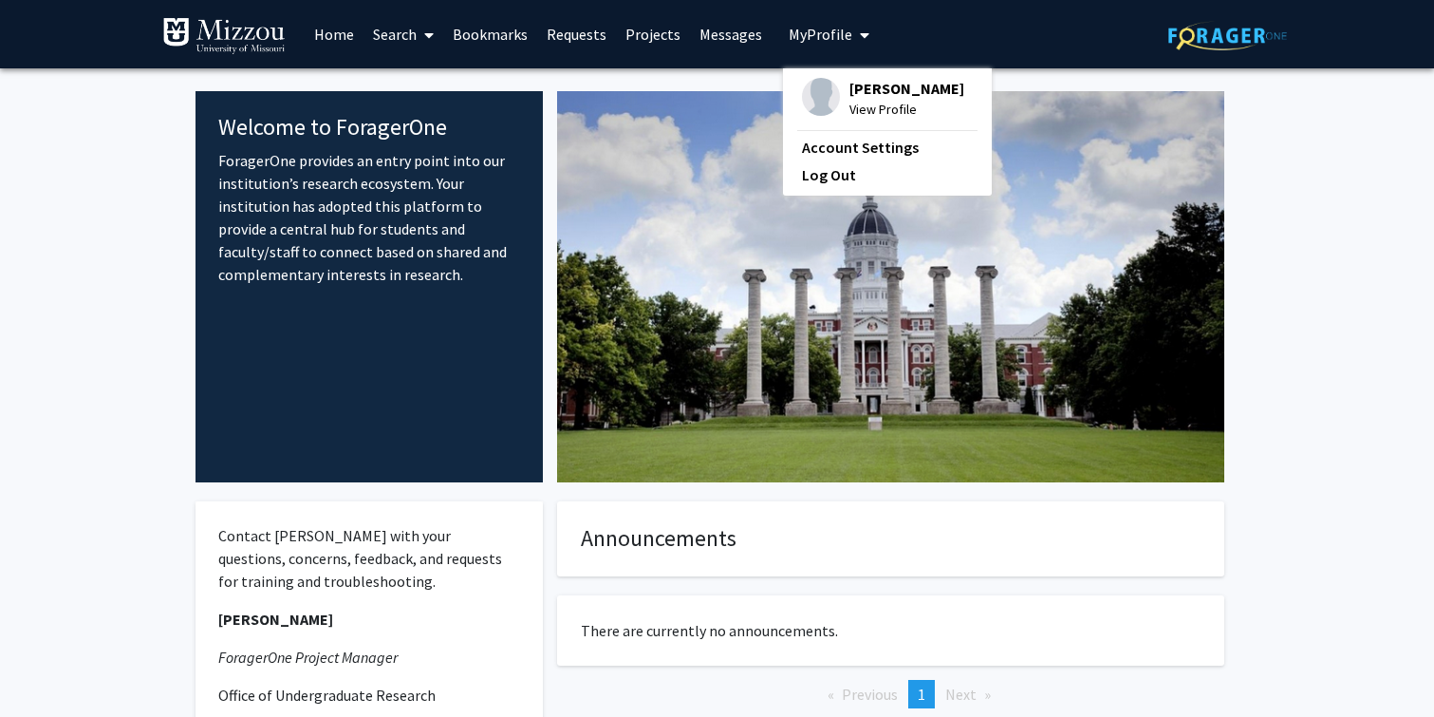
click at [862, 95] on span "[PERSON_NAME]" at bounding box center [907, 88] width 115 height 21
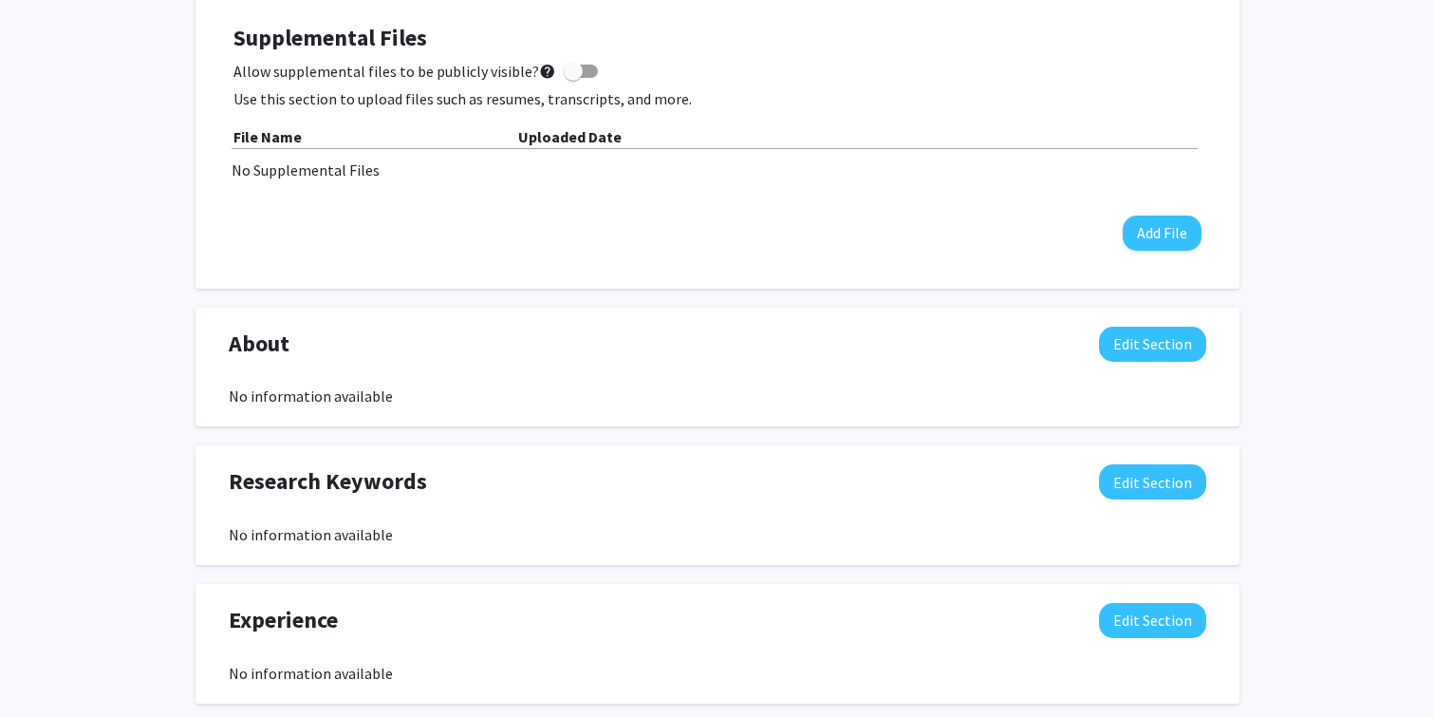
scroll to position [536, 0]
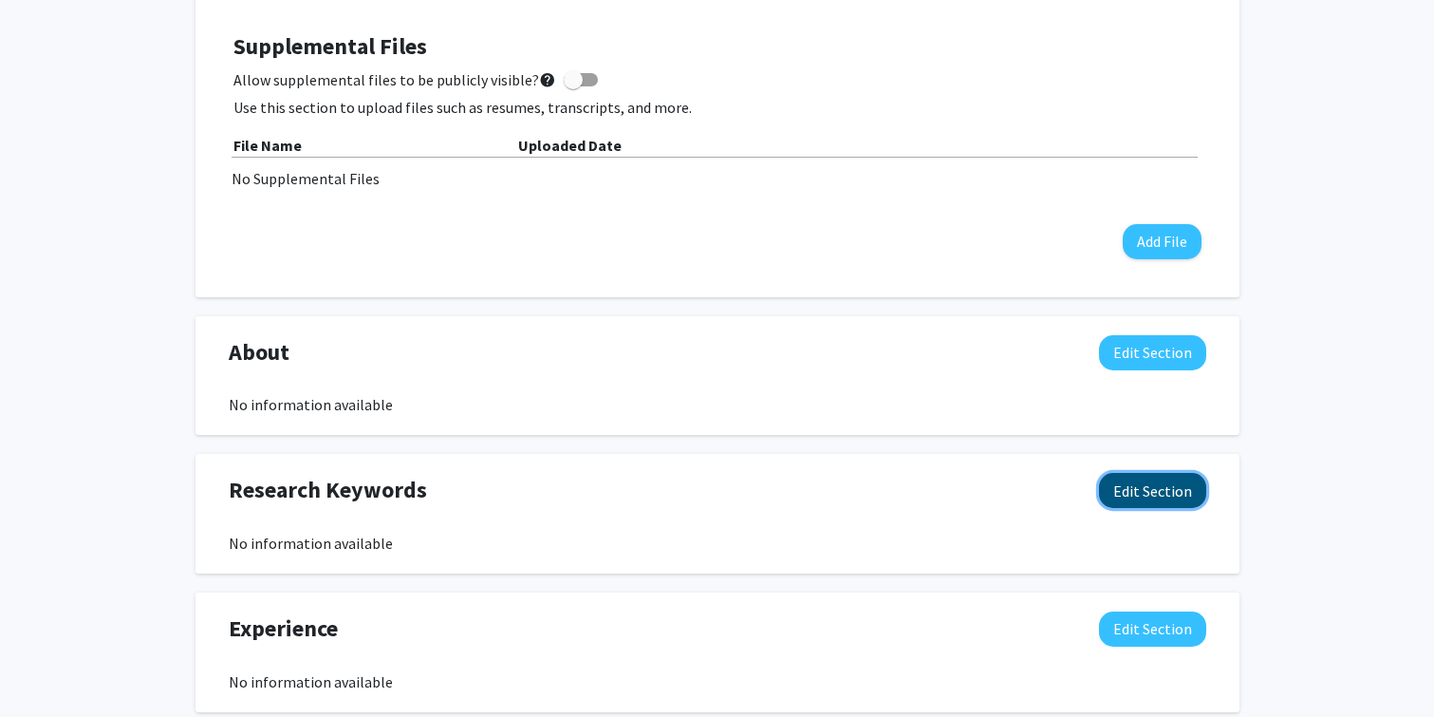
click at [1142, 491] on button "Edit Section" at bounding box center [1152, 490] width 107 height 35
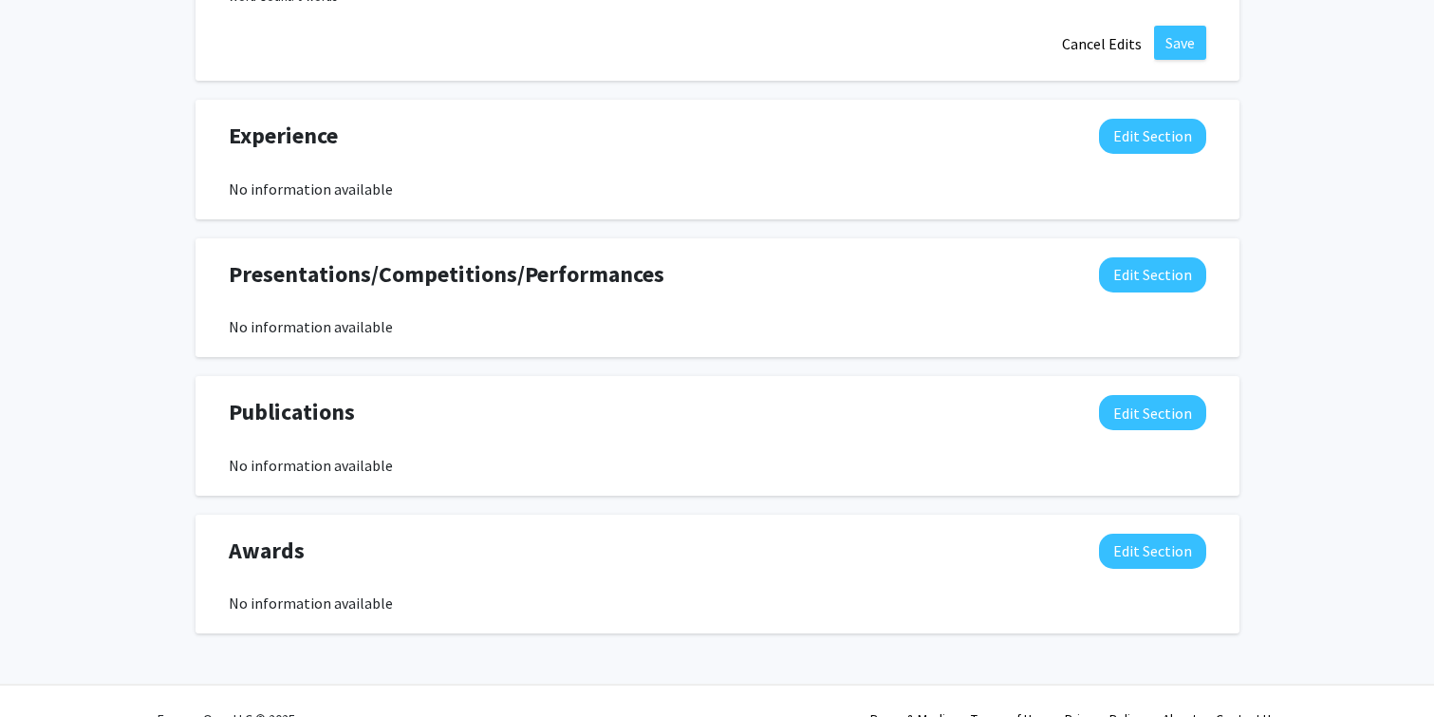
scroll to position [1448, 0]
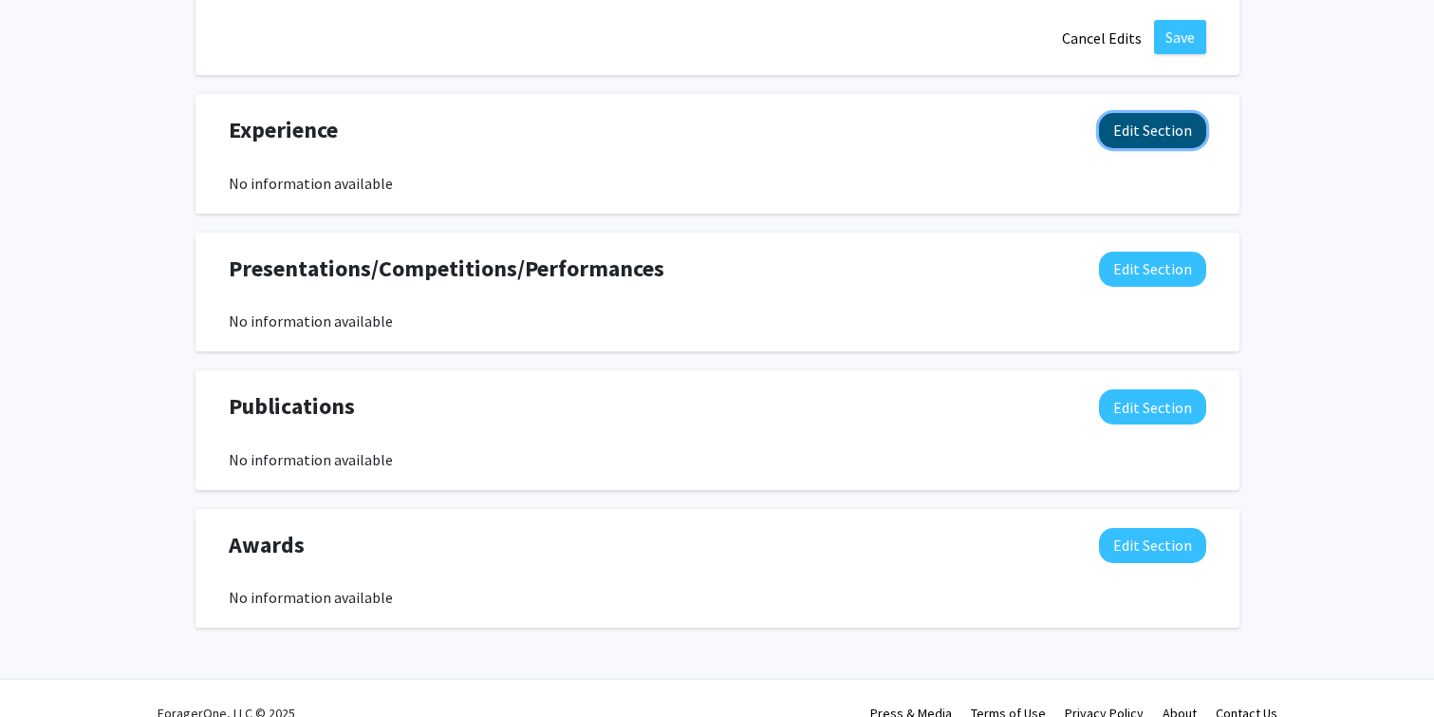
click at [1155, 128] on button "Edit Section" at bounding box center [1152, 130] width 107 height 35
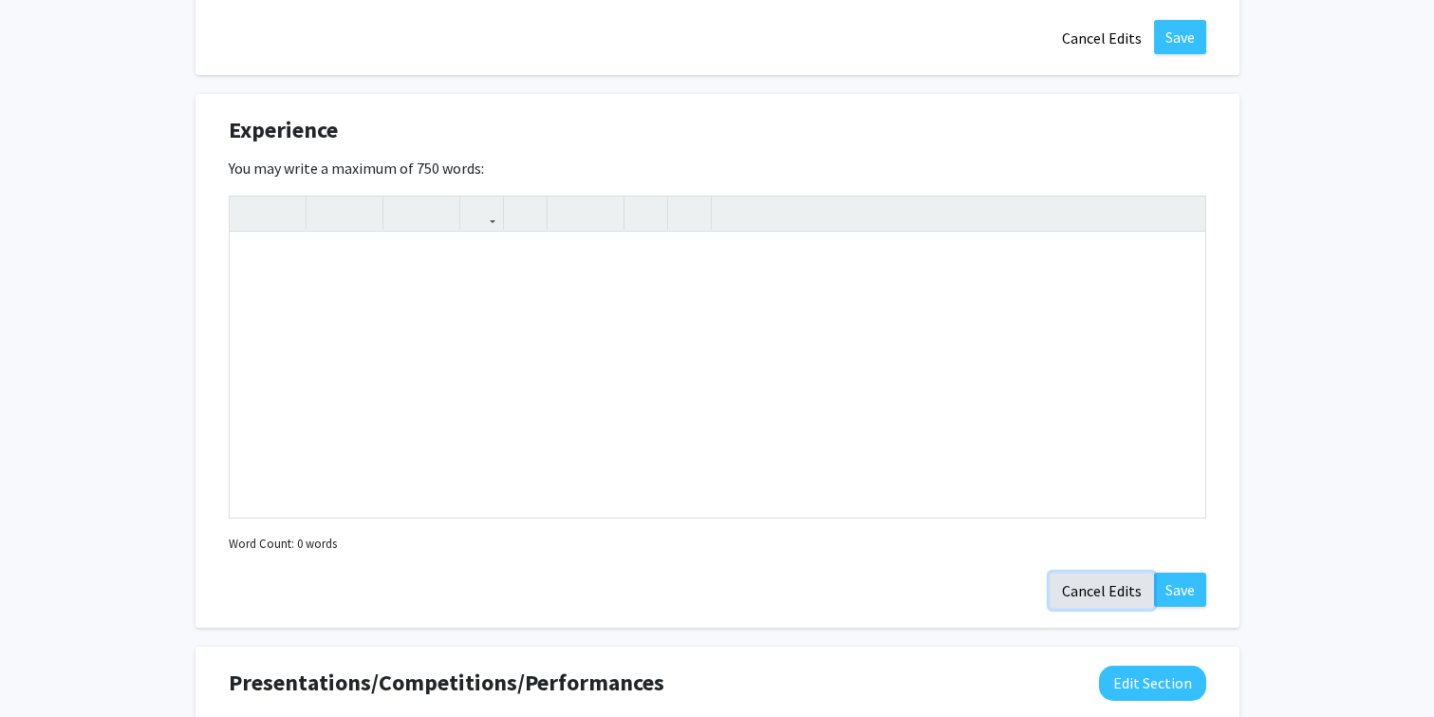
click at [1093, 591] on button "Cancel Edits" at bounding box center [1102, 590] width 104 height 36
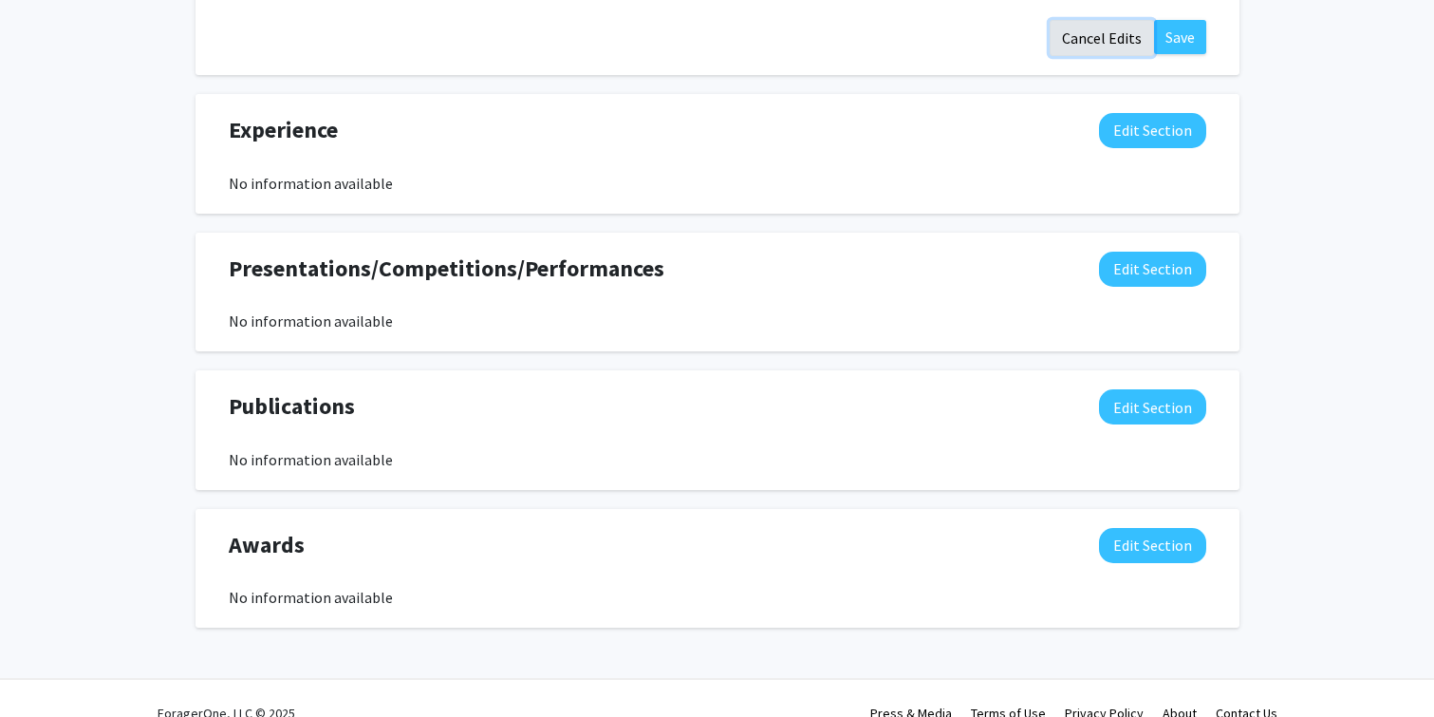
click at [1094, 47] on button "Cancel Edits" at bounding box center [1102, 38] width 104 height 36
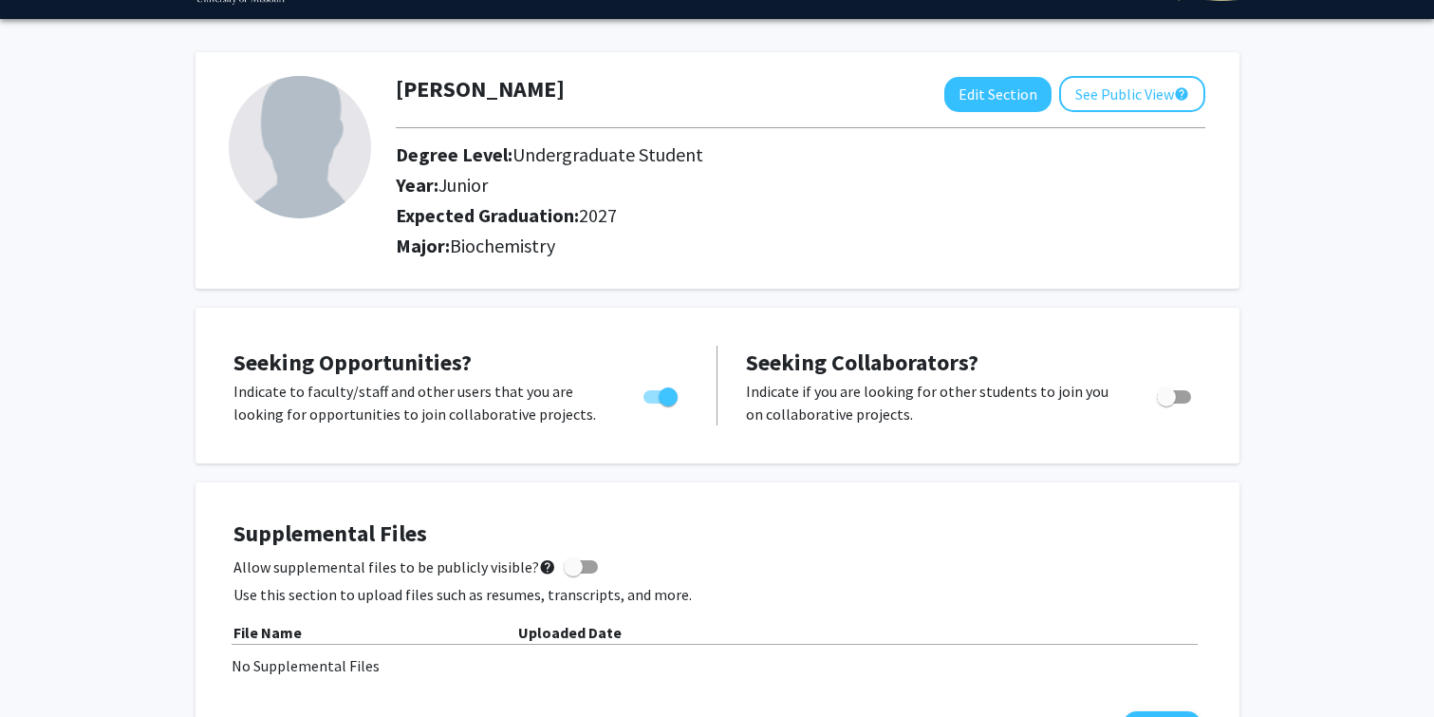
scroll to position [0, 0]
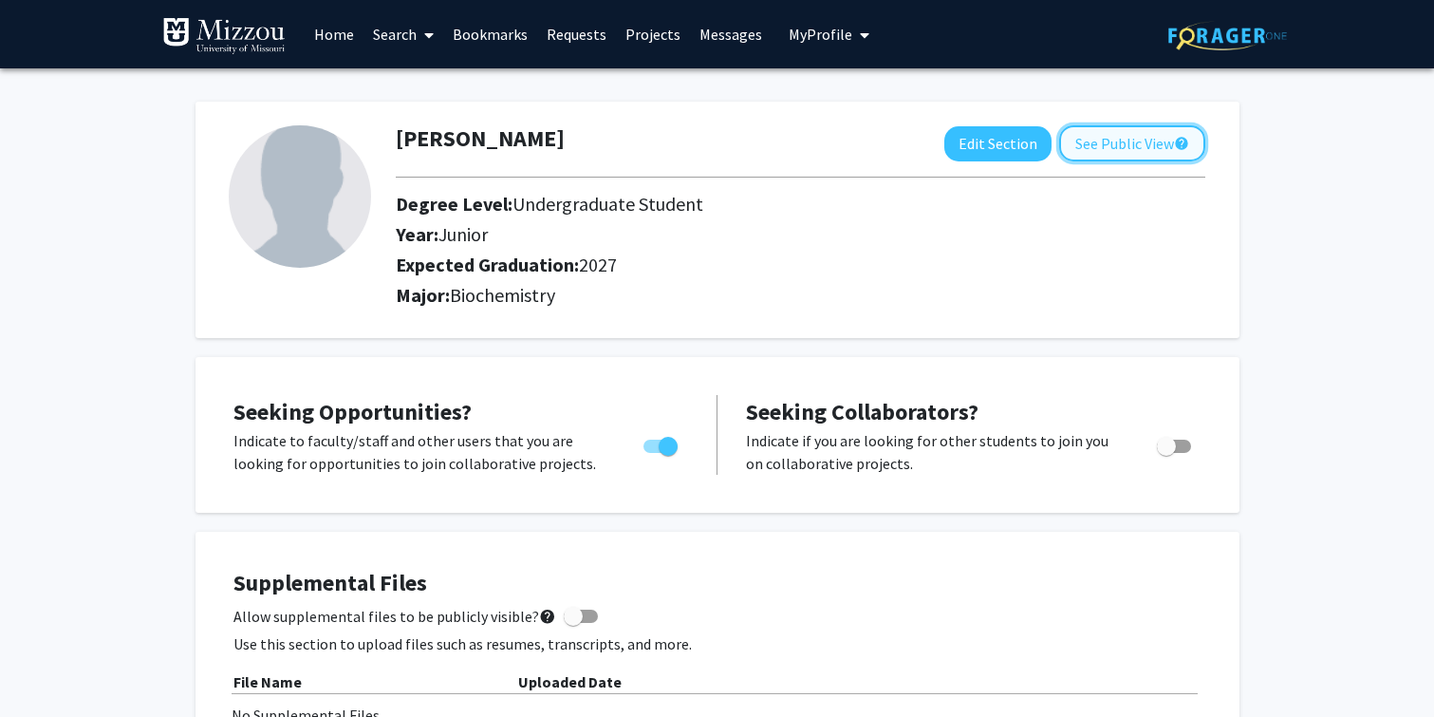
click at [1119, 154] on button "See Public View help" at bounding box center [1132, 143] width 146 height 36
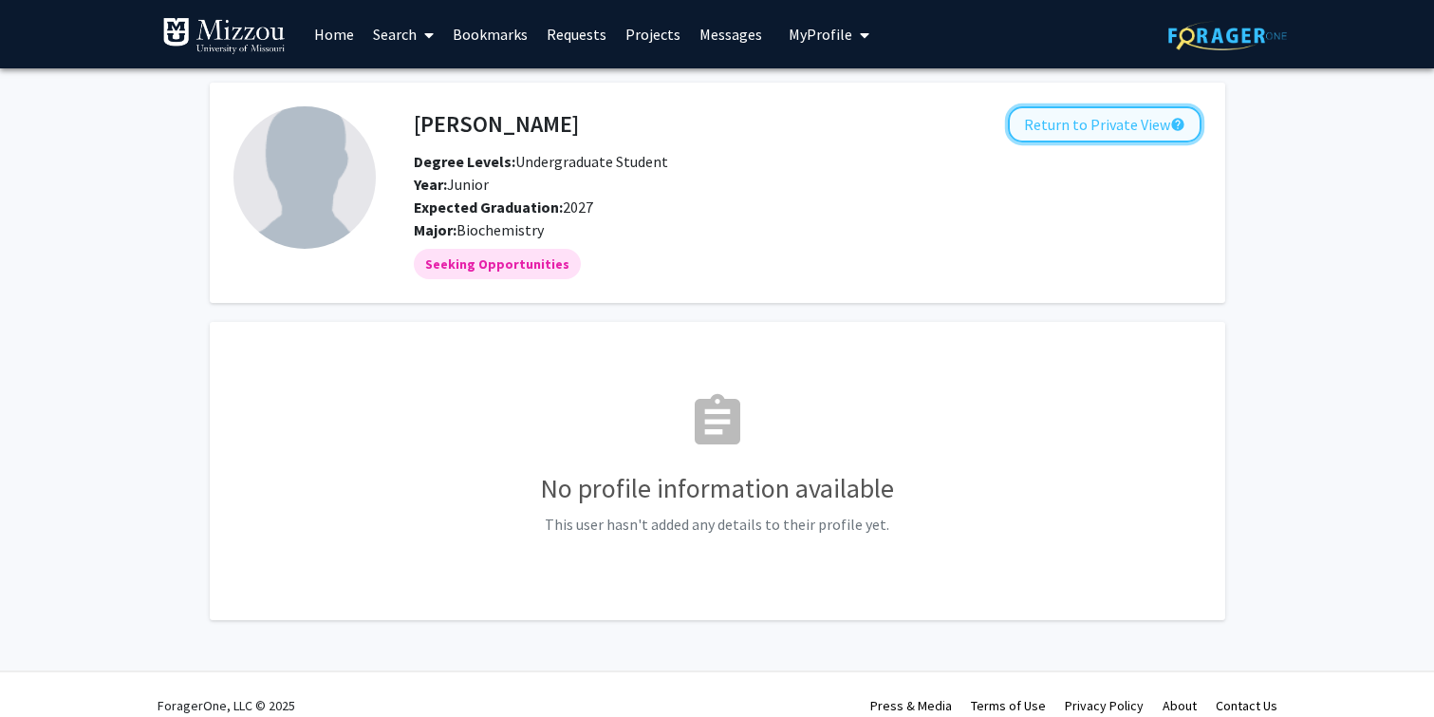
click at [1136, 126] on button "Return to Private View help" at bounding box center [1105, 124] width 194 height 36
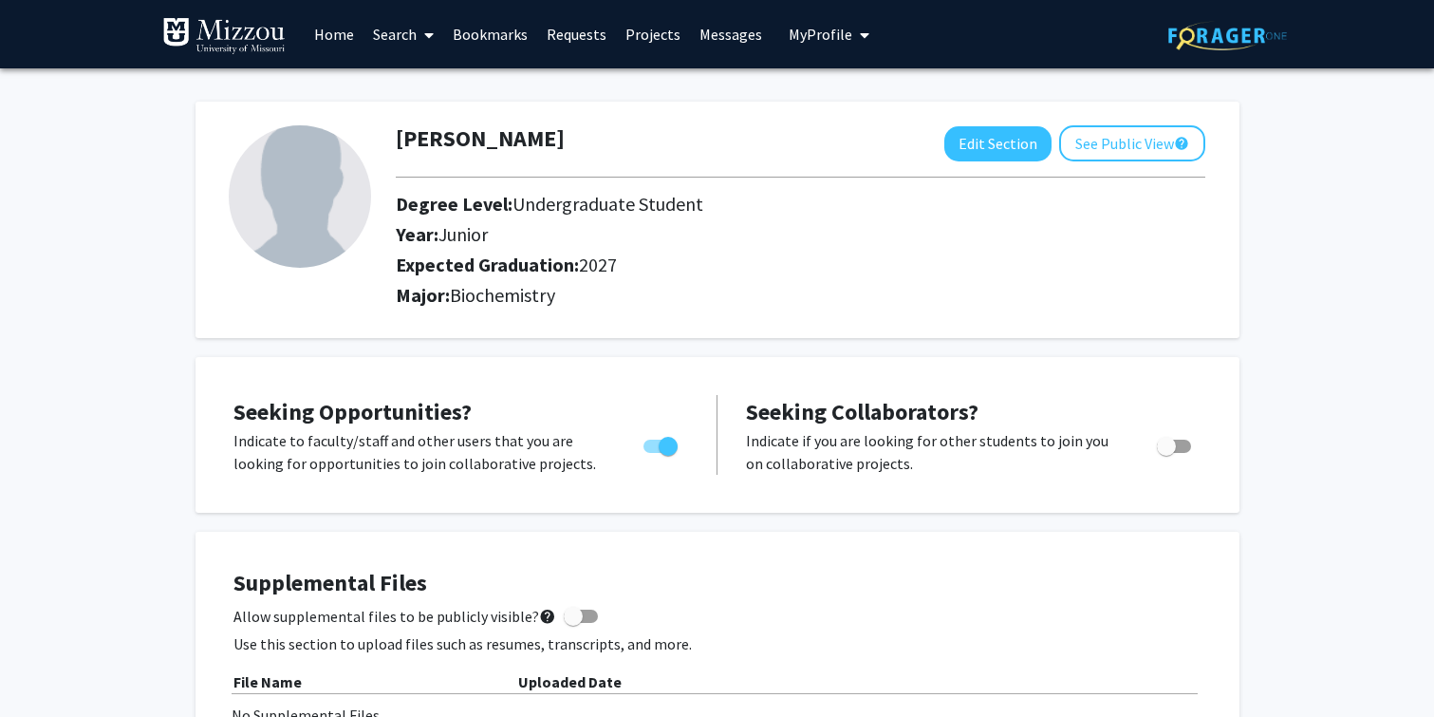
click at [340, 28] on link "Home" at bounding box center [334, 34] width 59 height 66
